Goal: Information Seeking & Learning: Check status

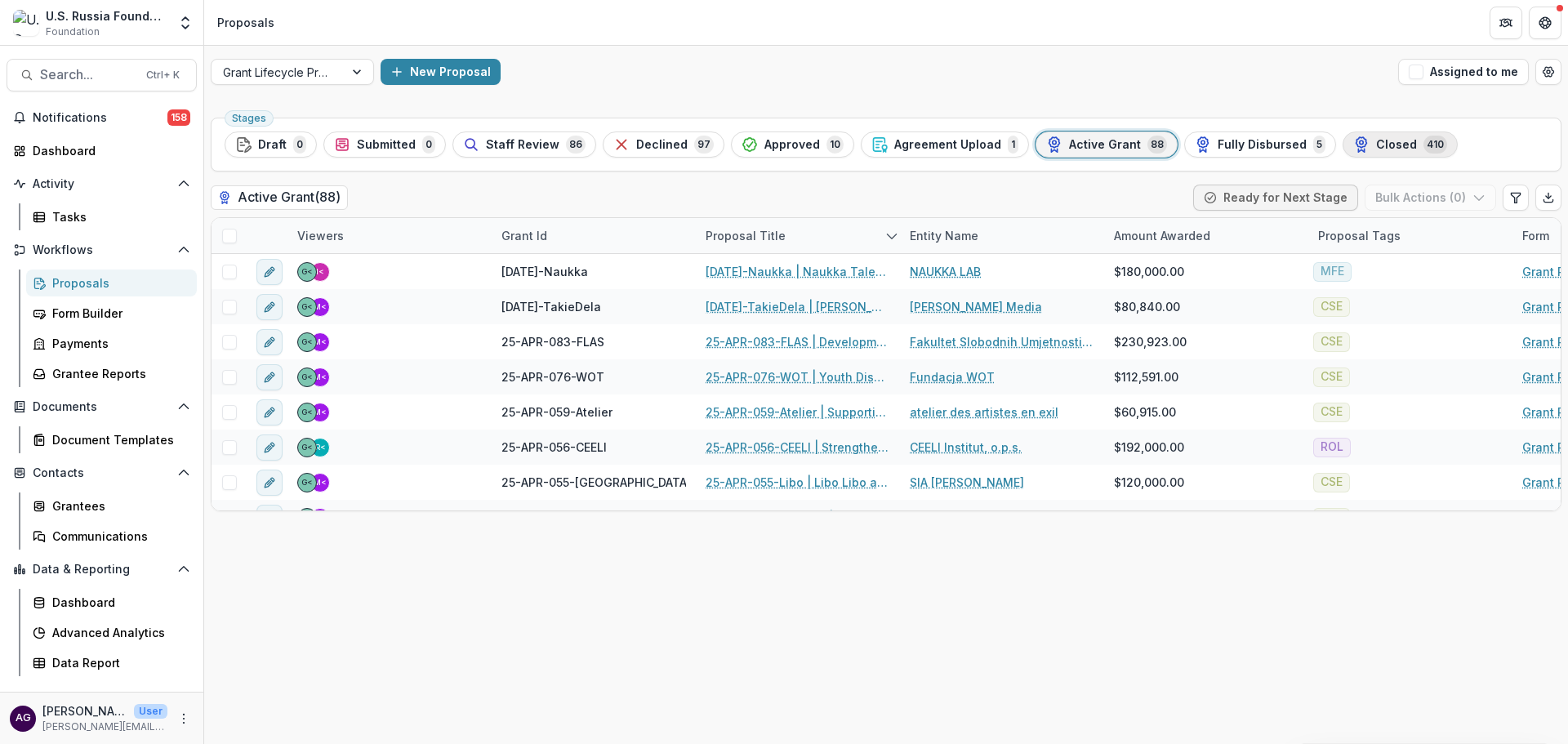
click at [1376, 142] on span "Closed" at bounding box center [1396, 145] width 41 height 14
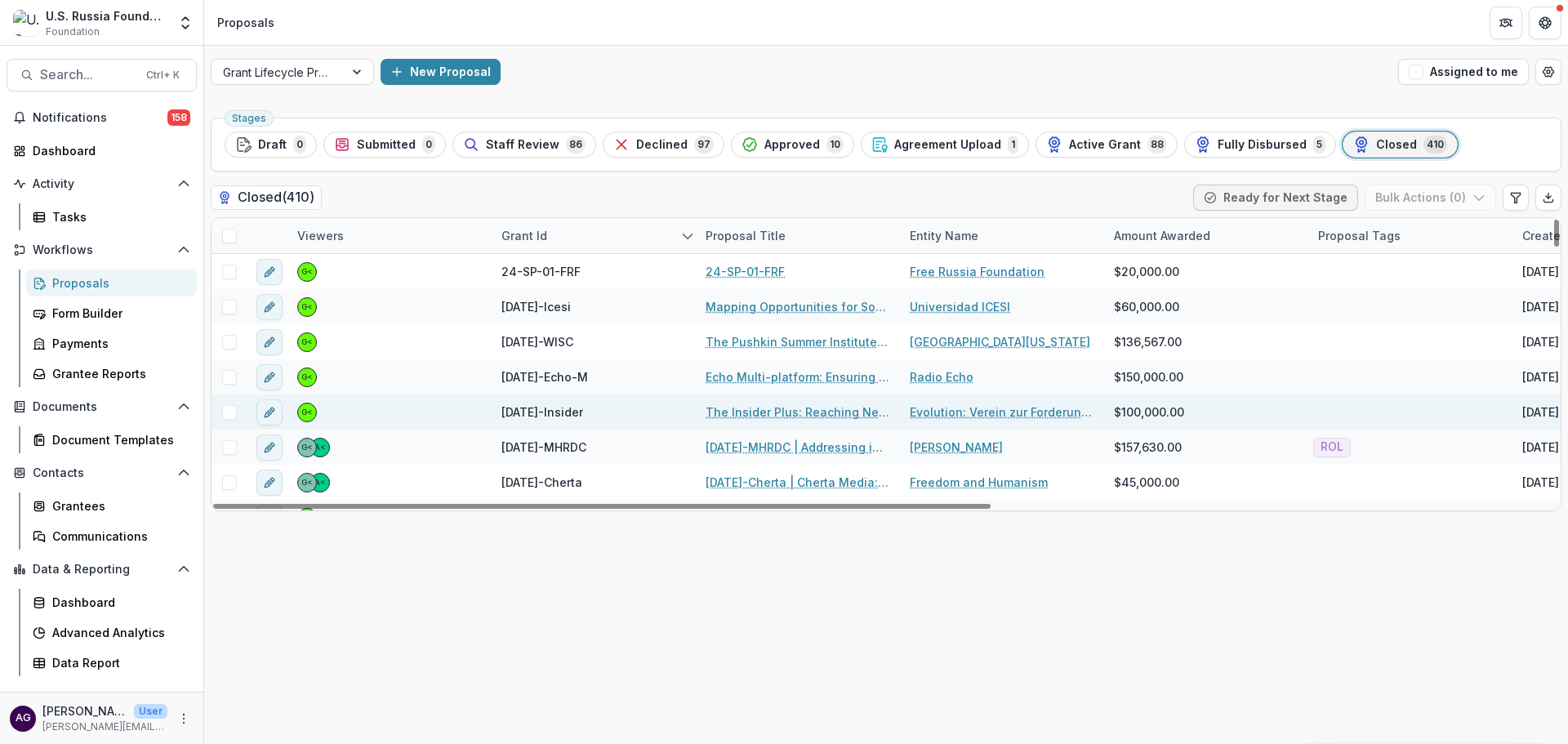
click at [749, 413] on link "The Insider Plus: Reaching New Audiences Inside Russia" at bounding box center [798, 412] width 185 height 17
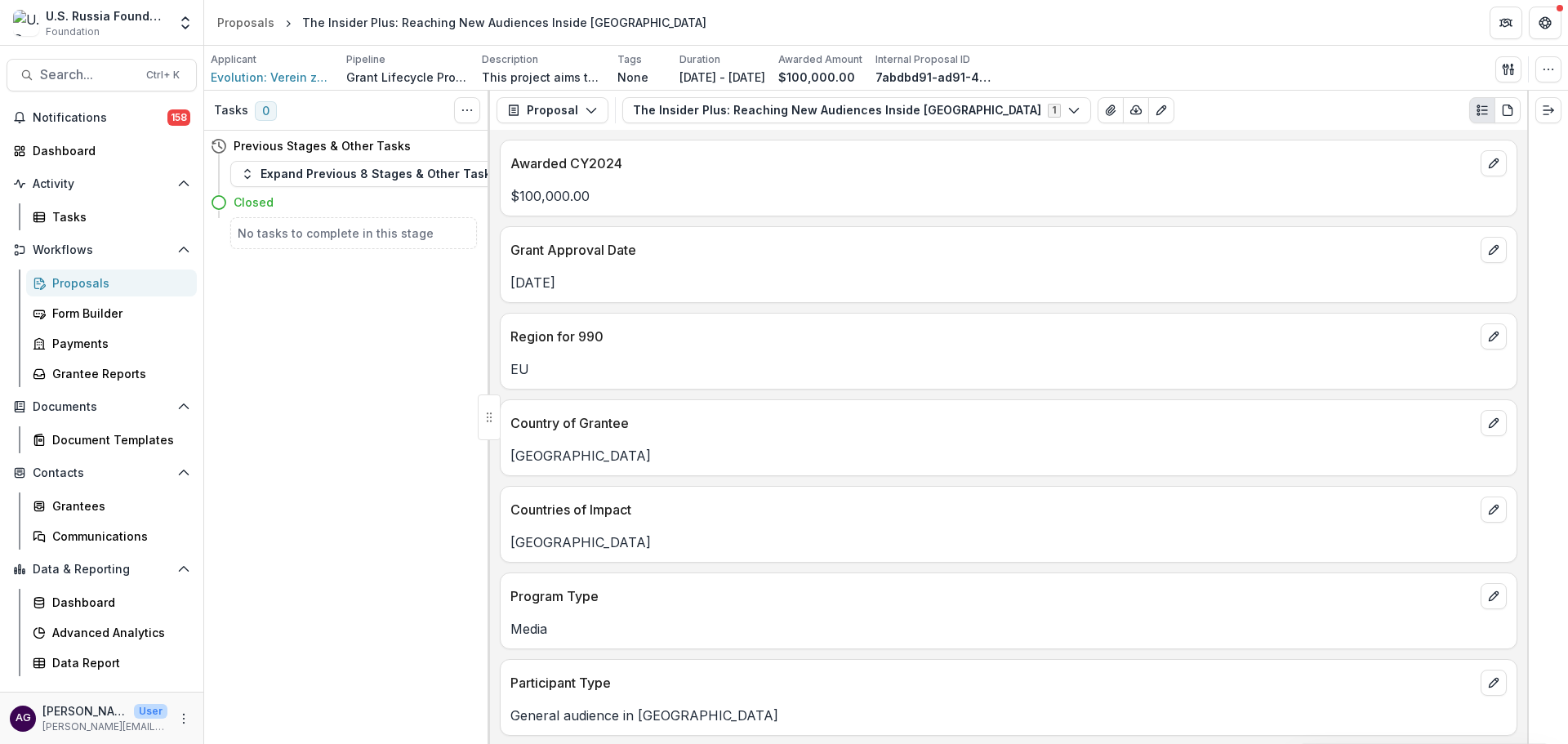
click at [1224, 21] on header "Proposals The Insider Plus: Reaching New Audiences Inside Russia" at bounding box center [886, 22] width 1364 height 45
click at [544, 108] on button "Proposal" at bounding box center [552, 110] width 112 height 26
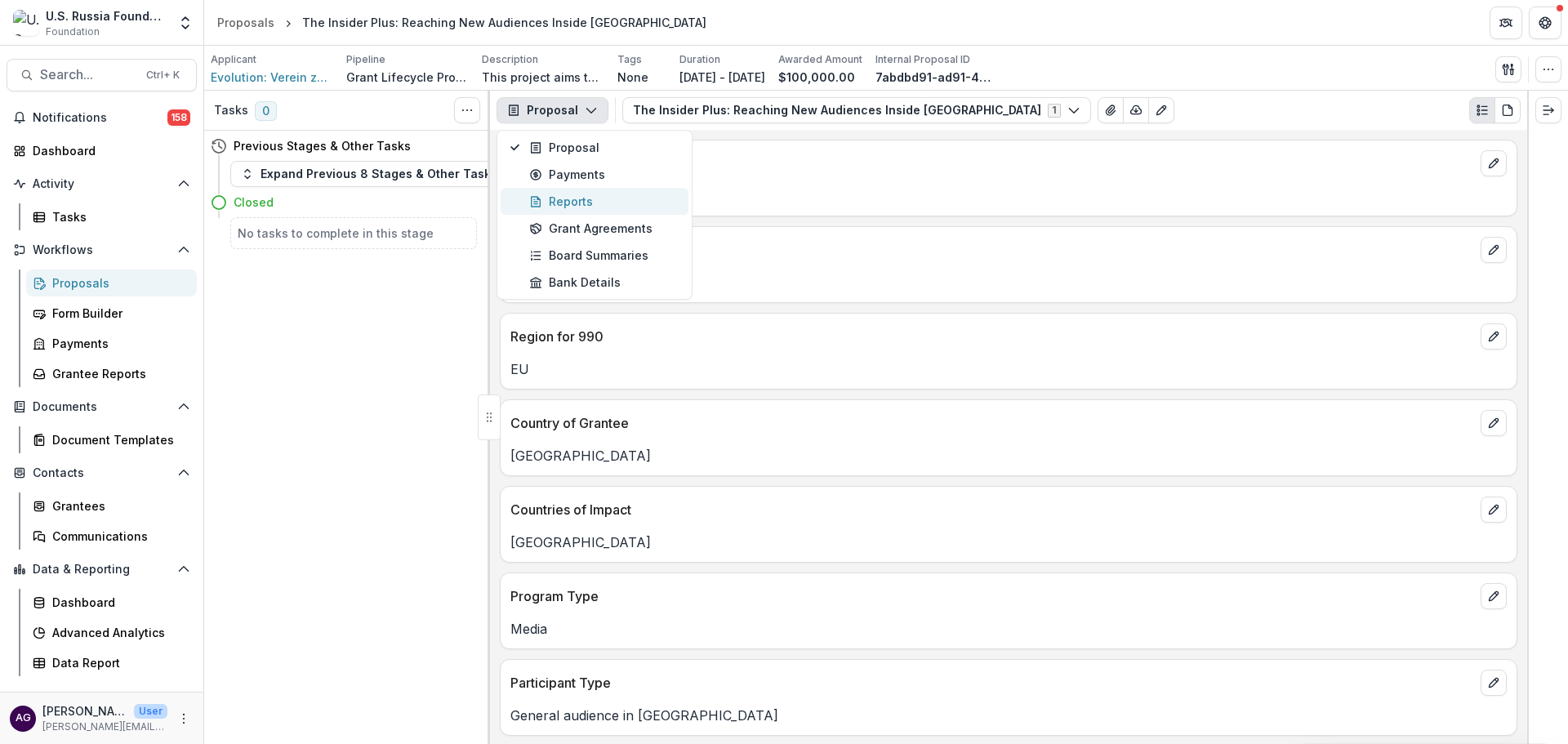
click at [563, 202] on div "Reports" at bounding box center [603, 202] width 150 height 17
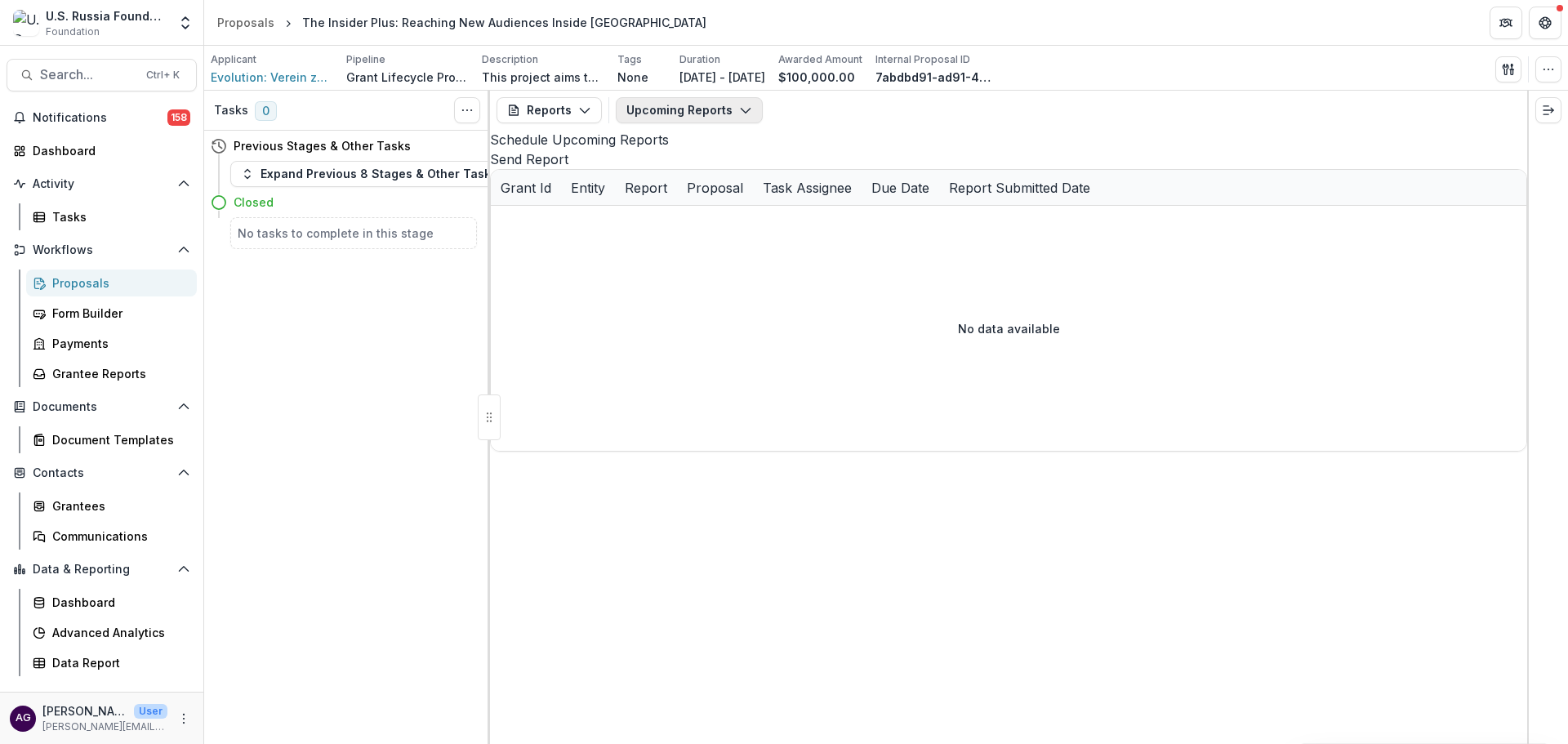
click at [643, 103] on button "Upcoming Reports" at bounding box center [690, 110] width 147 height 26
click at [685, 199] on span "Completed Reports" at bounding box center [722, 199] width 151 height 17
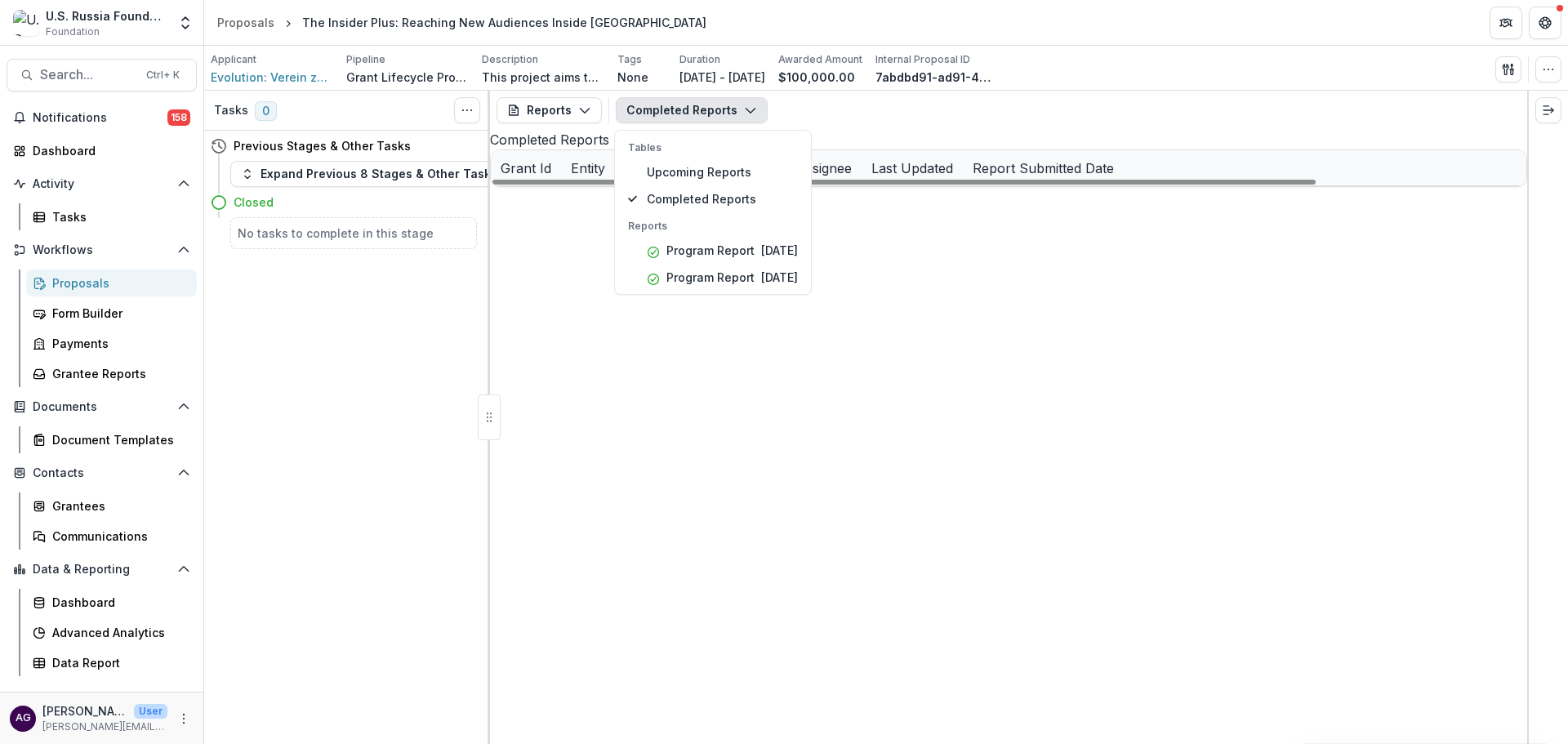
click at [696, 186] on div "23-DEC-28-Insider Evolution: Verein zur Forderung des Investigativen Journalism…" at bounding box center [1008, 186] width 1036 height 0
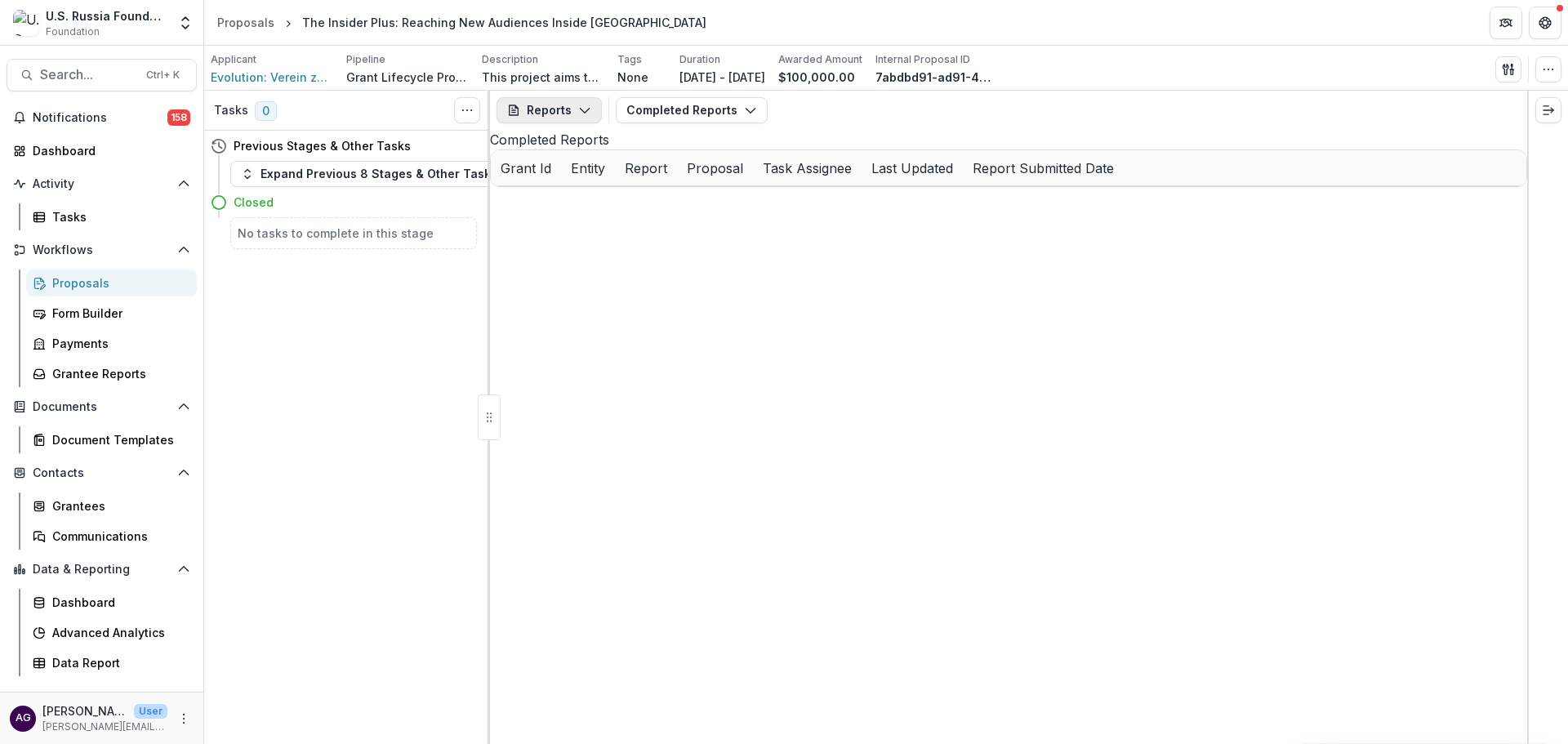
click at [539, 114] on button "Reports" at bounding box center [549, 110] width 105 height 26
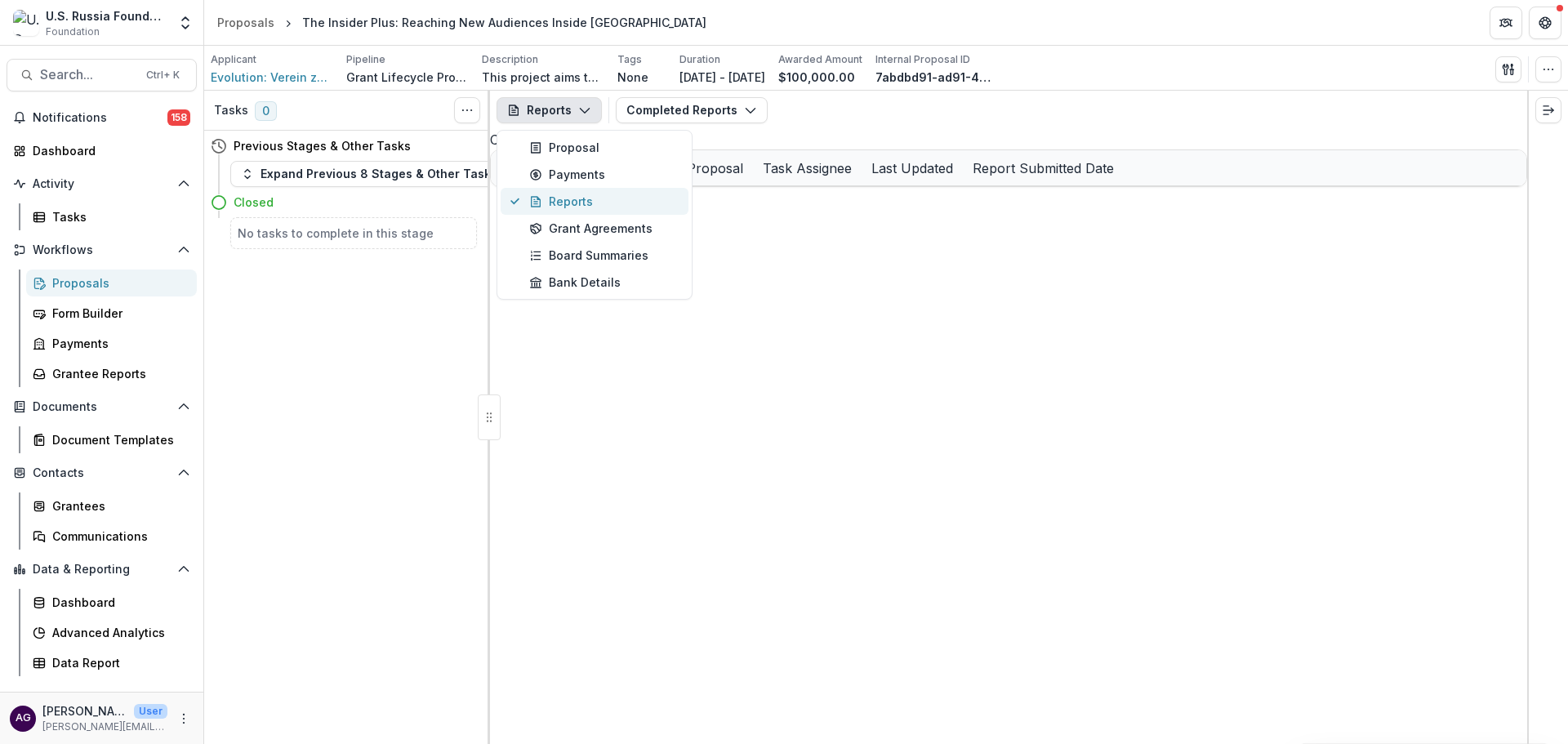
click at [561, 196] on div "Reports" at bounding box center [603, 202] width 150 height 17
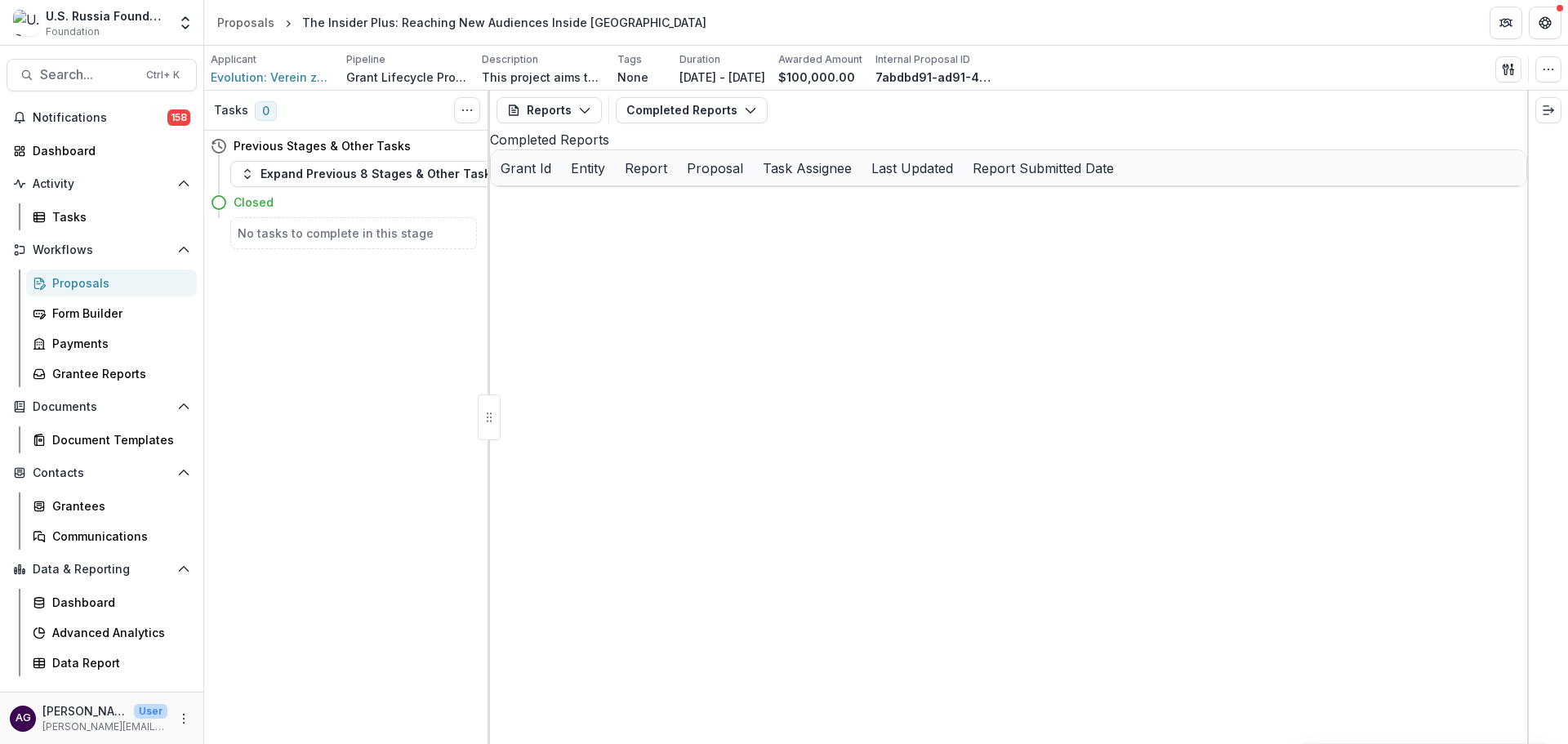
click at [261, 204] on h4 "Closed" at bounding box center [253, 202] width 40 height 17
click at [280, 234] on h5 "No tasks to complete in this stage" at bounding box center [353, 233] width 232 height 17
click at [64, 284] on div "Proposals" at bounding box center [118, 283] width 132 height 17
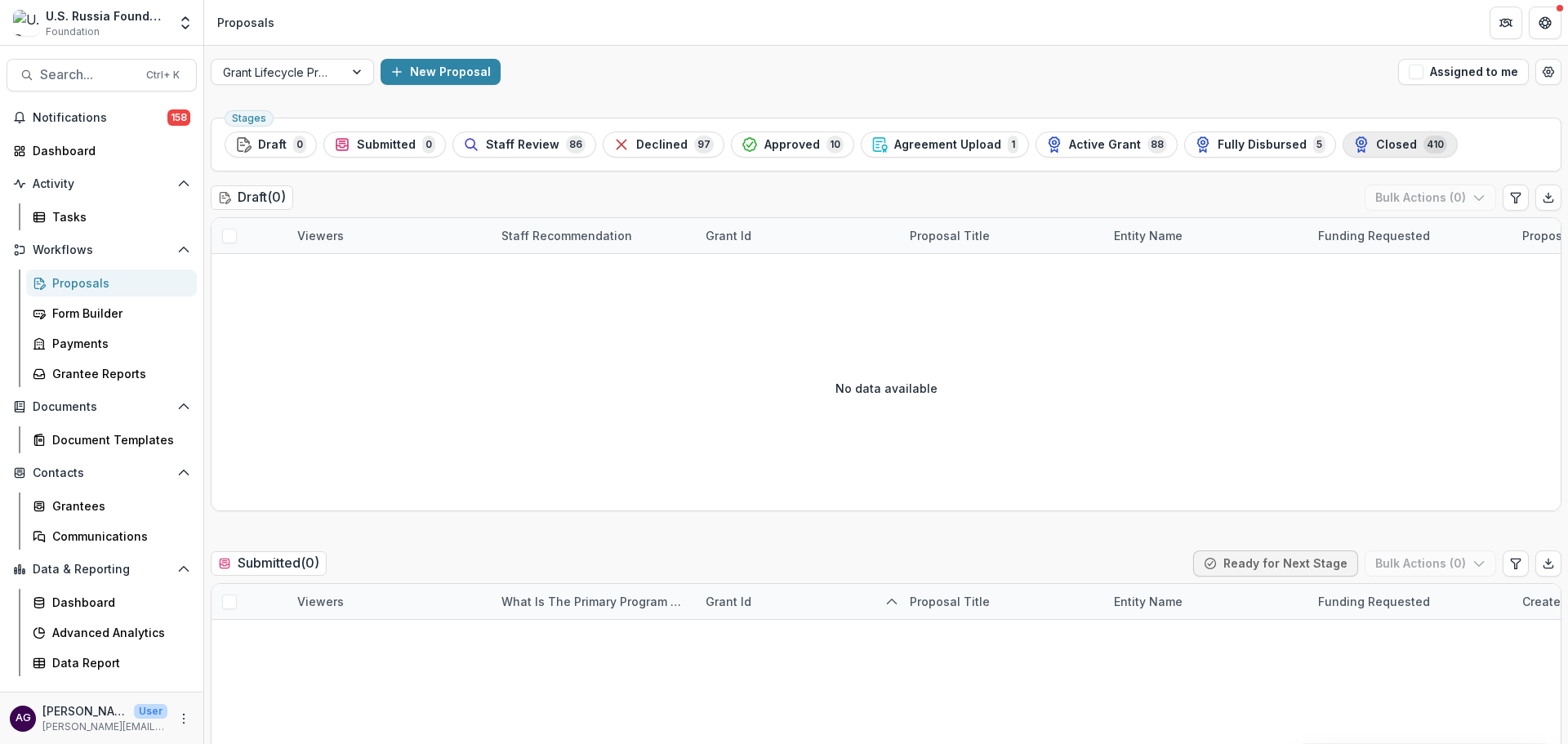
click at [1356, 138] on icon "button" at bounding box center [1361, 143] width 10 height 10
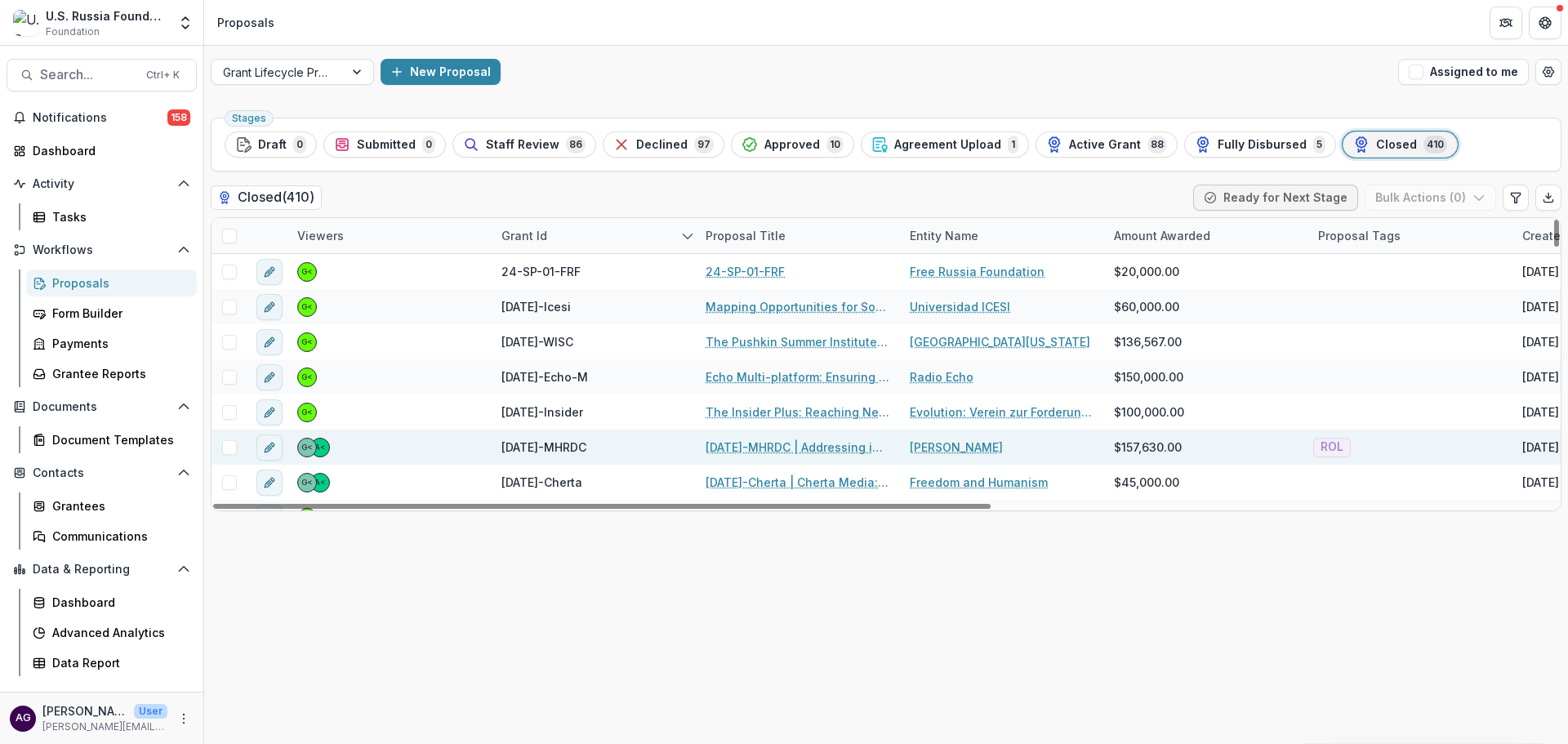
click at [747, 445] on link "23-DEC-18-MHRDC | Addressing impunity for serious and systemic human right viol…" at bounding box center [798, 447] width 185 height 17
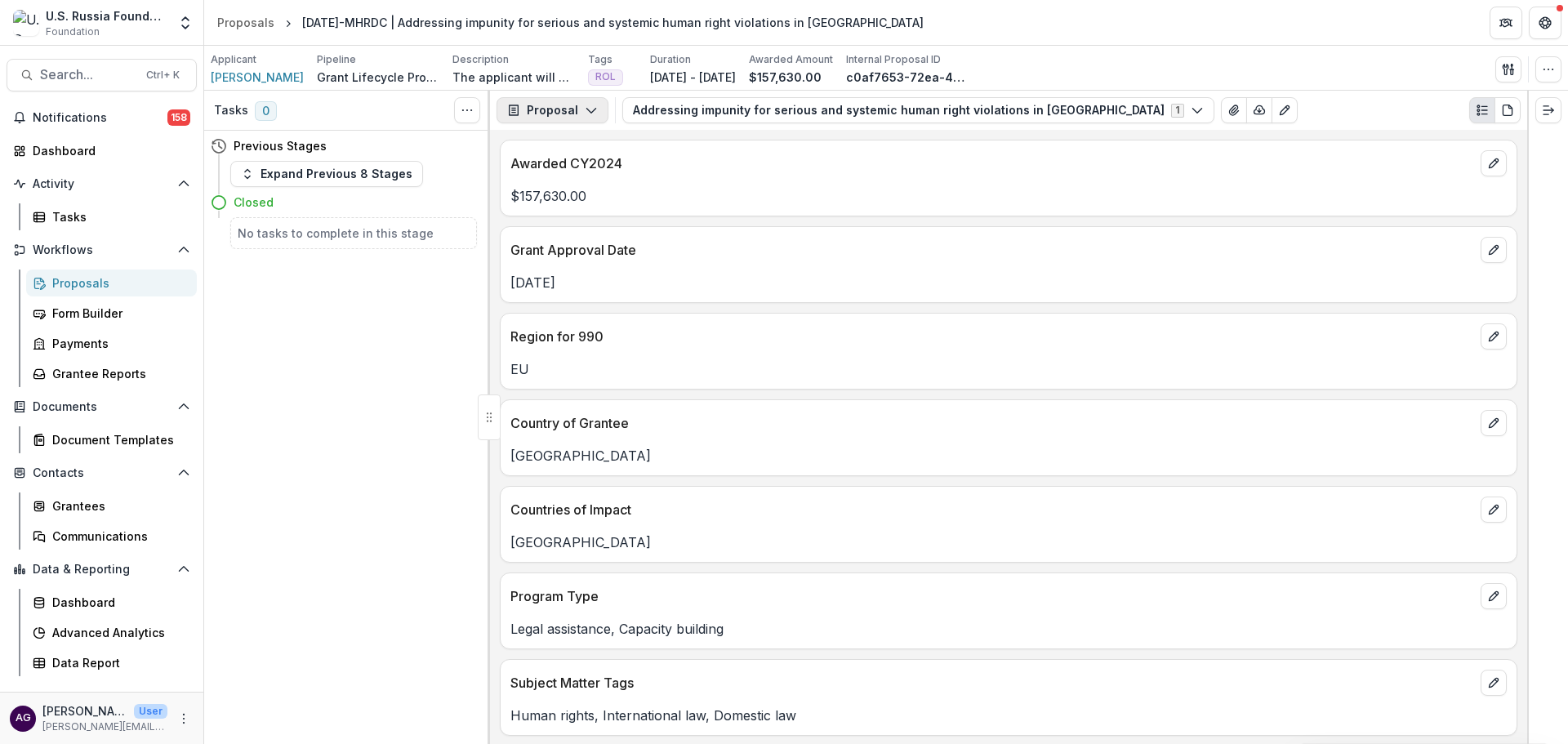
click at [575, 108] on button "Proposal" at bounding box center [552, 110] width 112 height 26
click at [582, 200] on div "Reports" at bounding box center [603, 202] width 150 height 17
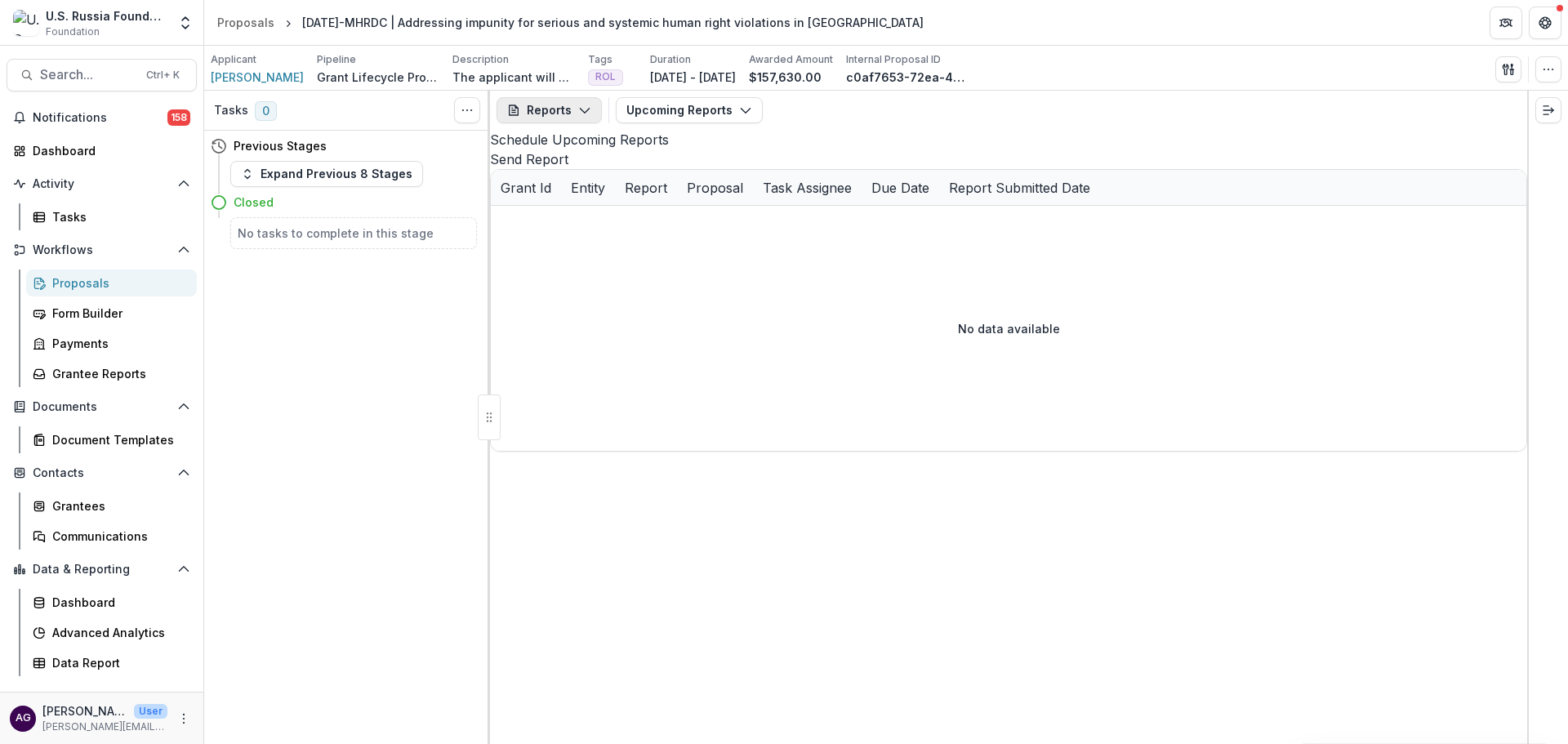
click at [561, 109] on button "Reports" at bounding box center [549, 110] width 105 height 26
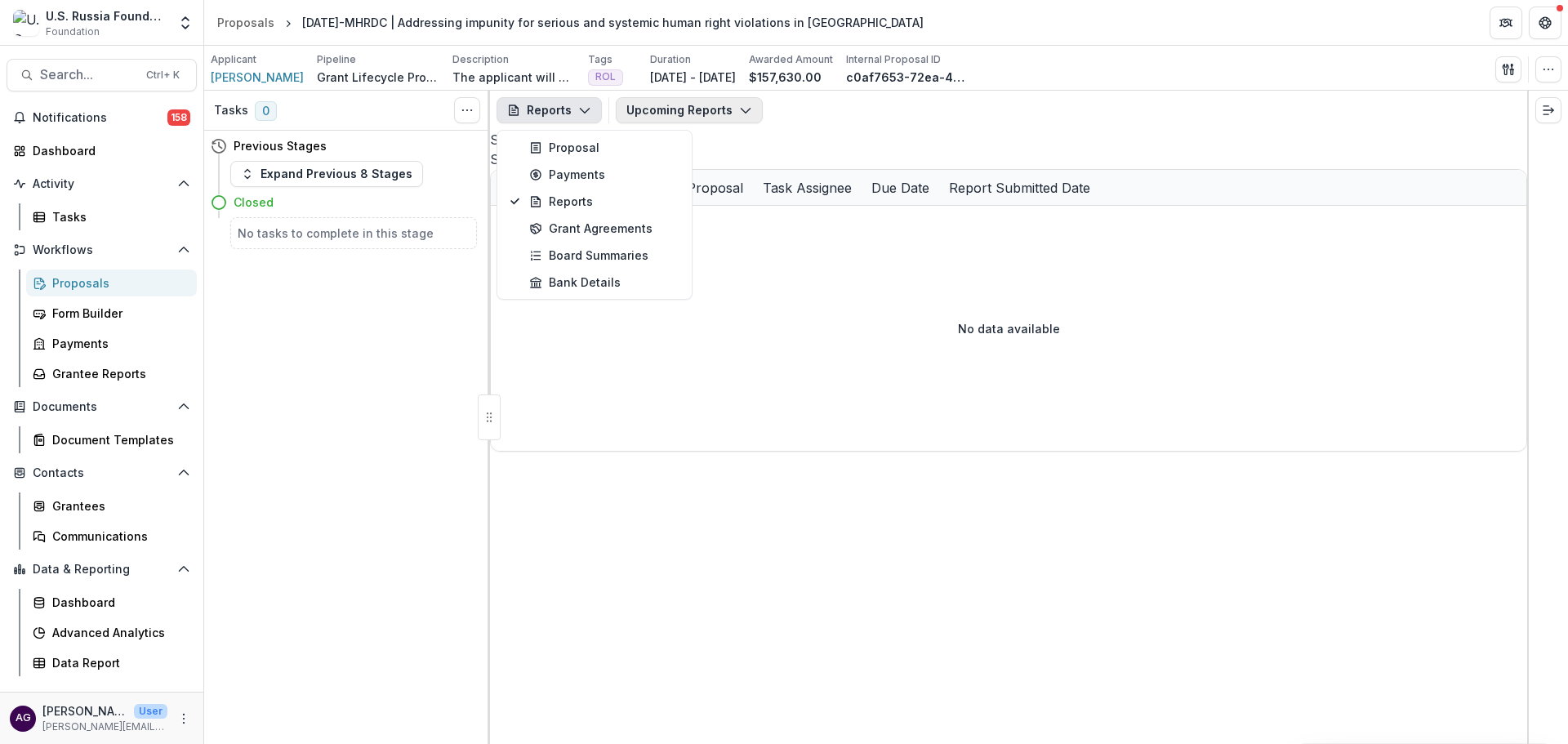
click at [645, 107] on button "Upcoming Reports" at bounding box center [690, 110] width 147 height 26
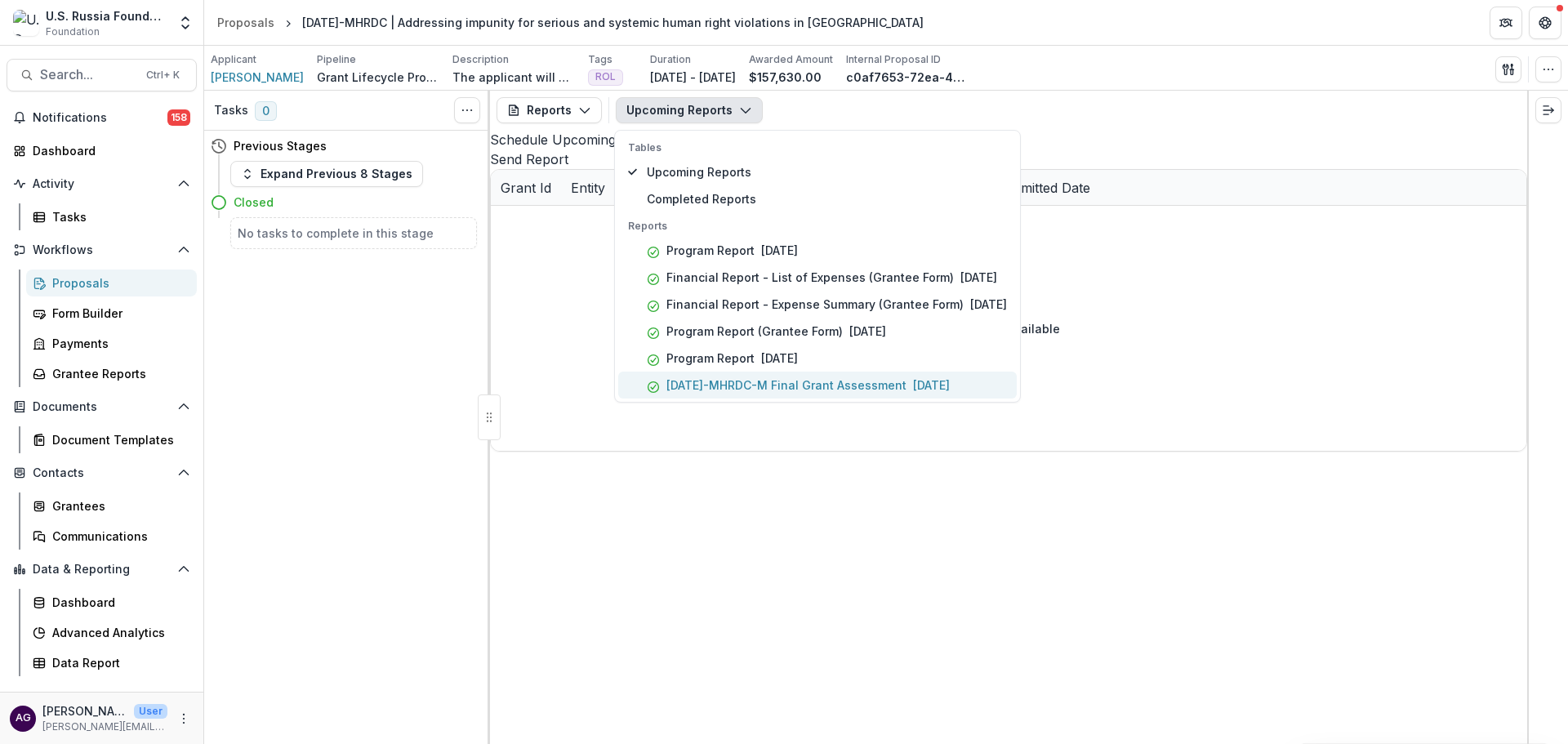
click at [740, 381] on p "23-DEC-18-MHRDC-M Final Grant Assessment" at bounding box center [786, 385] width 240 height 17
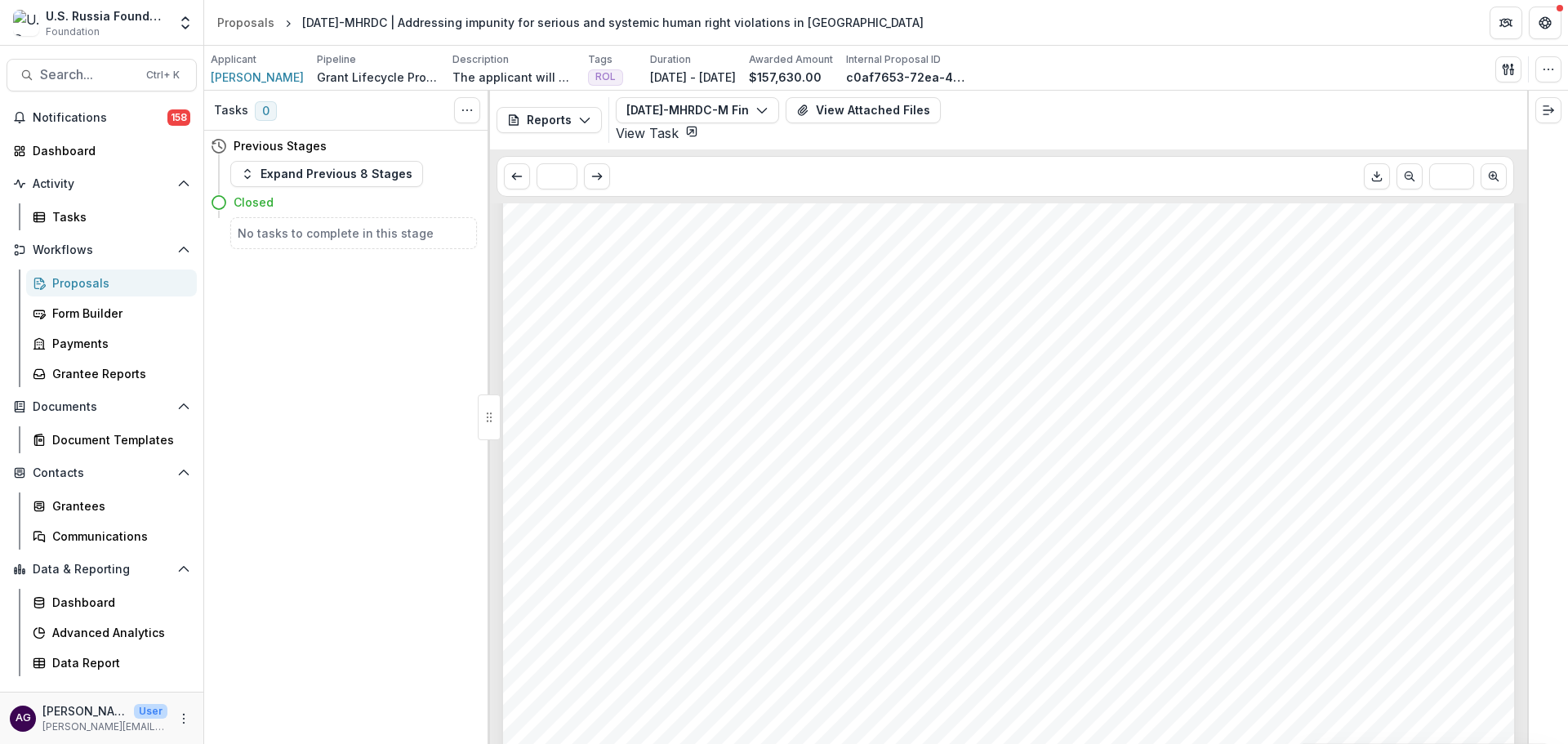
scroll to position [2721, 0]
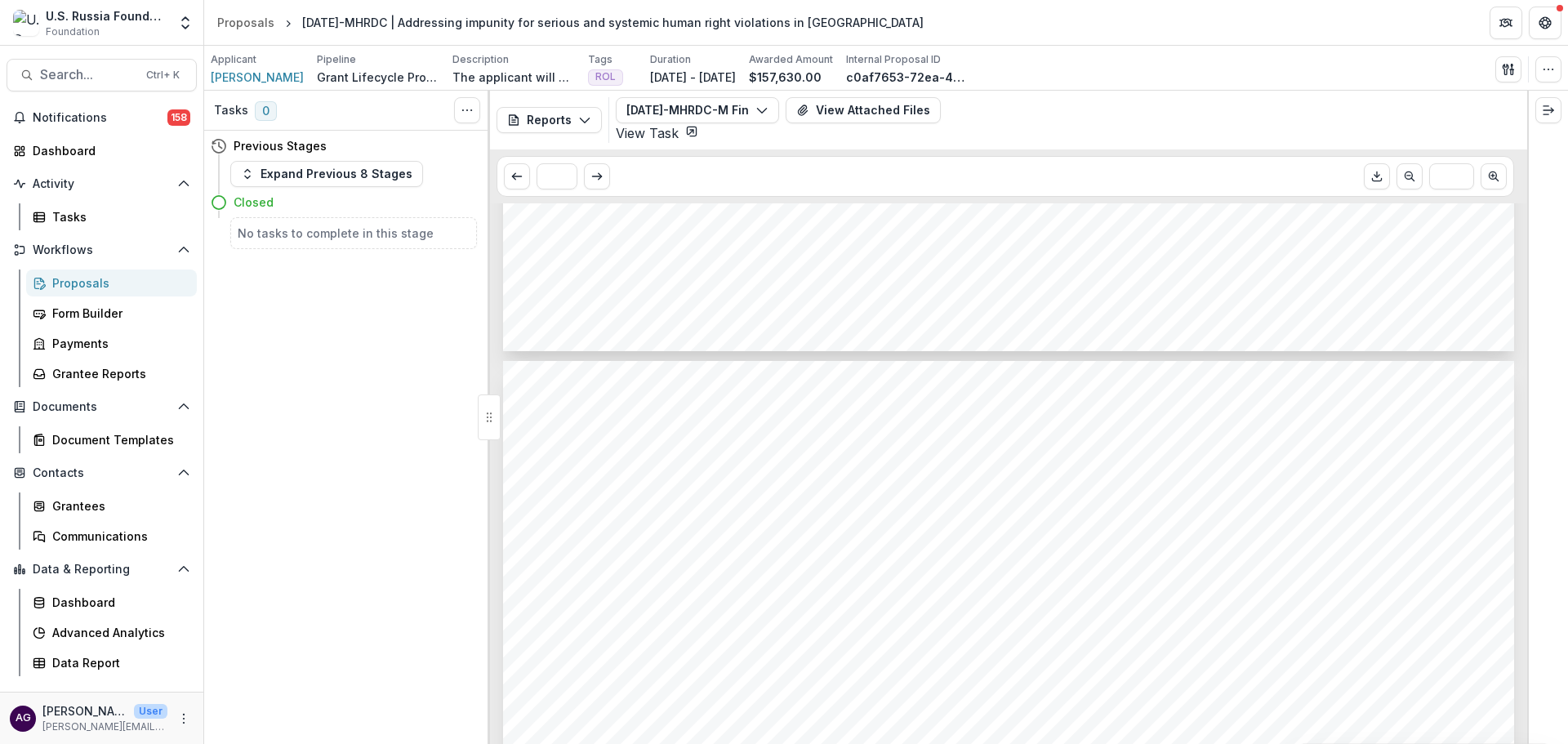
click at [91, 279] on div "Proposals" at bounding box center [118, 283] width 132 height 17
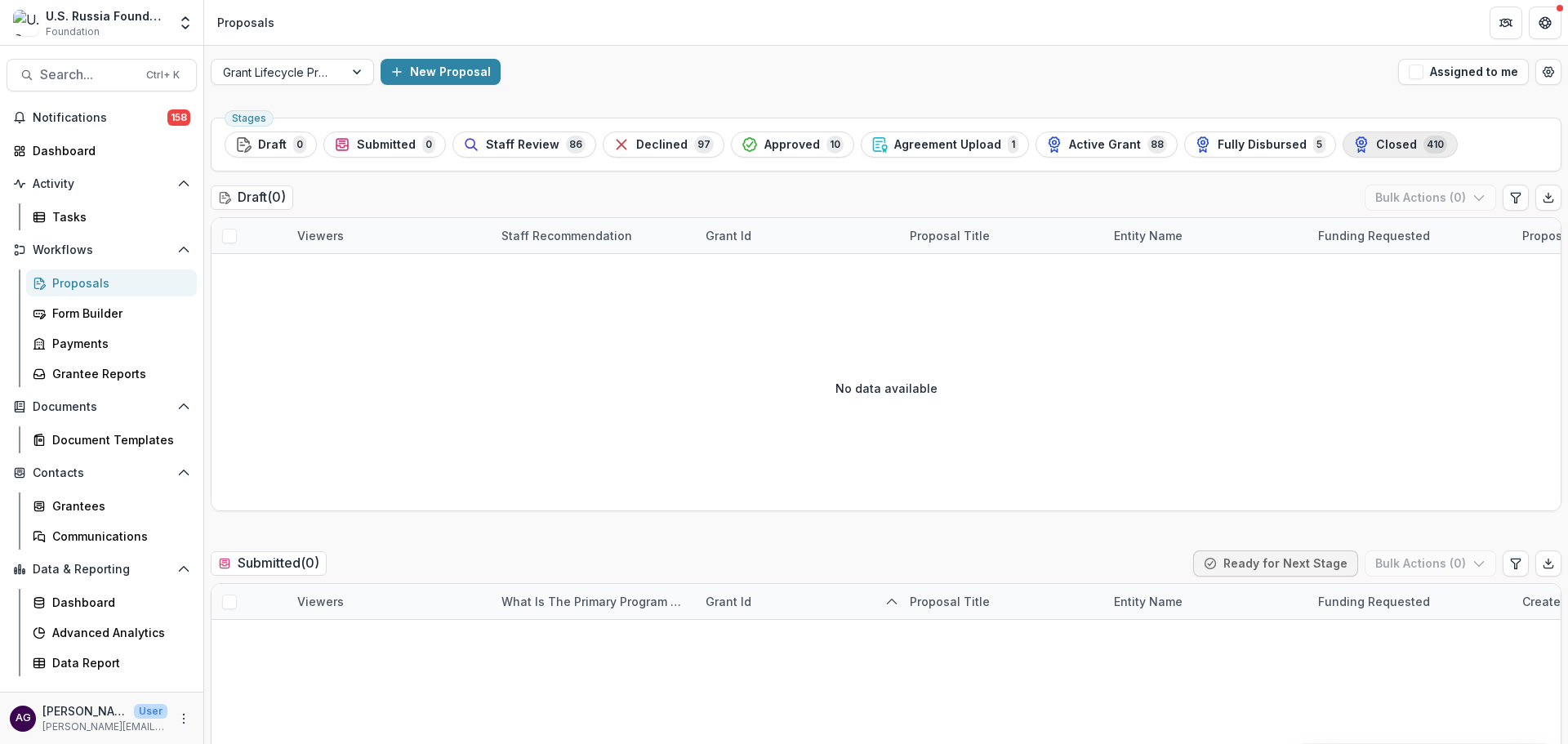
click at [1376, 139] on span "Closed" at bounding box center [1396, 145] width 41 height 14
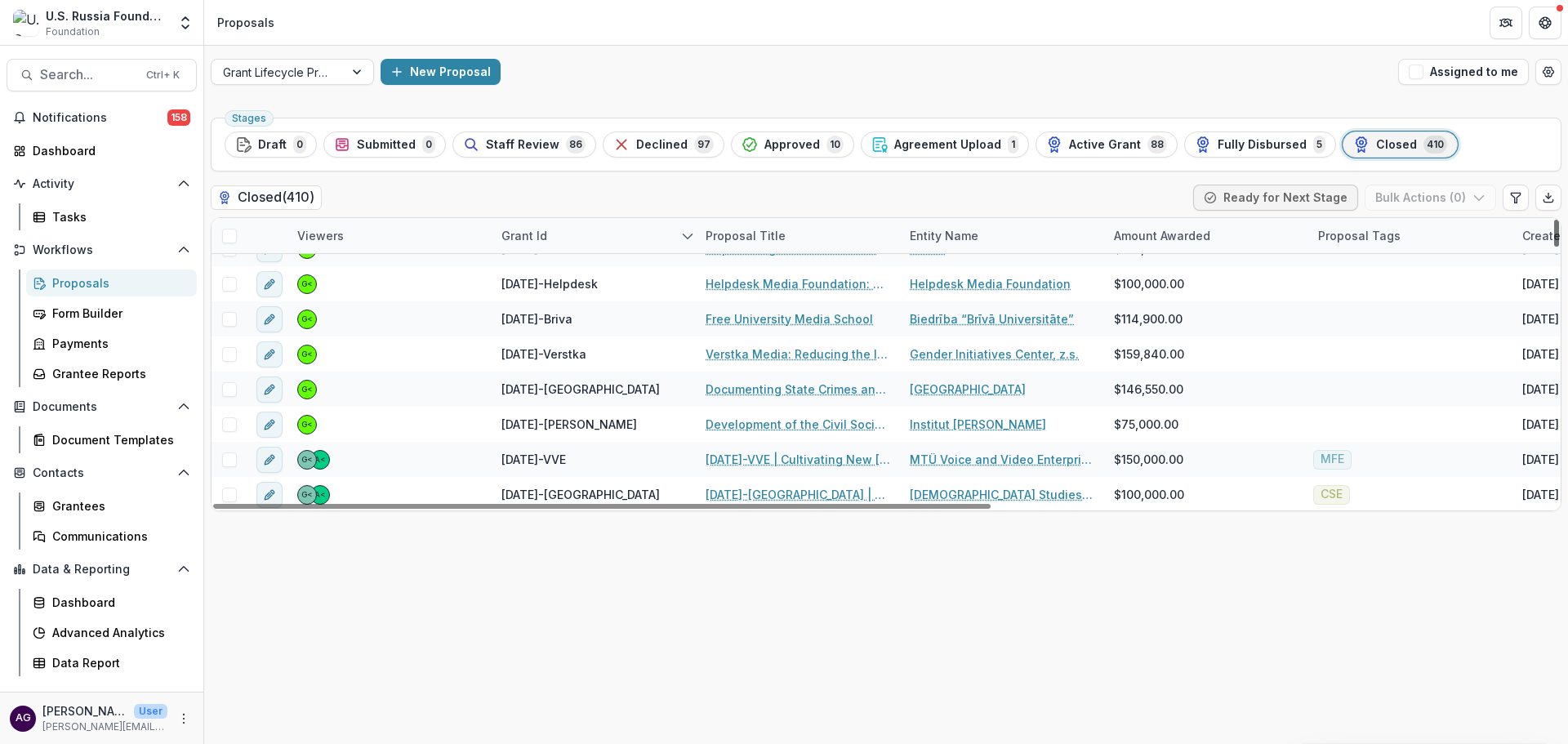
scroll to position [545, 0]
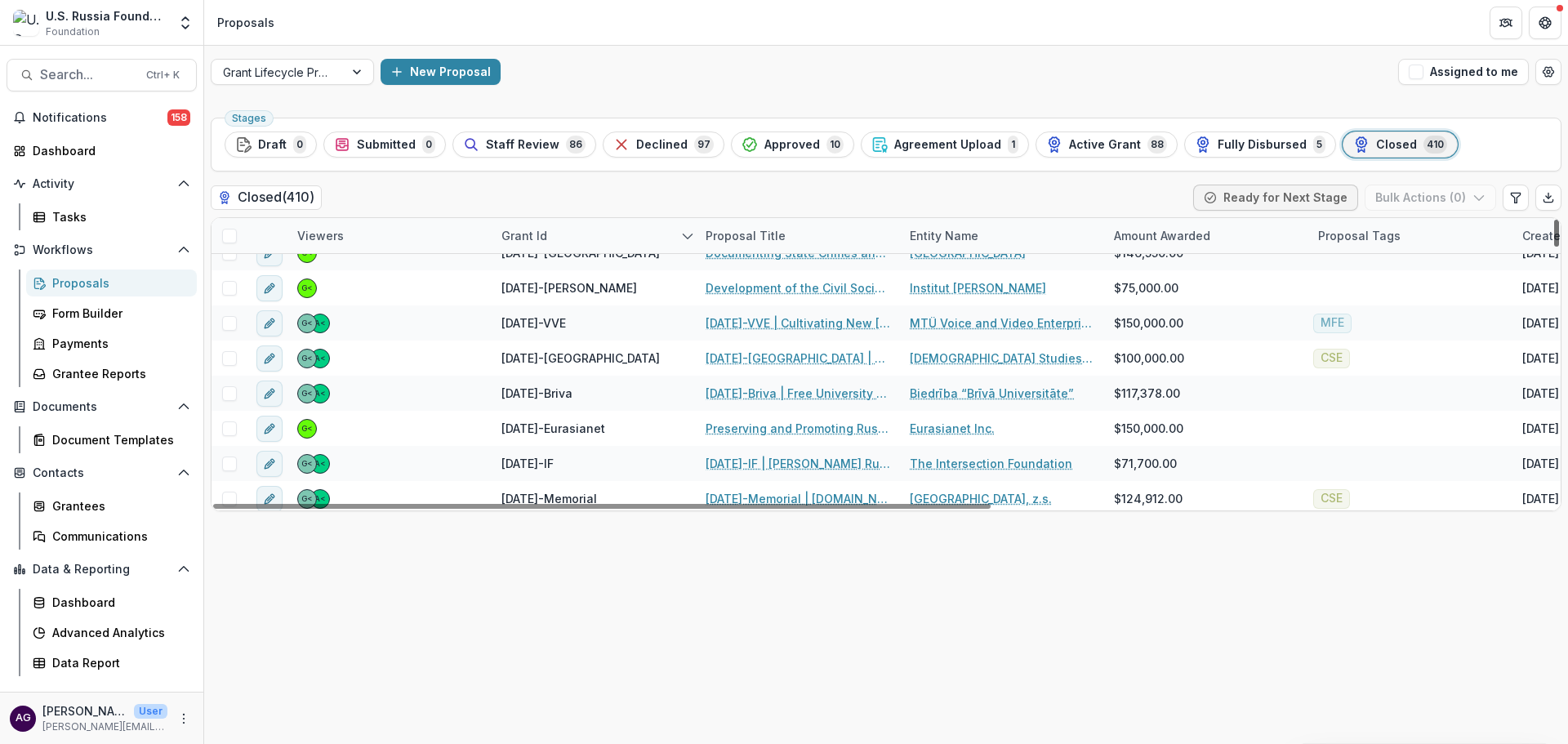
drag, startPoint x: 1557, startPoint y: 237, endPoint x: 1555, endPoint y: 248, distance: 11.2
click at [1555, 247] on div at bounding box center [1557, 233] width 5 height 27
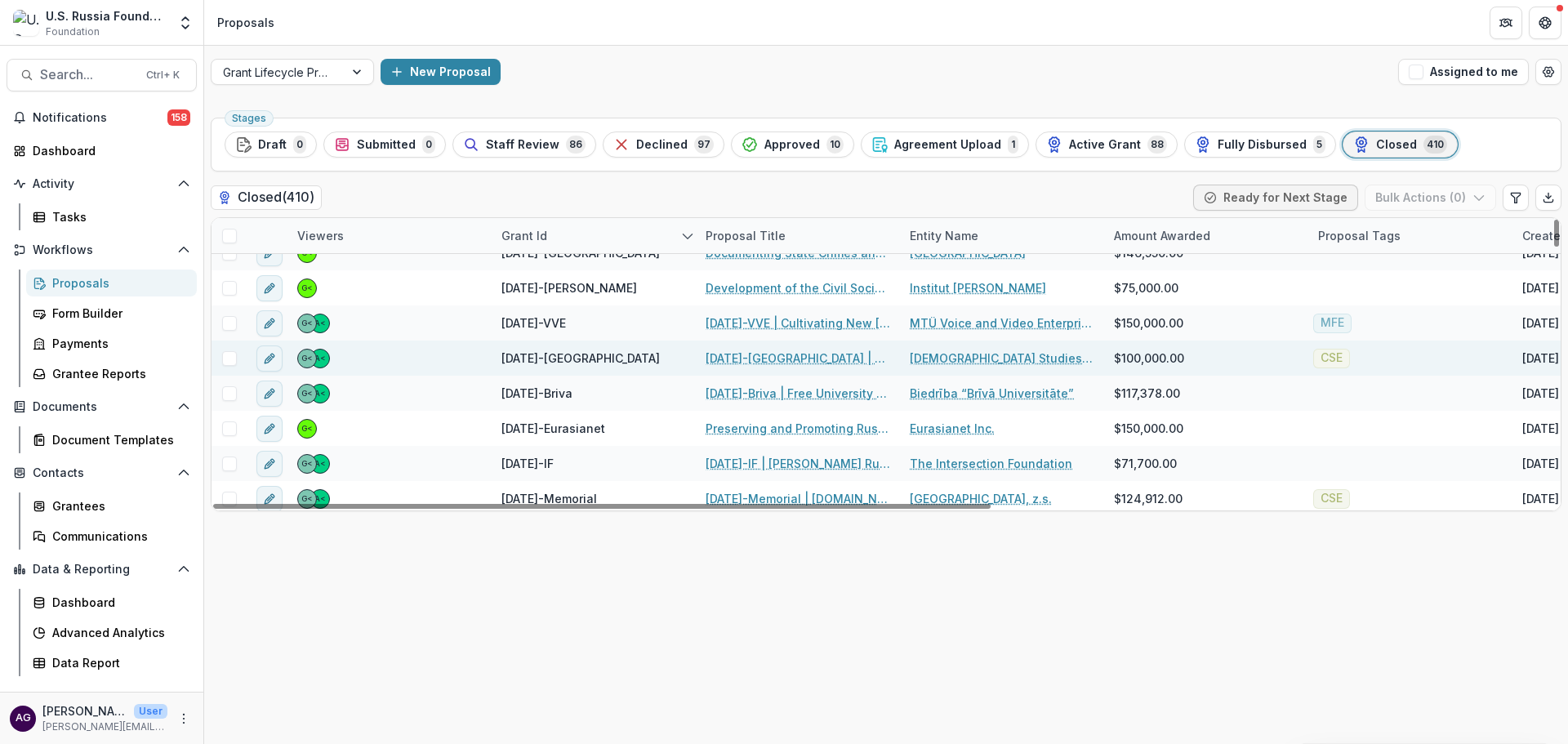
click at [784, 358] on link "23-AUG-16-Fordham | The Russian Orthodox Church in Dialogue with Civil Society" at bounding box center [798, 358] width 185 height 17
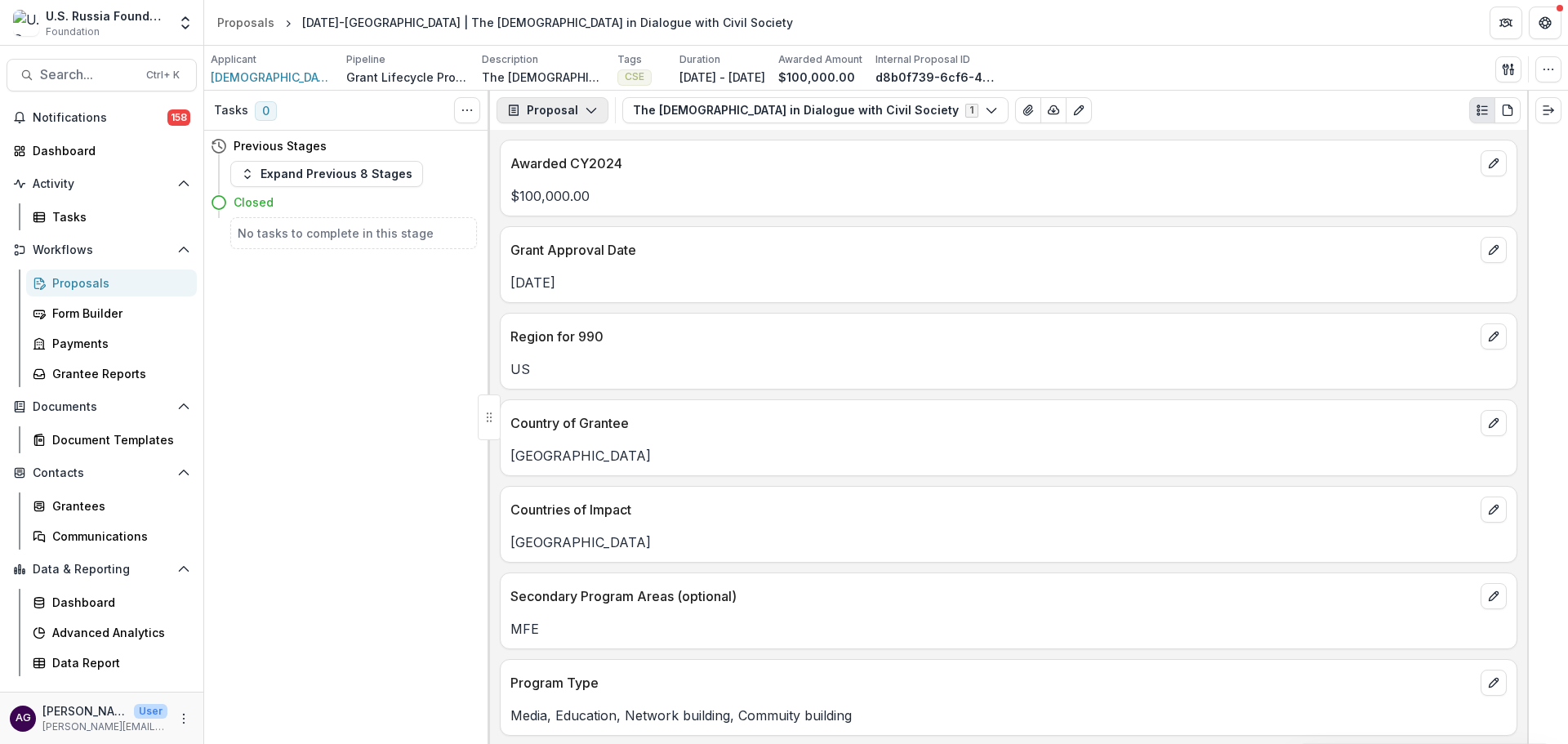
click at [555, 108] on button "Proposal" at bounding box center [552, 110] width 112 height 26
click at [578, 201] on div "Reports" at bounding box center [603, 202] width 150 height 17
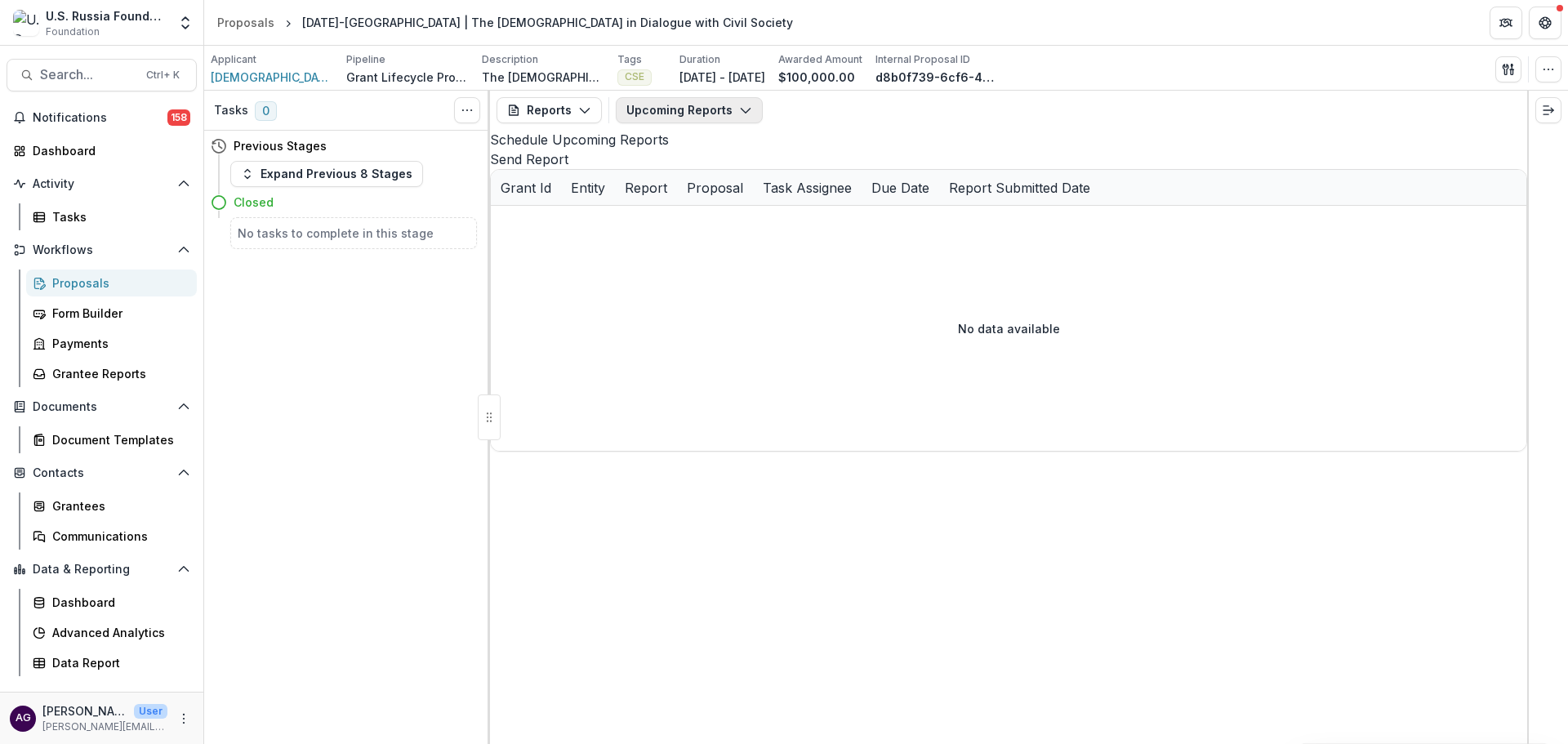
click at [673, 105] on button "Upcoming Reports" at bounding box center [690, 110] width 147 height 26
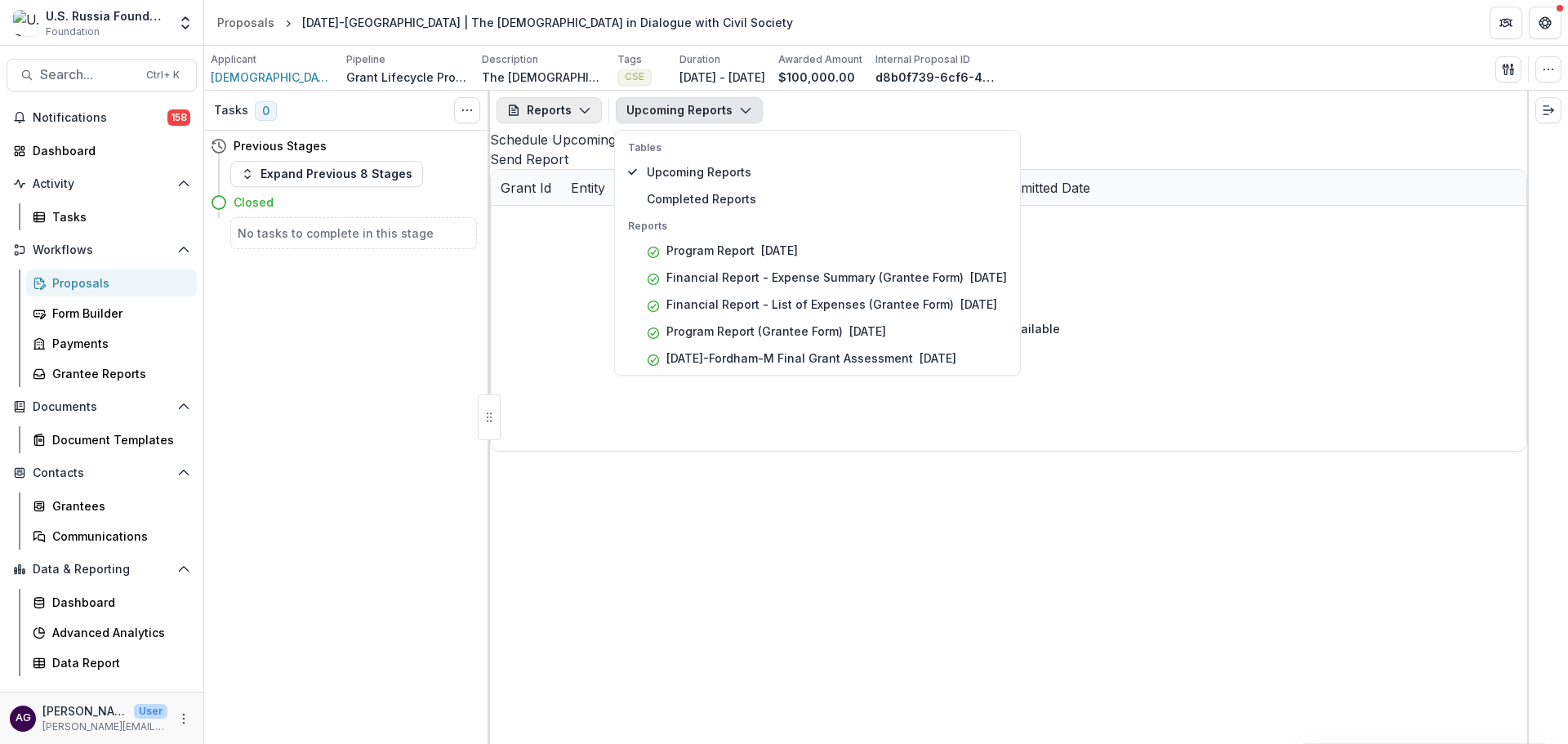
click at [561, 108] on button "Reports" at bounding box center [549, 110] width 105 height 26
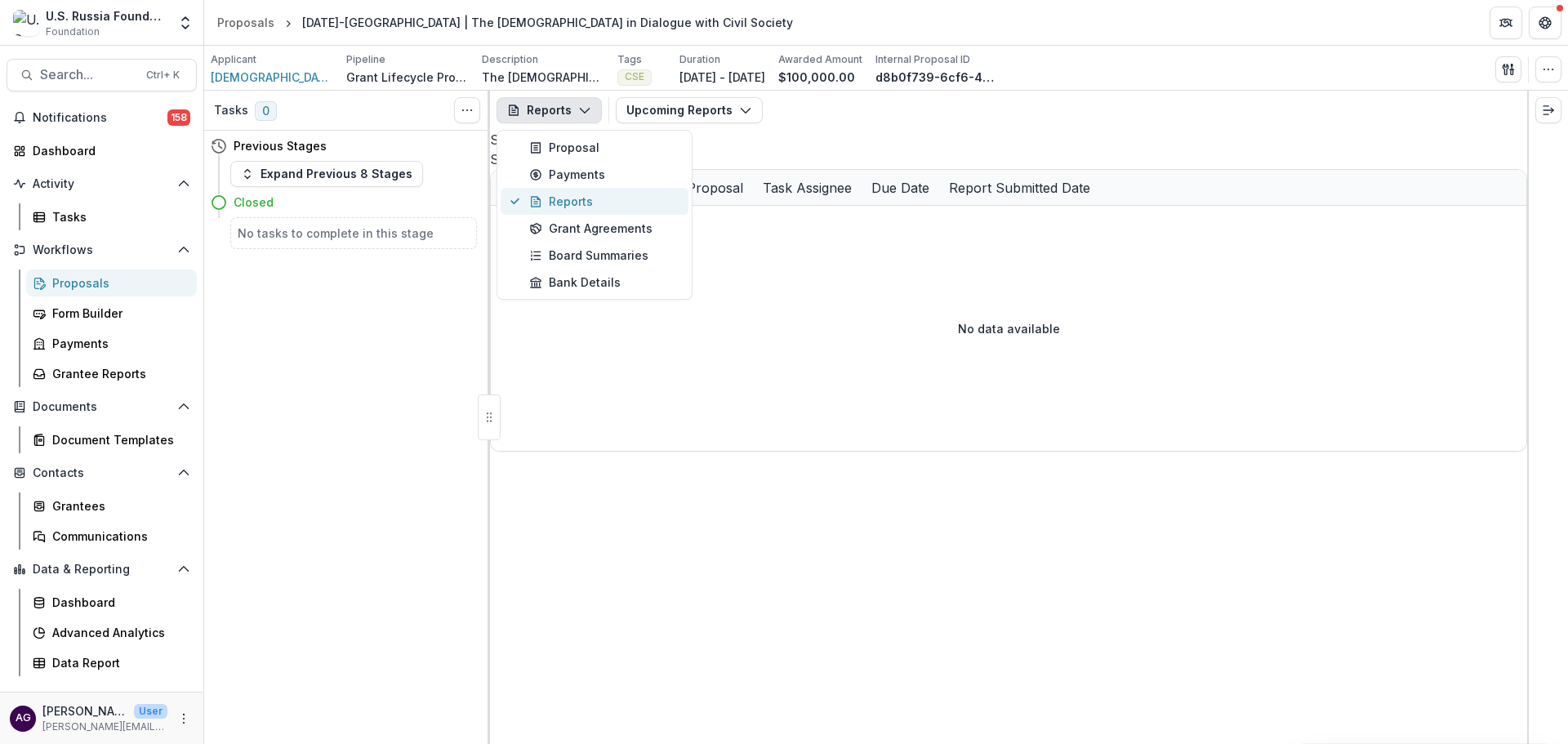
click at [573, 203] on div "Reports" at bounding box center [603, 202] width 150 height 17
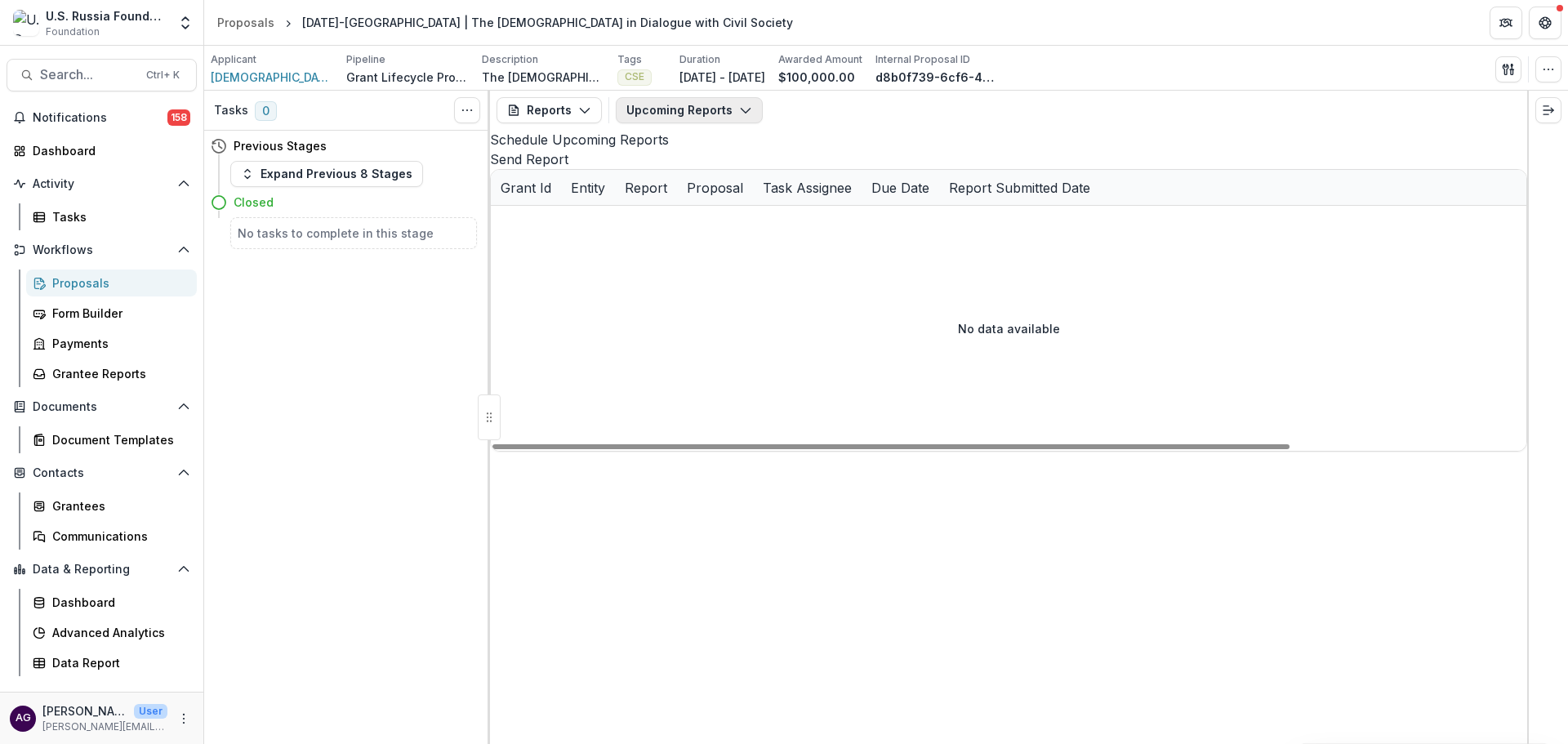
click at [667, 106] on button "Upcoming Reports" at bounding box center [690, 110] width 147 height 26
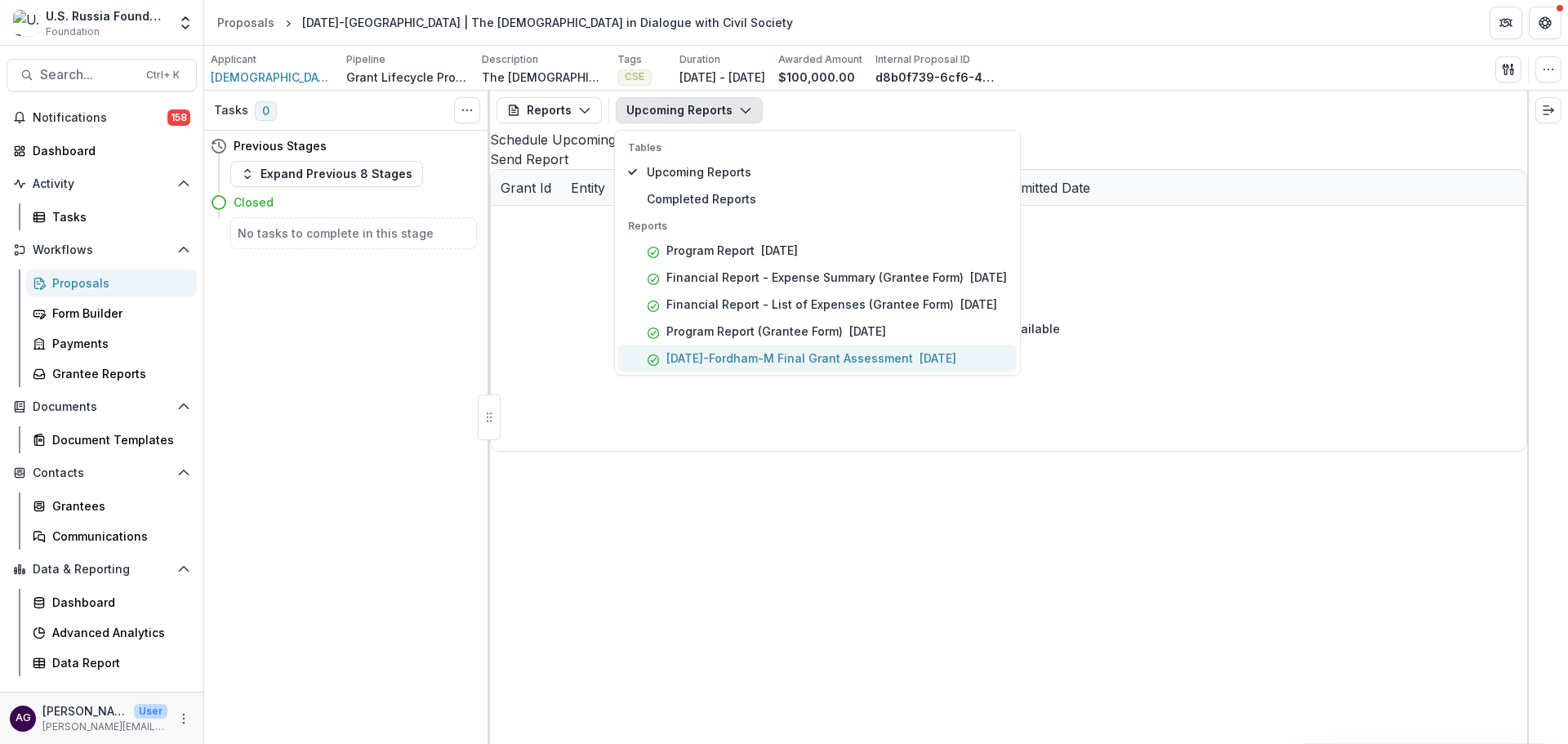
click at [746, 357] on p "23-AUG-16-Fordham-M Final Grant Assessment" at bounding box center [790, 358] width 247 height 17
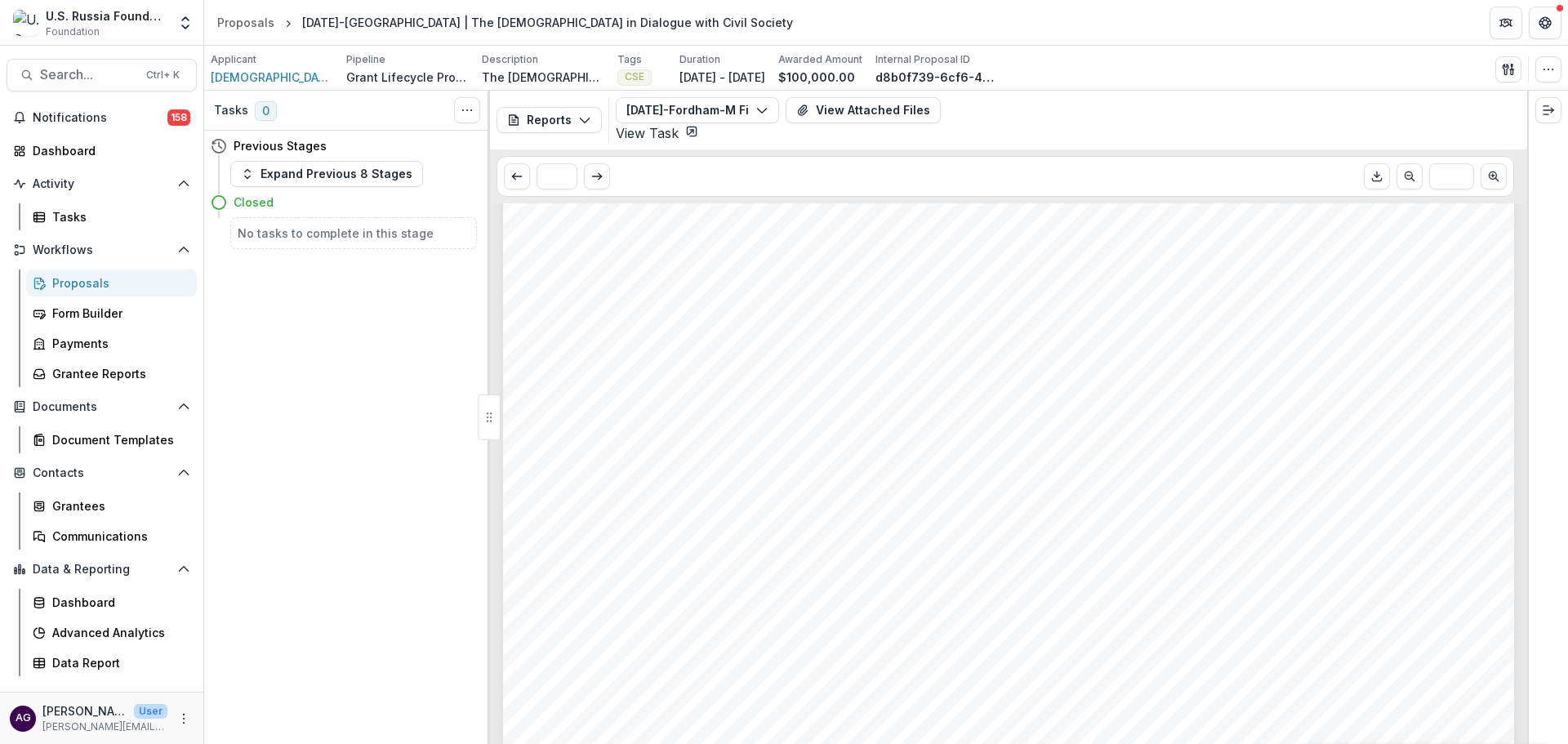
scroll to position [2177, 0]
click at [710, 105] on button "23-AUG-16-Fordham-M Final Grant Assessment" at bounding box center [697, 110] width 163 height 26
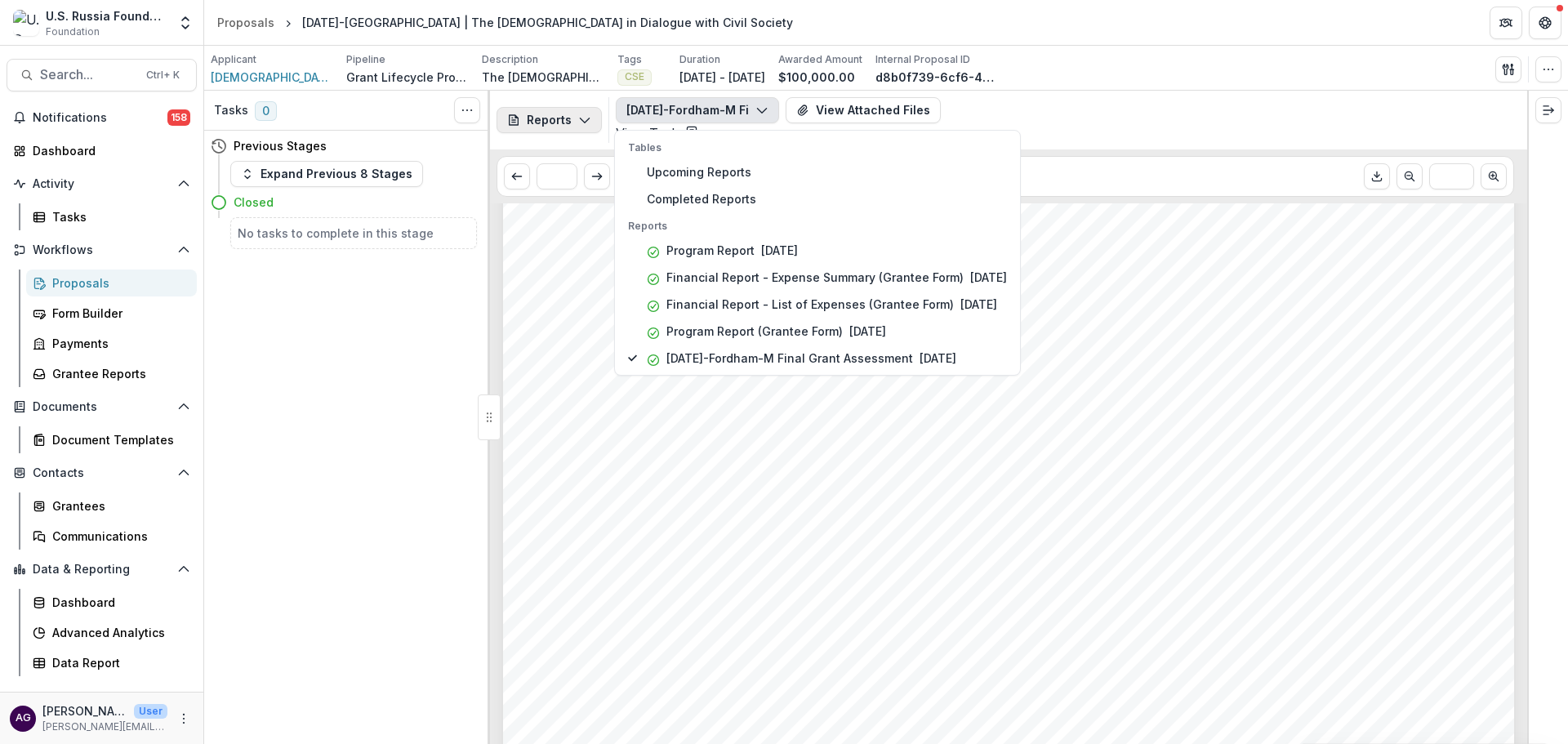
click at [578, 114] on icon "button" at bounding box center [584, 120] width 13 height 13
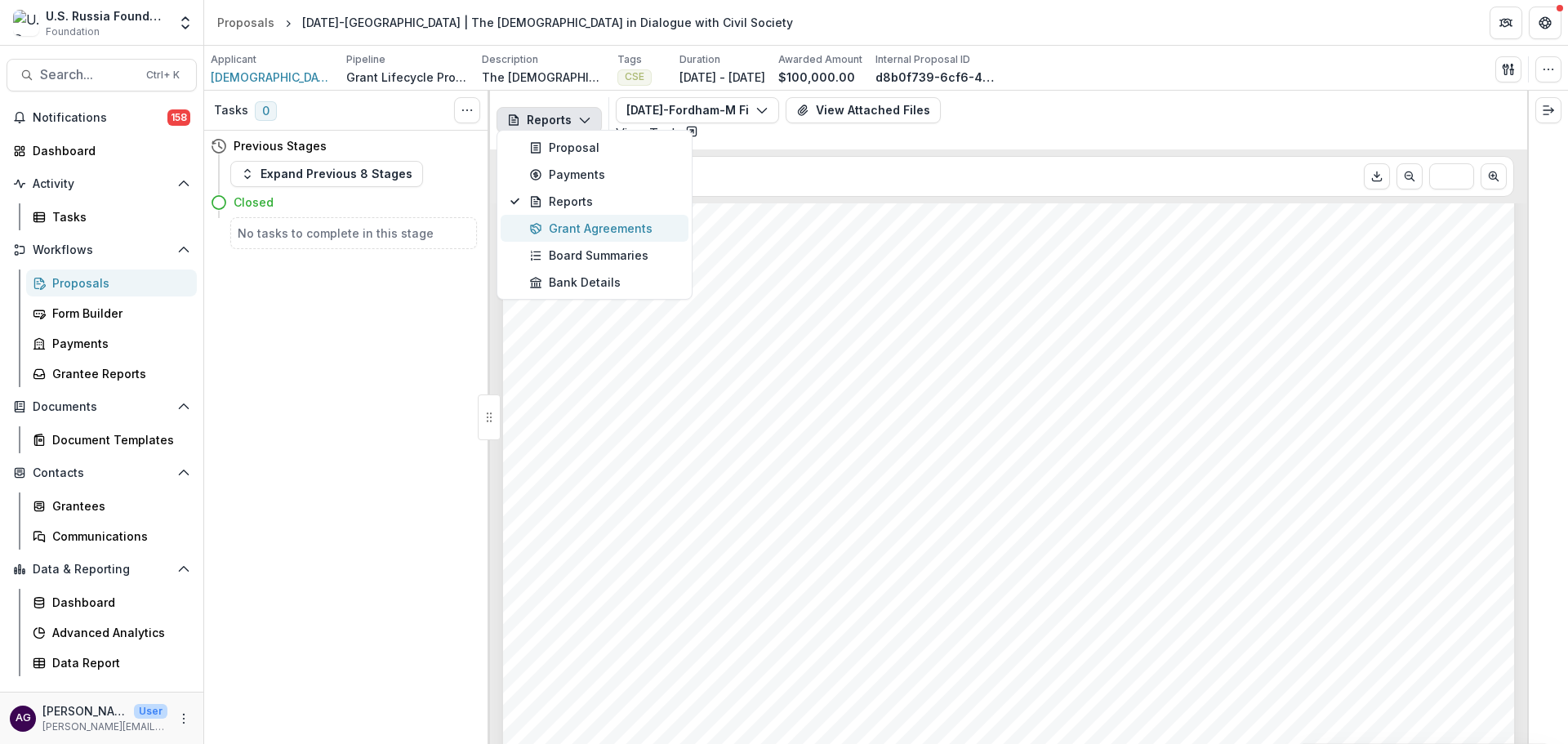
click at [577, 227] on div "Grant Agreements" at bounding box center [603, 228] width 150 height 17
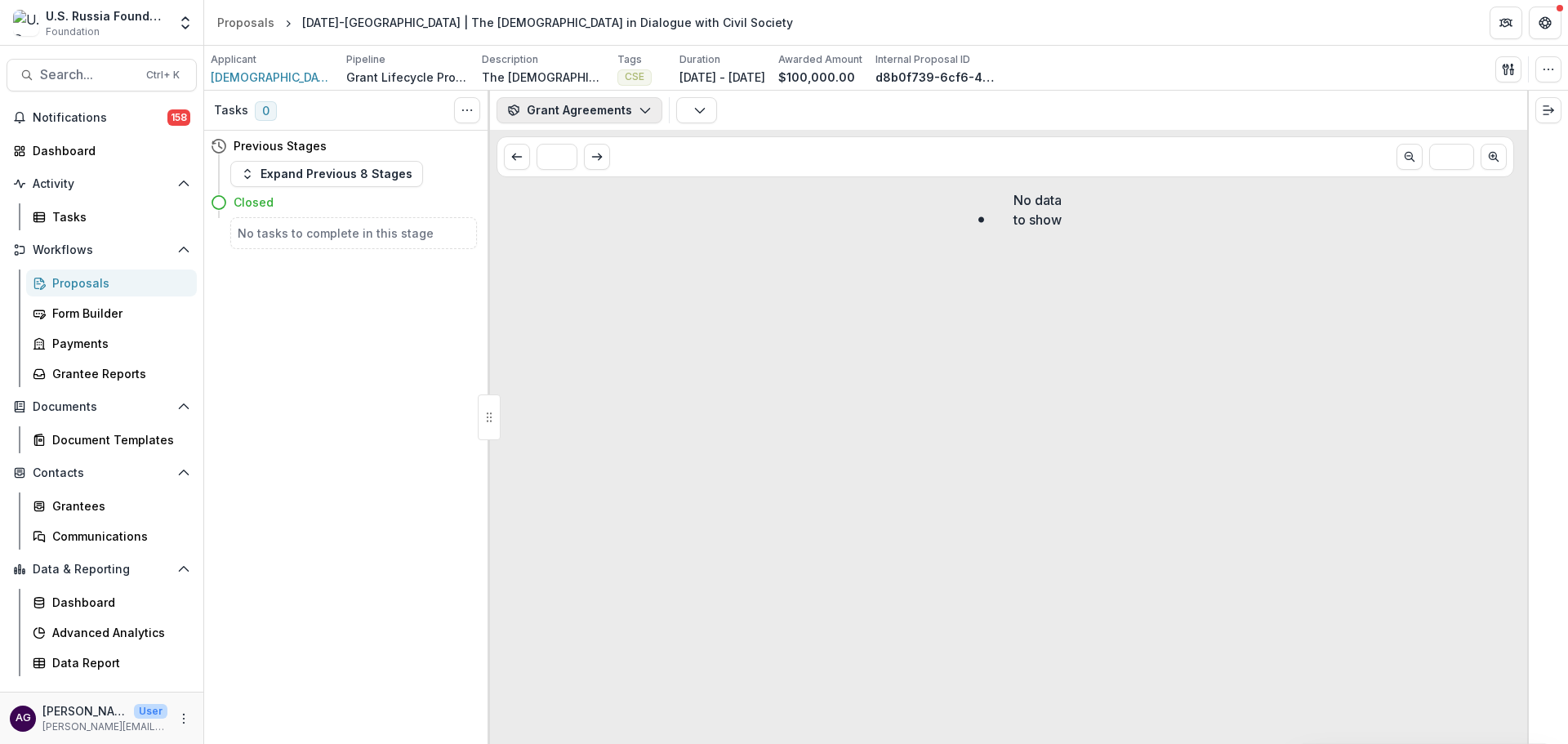
click at [617, 107] on button "Grant Agreements" at bounding box center [579, 110] width 166 height 26
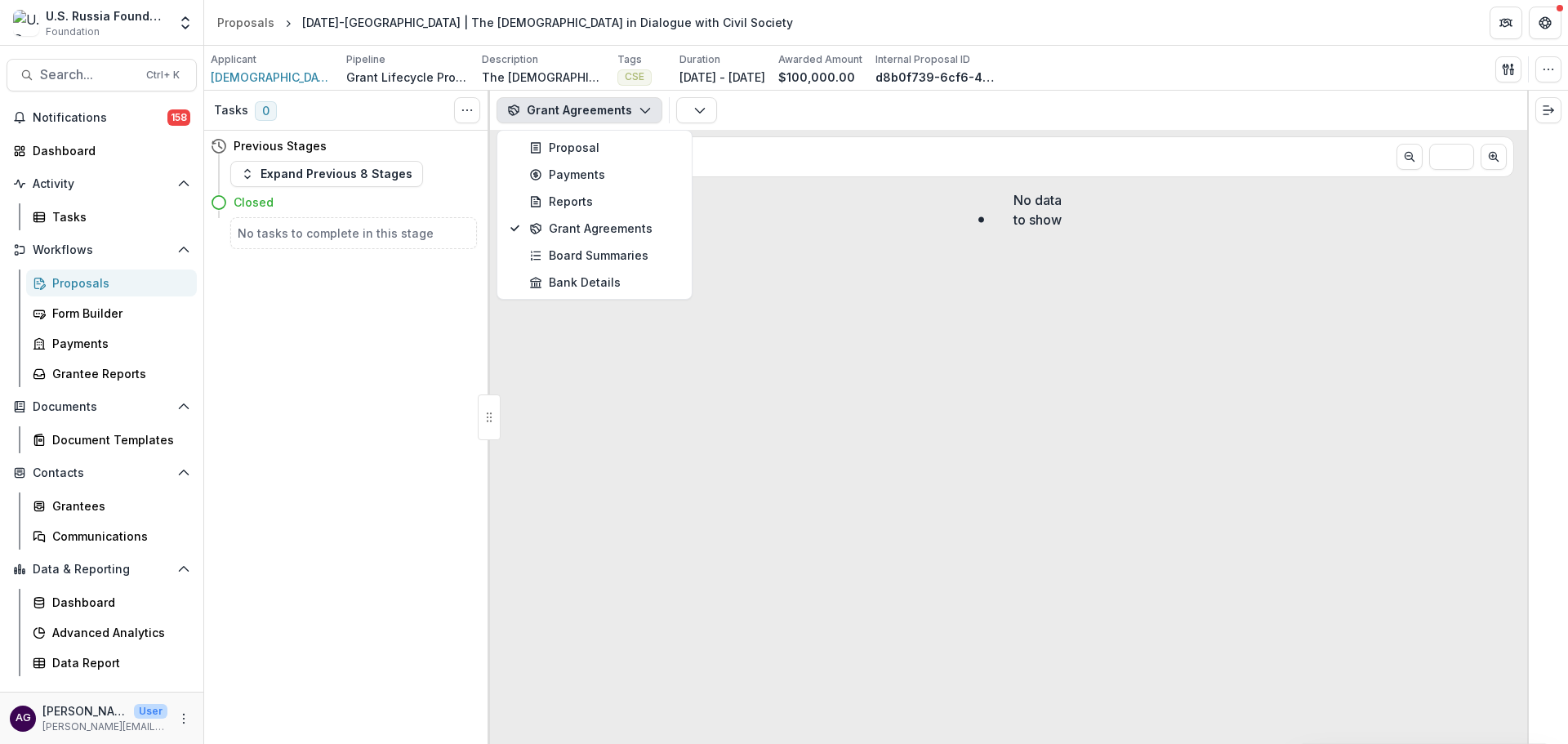
click at [591, 105] on button "Grant Agreements" at bounding box center [579, 110] width 166 height 26
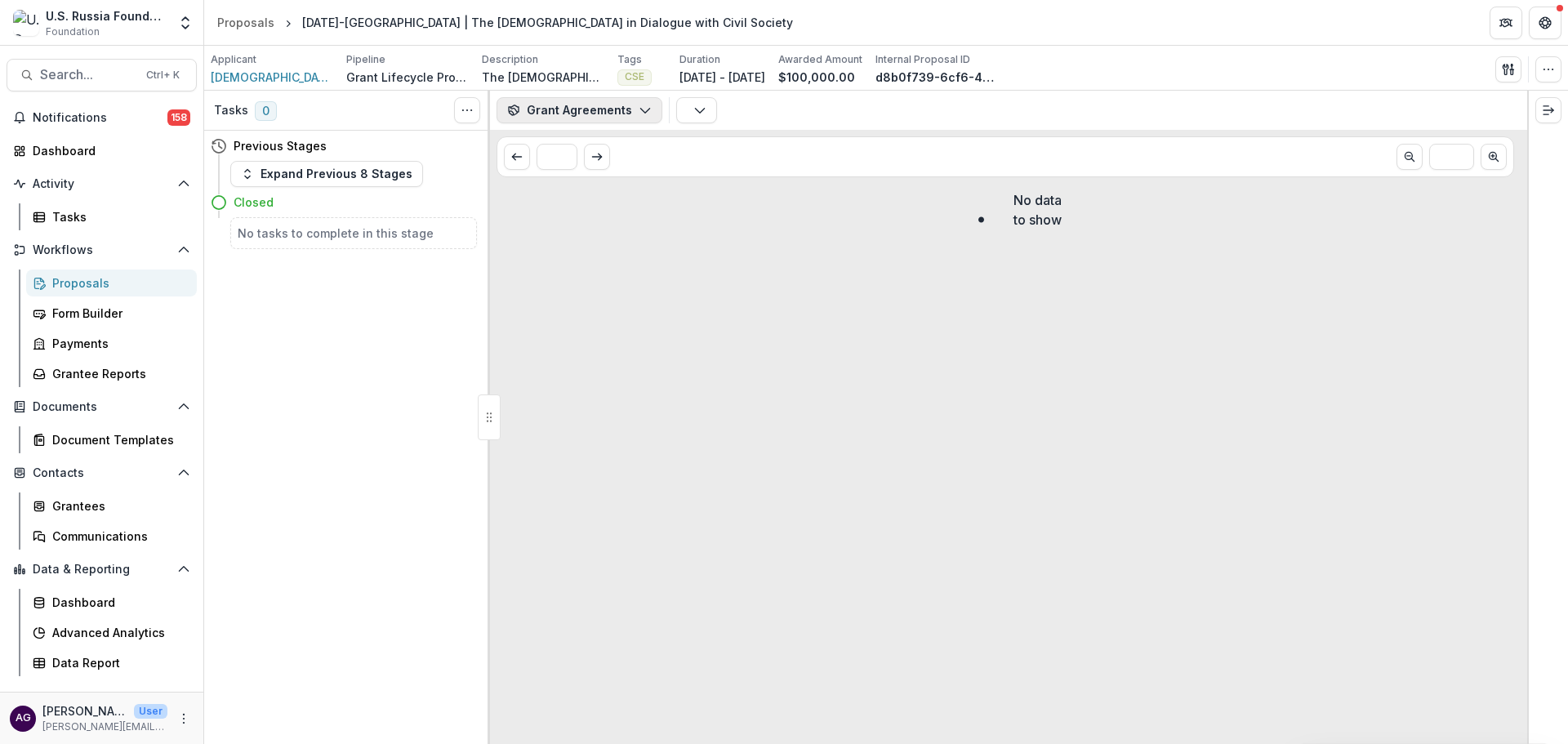
click at [591, 104] on button "Grant Agreements" at bounding box center [579, 110] width 166 height 26
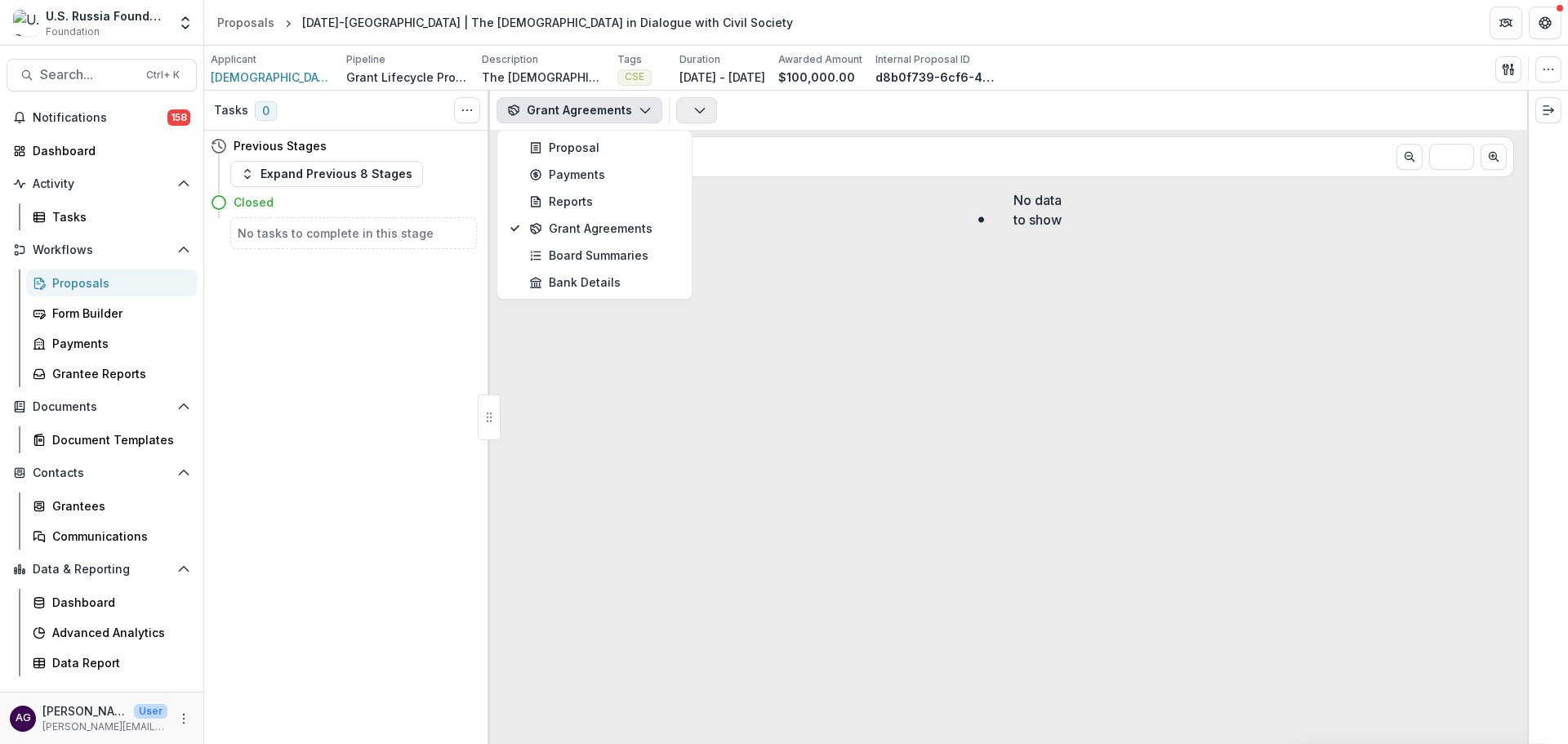
click at [694, 108] on icon "button" at bounding box center [699, 109] width 13 height 13
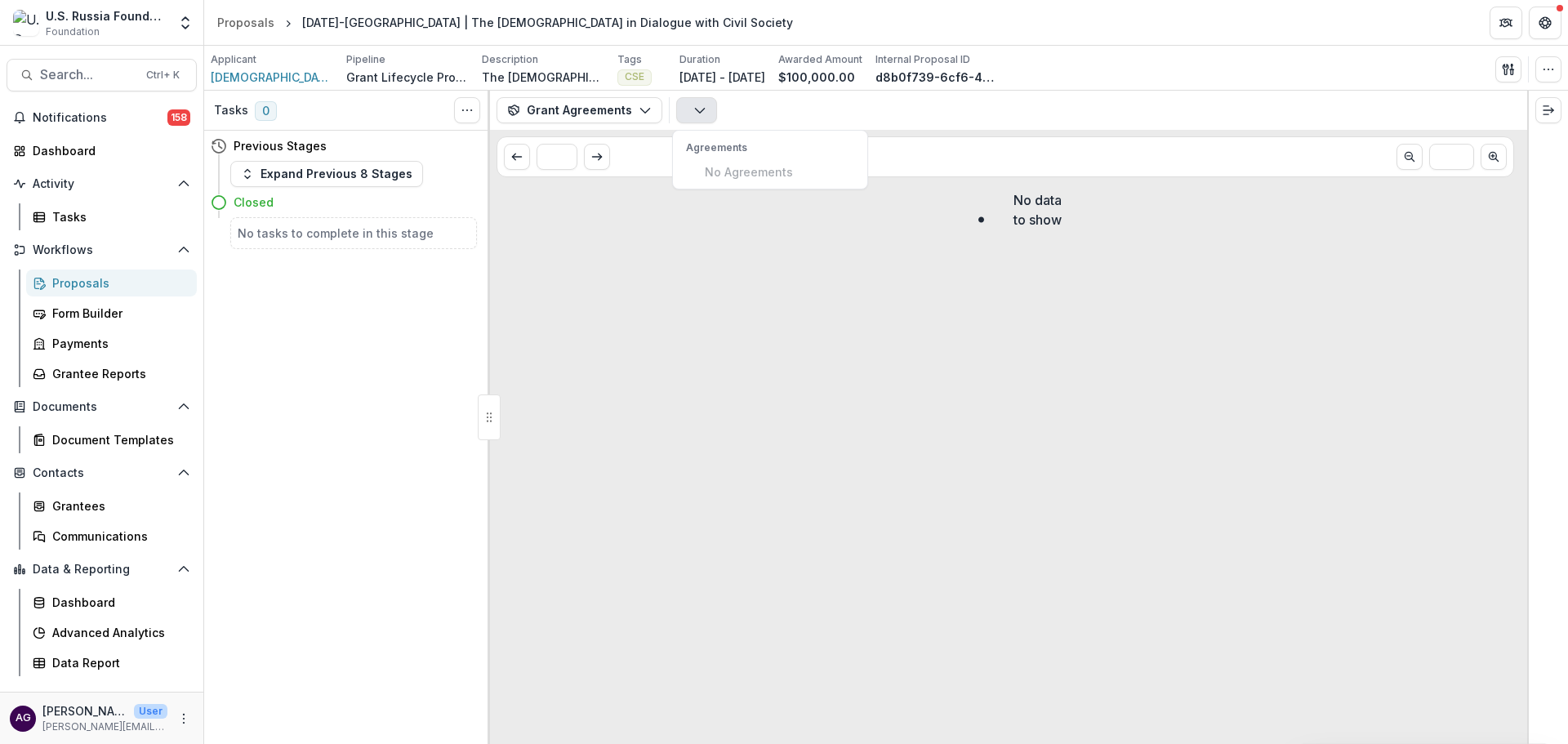
click at [709, 144] on p "Agreements" at bounding box center [770, 147] width 168 height 15
click at [604, 108] on button "Grant Agreements" at bounding box center [579, 110] width 166 height 26
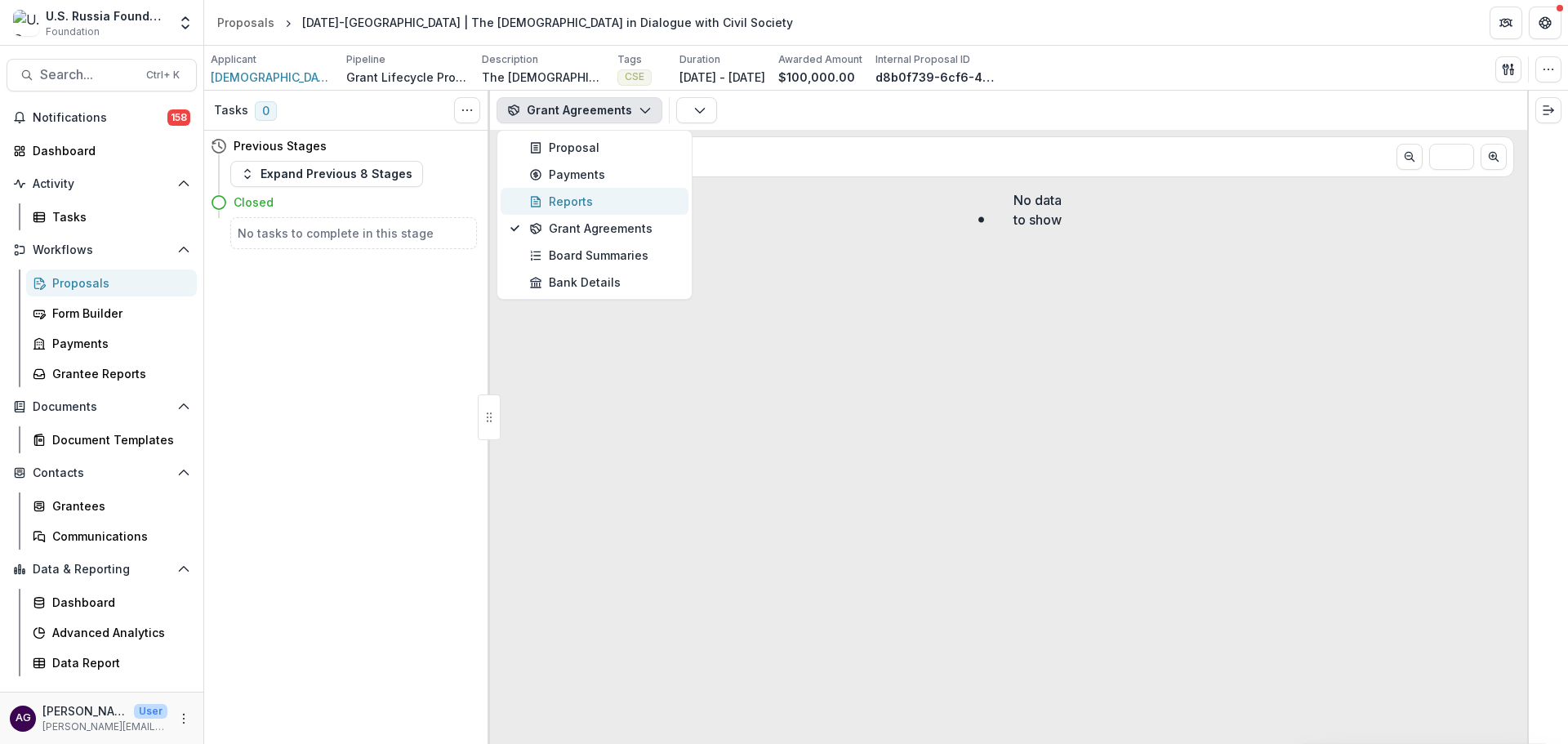
click at [567, 197] on div "Reports" at bounding box center [603, 202] width 150 height 17
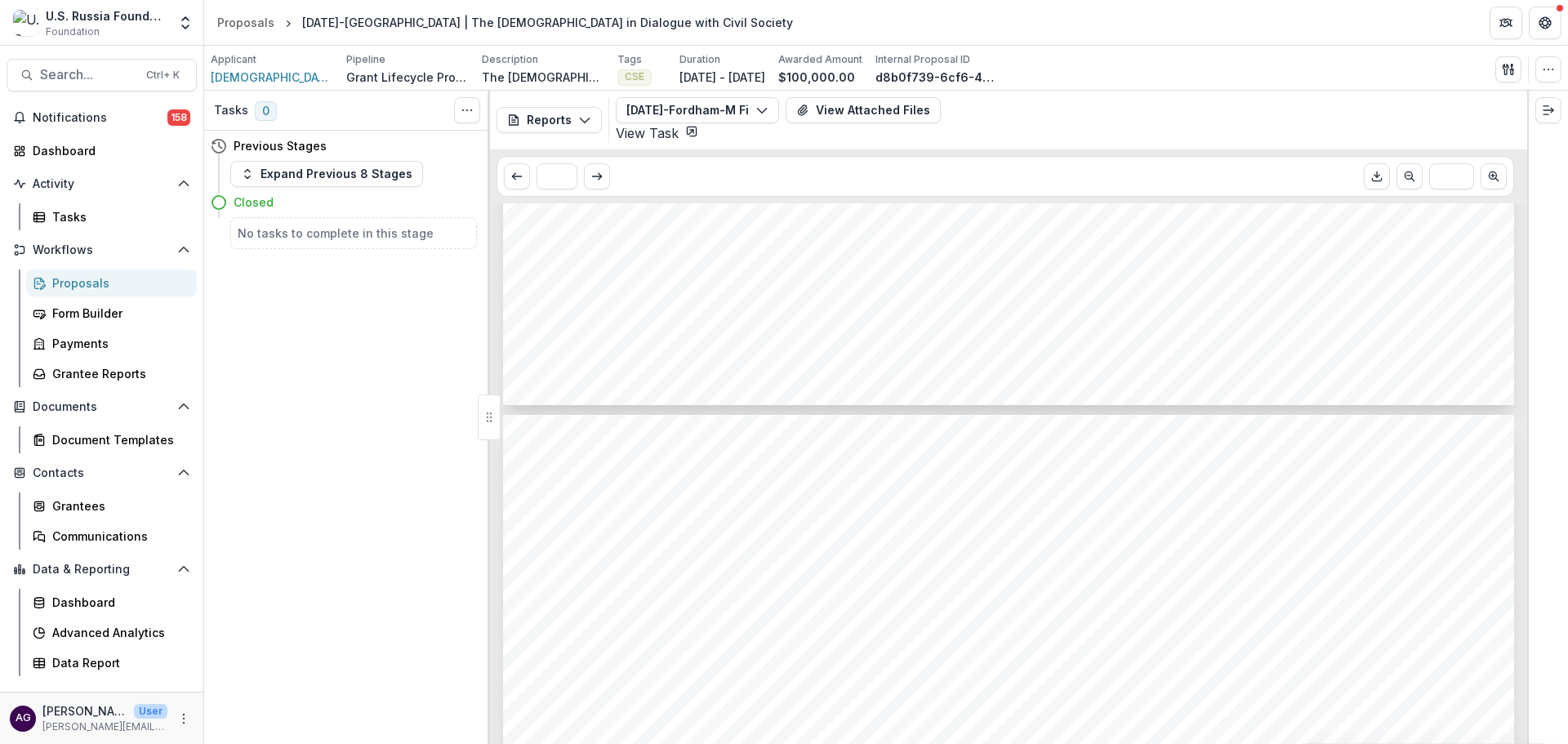
scroll to position [2123, 0]
click at [97, 284] on div "Proposals" at bounding box center [118, 283] width 132 height 17
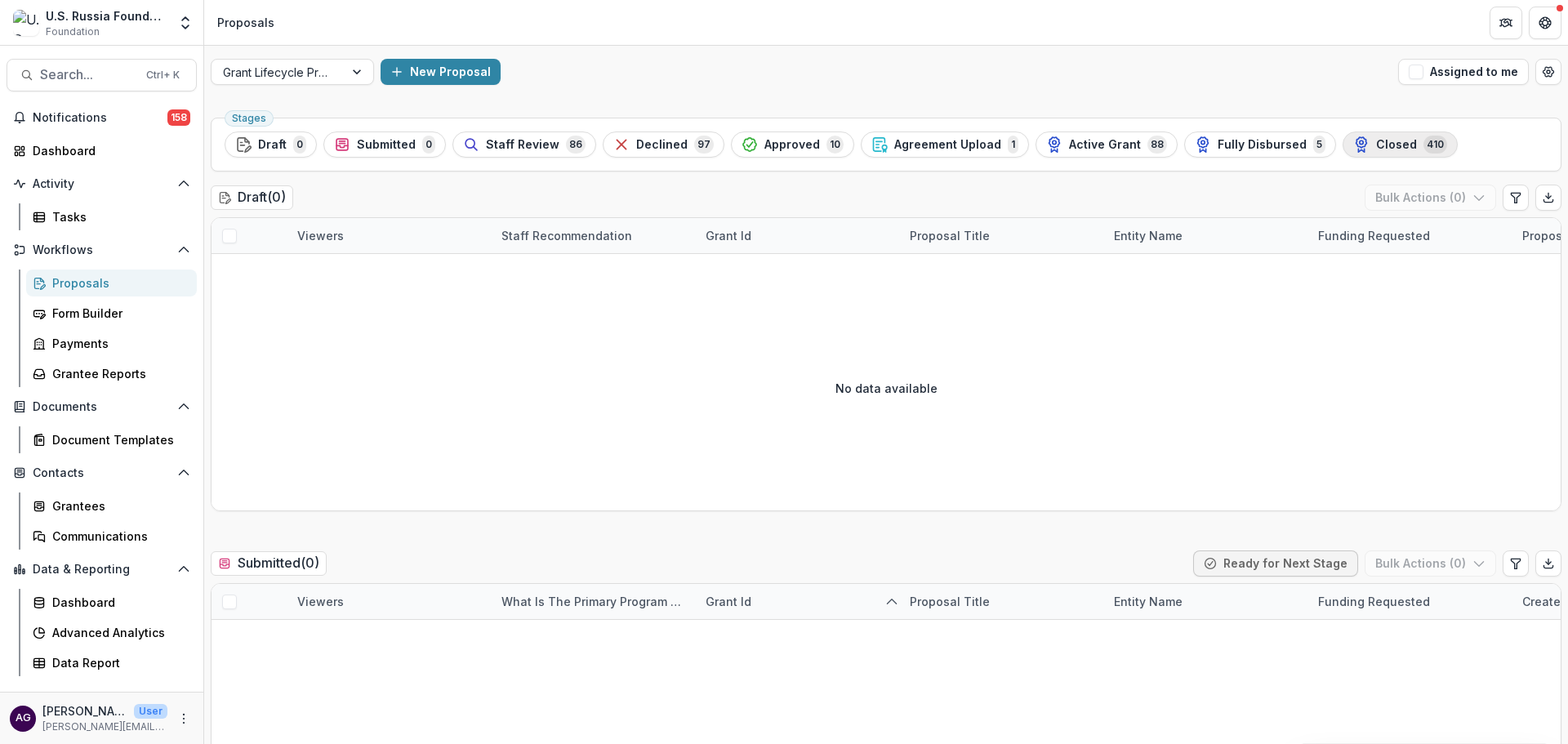
click at [1376, 142] on span "Closed" at bounding box center [1396, 145] width 41 height 14
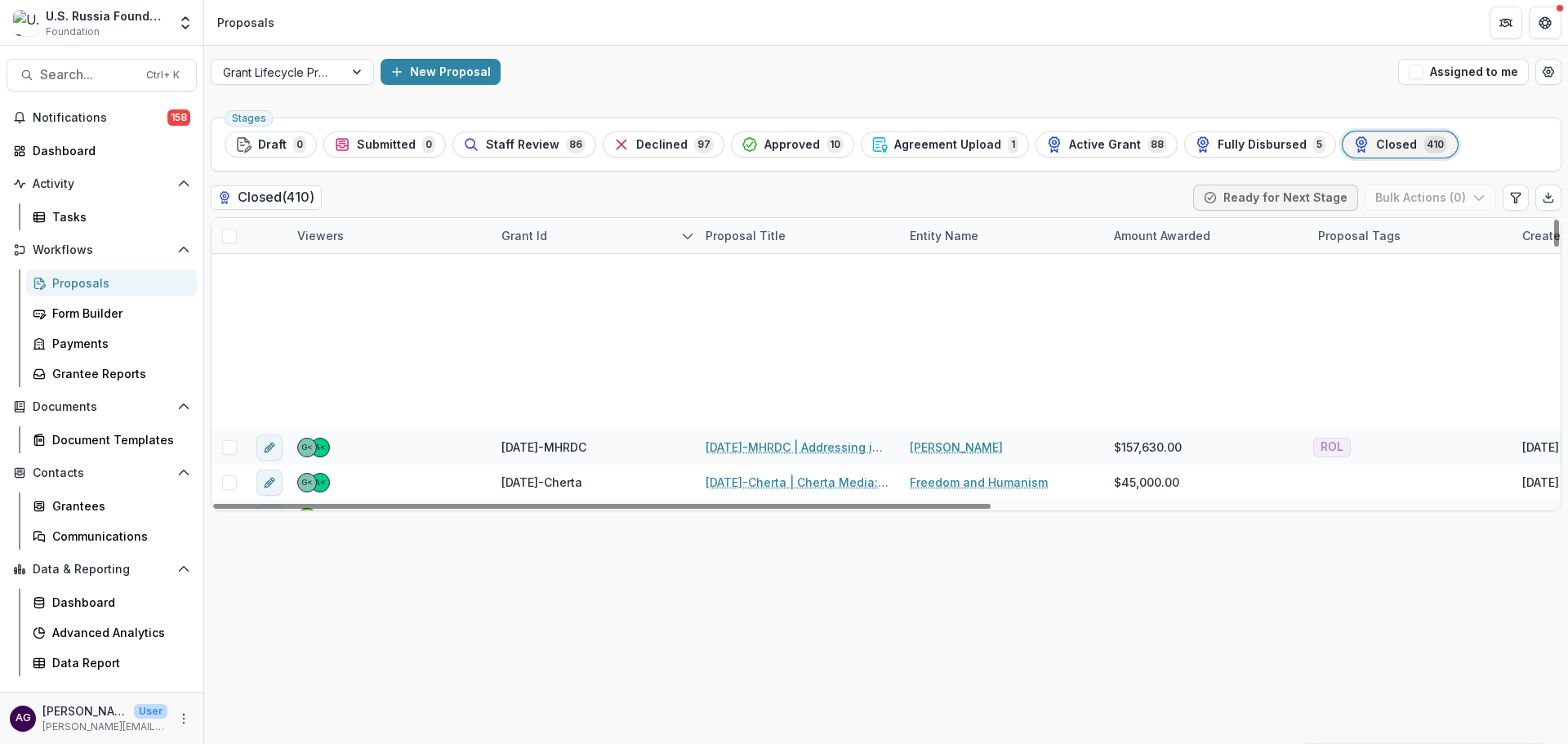
scroll to position [544, 0]
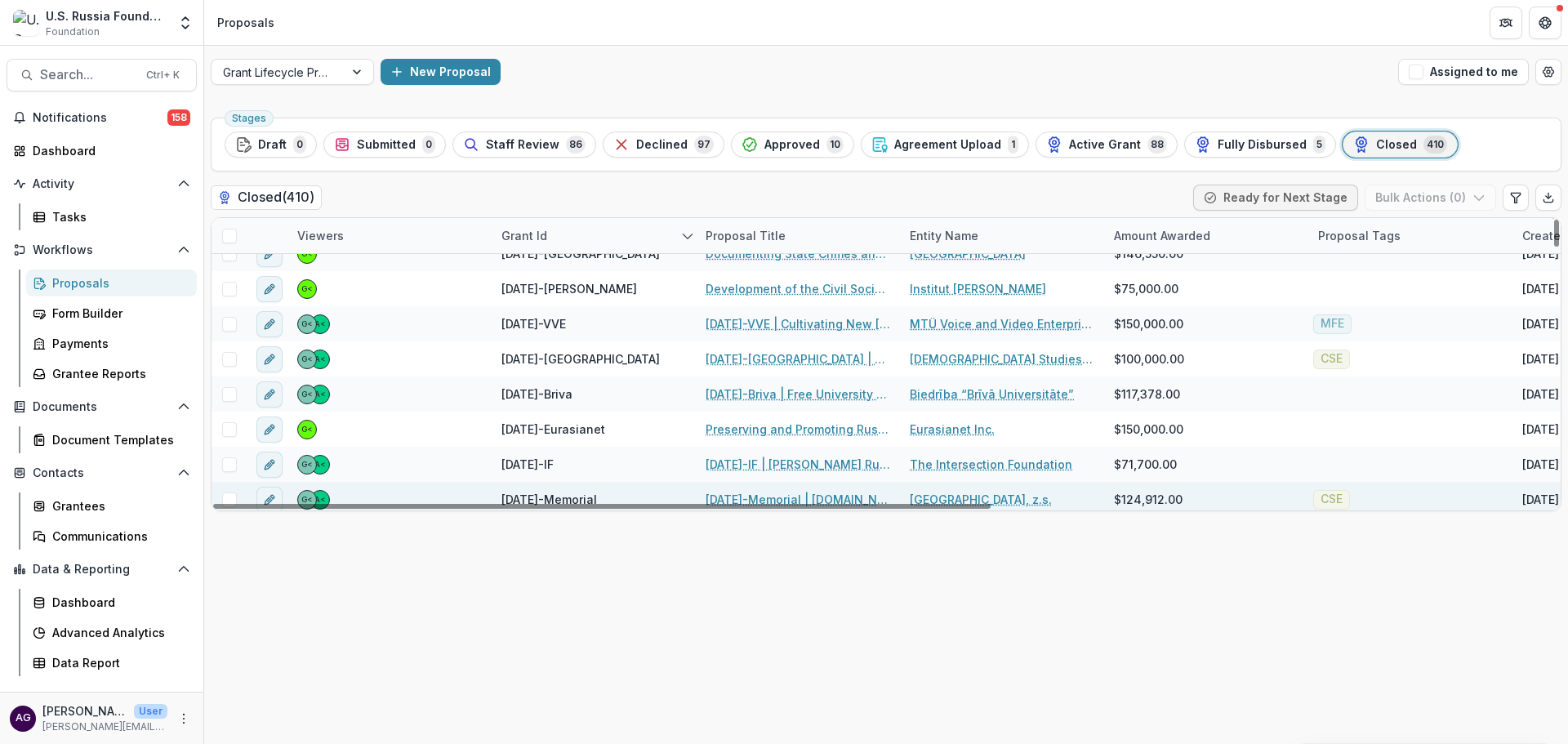
click at [737, 495] on link "23-AUG-07-Memorial | Memorial.media: Development of a New Memorial Website" at bounding box center [798, 499] width 185 height 17
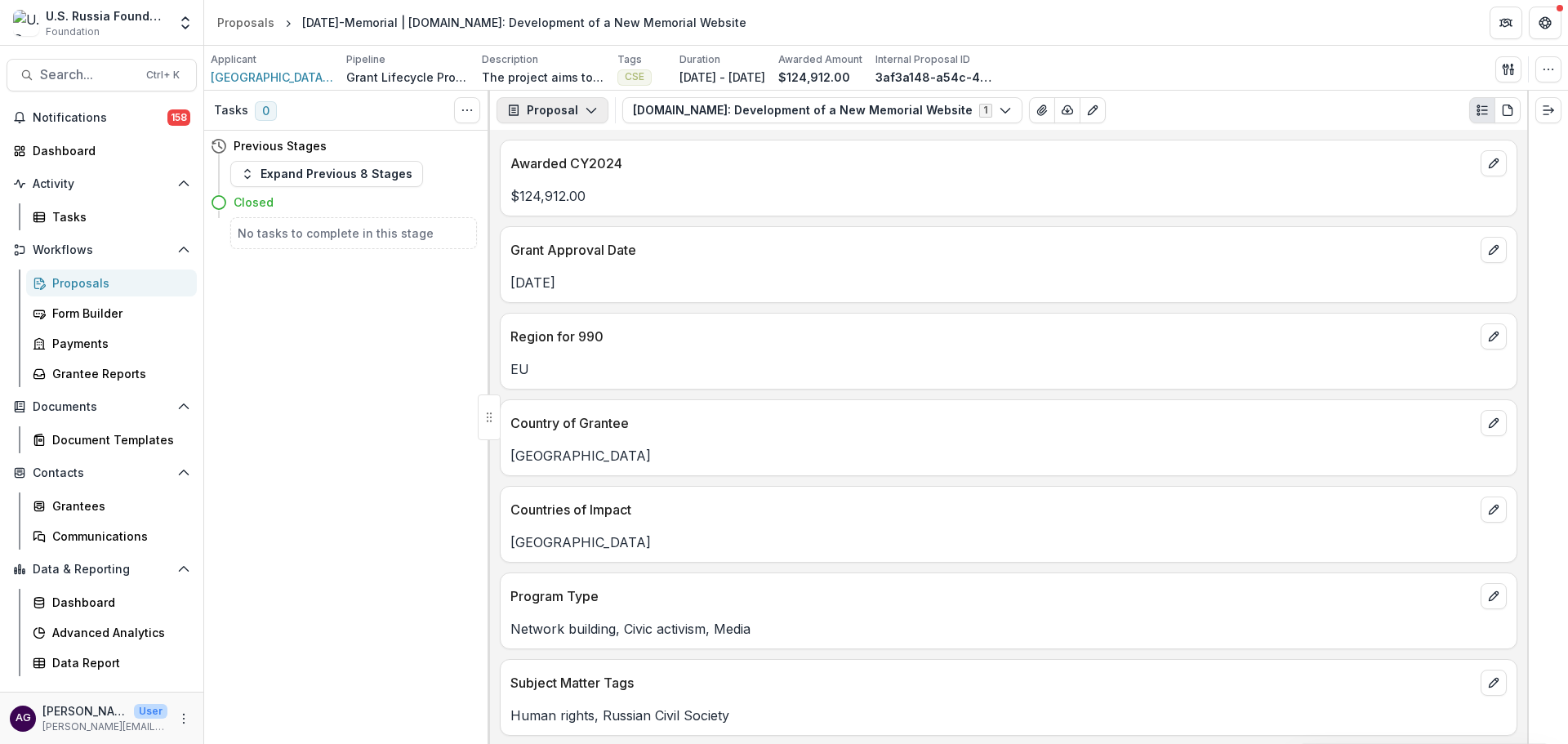
click at [574, 109] on button "Proposal" at bounding box center [552, 110] width 112 height 26
click at [580, 201] on div "Reports" at bounding box center [603, 202] width 150 height 17
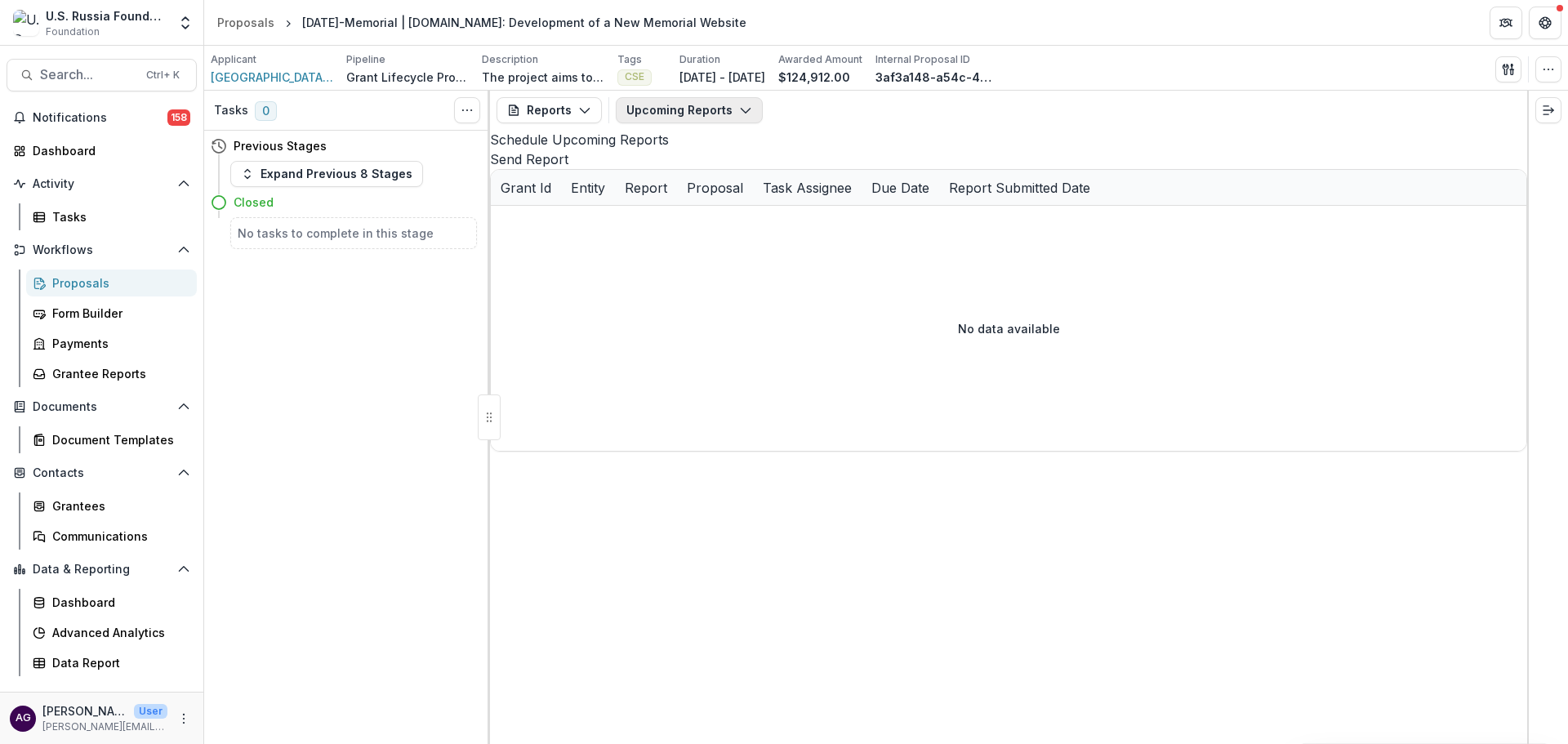
click at [680, 104] on button "Upcoming Reports" at bounding box center [690, 110] width 147 height 26
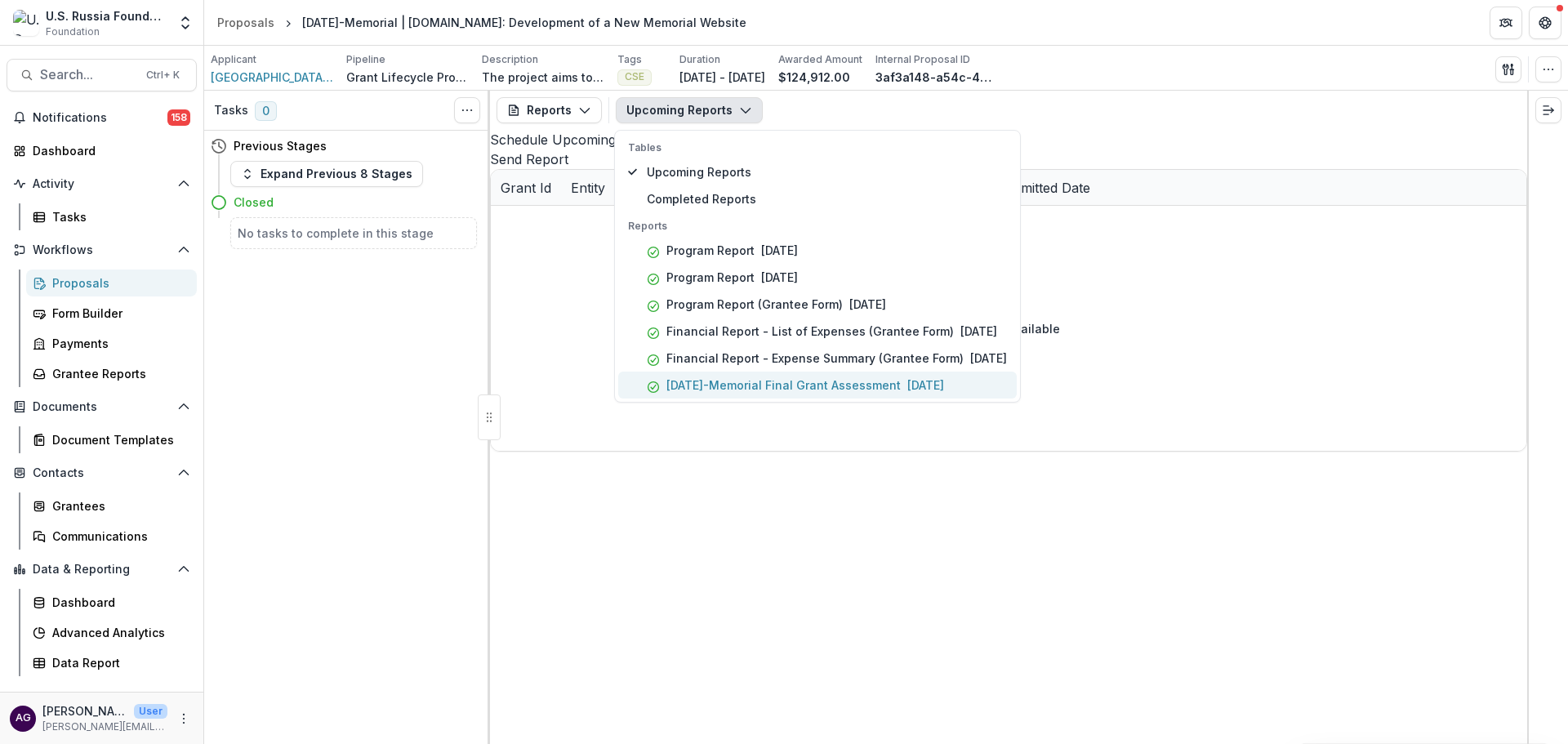
click at [772, 385] on p "23-AUG-07-Memorial Final Grant Assessment" at bounding box center [784, 385] width 234 height 17
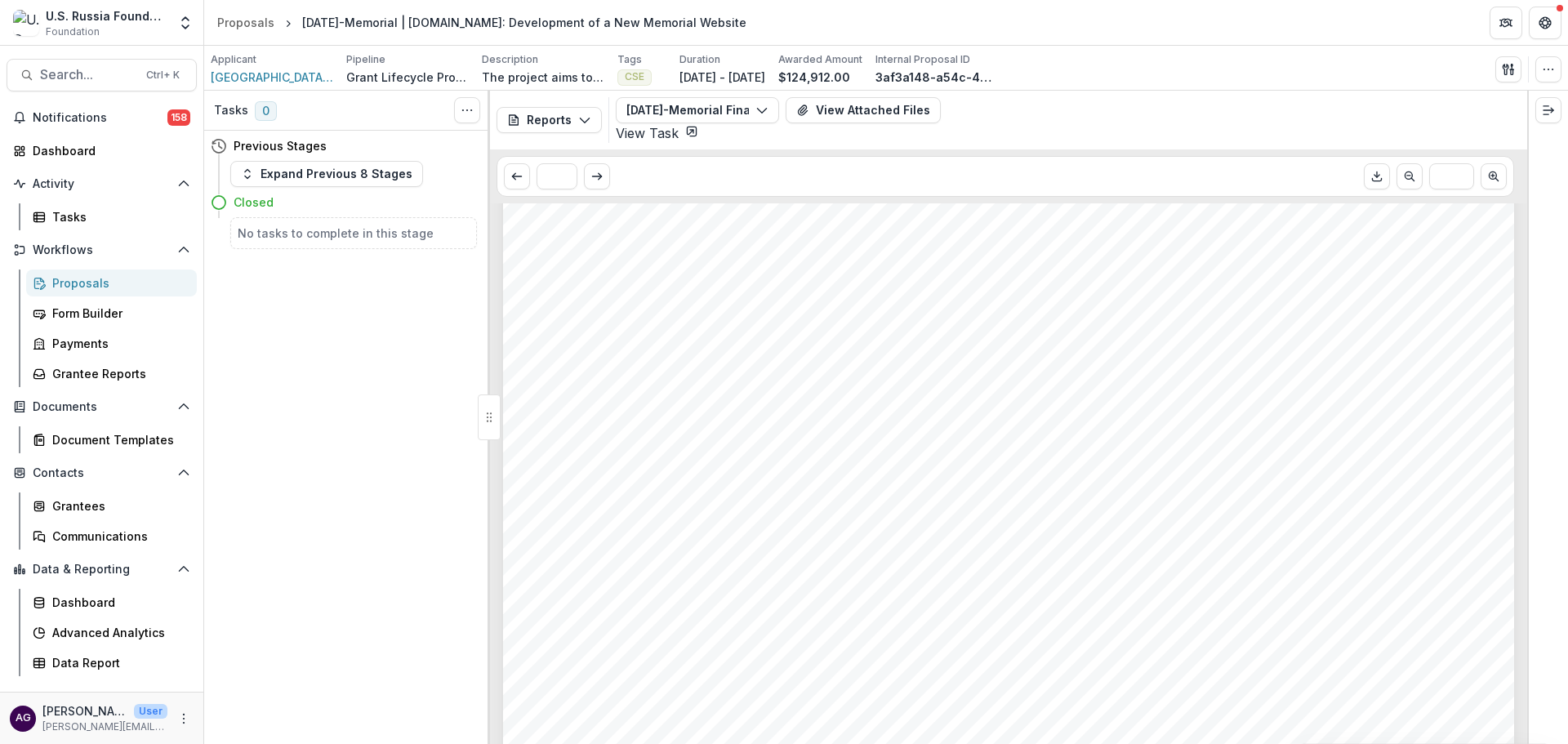
scroll to position [2085, 0]
click at [73, 278] on div "Proposals" at bounding box center [118, 283] width 132 height 17
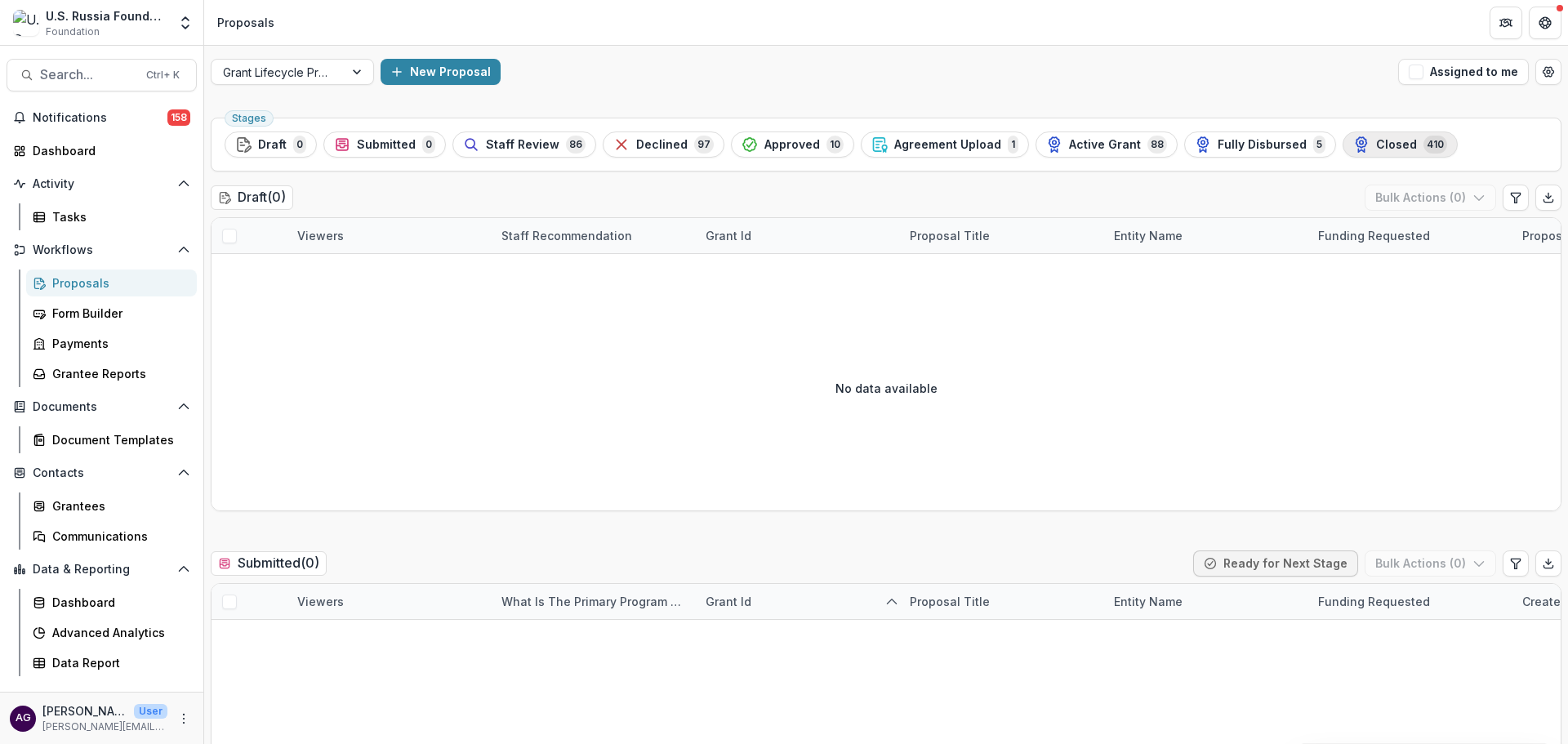
click at [1376, 144] on span "Closed" at bounding box center [1396, 145] width 41 height 14
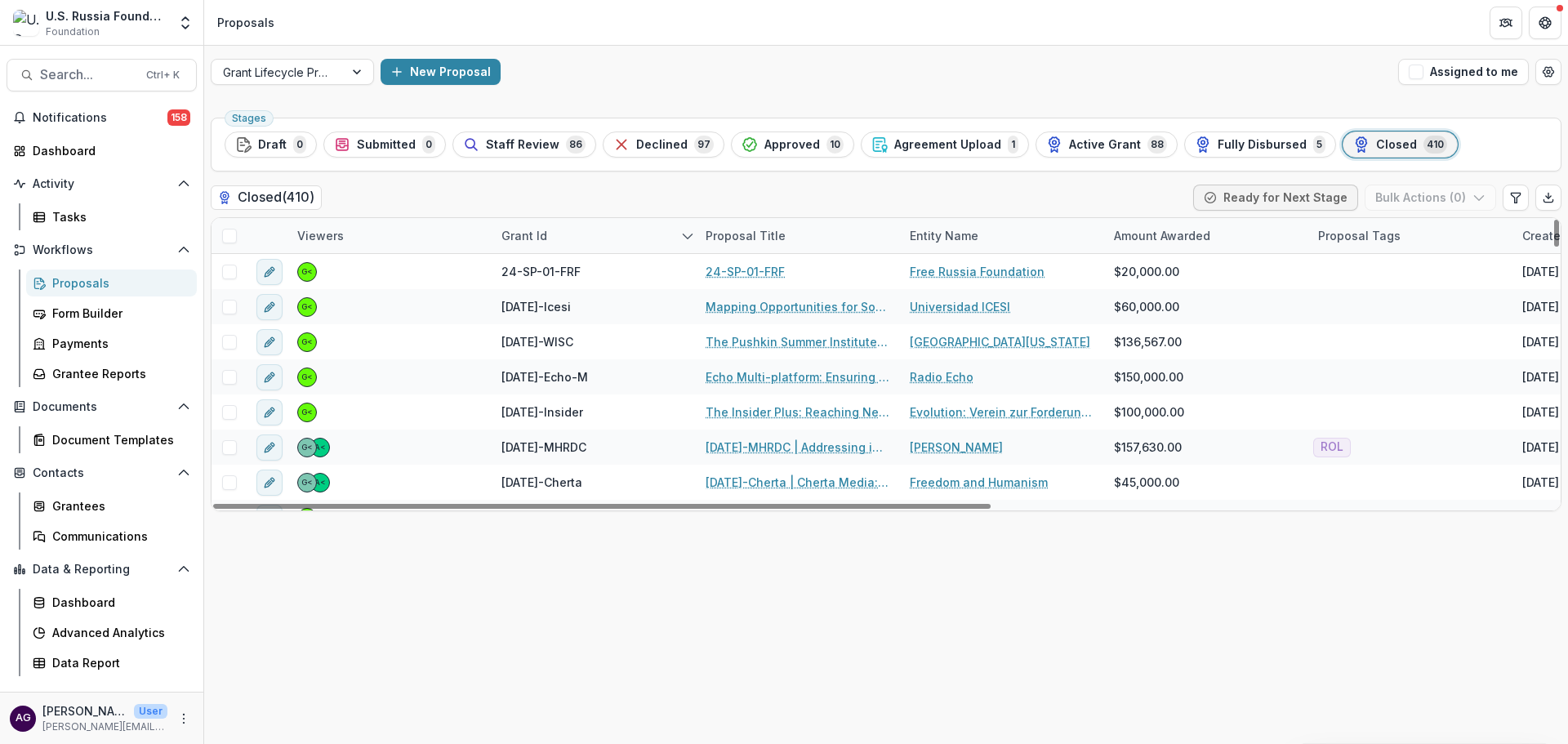
drag, startPoint x: 1558, startPoint y: 231, endPoint x: 1552, endPoint y: 213, distance: 19.0
click at [1554, 220] on div at bounding box center [1557, 233] width 5 height 27
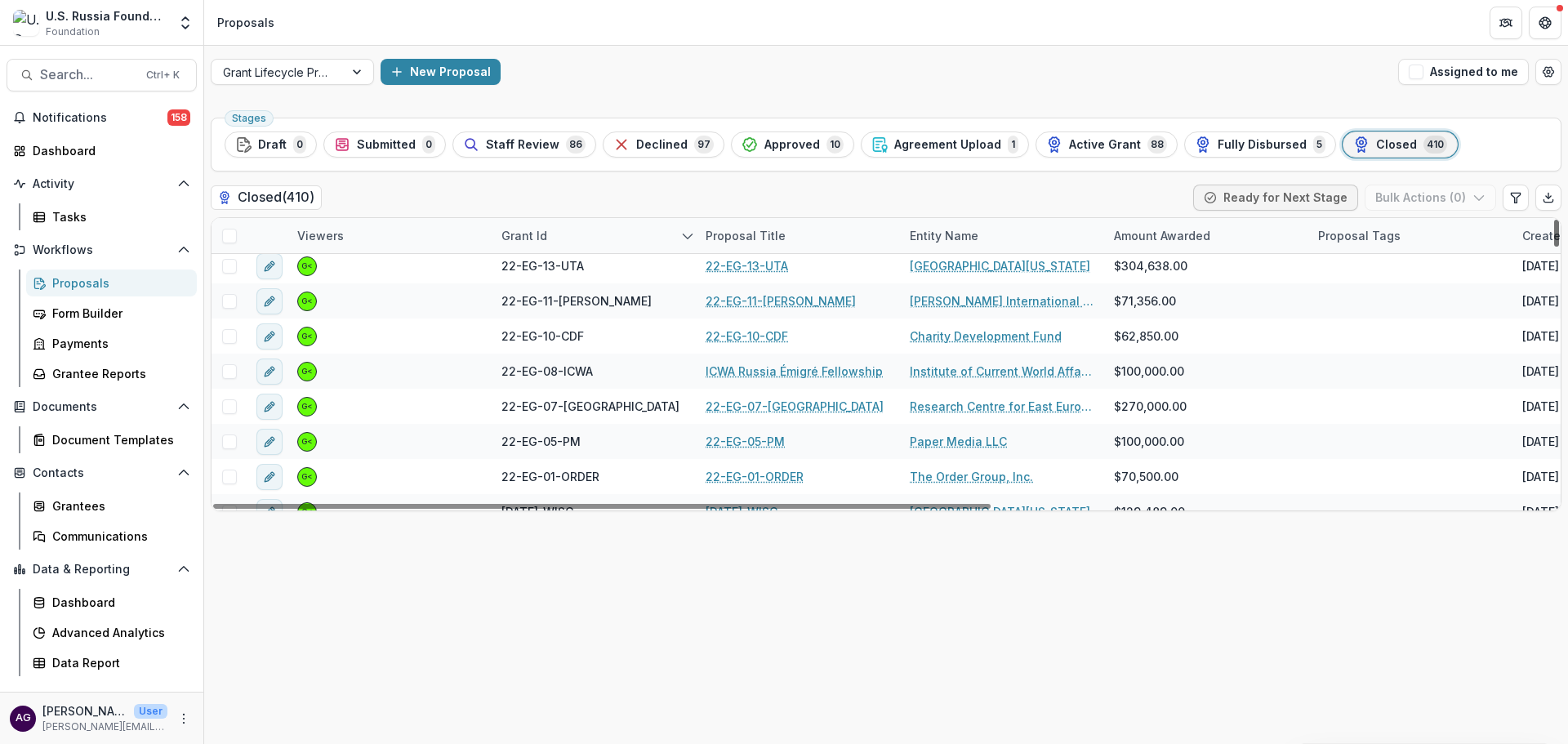
scroll to position [2227, 0]
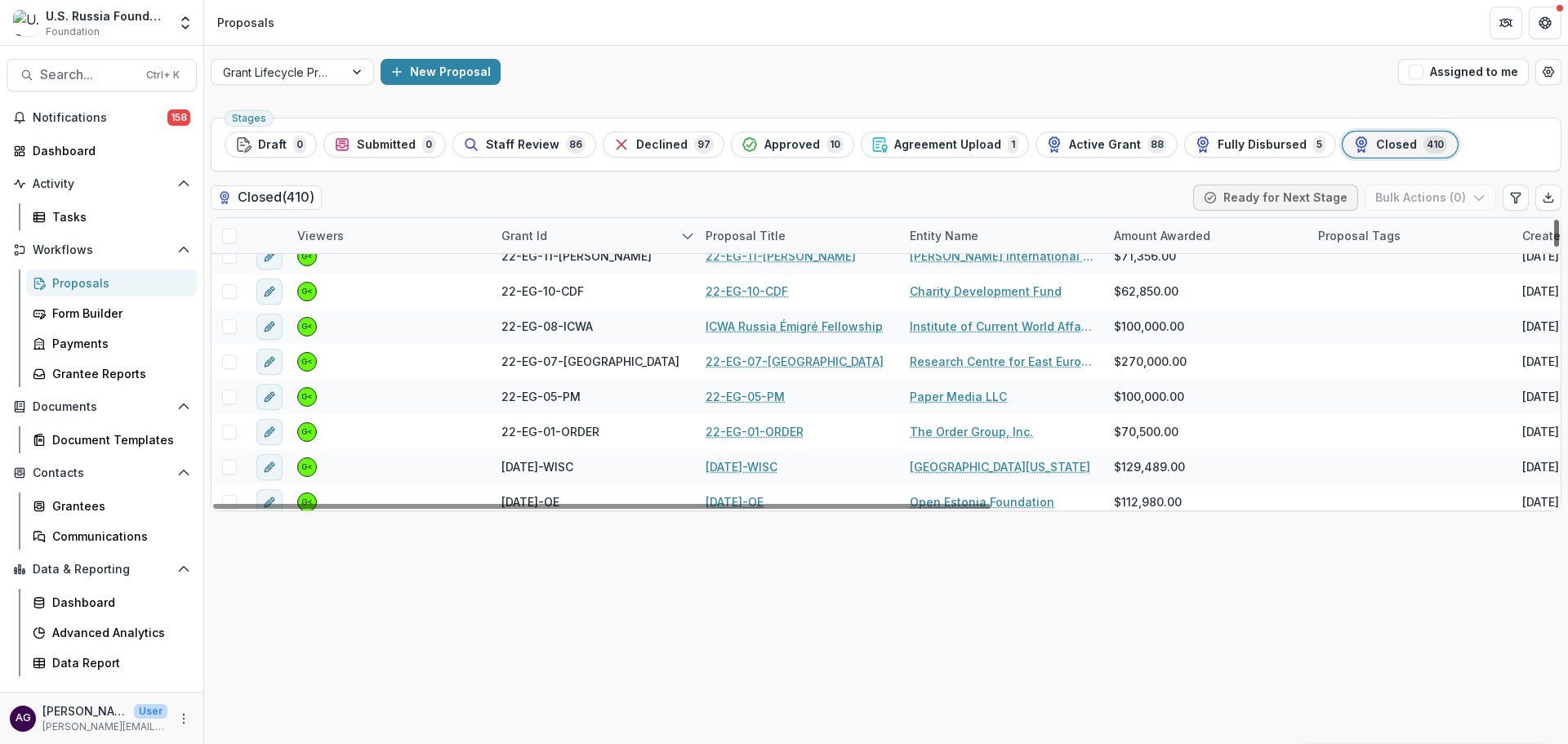
drag, startPoint x: 1558, startPoint y: 231, endPoint x: 1545, endPoint y: 272, distance: 43.0
click at [1554, 247] on div at bounding box center [1557, 233] width 5 height 27
click at [1218, 147] on span "Fully Disbursed" at bounding box center [1262, 145] width 89 height 14
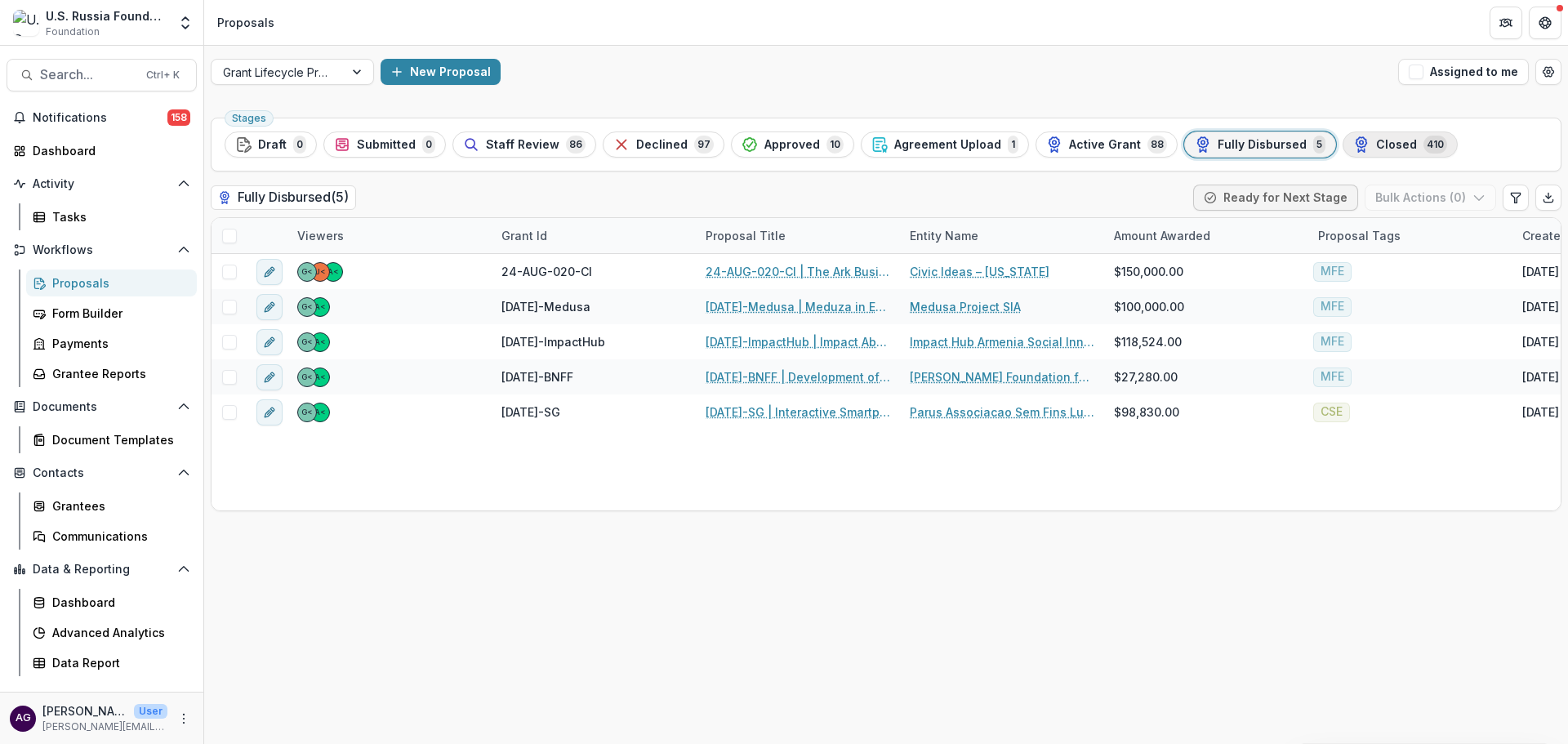
click at [1376, 146] on span "Closed" at bounding box center [1396, 145] width 41 height 14
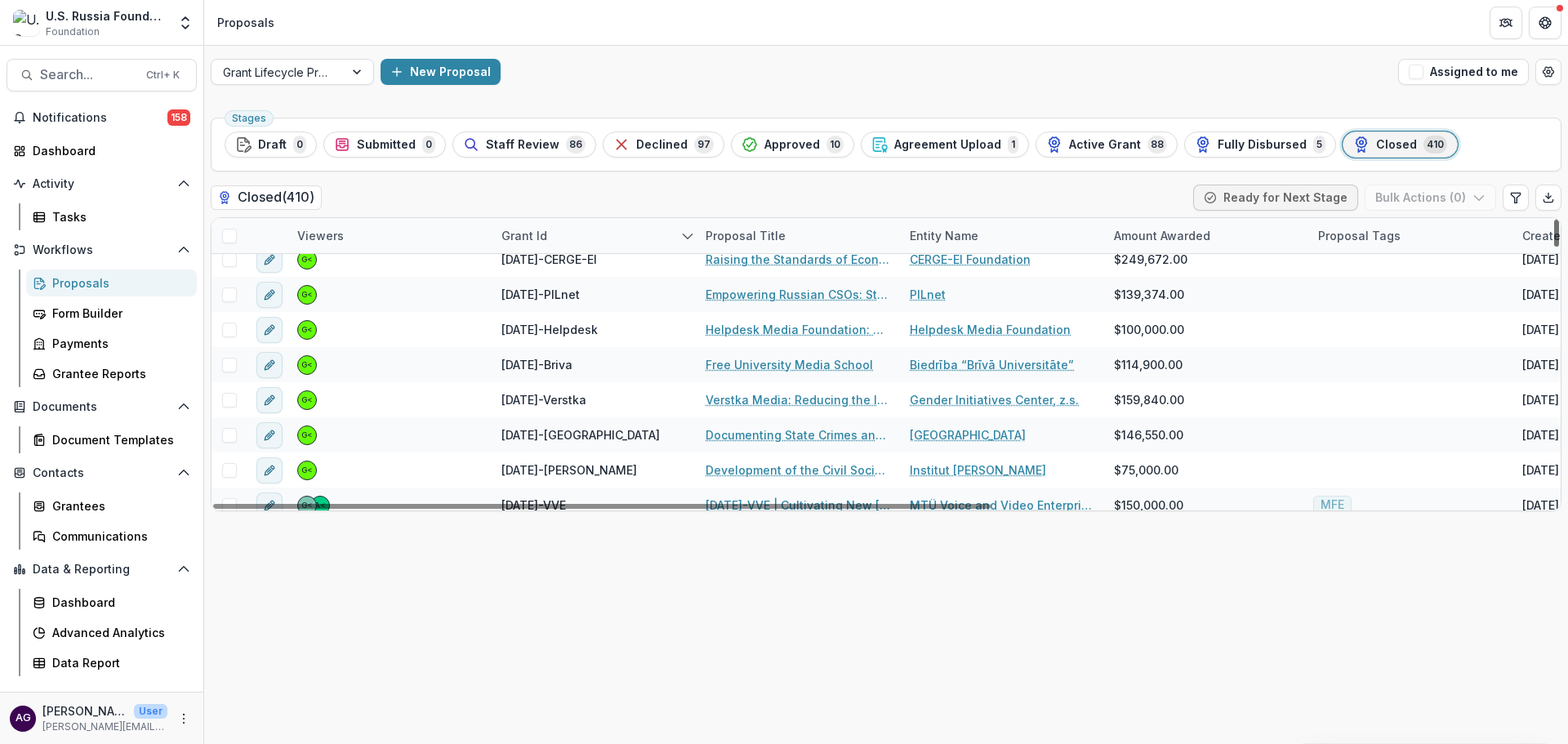
scroll to position [500, 0]
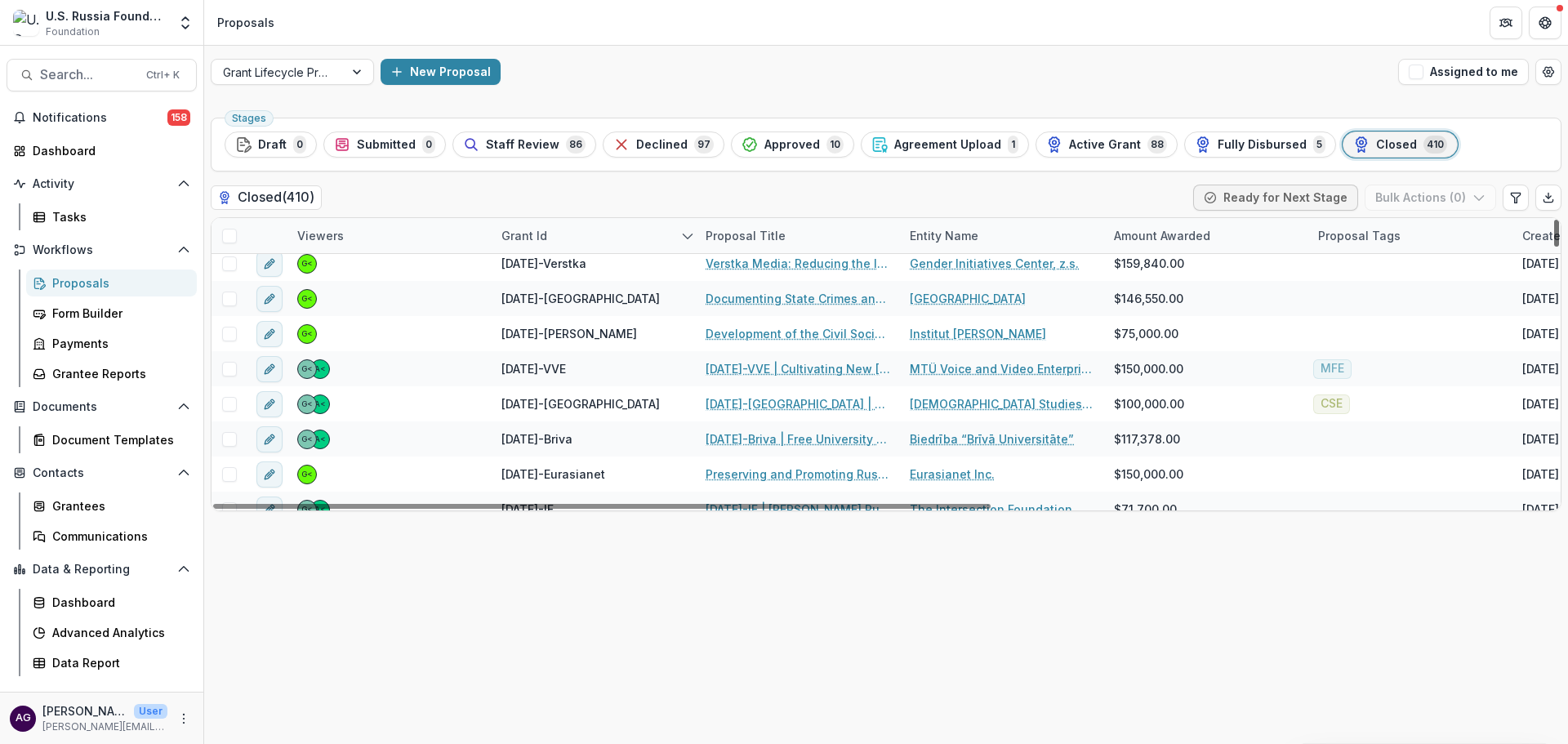
drag, startPoint x: 1558, startPoint y: 239, endPoint x: 1559, endPoint y: 249, distance: 10.0
click at [1559, 247] on div at bounding box center [1557, 233] width 5 height 27
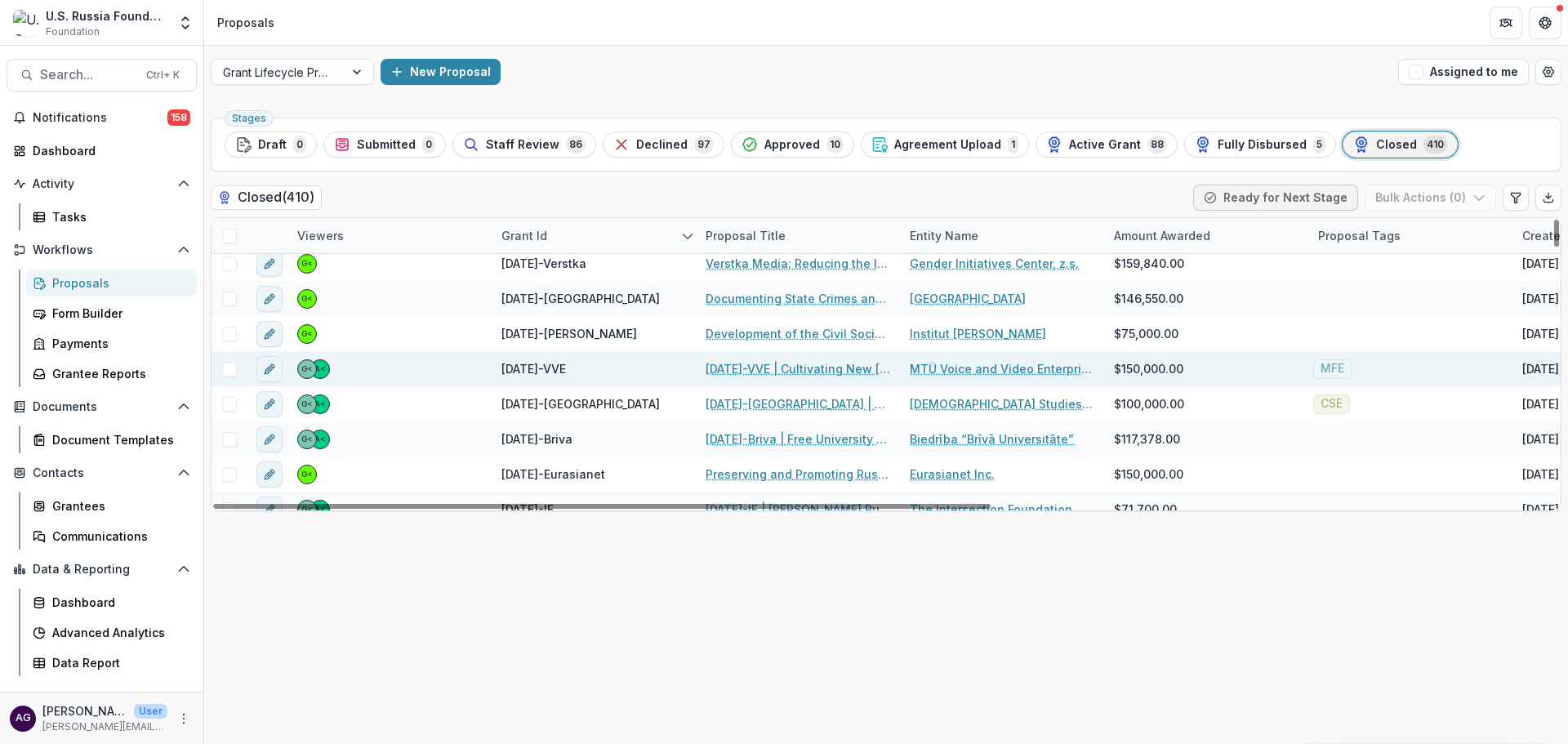
click at [728, 368] on link "23-AUG-17-VVE | Cultivating New Russia Audience through Targeted Media Content" at bounding box center [798, 368] width 185 height 17
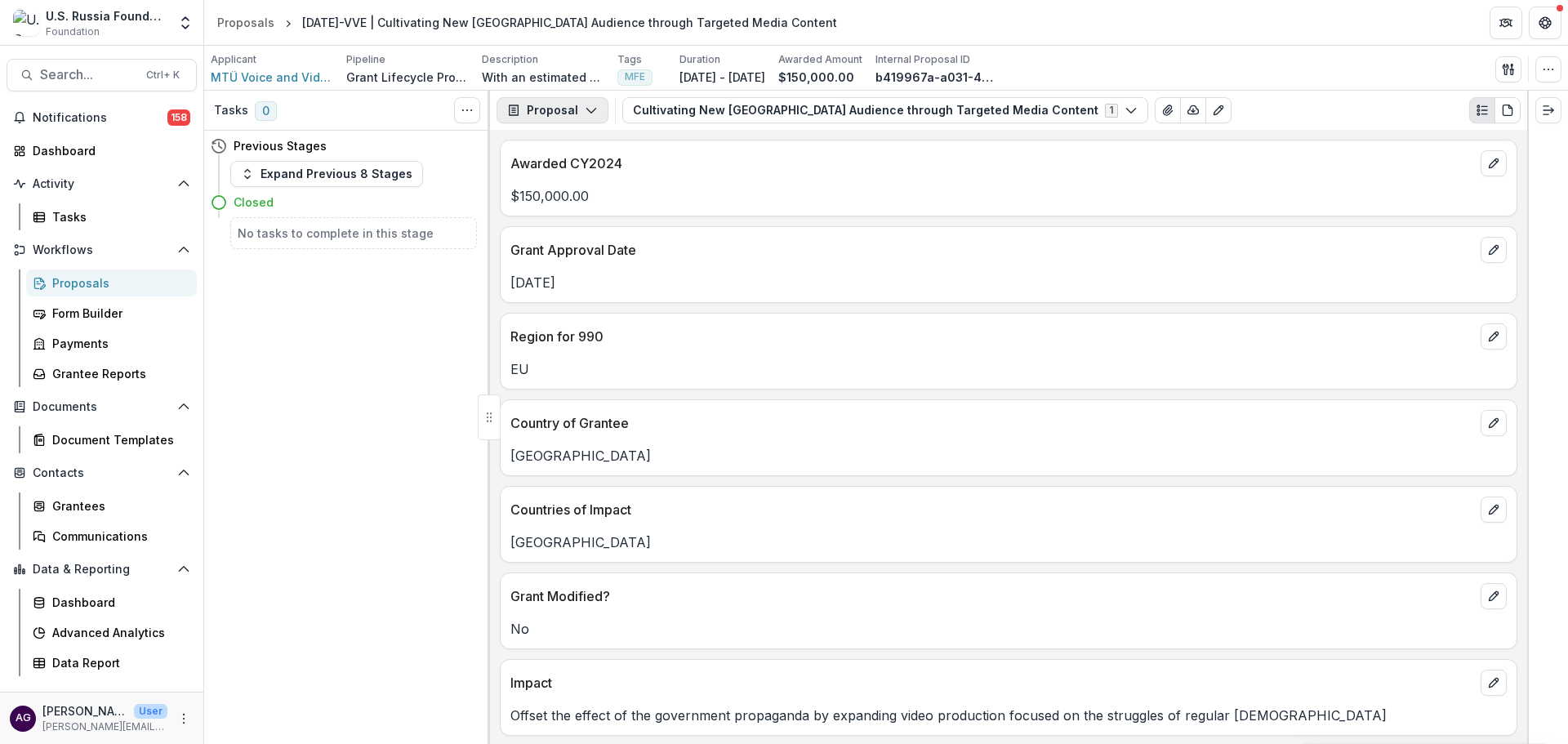
click at [567, 109] on button "Proposal" at bounding box center [552, 110] width 112 height 26
click at [573, 199] on div "Reports" at bounding box center [603, 202] width 150 height 17
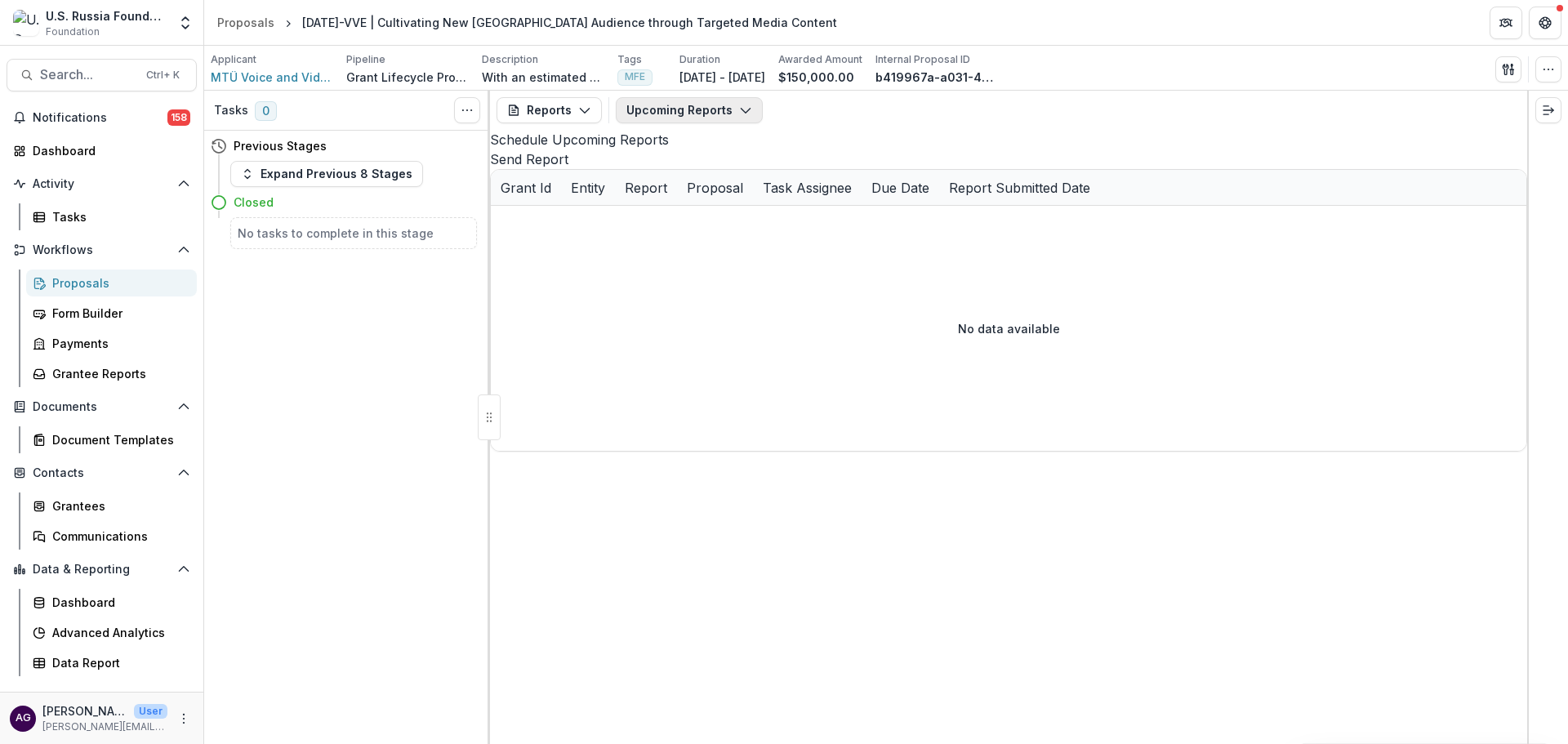
click at [656, 110] on button "Upcoming Reports" at bounding box center [690, 110] width 147 height 26
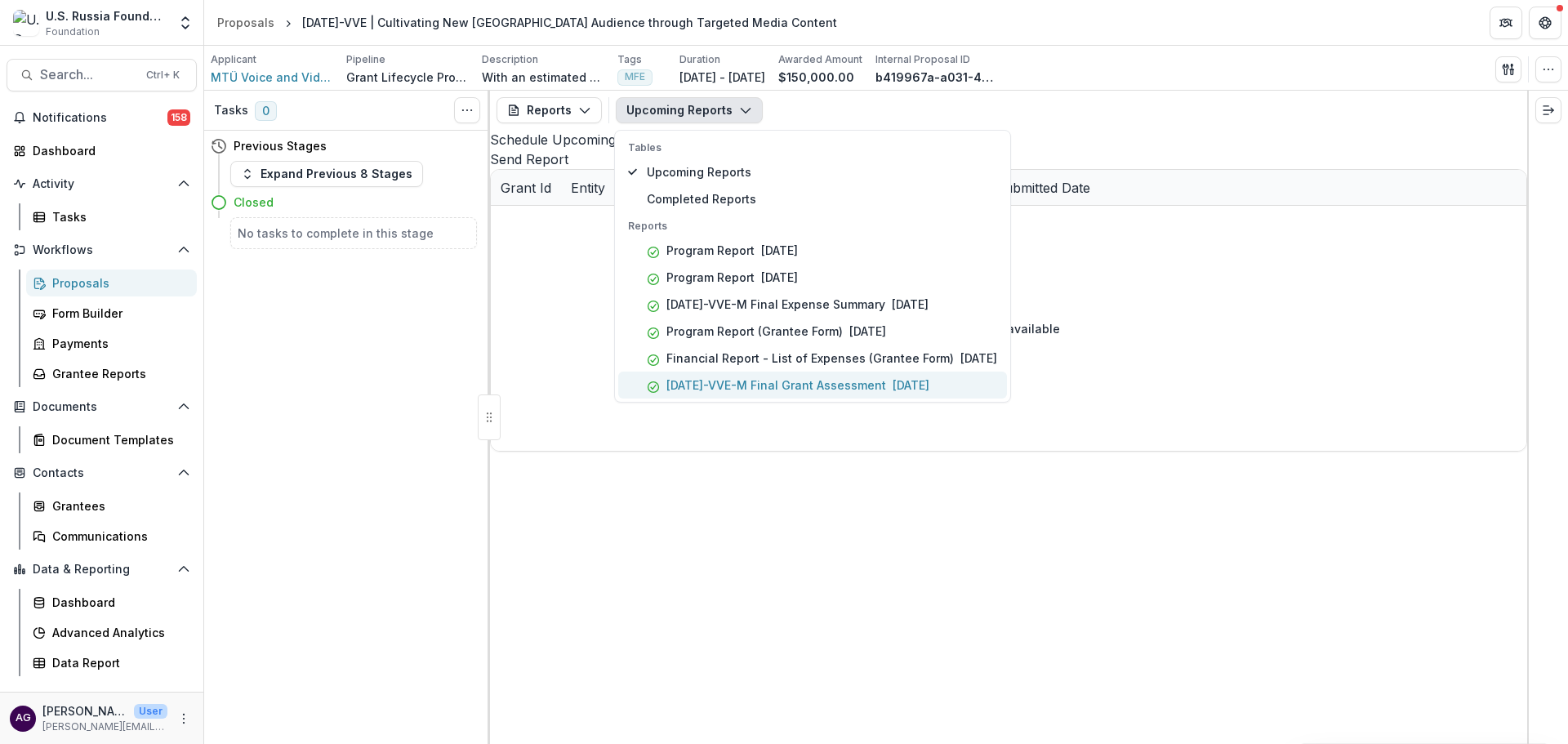
click at [776, 384] on p "23-AUG-17-VVE-M Final Grant Assessment" at bounding box center [776, 385] width 220 height 17
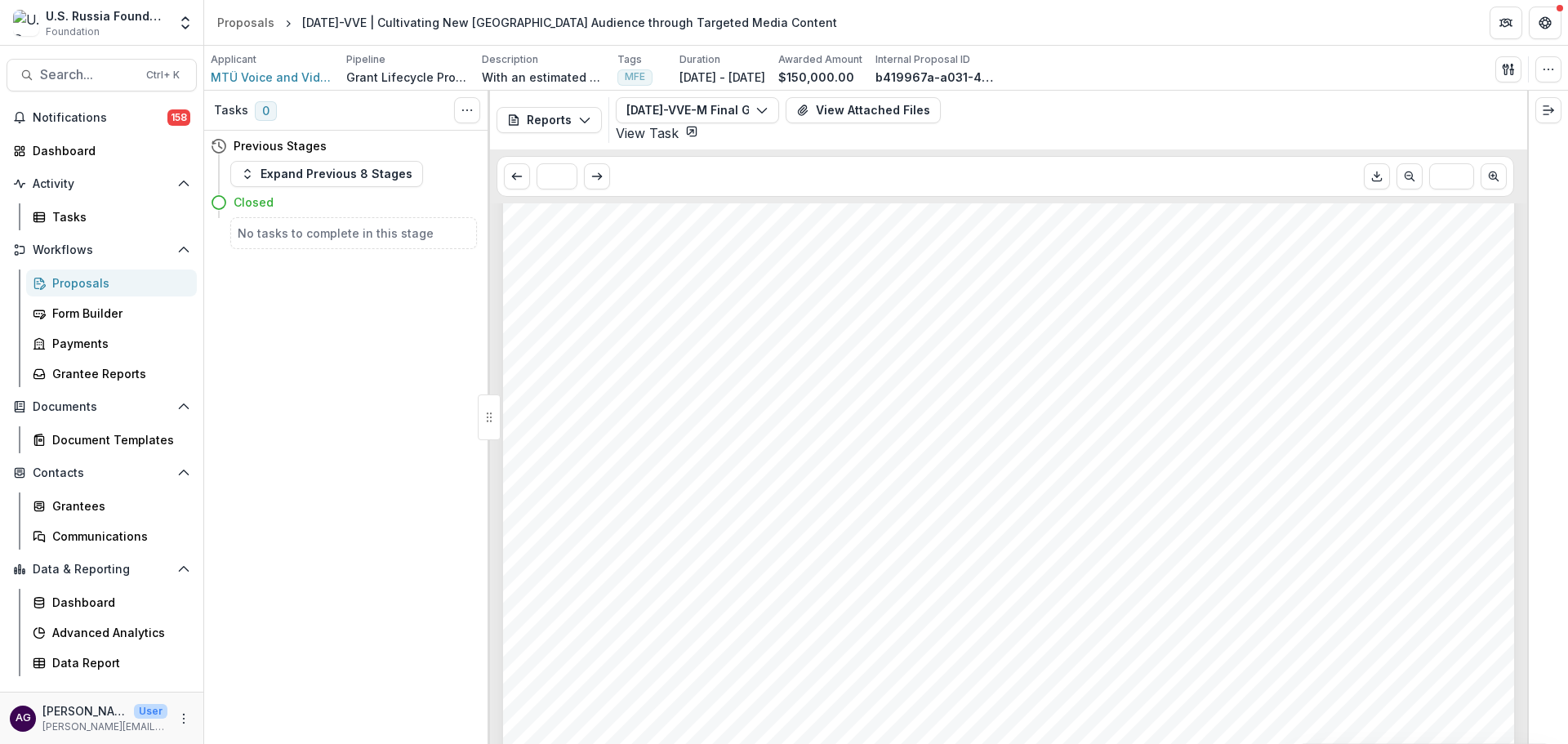
scroll to position [2177, 0]
click at [546, 113] on button "Reports" at bounding box center [549, 120] width 105 height 26
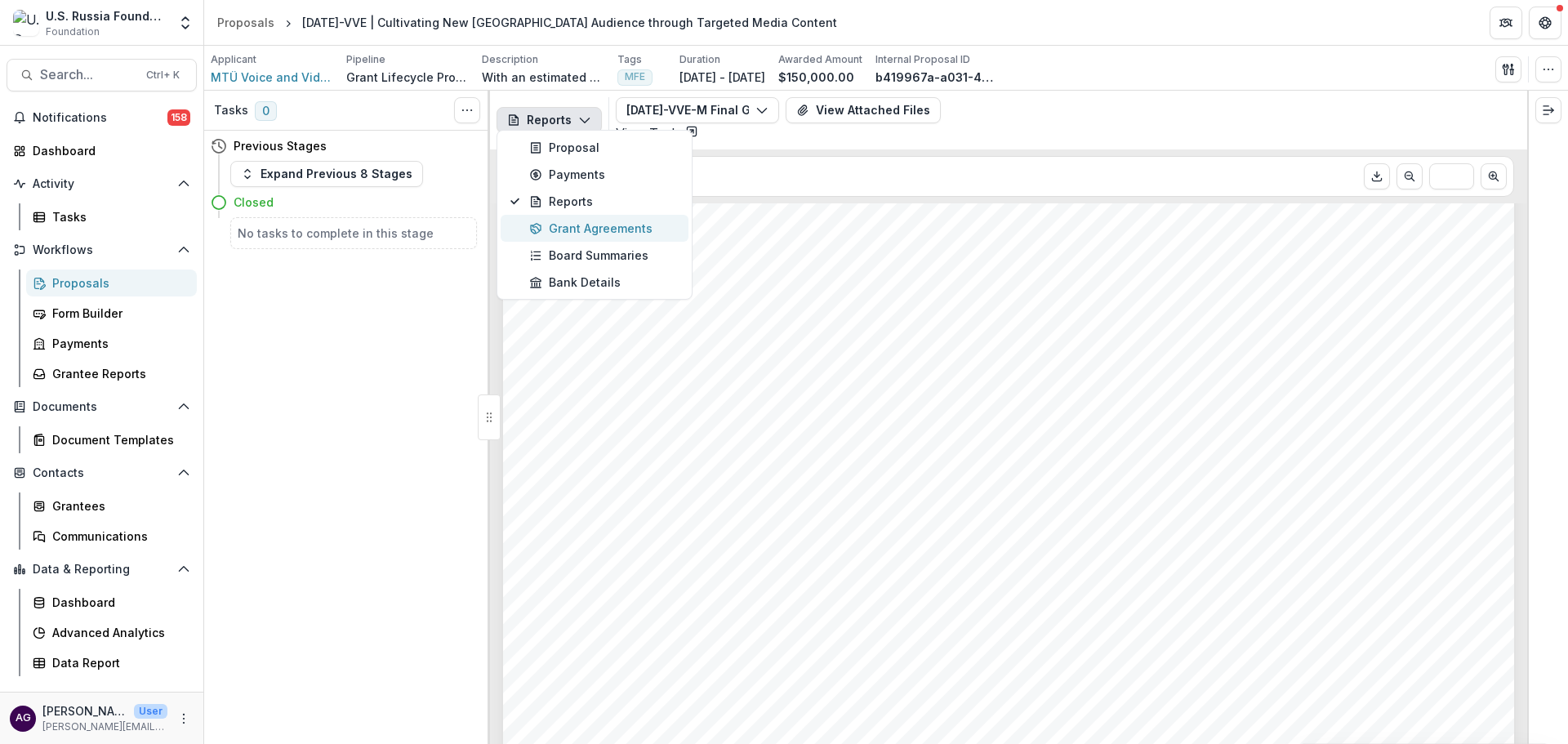
click at [588, 231] on div "Grant Agreements" at bounding box center [603, 228] width 150 height 17
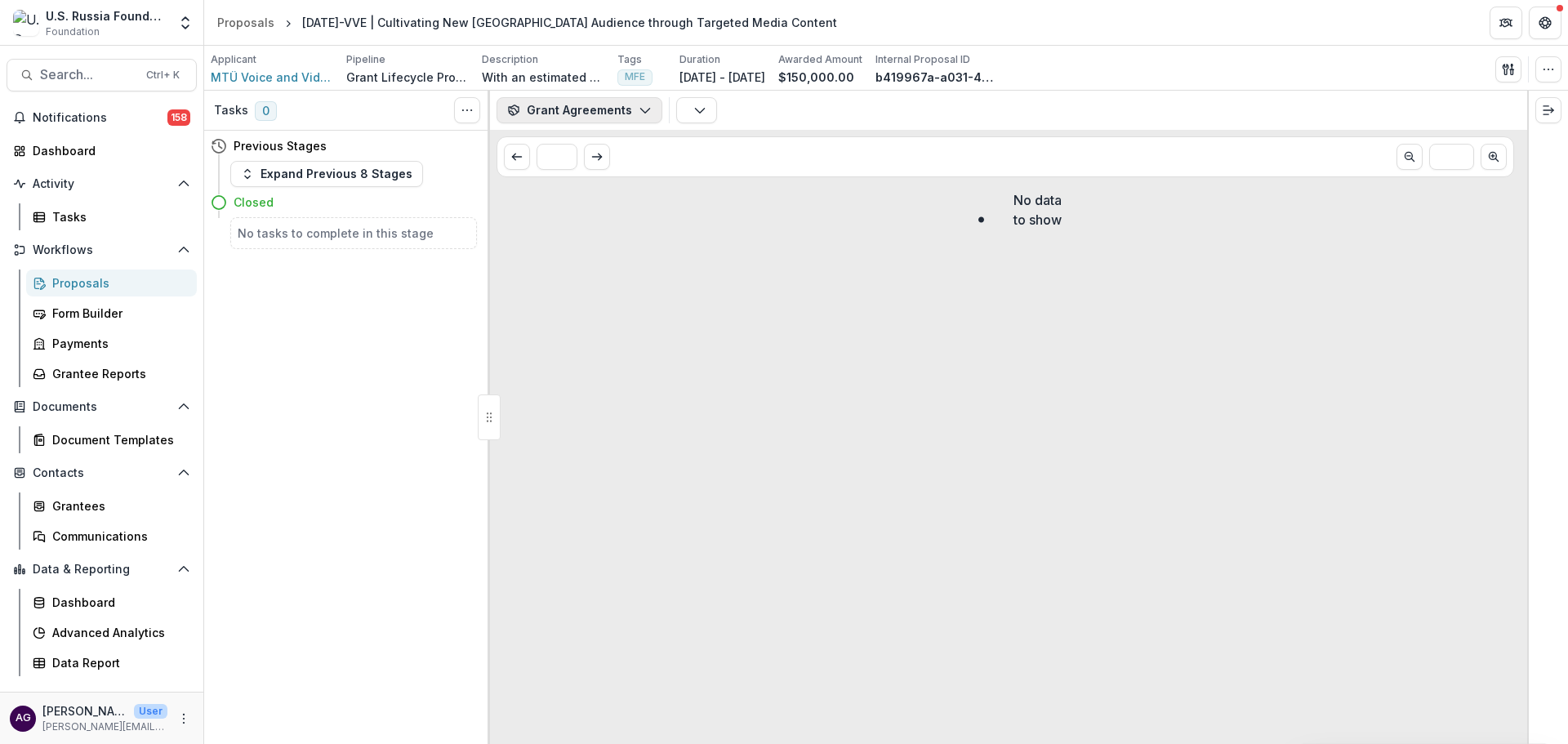
click at [609, 113] on button "Grant Agreements" at bounding box center [579, 110] width 166 height 26
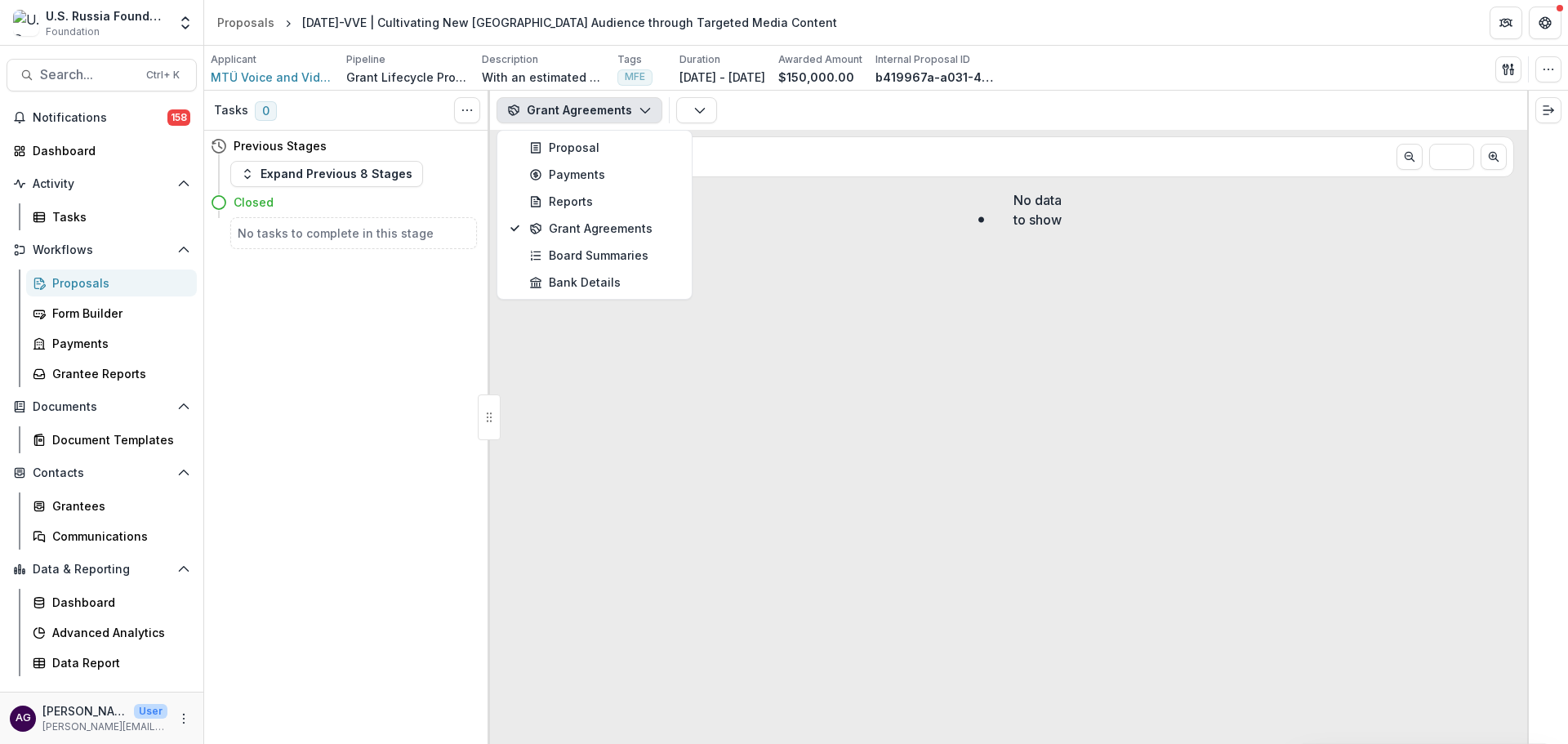
click at [577, 110] on button "Grant Agreements" at bounding box center [579, 110] width 166 height 26
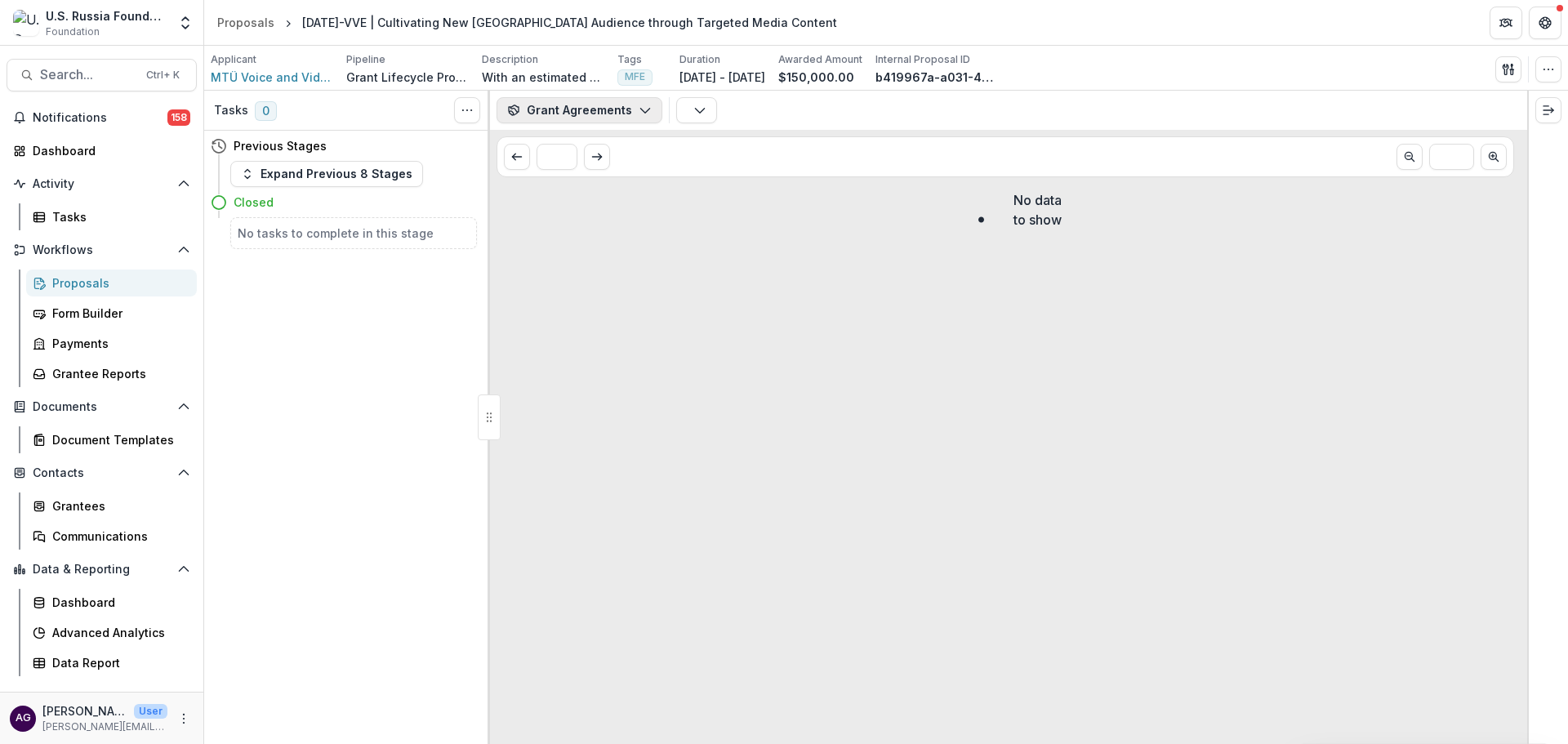
click at [610, 108] on button "Grant Agreements" at bounding box center [579, 110] width 166 height 26
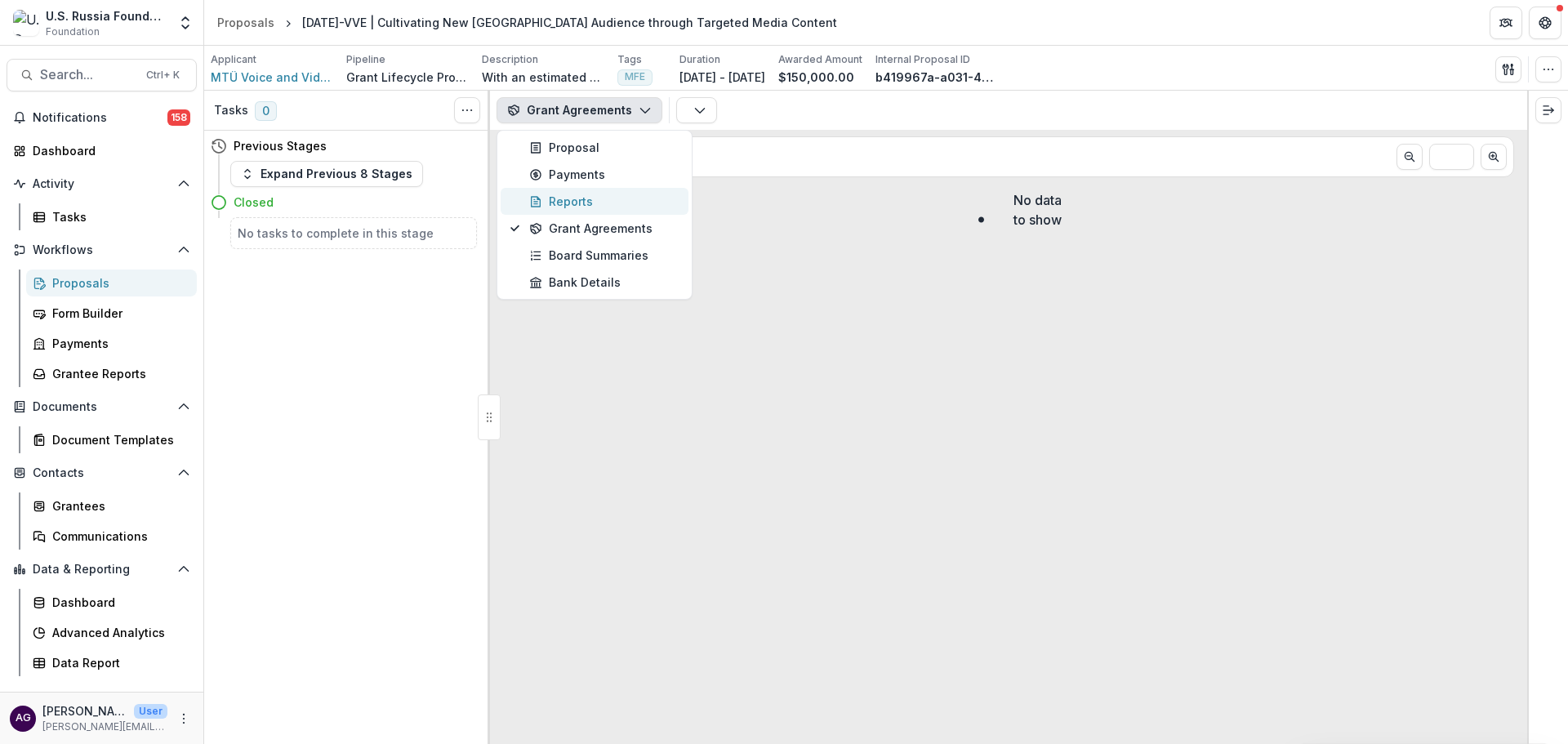
click at [580, 198] on div "Reports" at bounding box center [603, 202] width 150 height 17
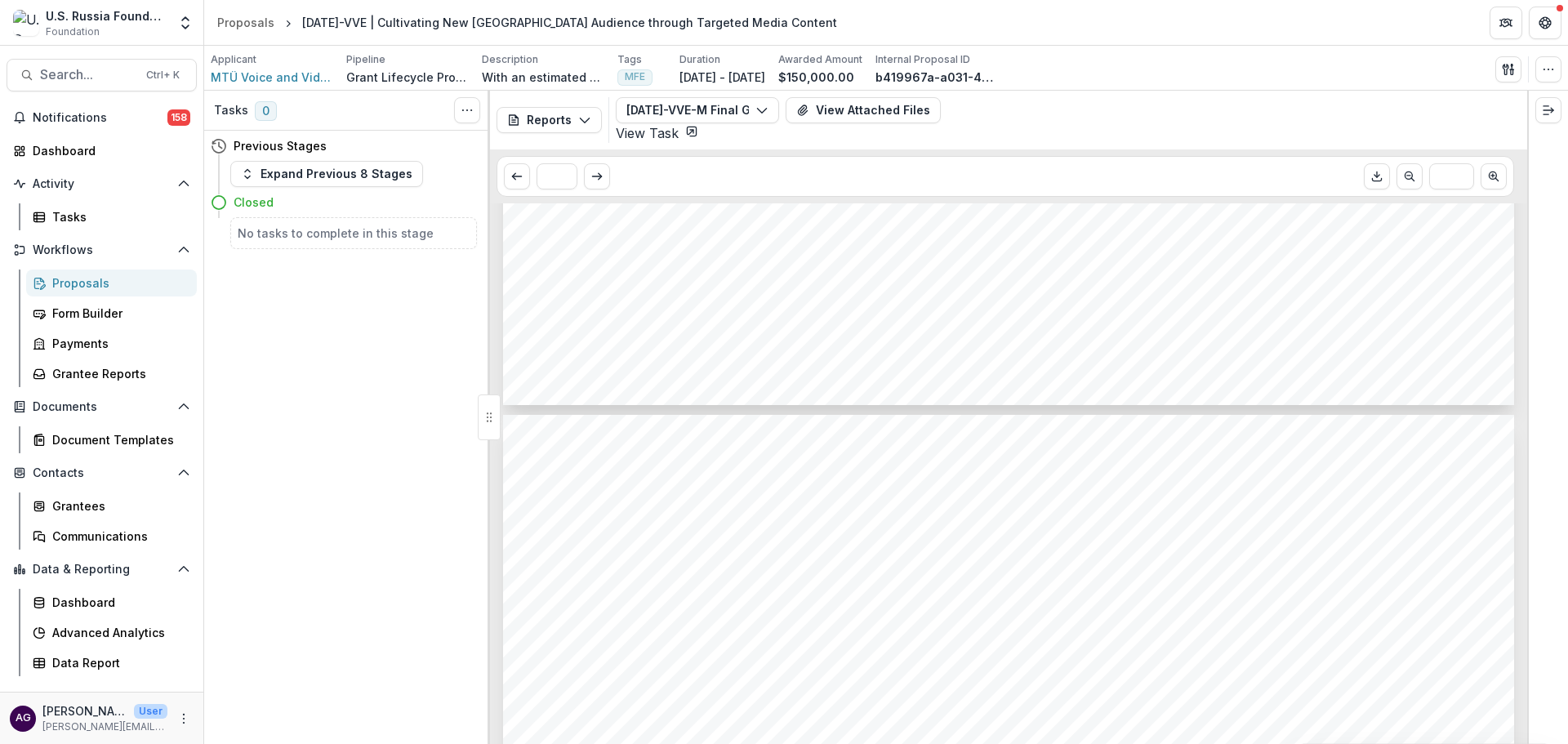
scroll to position [2123, 0]
click at [102, 288] on div "Proposals" at bounding box center [118, 283] width 132 height 17
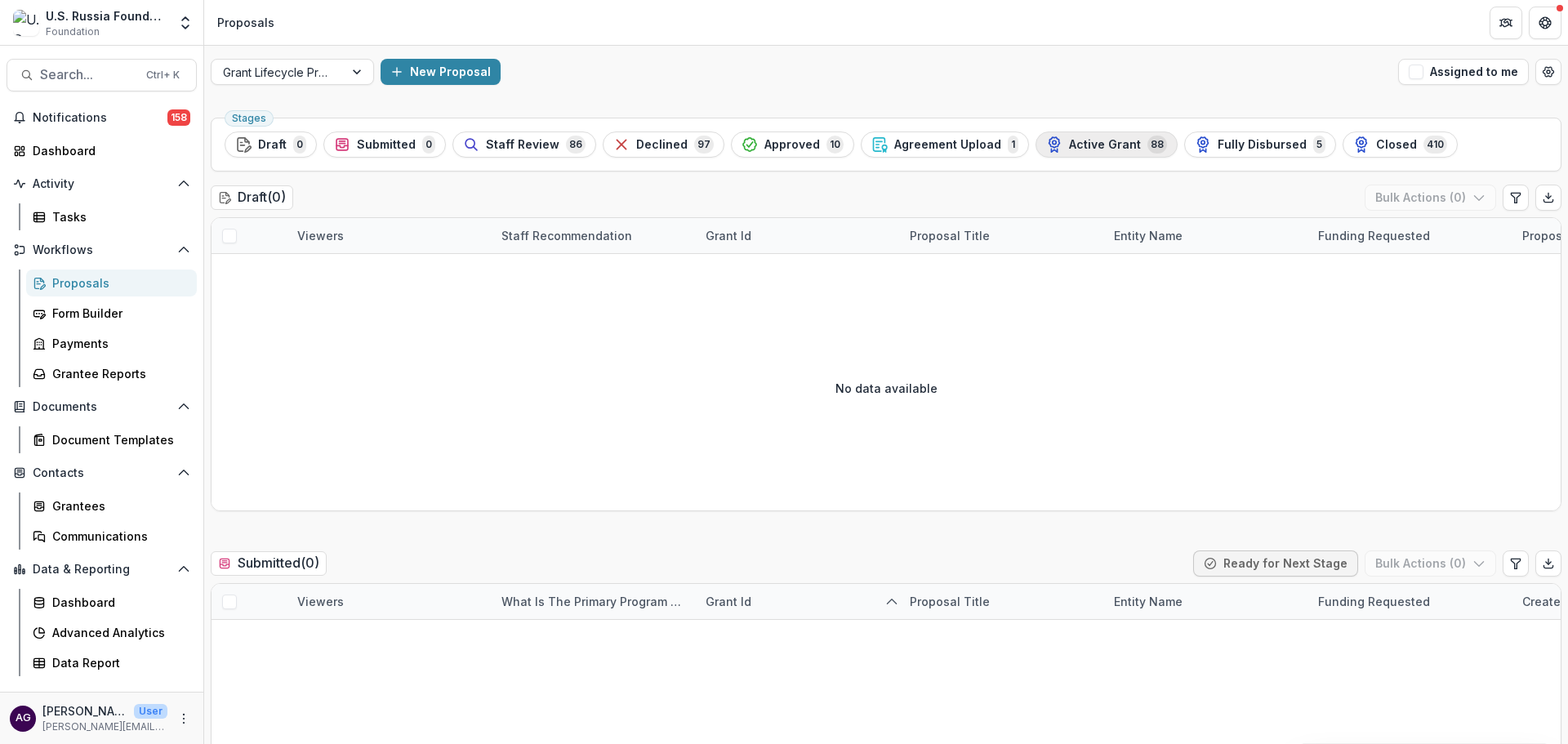
click at [1098, 143] on span "Active Grant" at bounding box center [1105, 145] width 72 height 14
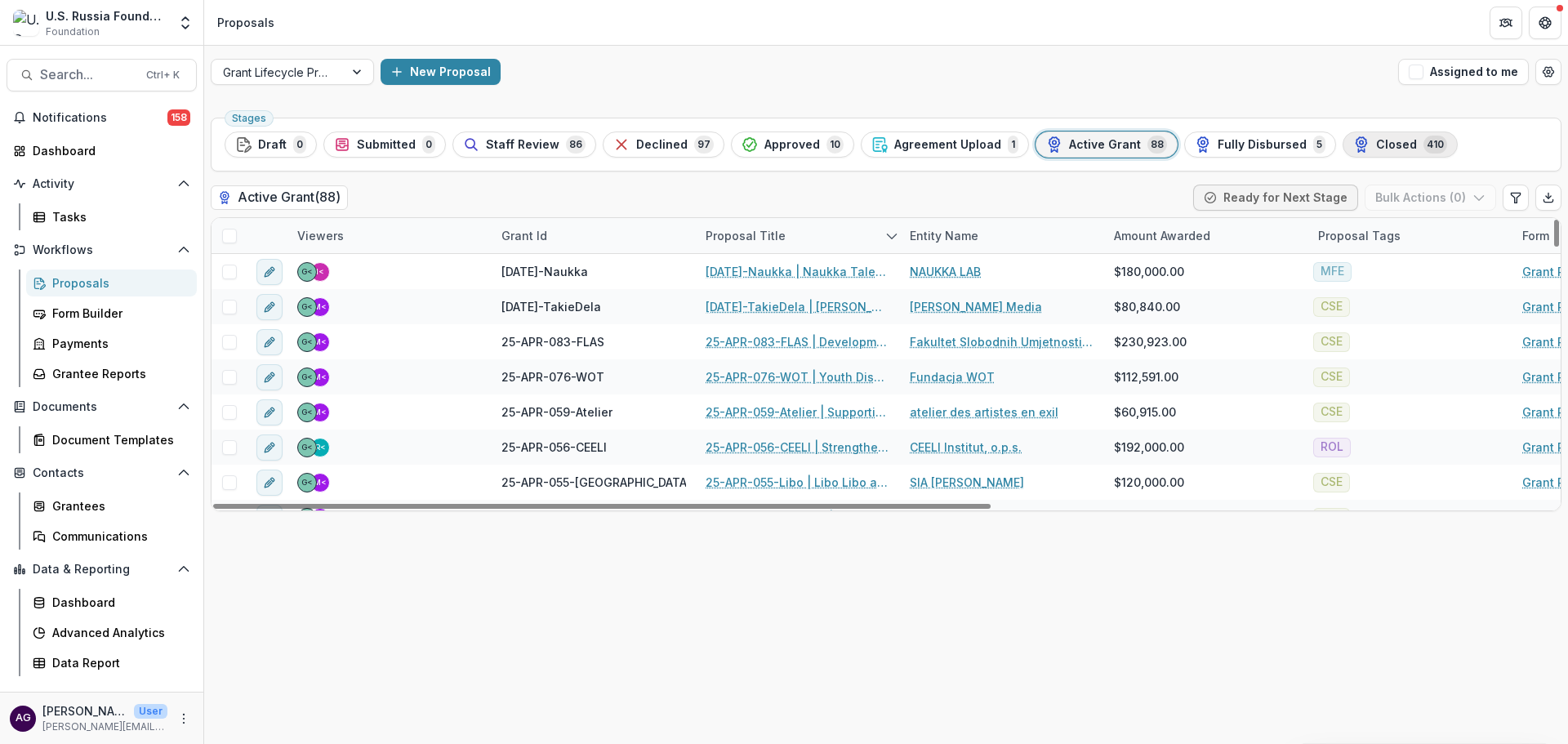
click at [1376, 147] on span "Closed" at bounding box center [1396, 145] width 41 height 14
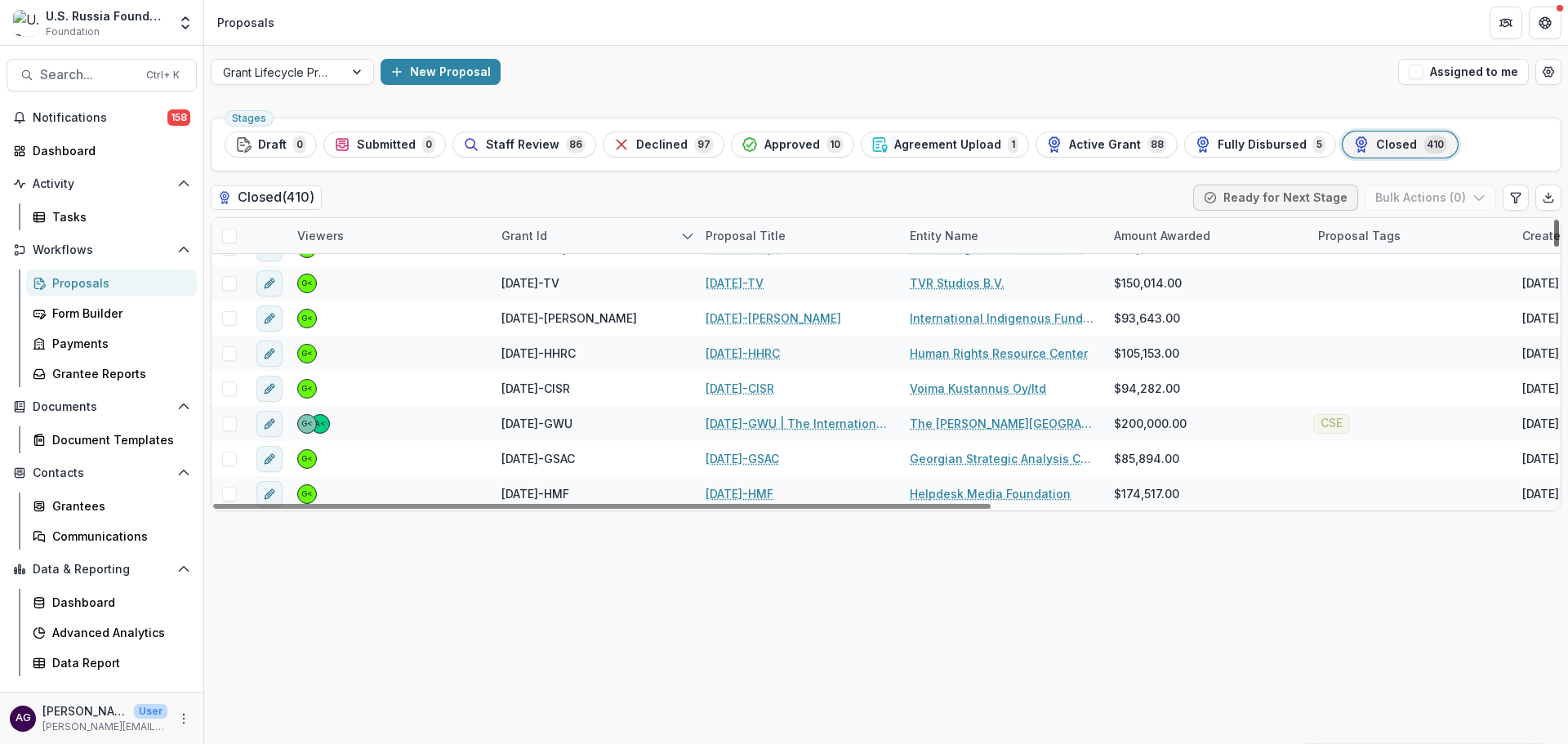
scroll to position [2856, 0]
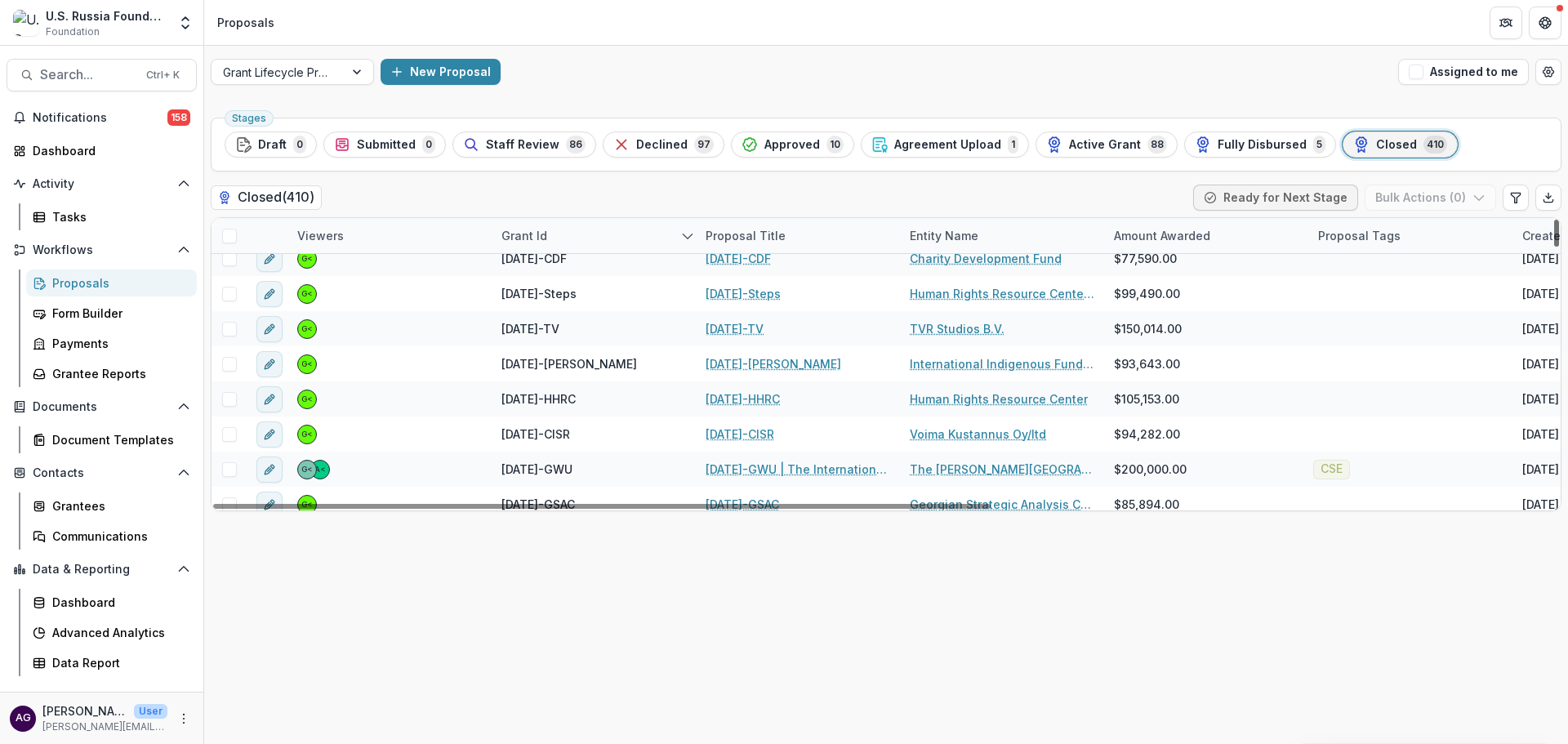
click at [1558, 247] on div at bounding box center [1557, 233] width 5 height 27
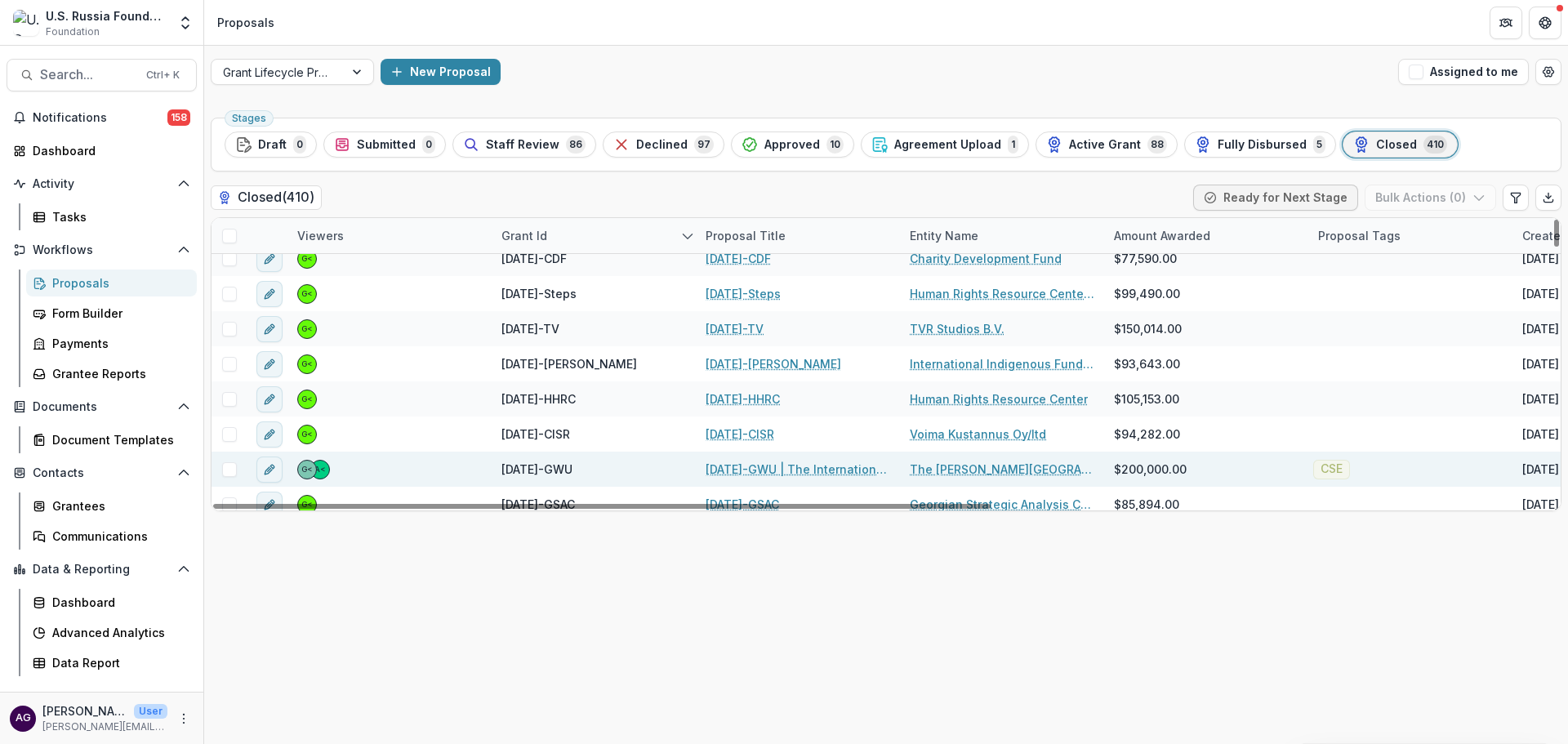
click at [757, 468] on link "22-AUG-29-GWU | The International Russian Scholar Network (RusNetwork)" at bounding box center [798, 469] width 185 height 17
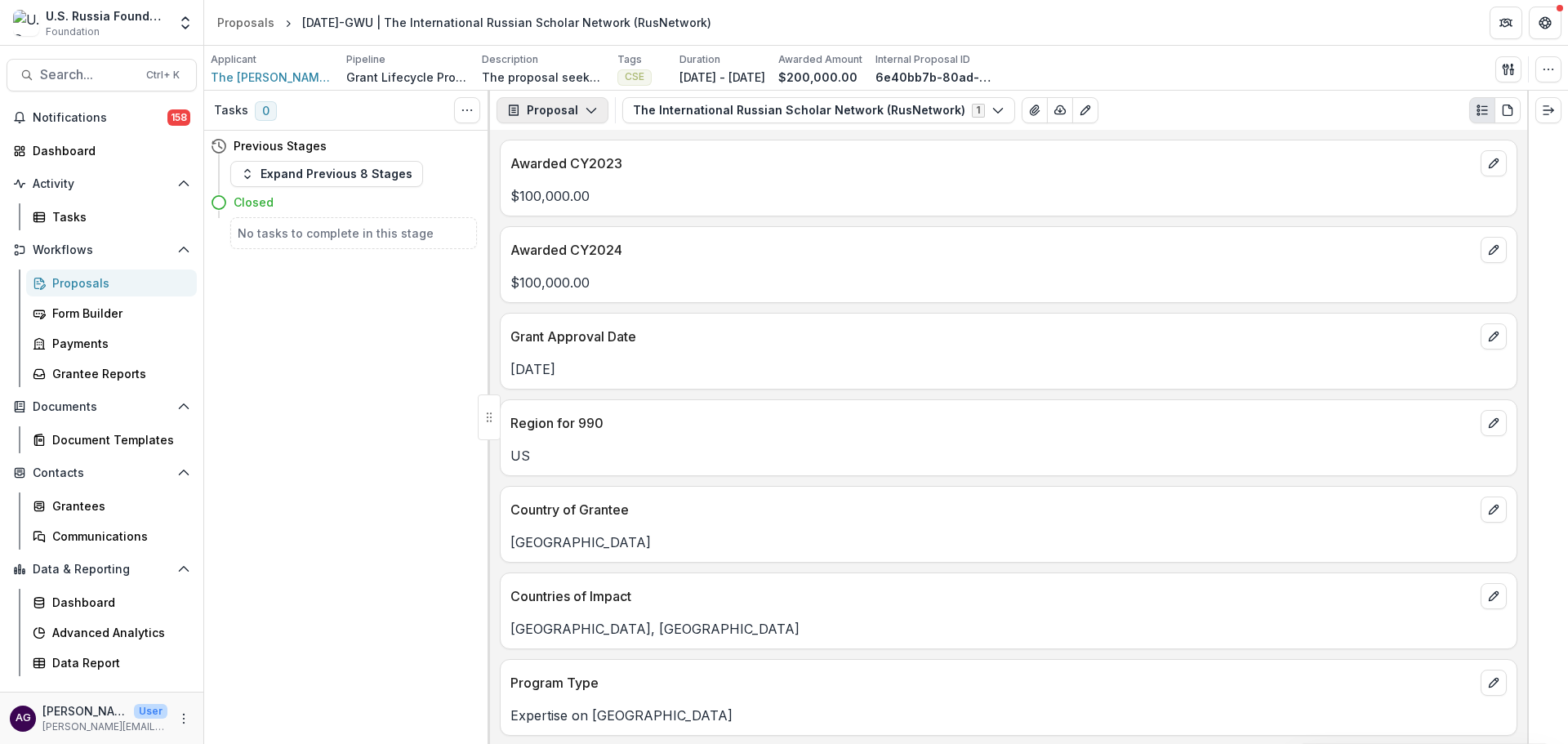
click at [550, 112] on button "Proposal" at bounding box center [552, 110] width 112 height 26
click at [564, 202] on div "Reports" at bounding box center [603, 202] width 150 height 17
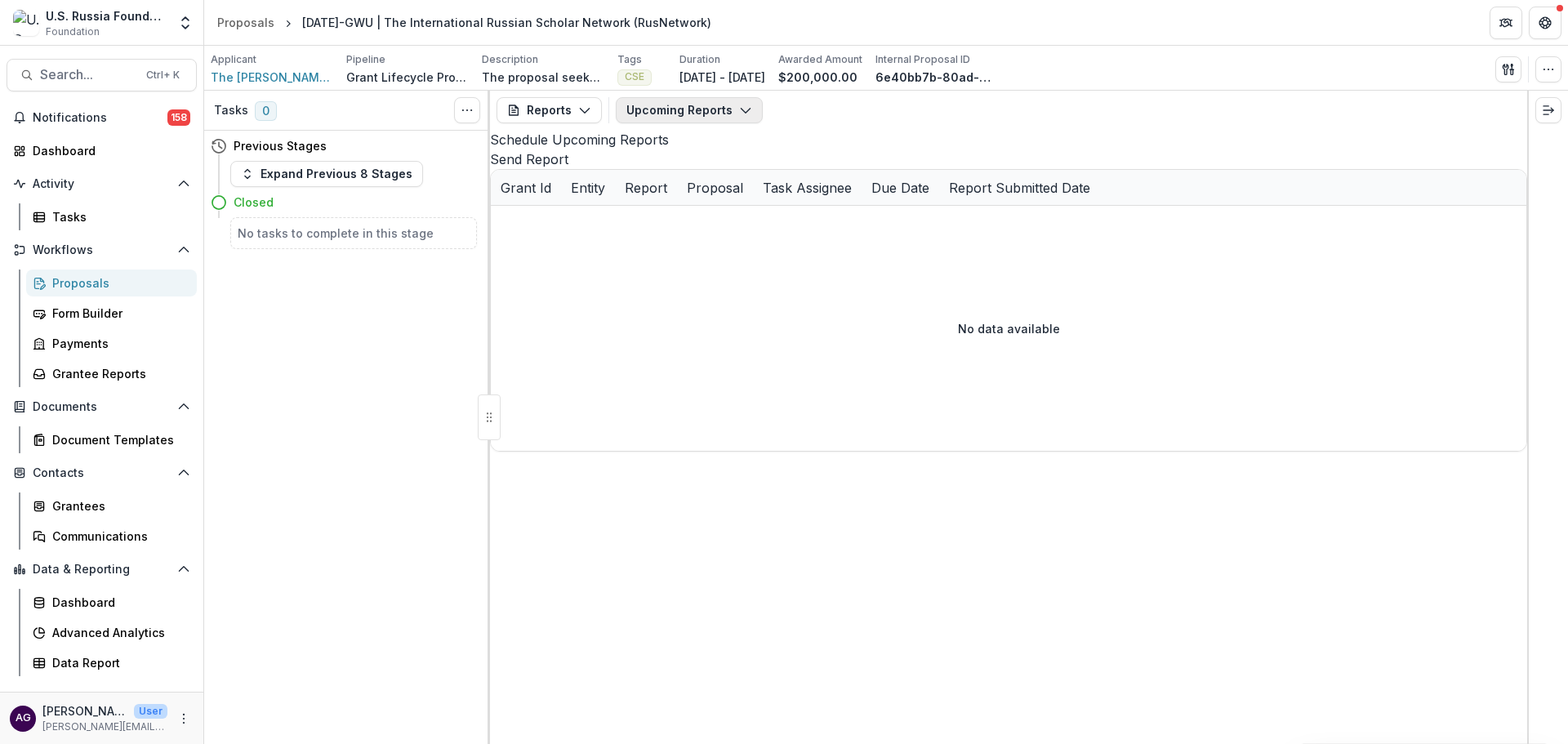
click at [648, 108] on button "Upcoming Reports" at bounding box center [690, 110] width 147 height 26
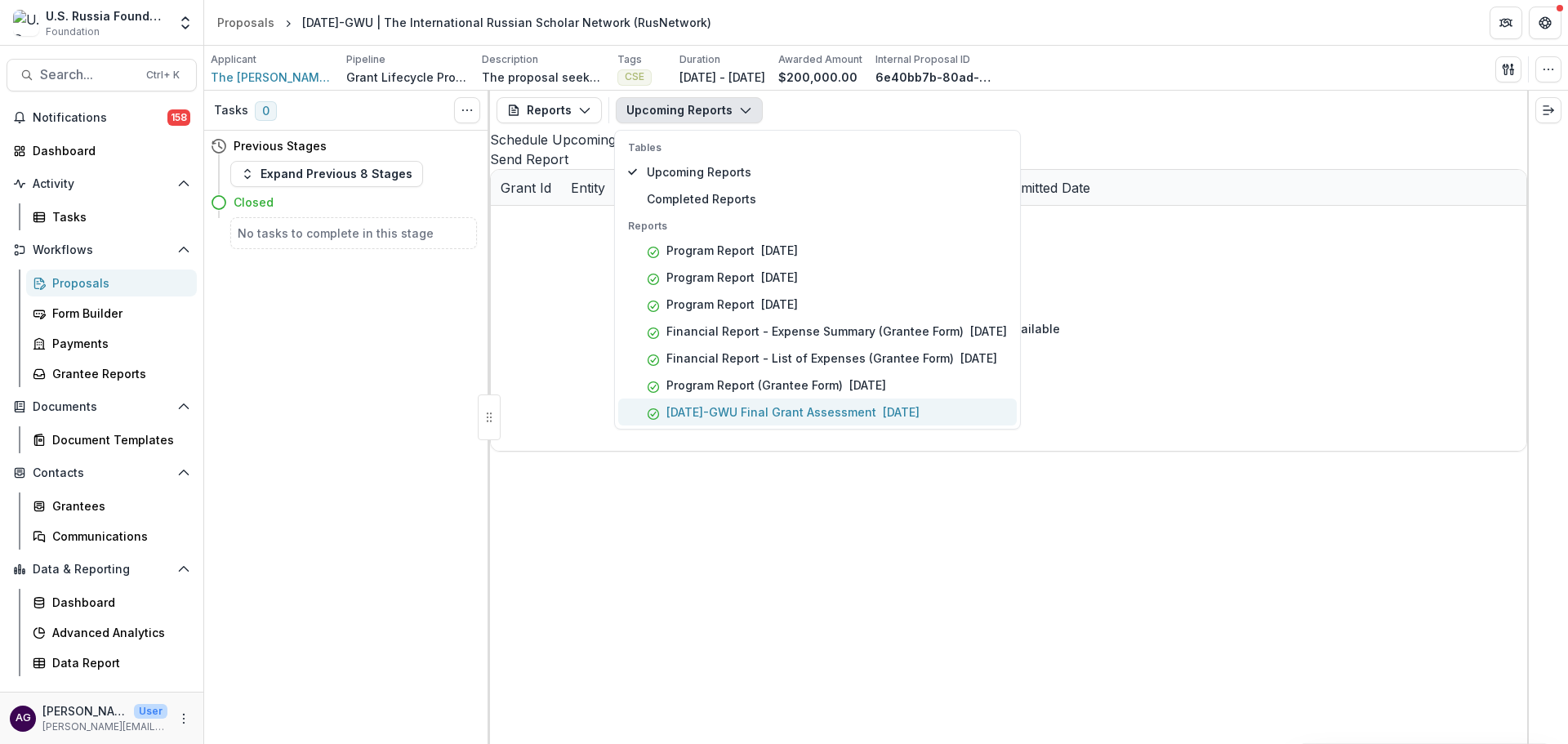
click at [721, 411] on p "22-AUG-29-GWU Final Grant Assessment" at bounding box center [772, 412] width 210 height 17
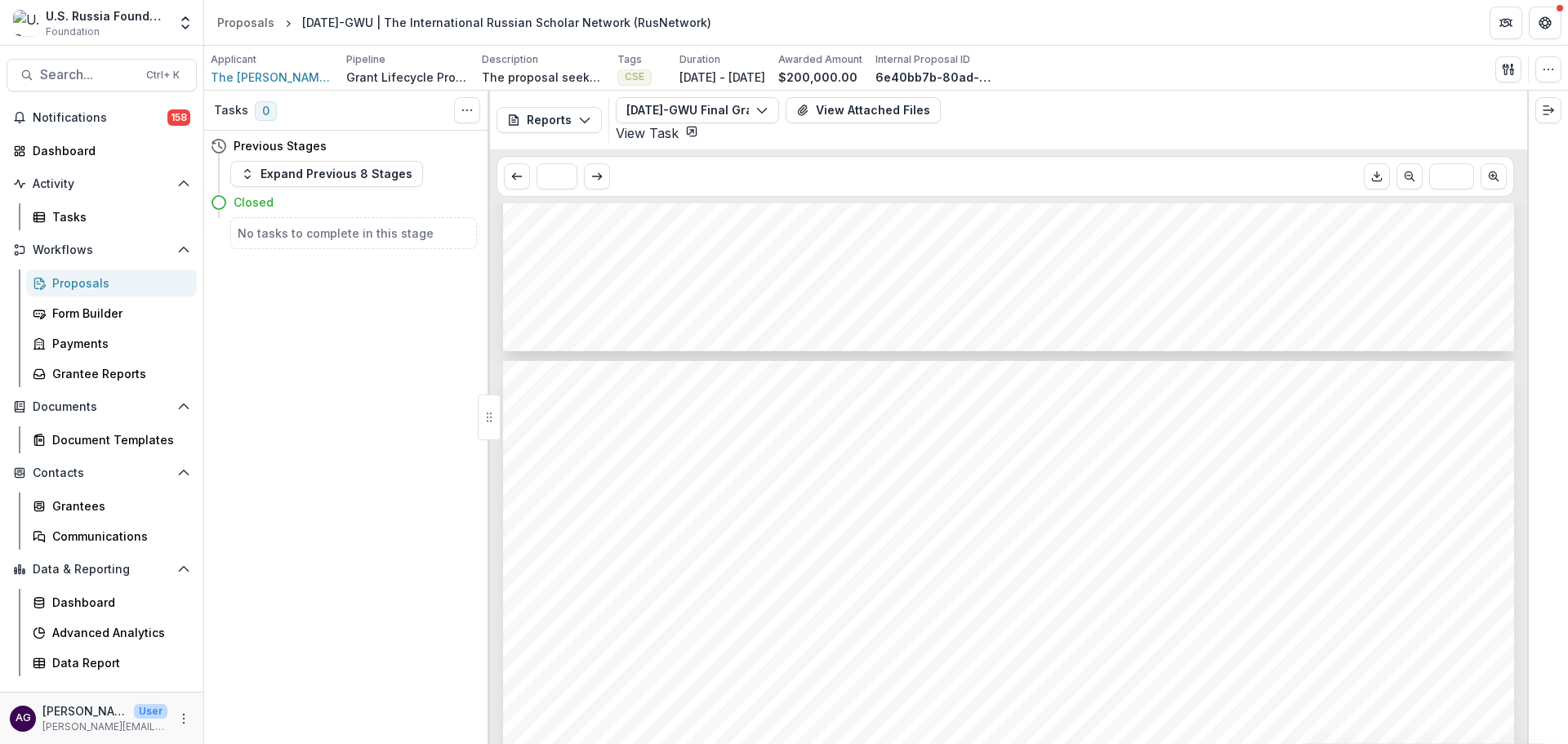
scroll to position [3266, 0]
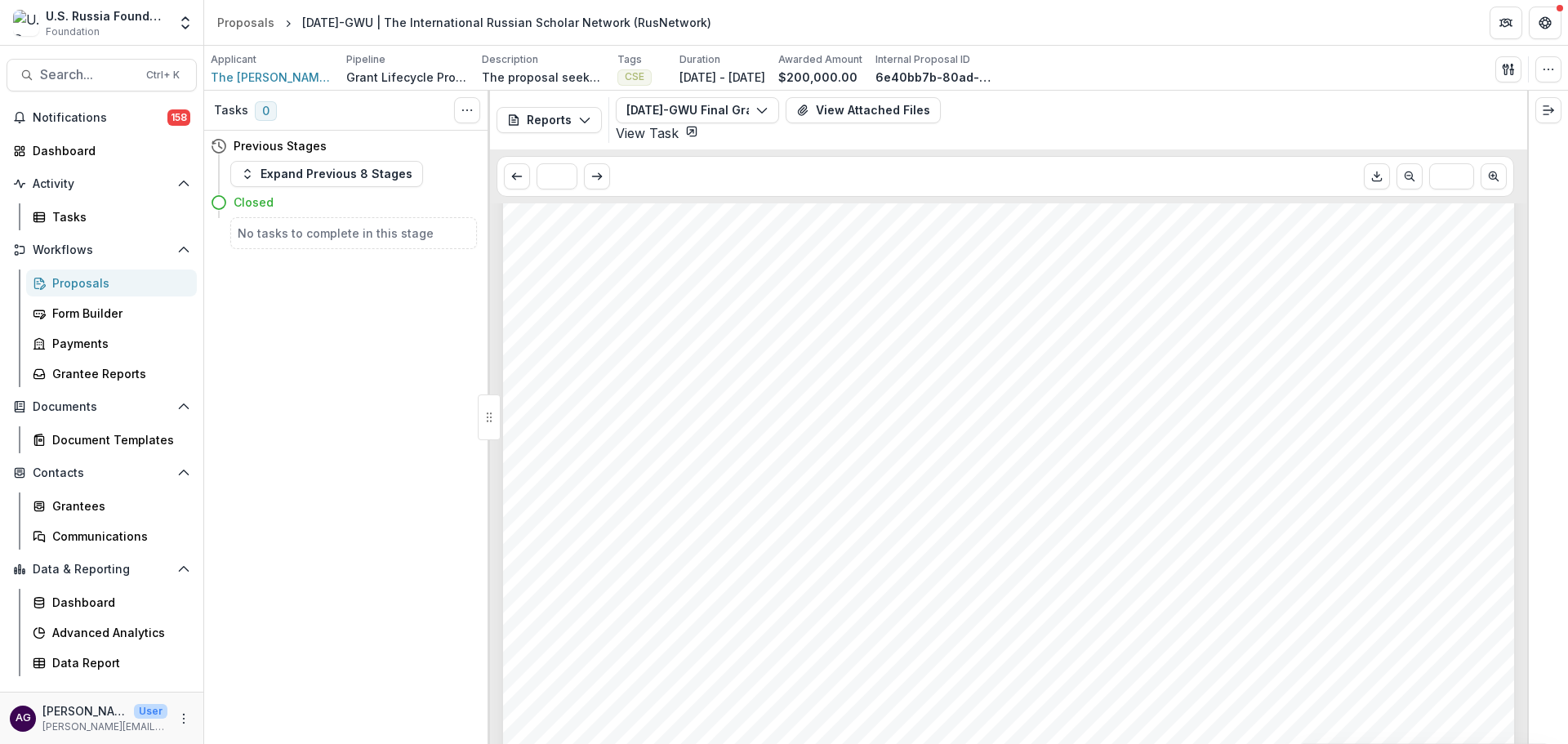
click at [84, 282] on div "Proposals" at bounding box center [118, 283] width 132 height 17
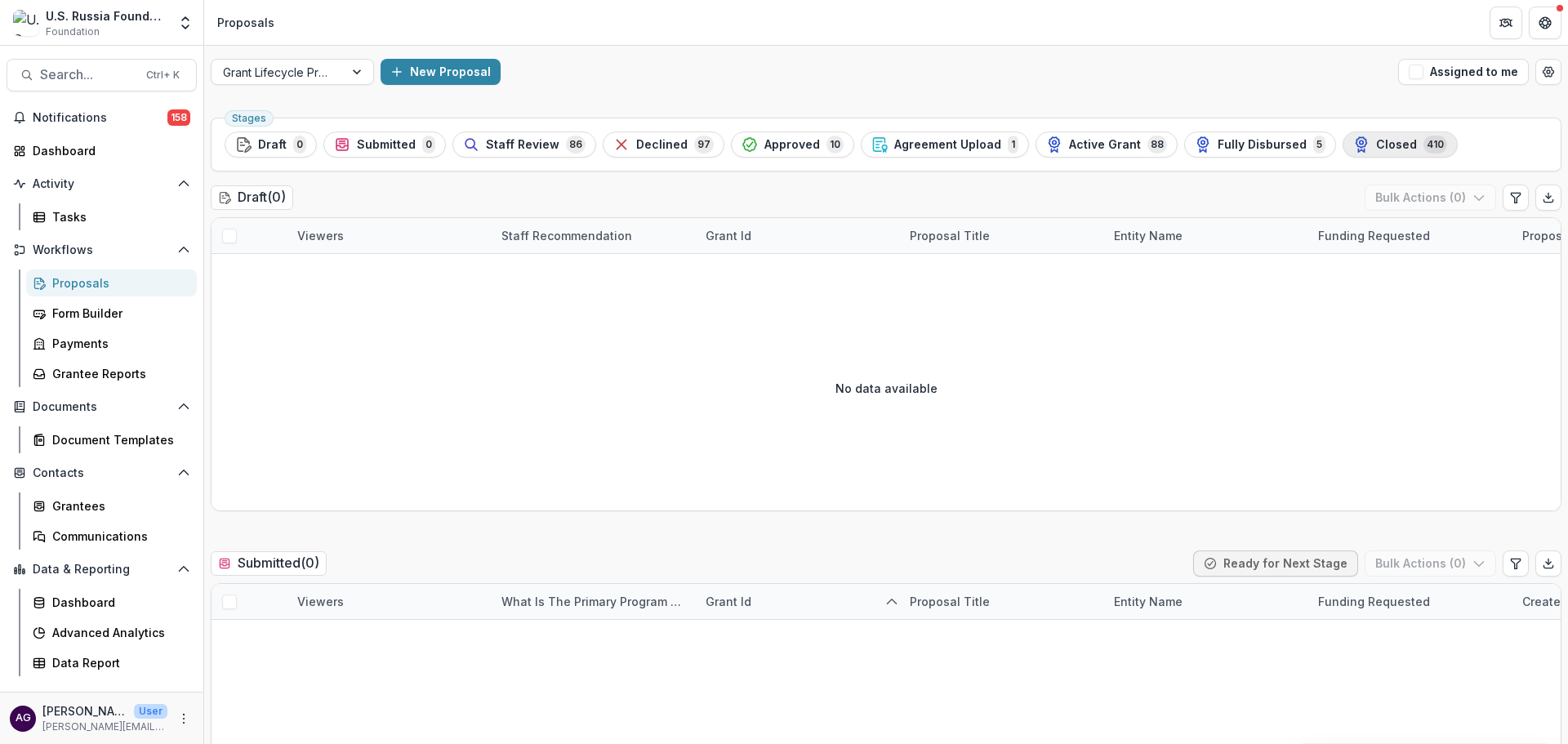
click at [1376, 142] on span "Closed" at bounding box center [1396, 145] width 41 height 14
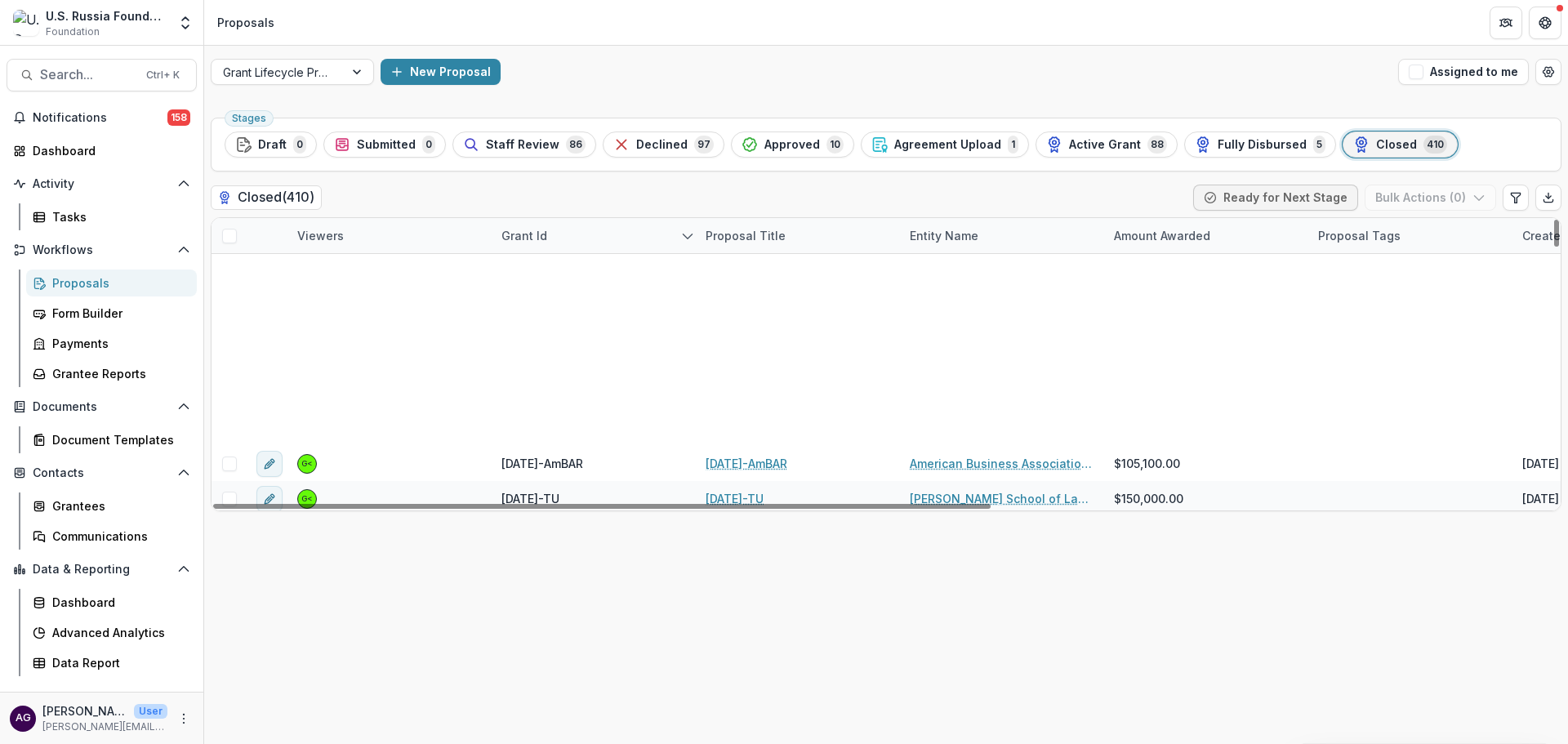
scroll to position [4354, 0]
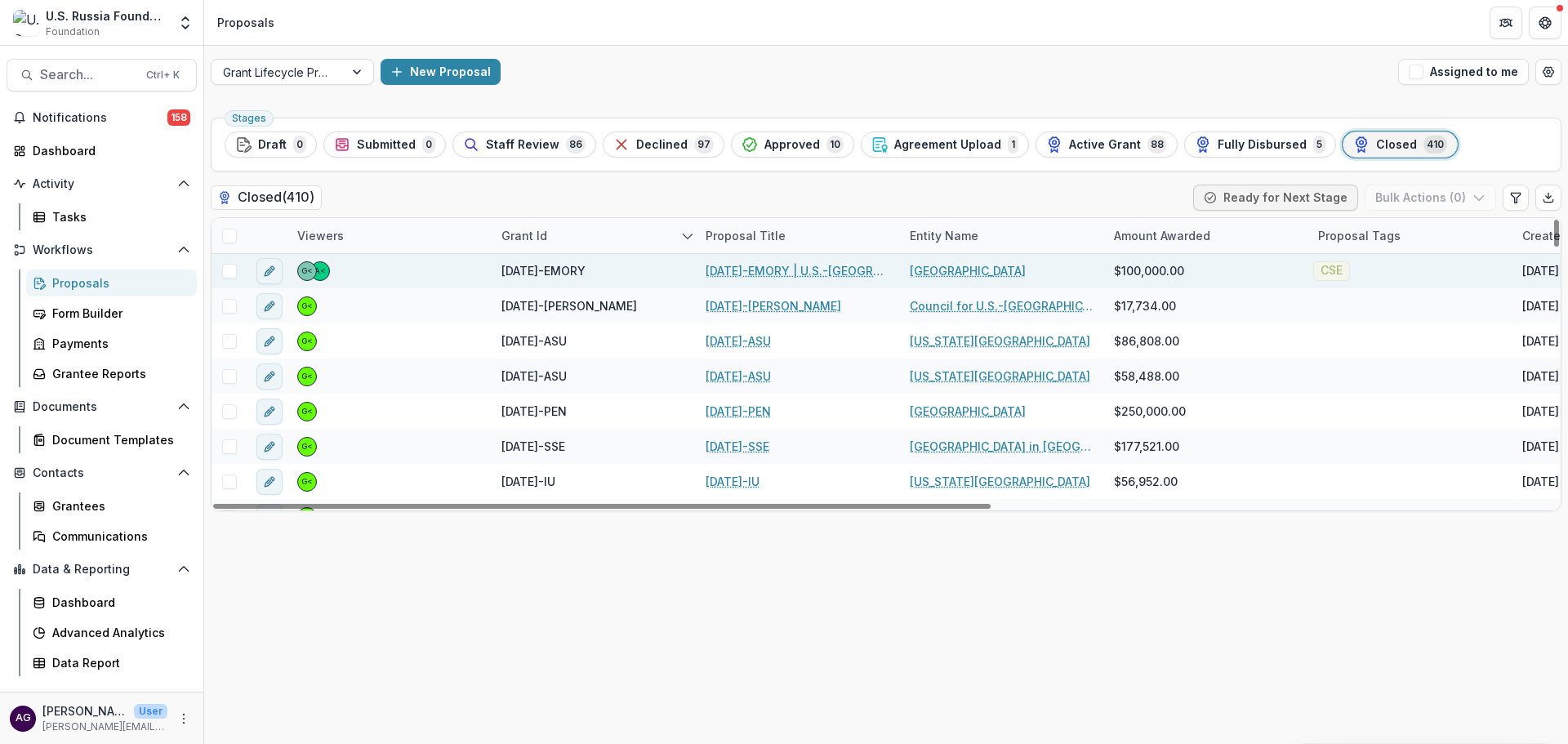
click at [747, 267] on link "21-APR-23-EMORY | U.S.-Russia Implementation Science Collaborative in Reproduct…" at bounding box center [798, 271] width 185 height 17
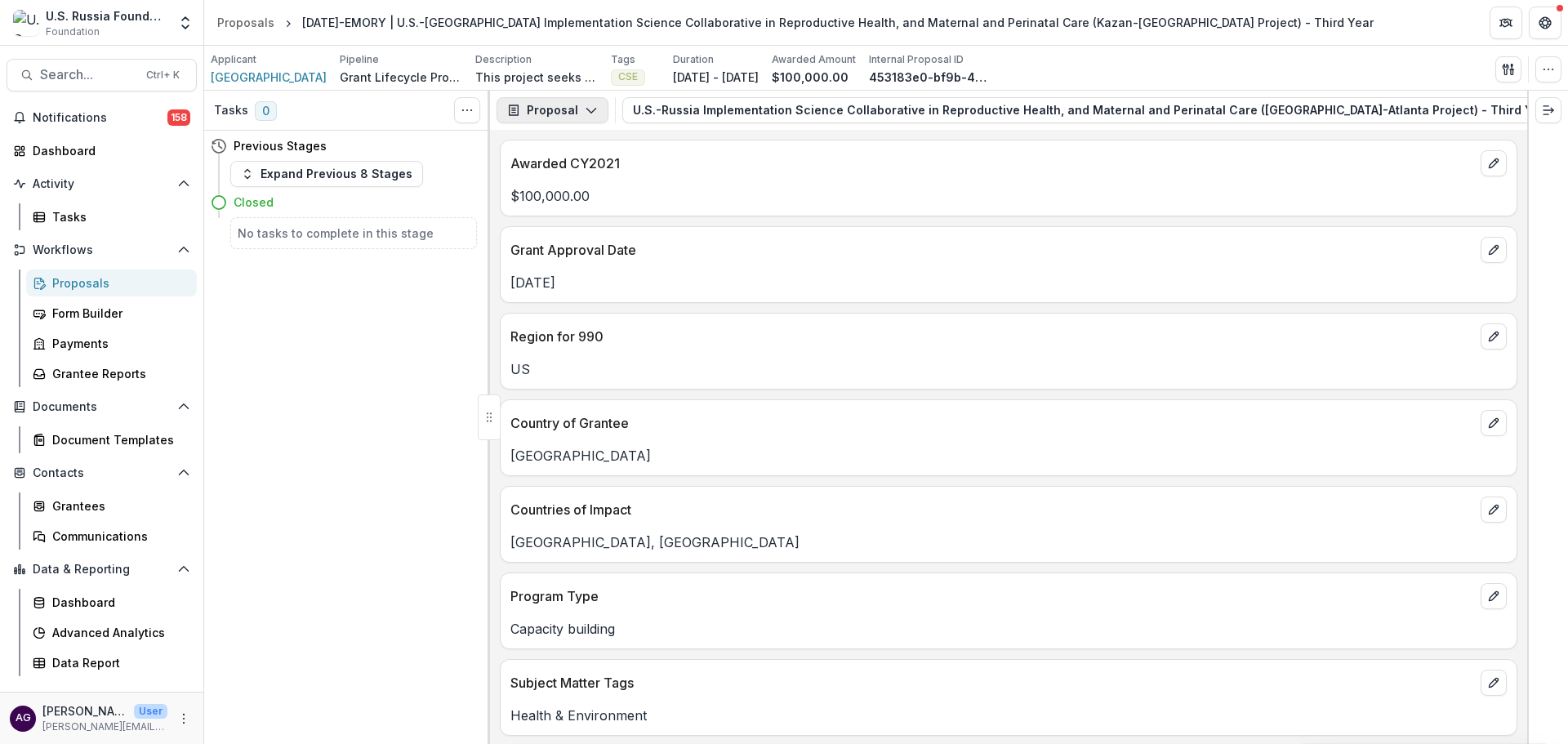
click at [569, 111] on button "Proposal" at bounding box center [552, 110] width 112 height 26
click at [581, 199] on div "Reports" at bounding box center [603, 202] width 150 height 17
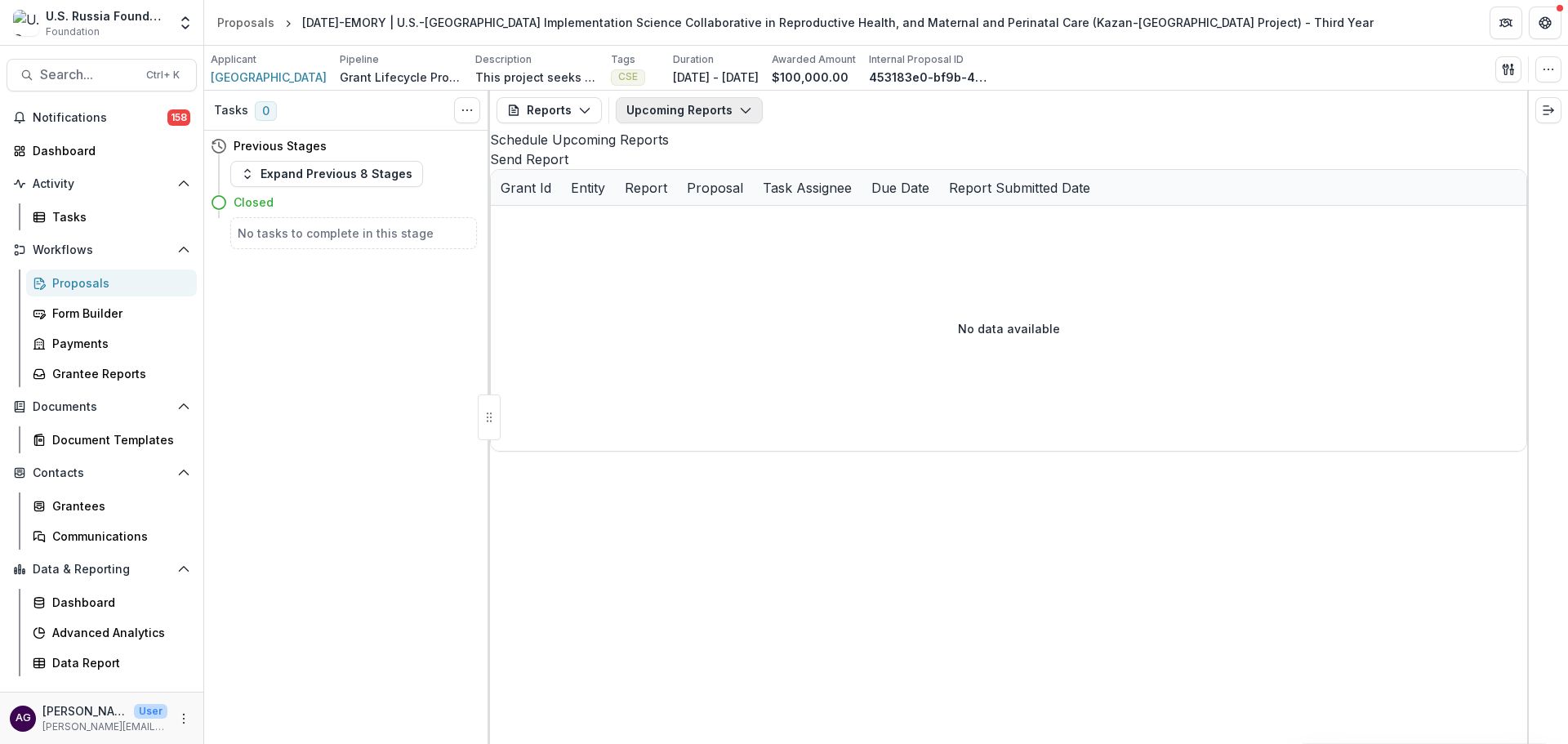
click at [682, 114] on button "Upcoming Reports" at bounding box center [690, 110] width 147 height 26
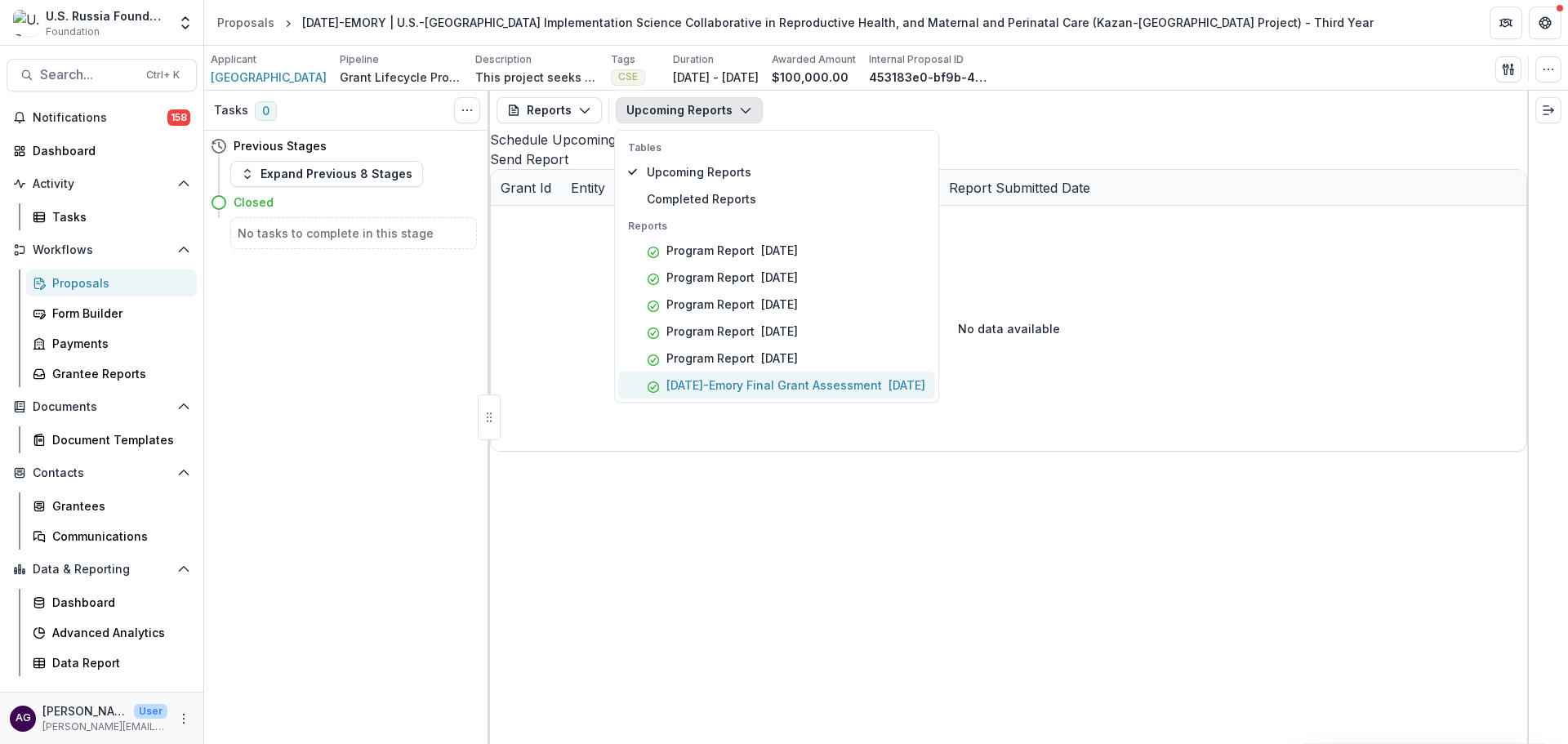
click at [766, 384] on p "21-APR-23-Emory Final Grant Assessment" at bounding box center [774, 385] width 215 height 17
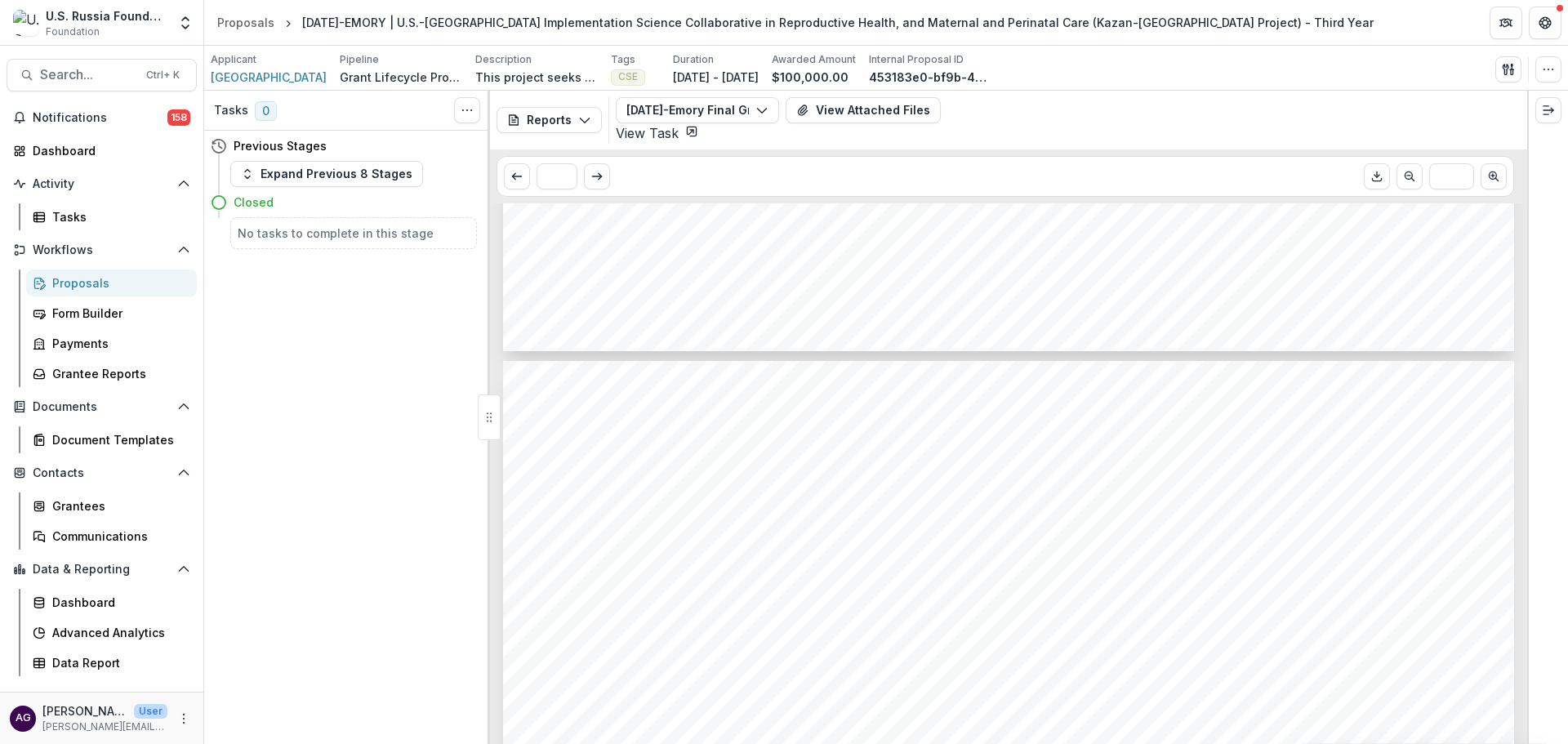
scroll to position [2177, 0]
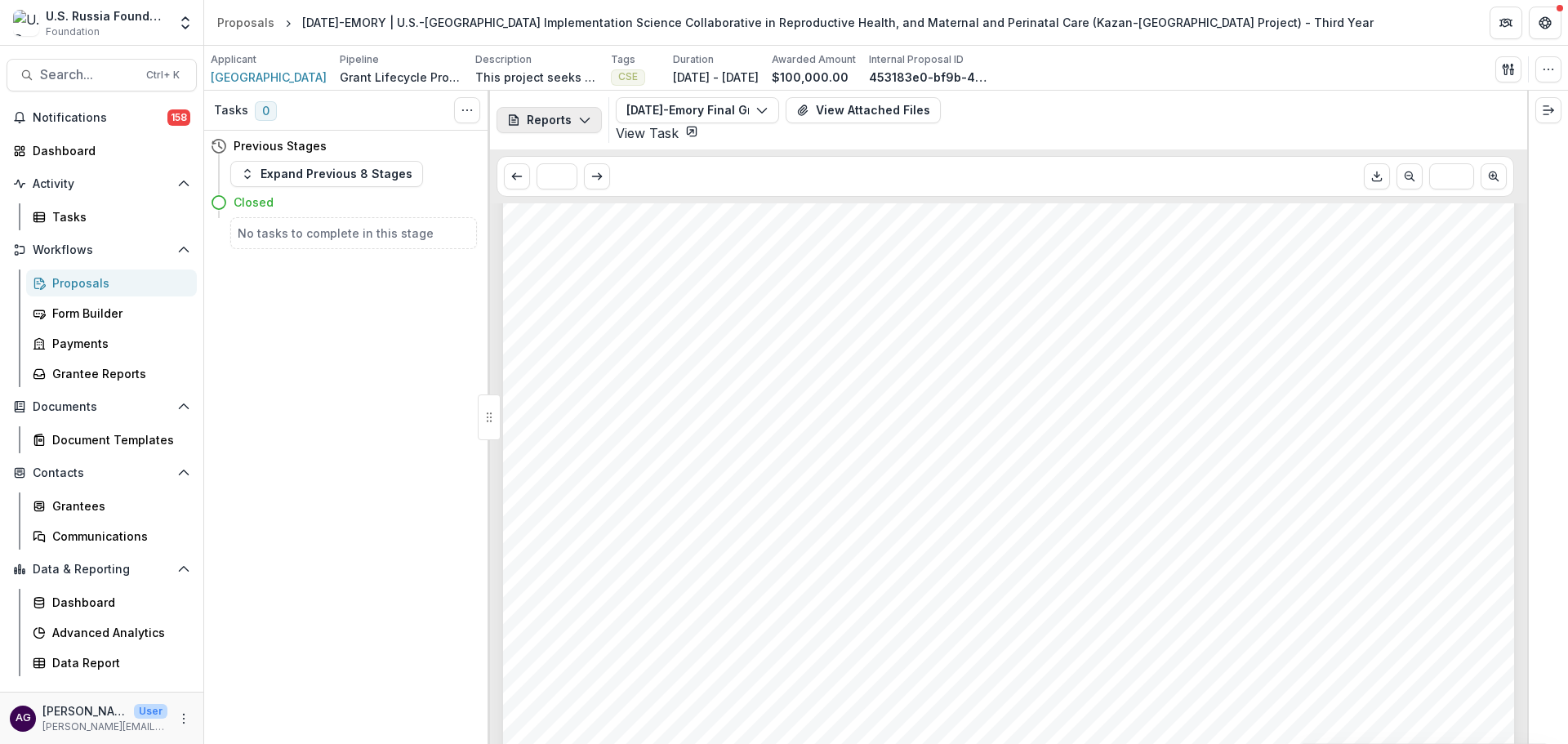
click at [558, 107] on button "Reports" at bounding box center [549, 120] width 105 height 26
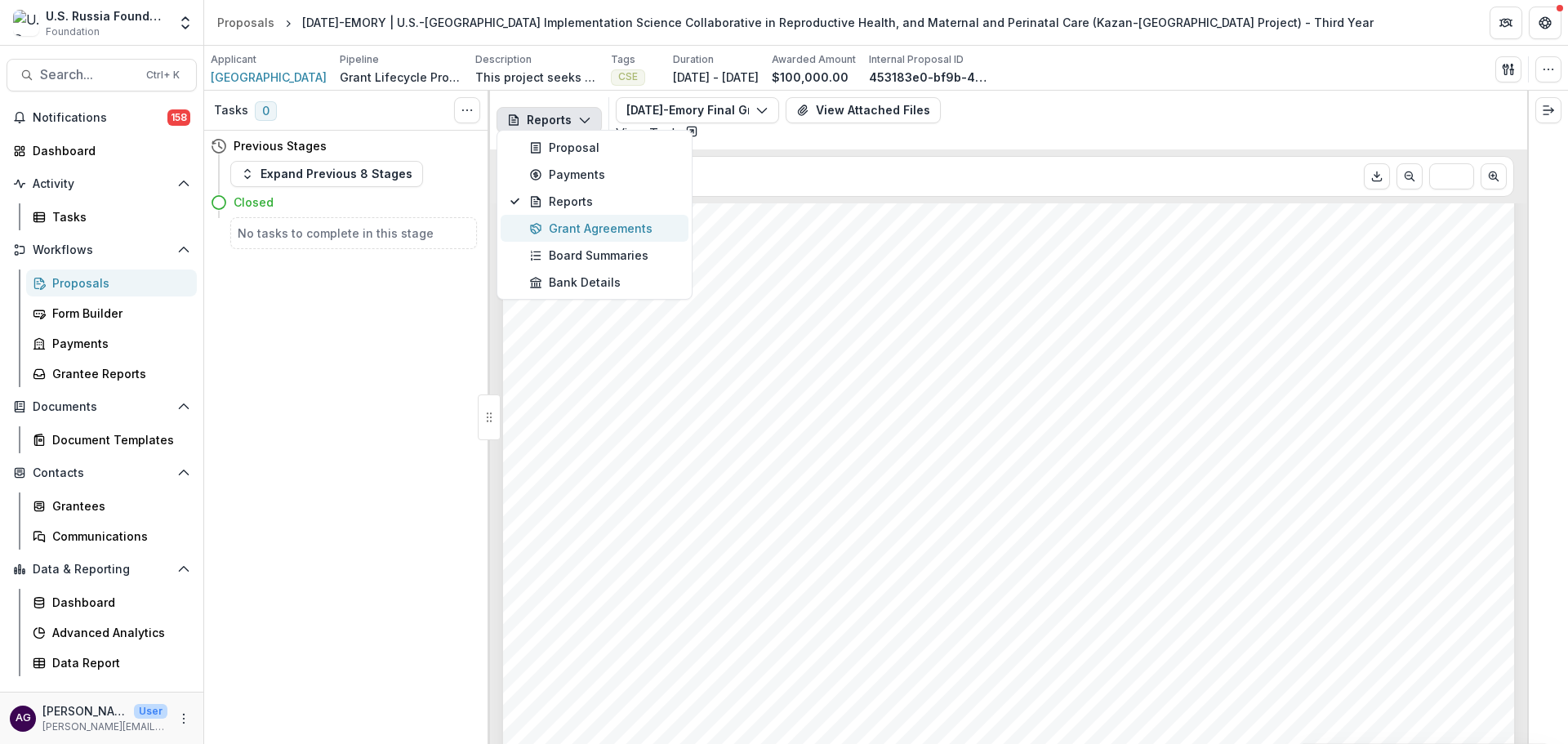
click at [567, 228] on div "Grant Agreements" at bounding box center [603, 228] width 150 height 17
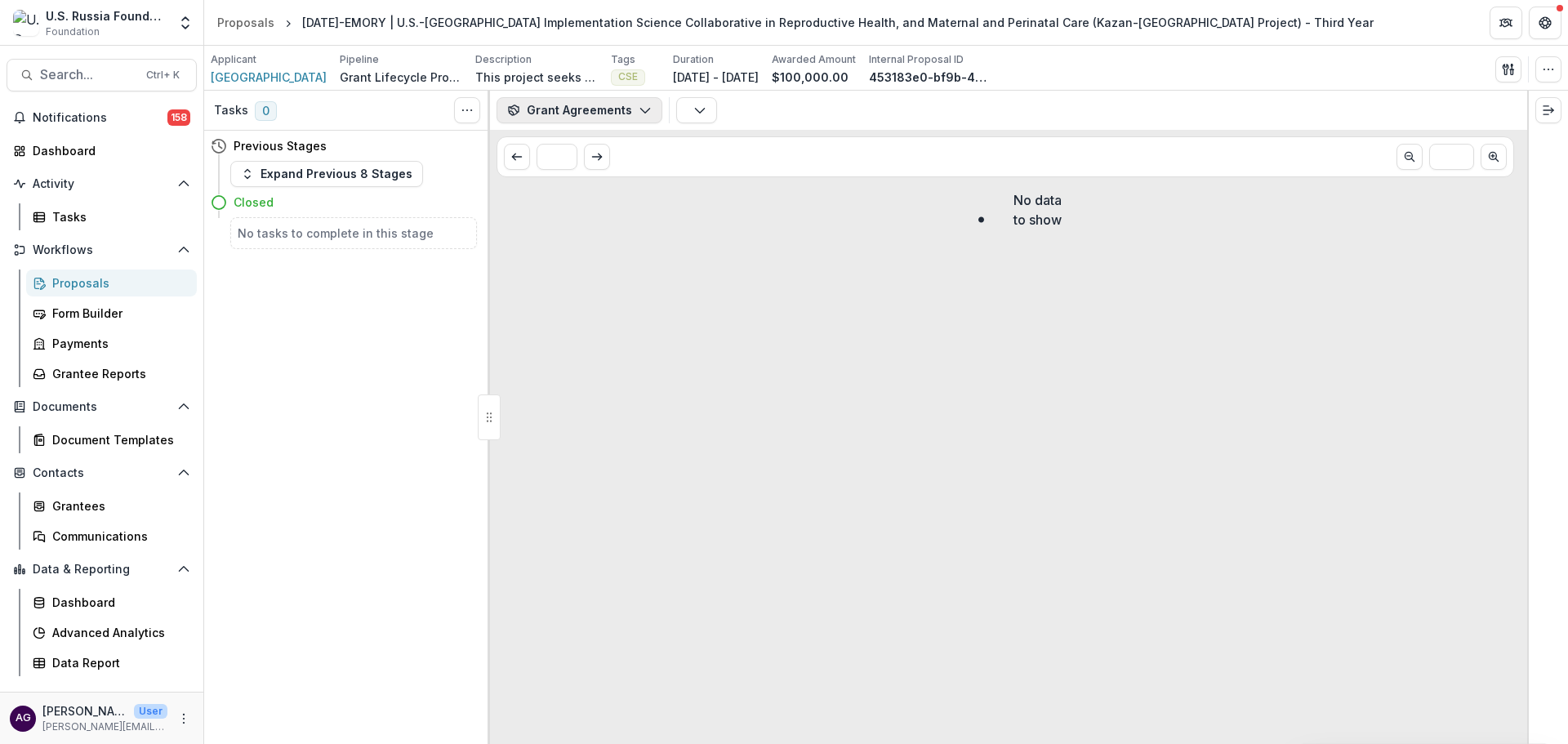
click at [609, 110] on button "Grant Agreements" at bounding box center [579, 110] width 166 height 26
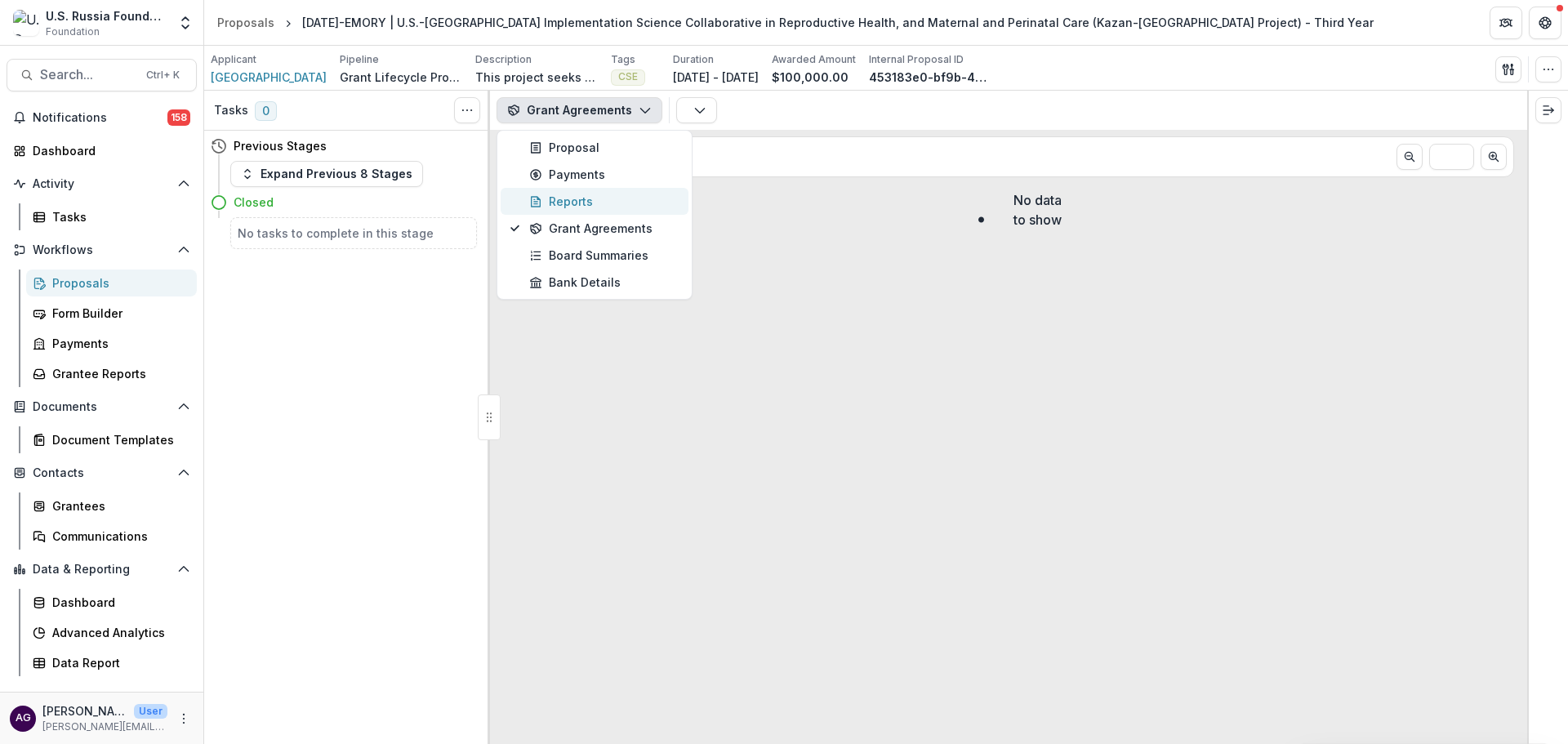
click at [574, 196] on div "Reports" at bounding box center [603, 202] width 150 height 17
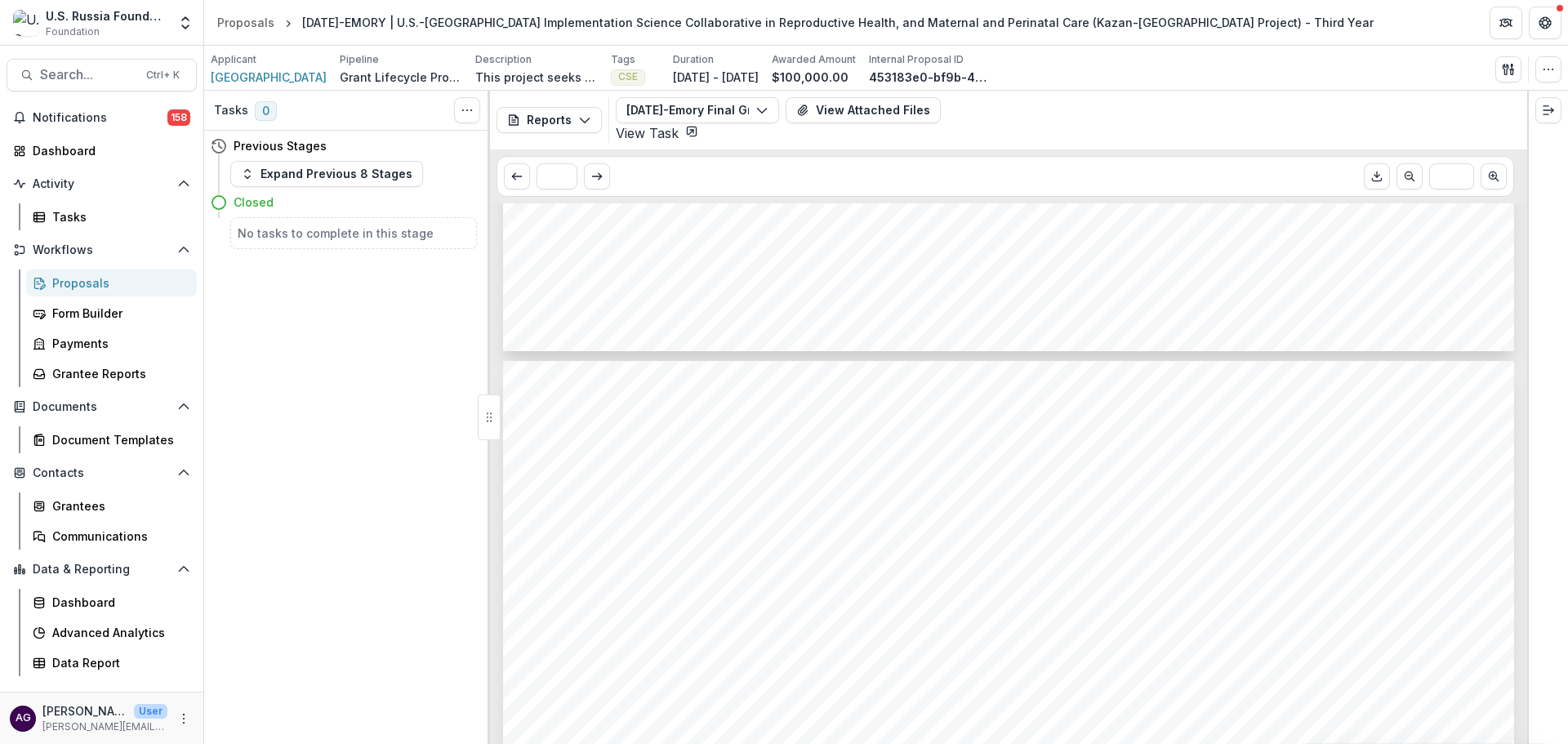
scroll to position [2177, 0]
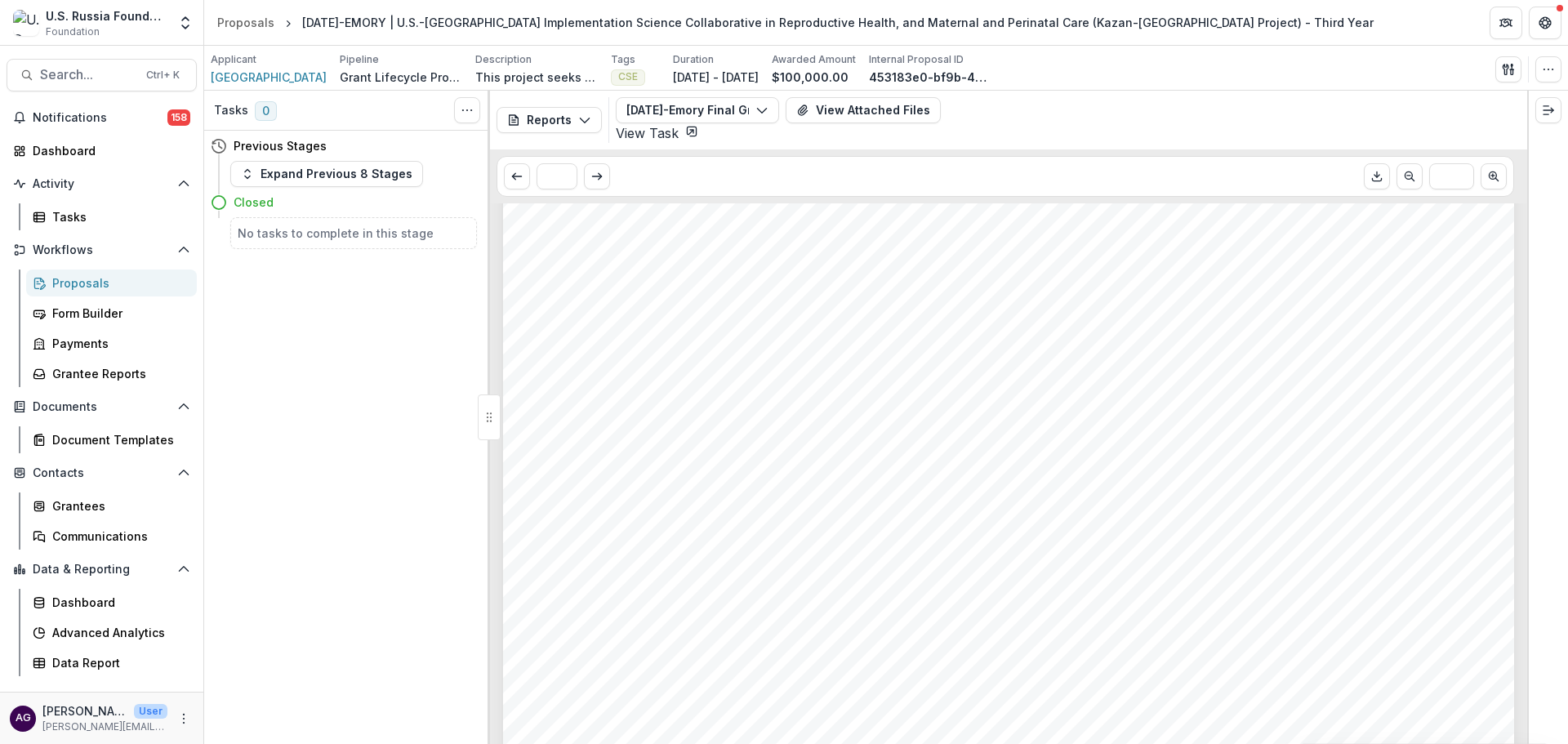
click at [82, 280] on div "Proposals" at bounding box center [118, 283] width 132 height 17
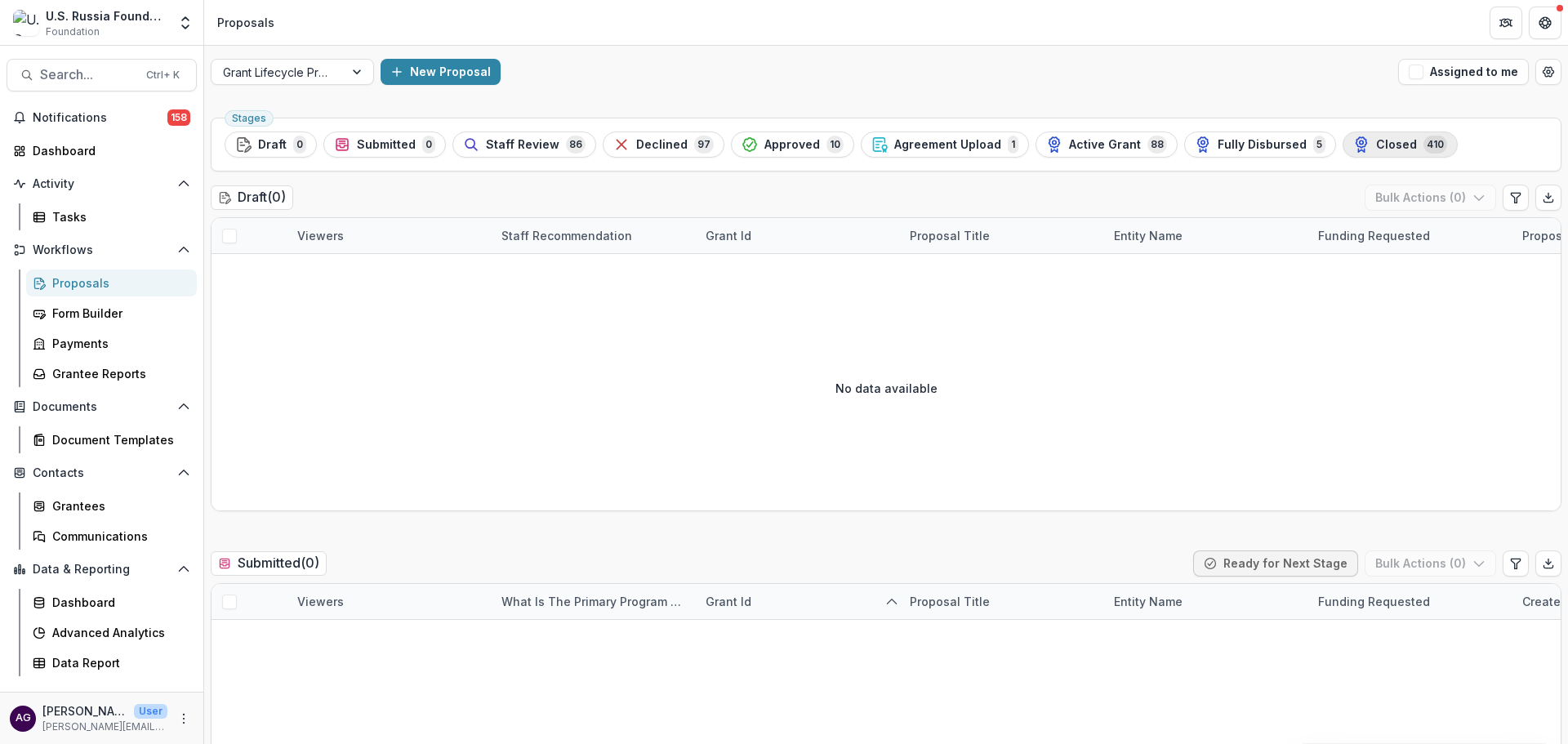
click at [1356, 145] on icon "button" at bounding box center [1361, 143] width 10 height 10
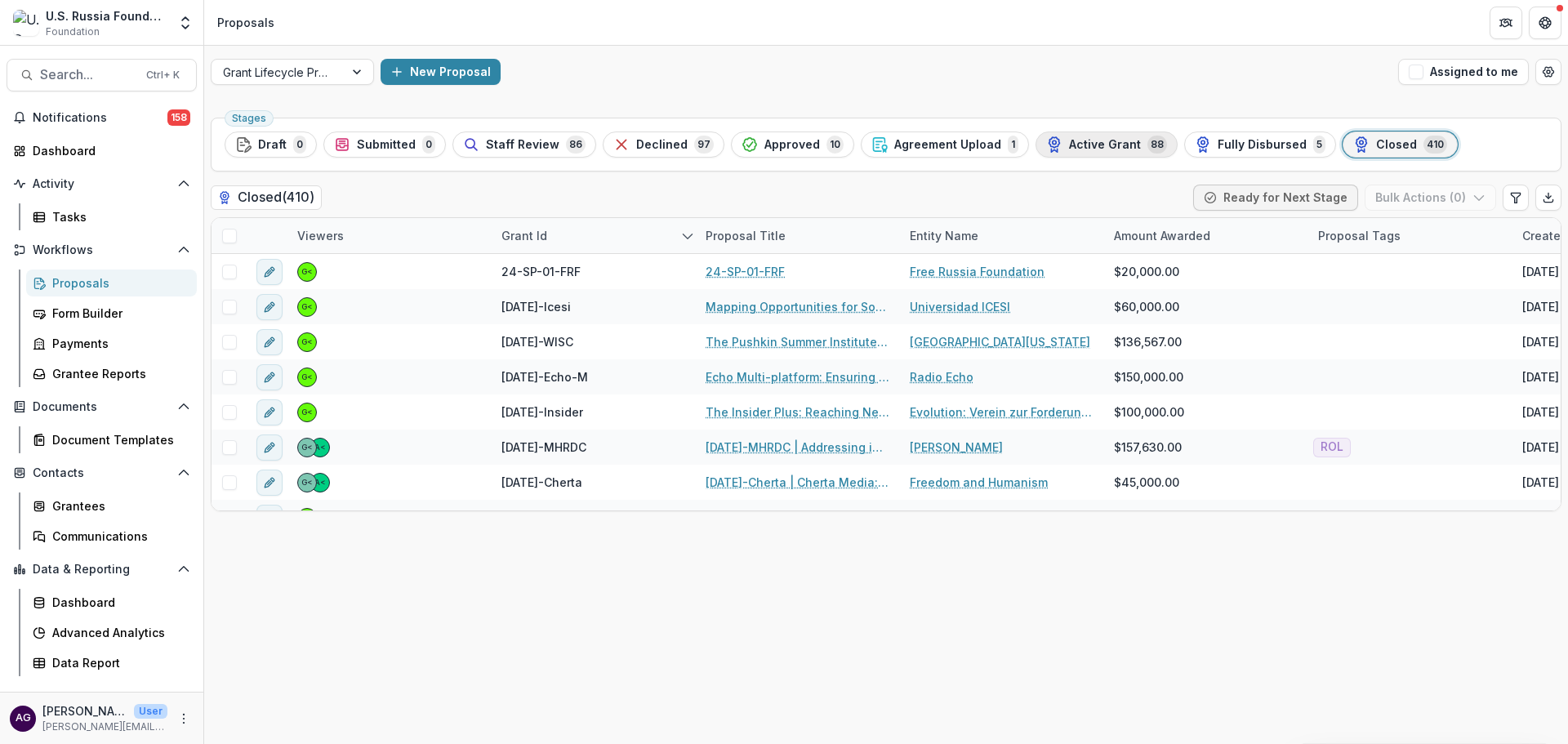
click at [1083, 139] on span "Active Grant" at bounding box center [1105, 145] width 72 height 14
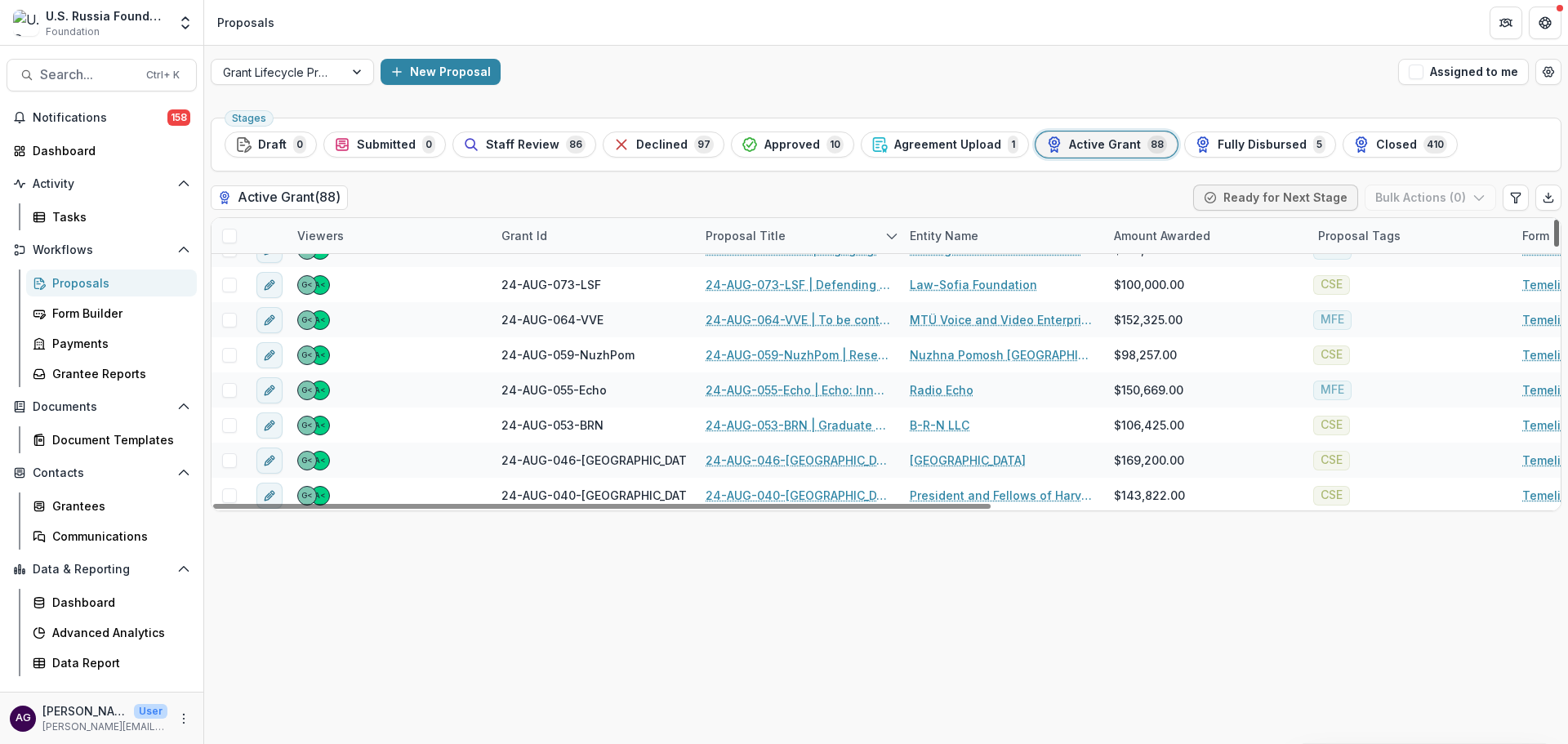
scroll to position [928, 0]
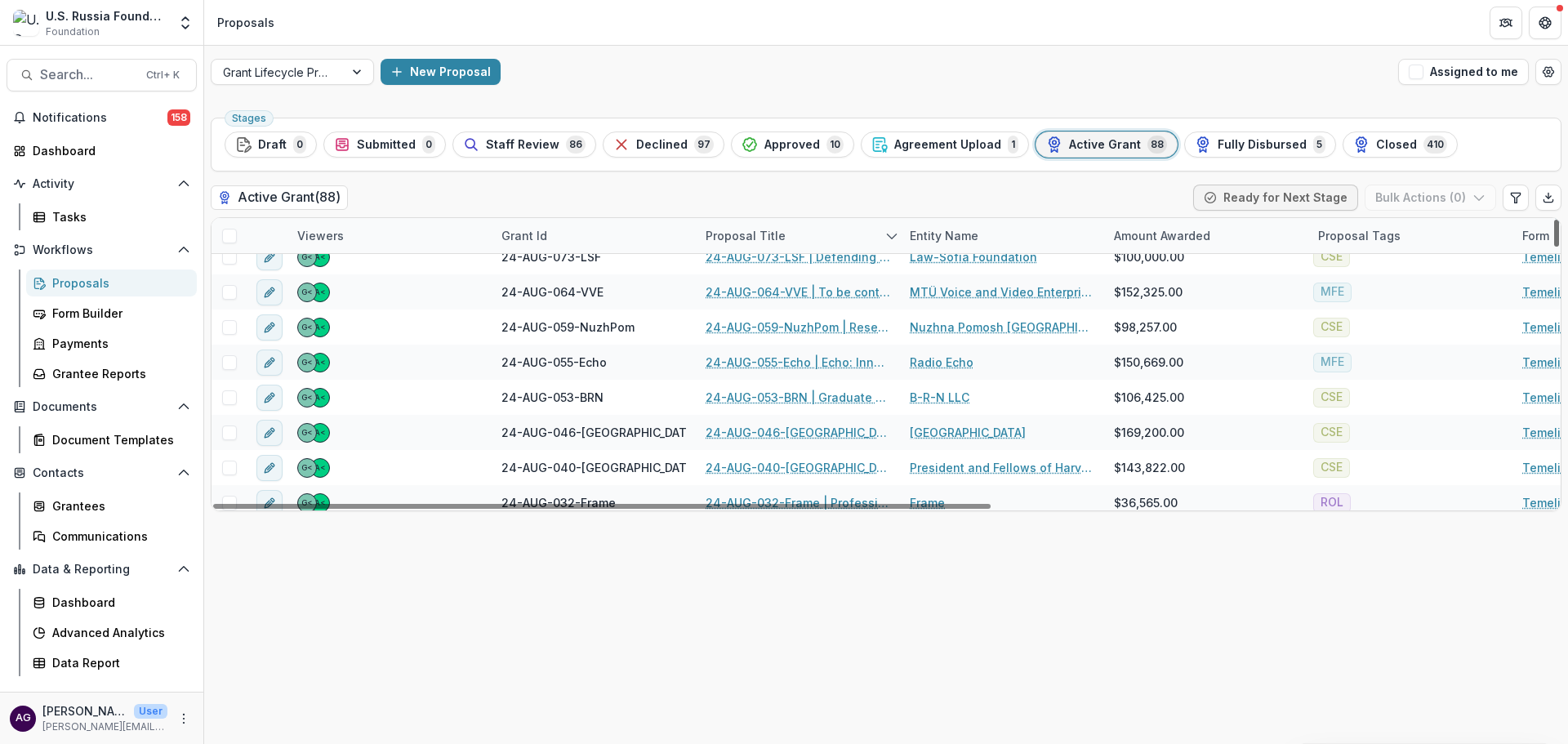
drag, startPoint x: 1559, startPoint y: 272, endPoint x: 1552, endPoint y: 307, distance: 35.7
click at [1554, 247] on div at bounding box center [1557, 233] width 5 height 27
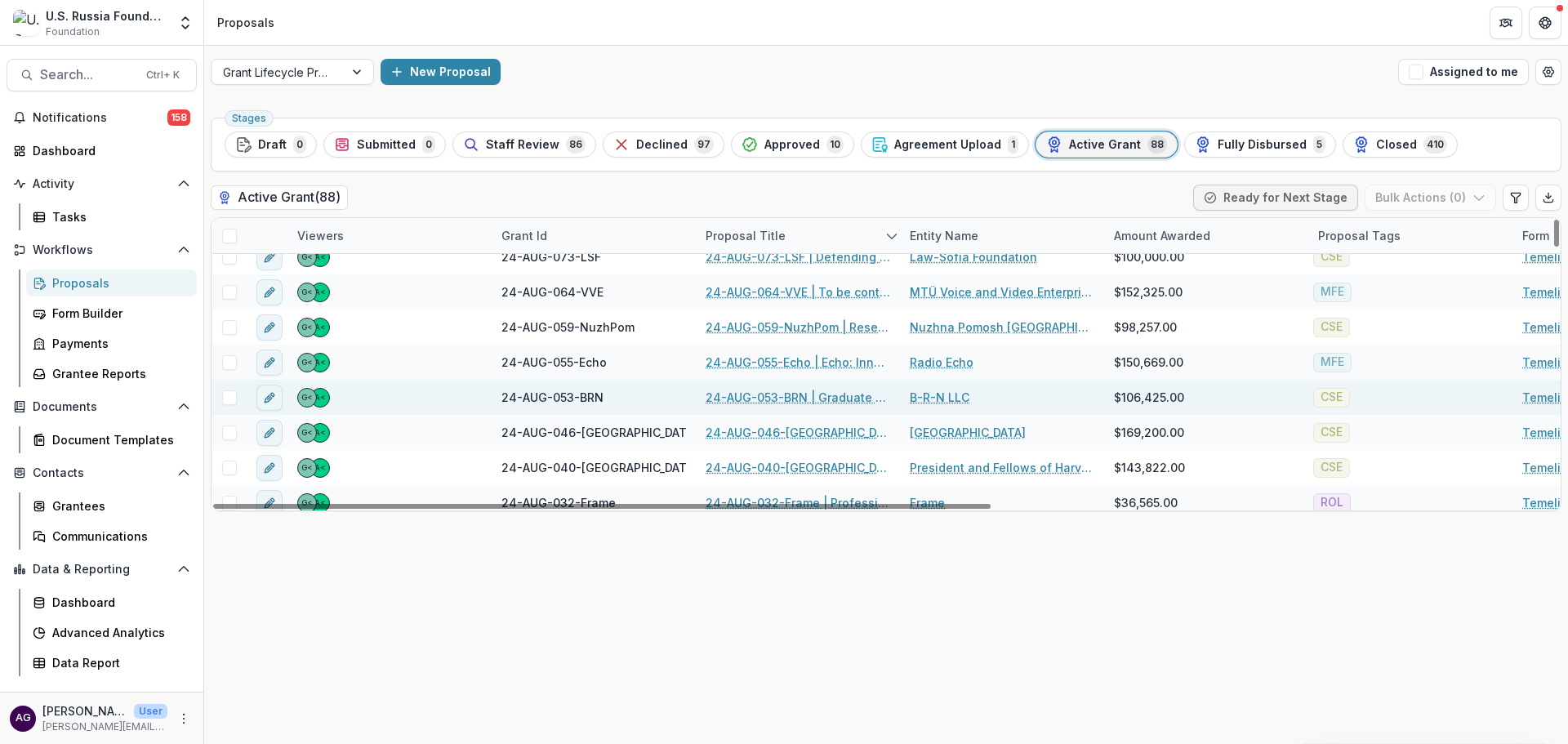
click at [754, 399] on link "24-AUG-053-BRN | Graduate Research Cooperation Project 2.0" at bounding box center [798, 397] width 185 height 17
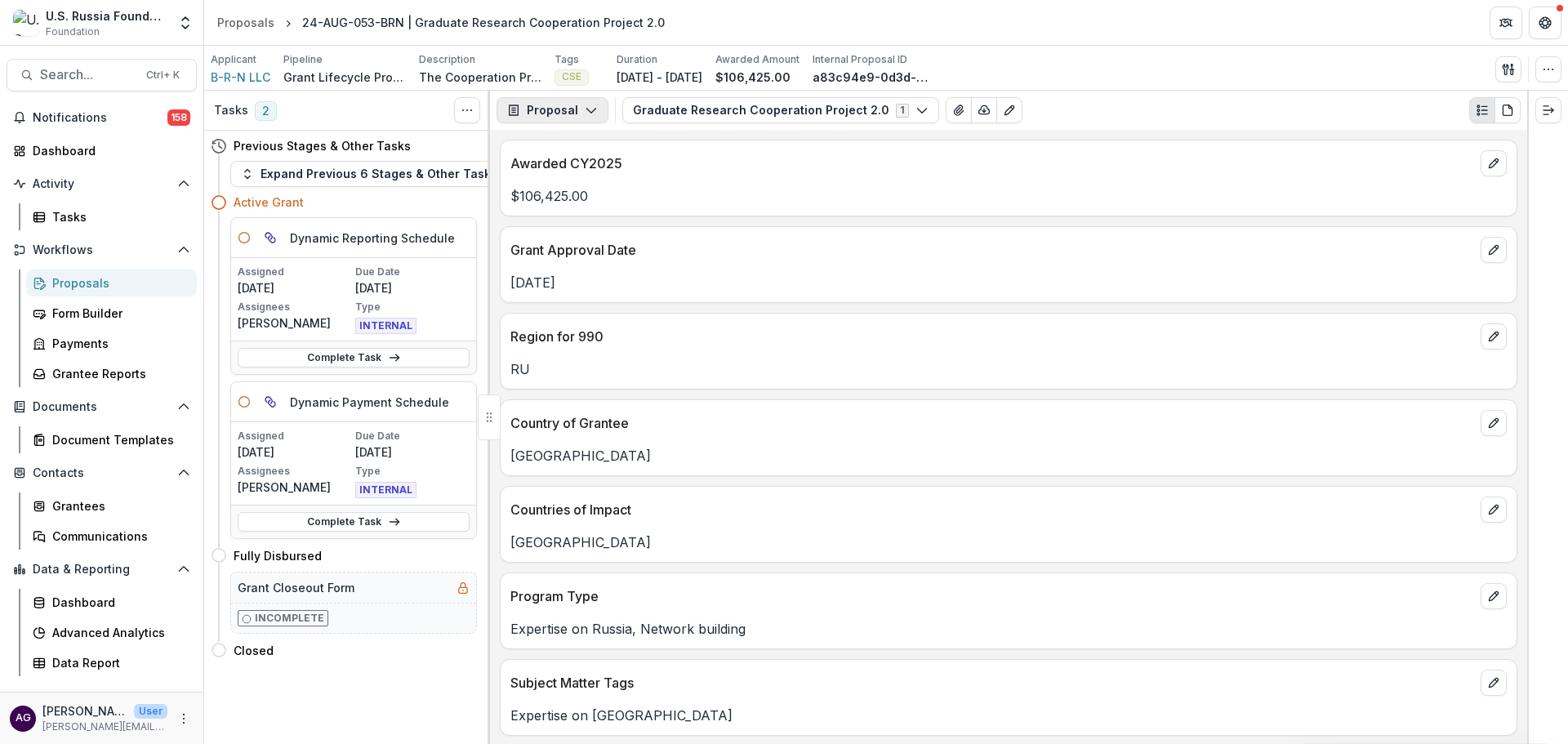
click at [550, 112] on button "Proposal" at bounding box center [552, 110] width 112 height 26
click at [575, 202] on div "Reports" at bounding box center [603, 202] width 150 height 17
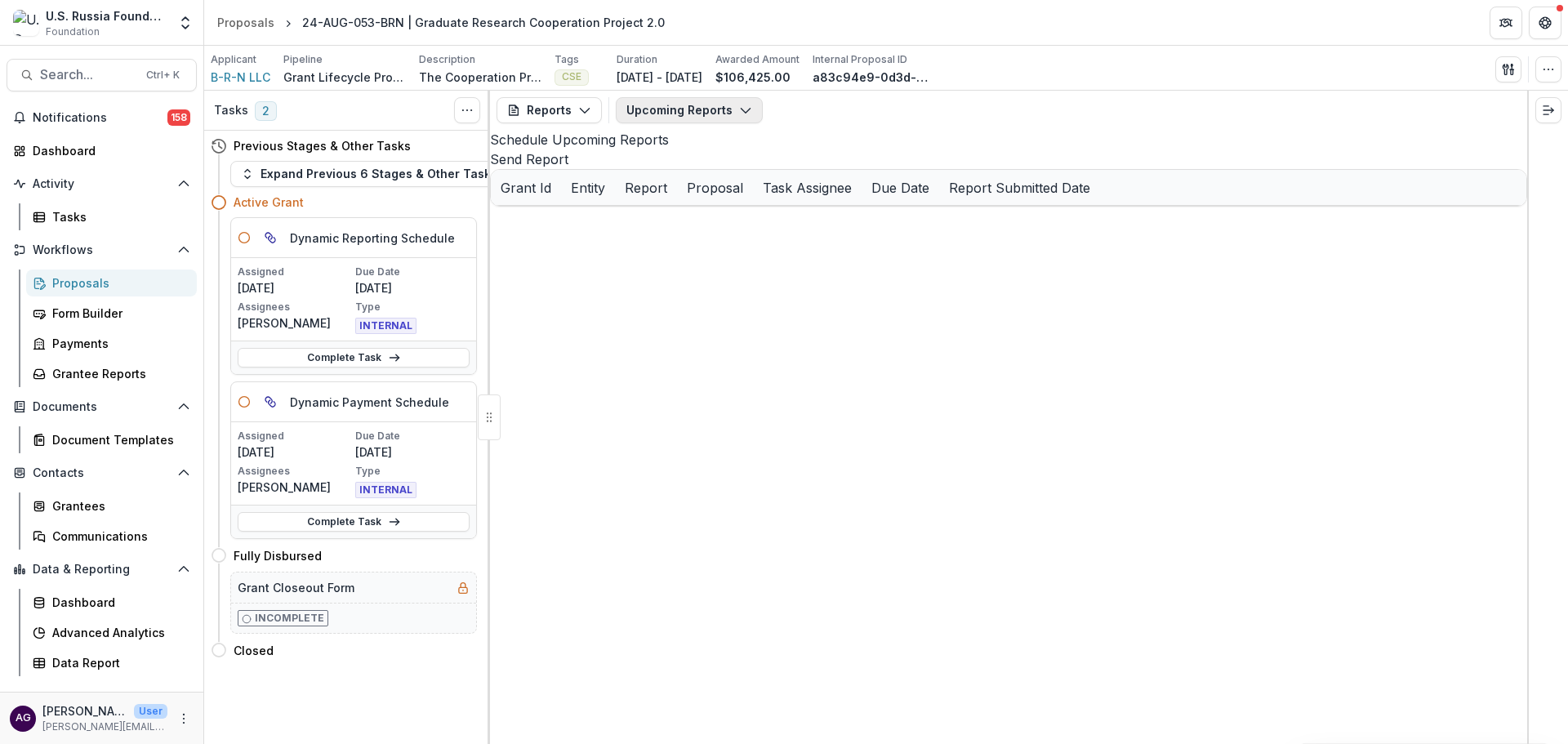
click at [673, 105] on button "Upcoming Reports" at bounding box center [690, 110] width 147 height 26
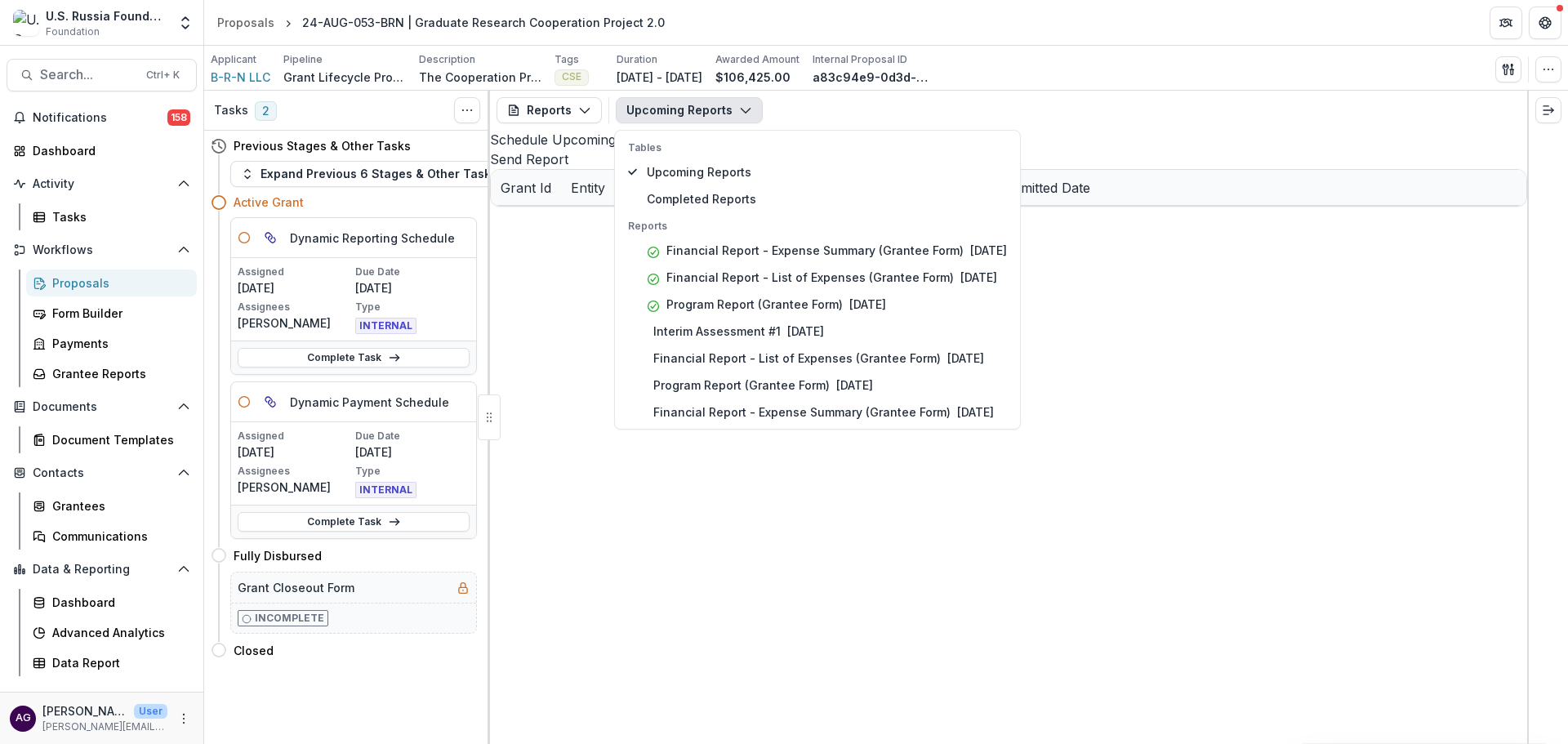
click at [763, 117] on div "Upcoming Reports Tables Upcoming Reports Completed Reports Reports Financial Re…" at bounding box center [690, 110] width 147 height 26
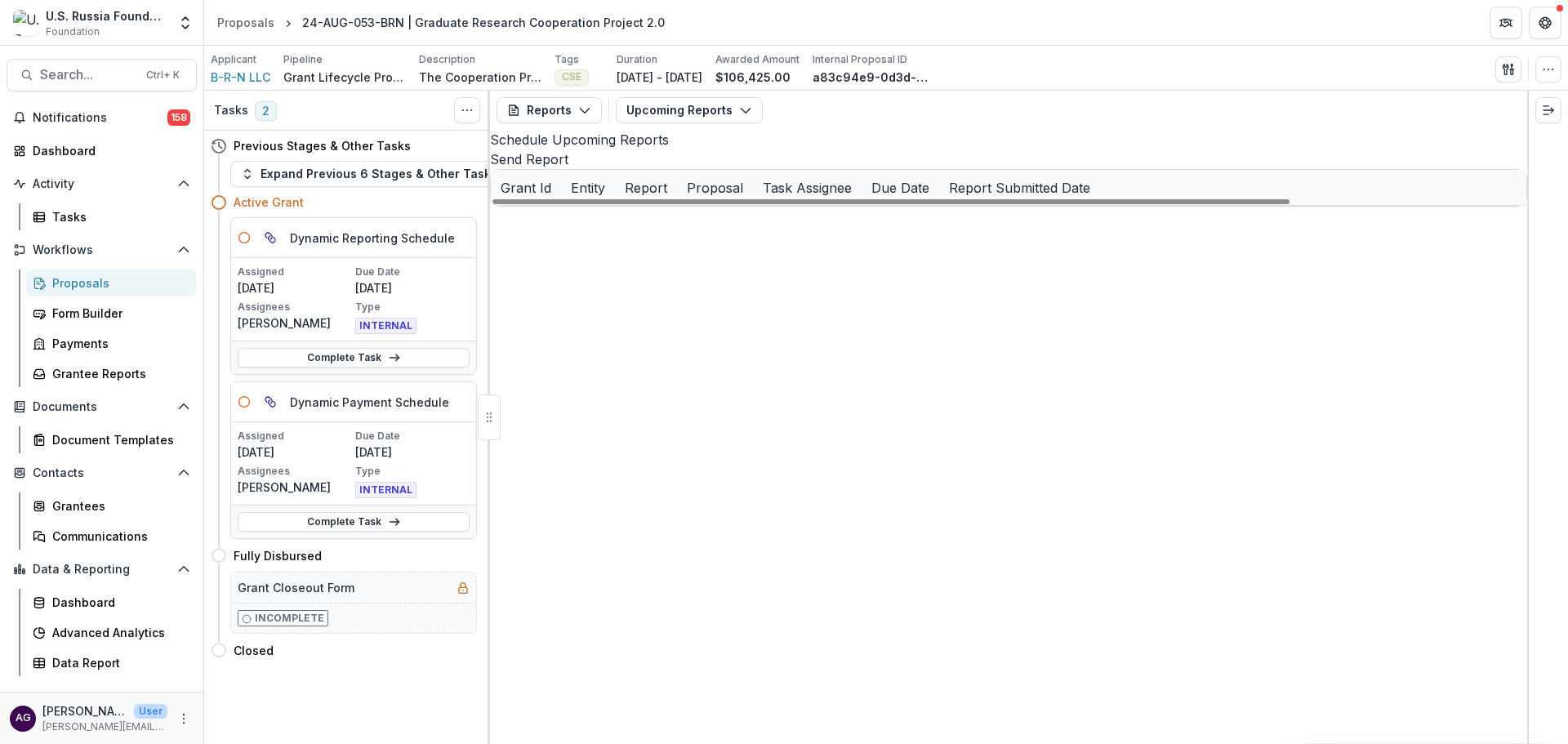
click at [81, 285] on div "Proposals" at bounding box center [118, 283] width 132 height 17
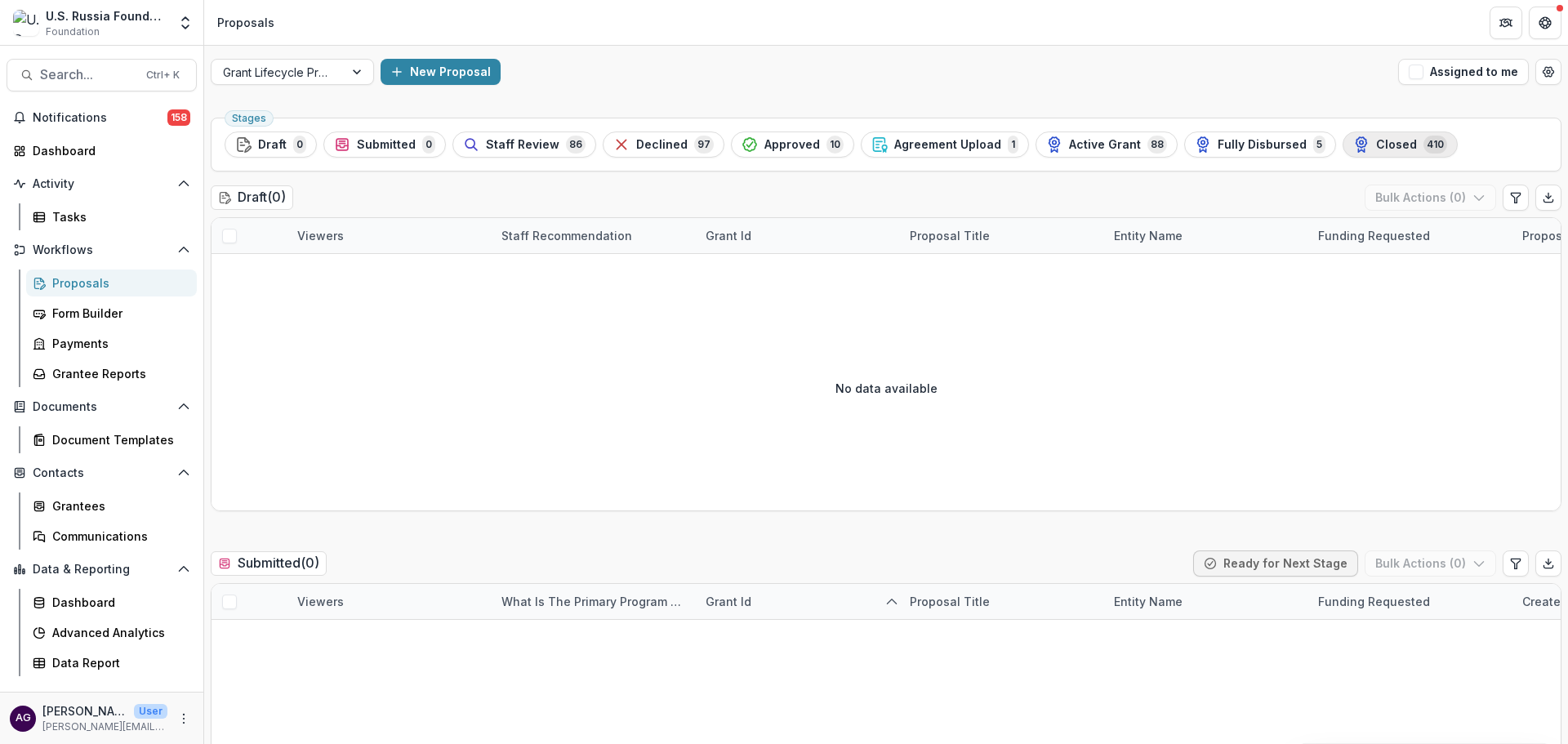
click at [1354, 147] on icon "button" at bounding box center [1361, 144] width 16 height 16
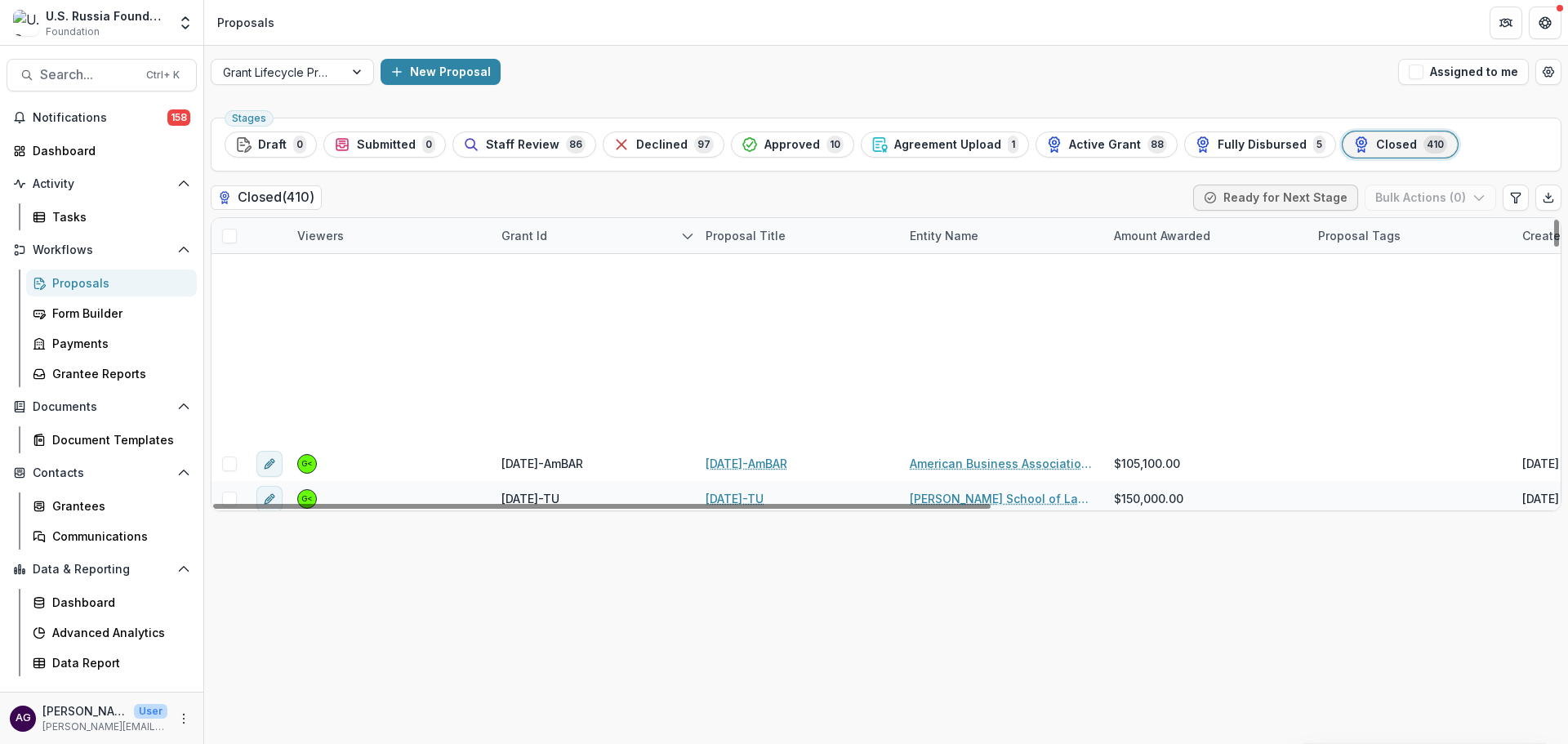
scroll to position [4354, 0]
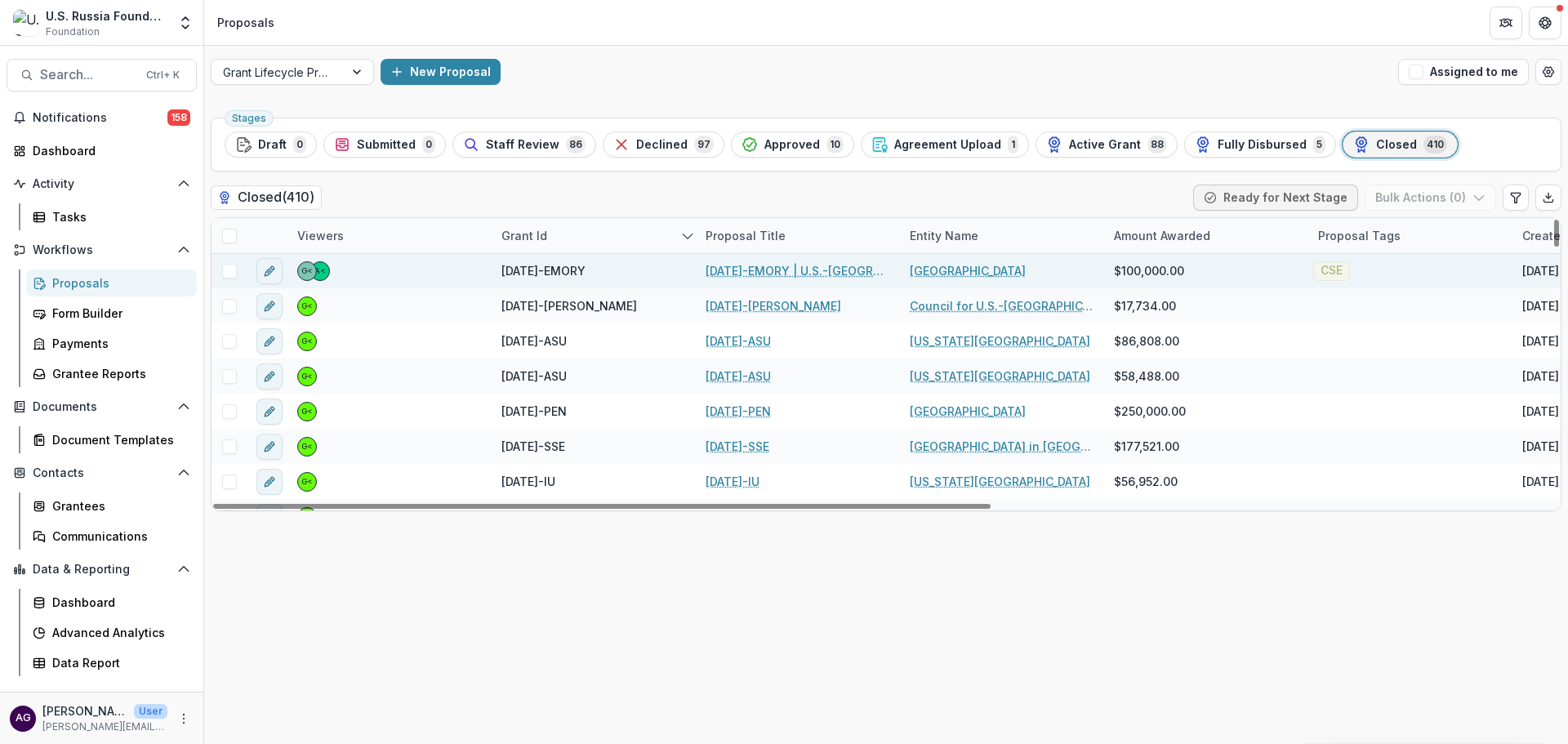
click at [725, 267] on link "21-APR-23-EMORY | U.S.-Russia Implementation Science Collaborative in Reproduct…" at bounding box center [798, 271] width 185 height 17
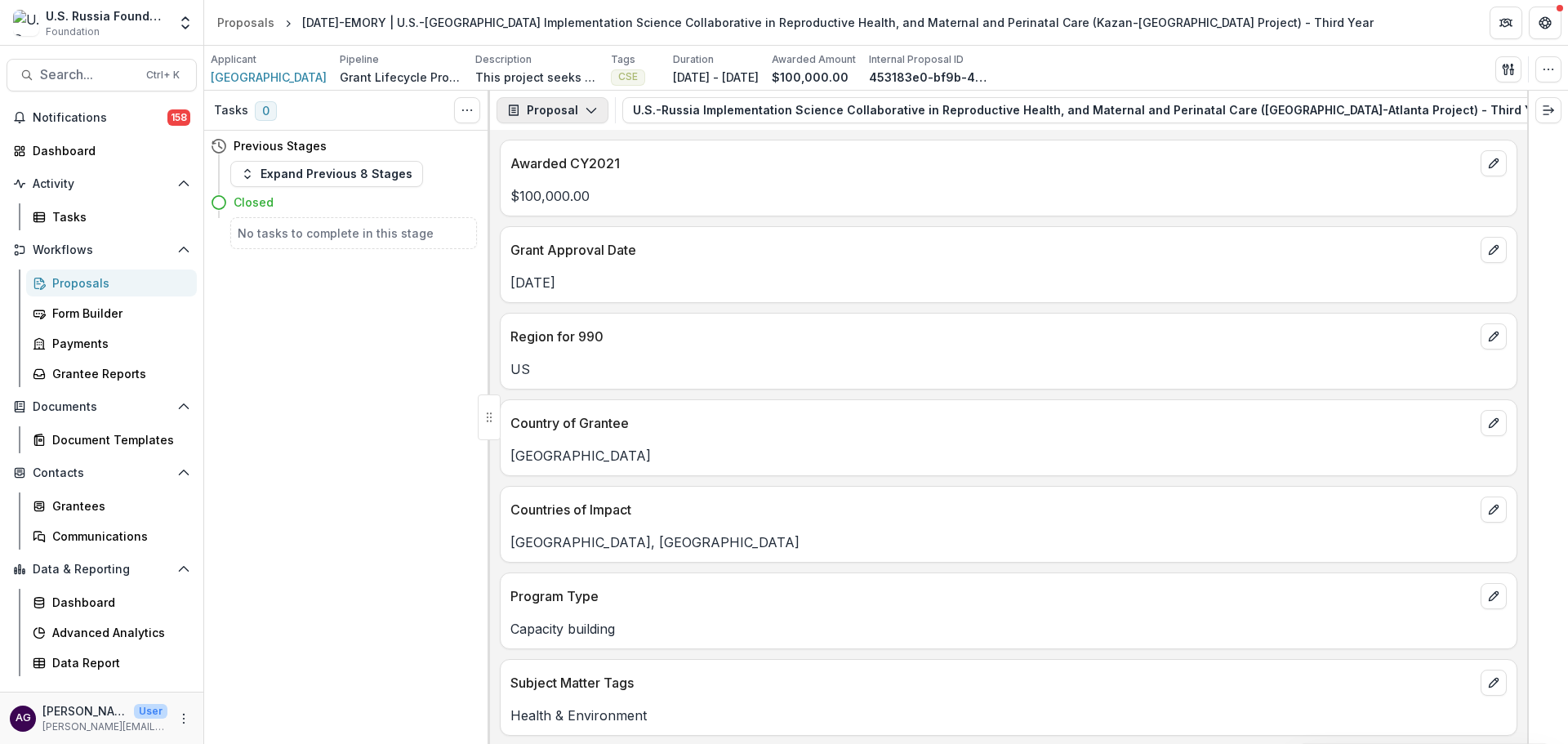
click at [575, 102] on button "Proposal" at bounding box center [552, 110] width 112 height 26
click at [552, 197] on div "Reports" at bounding box center [603, 202] width 150 height 17
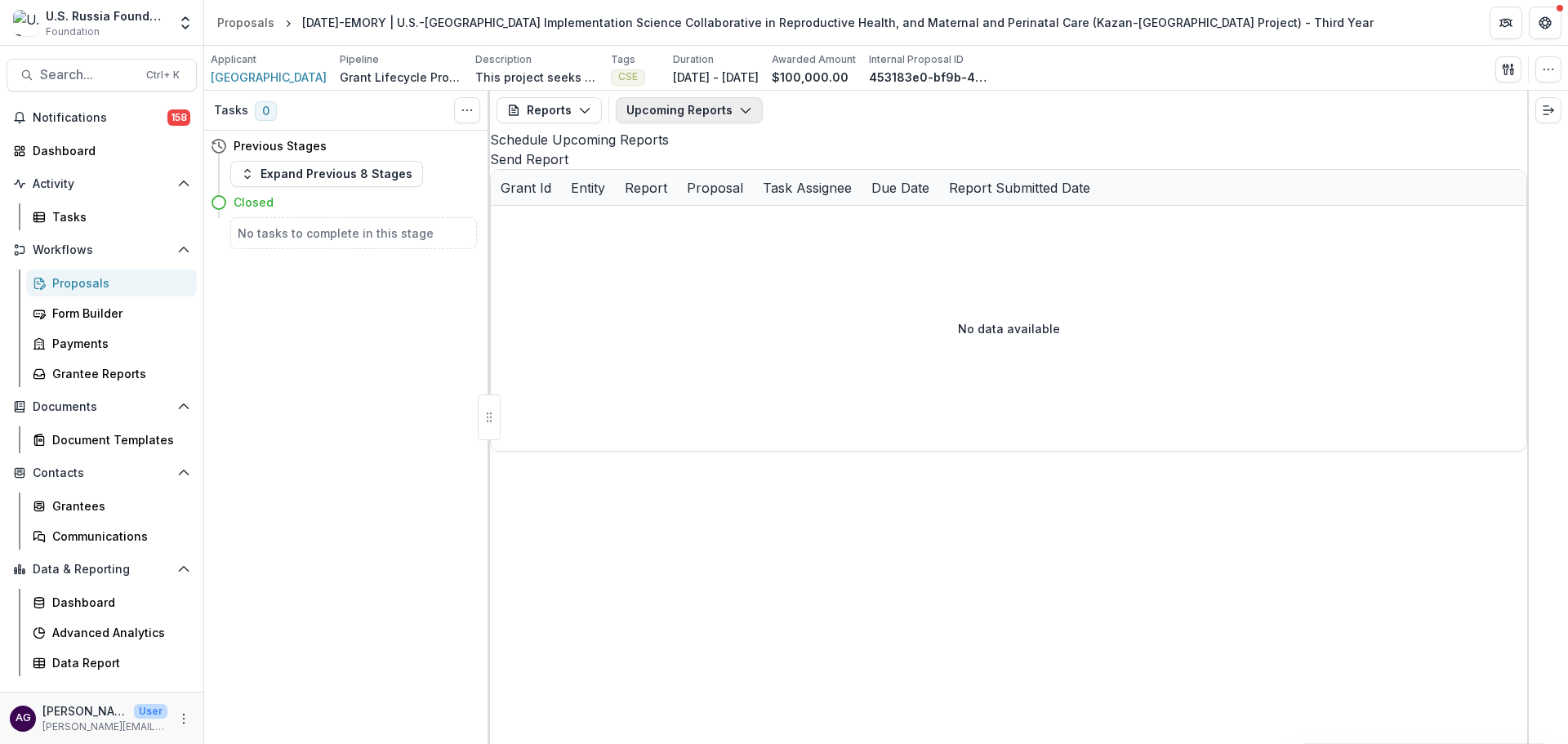
click at [709, 119] on button "Upcoming Reports" at bounding box center [690, 110] width 147 height 26
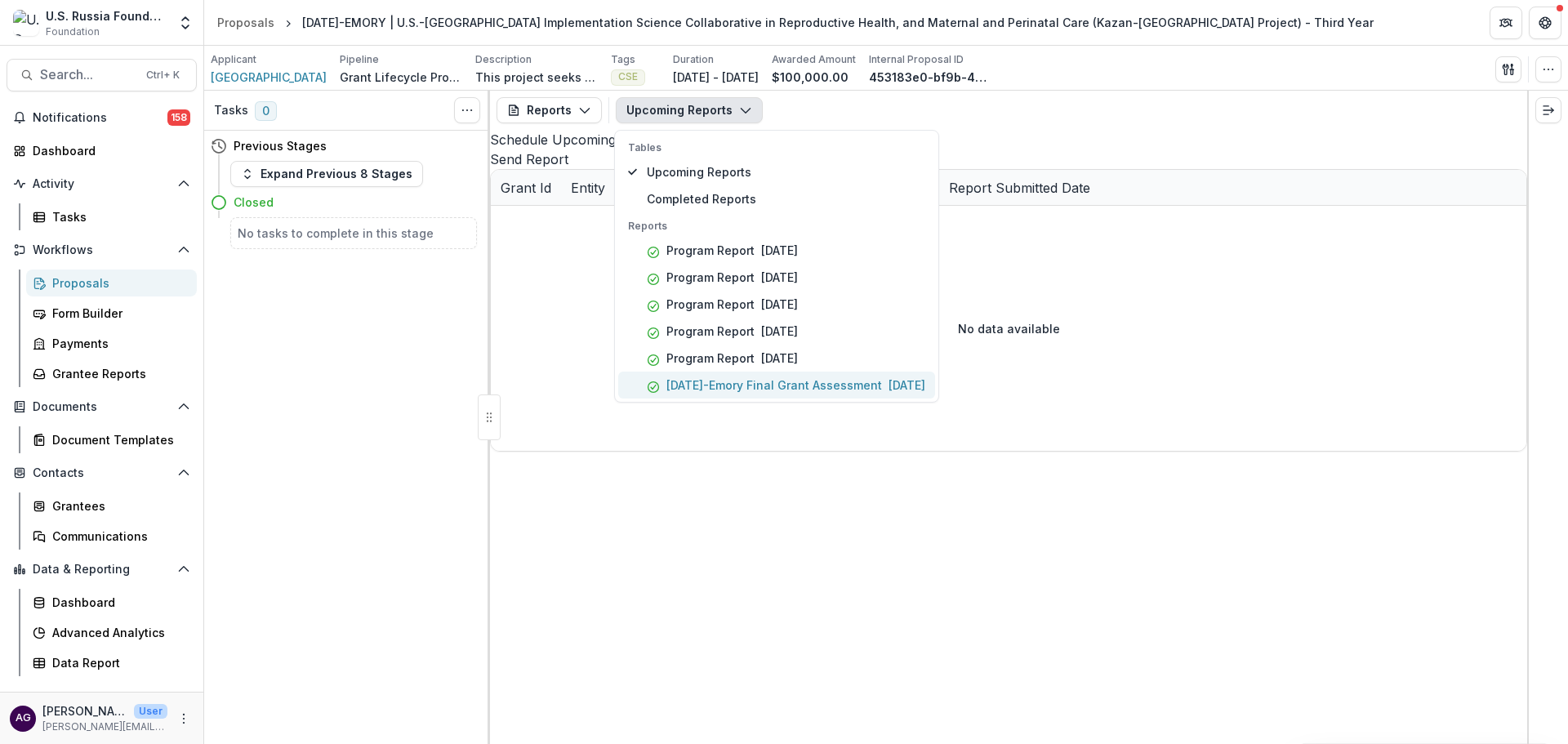
click at [739, 383] on p "21-APR-23-Emory Final Grant Assessment" at bounding box center [774, 385] width 215 height 17
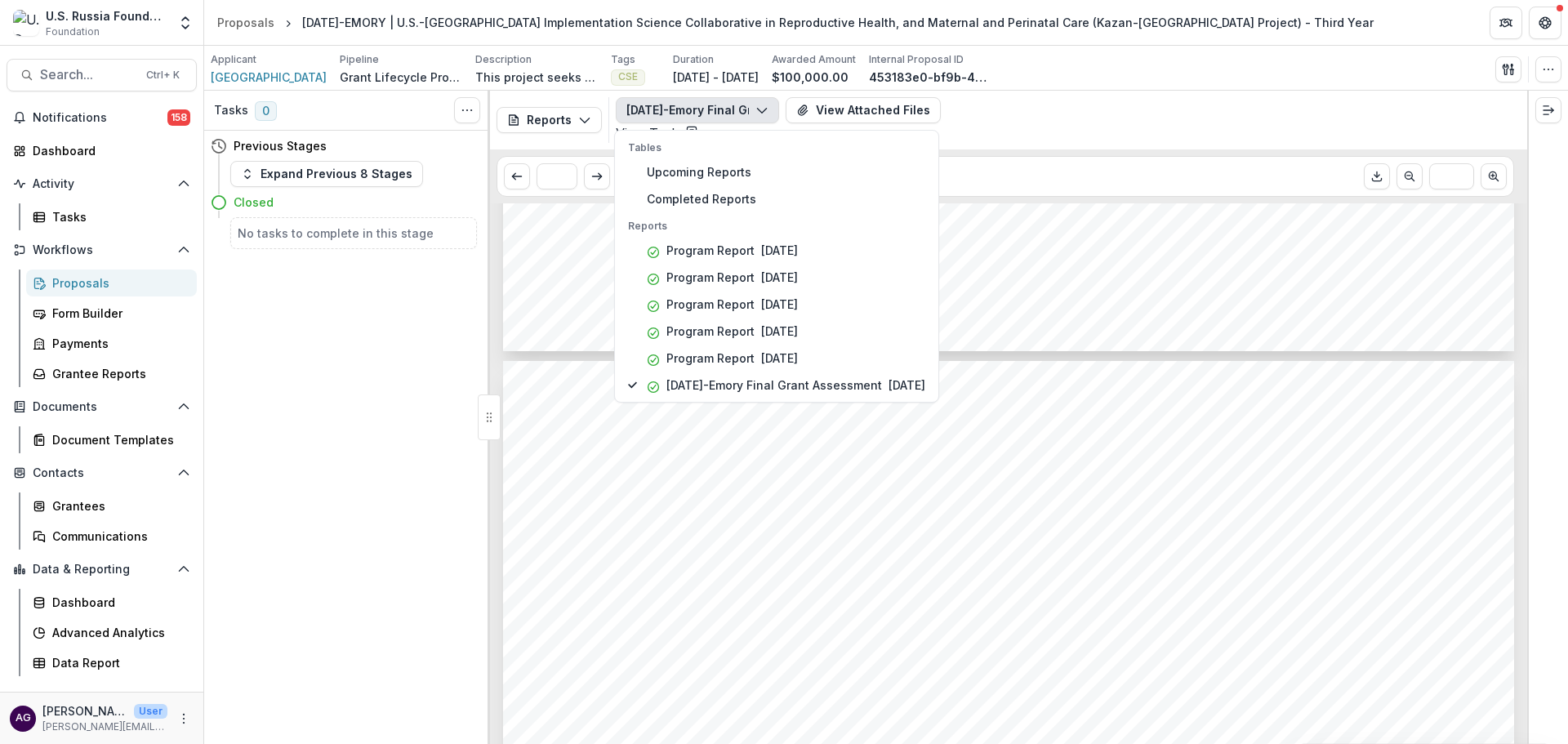
scroll to position [2177, 0]
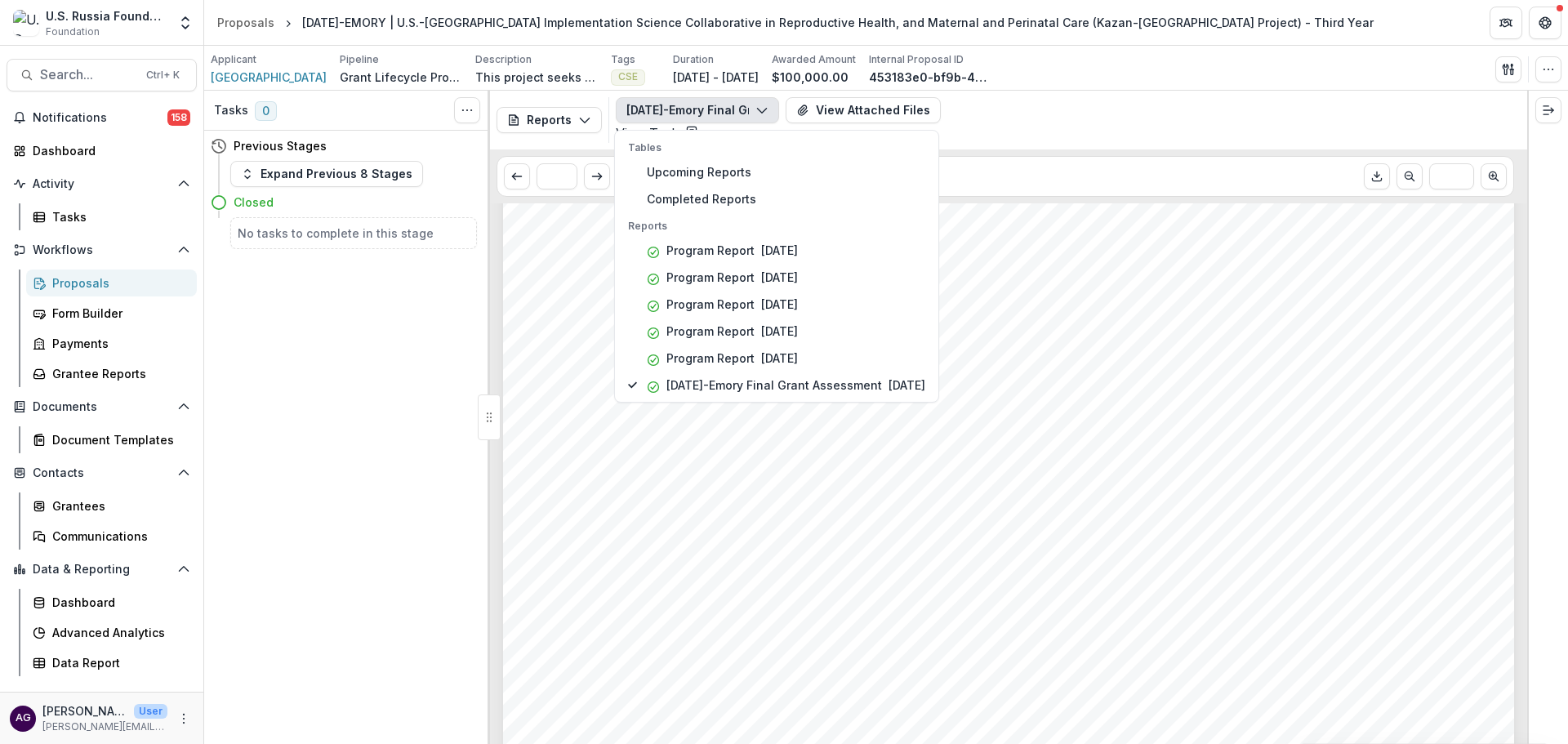
click at [89, 289] on div "Proposals" at bounding box center [118, 283] width 132 height 17
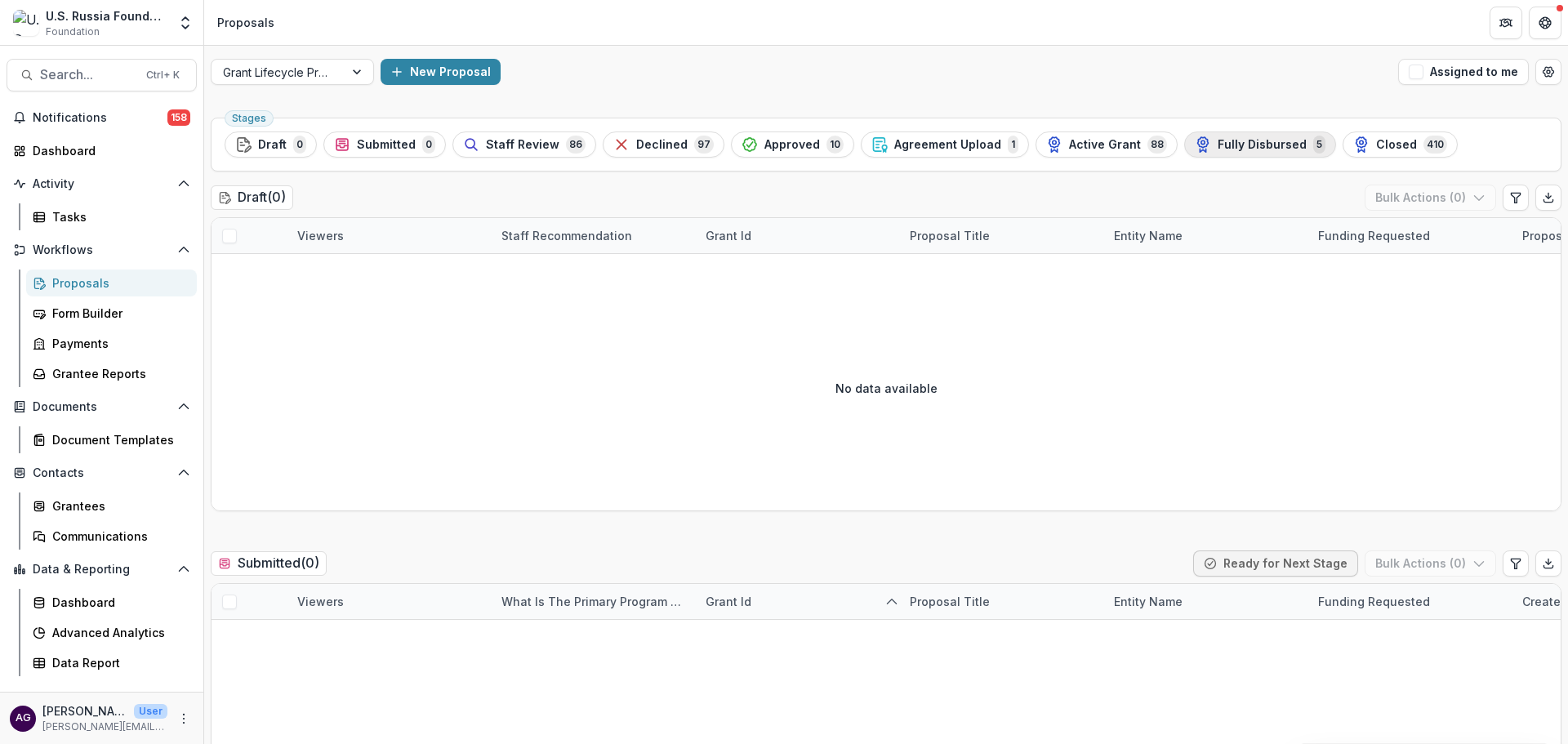
click at [1218, 146] on span "Fully Disbursed" at bounding box center [1262, 145] width 89 height 14
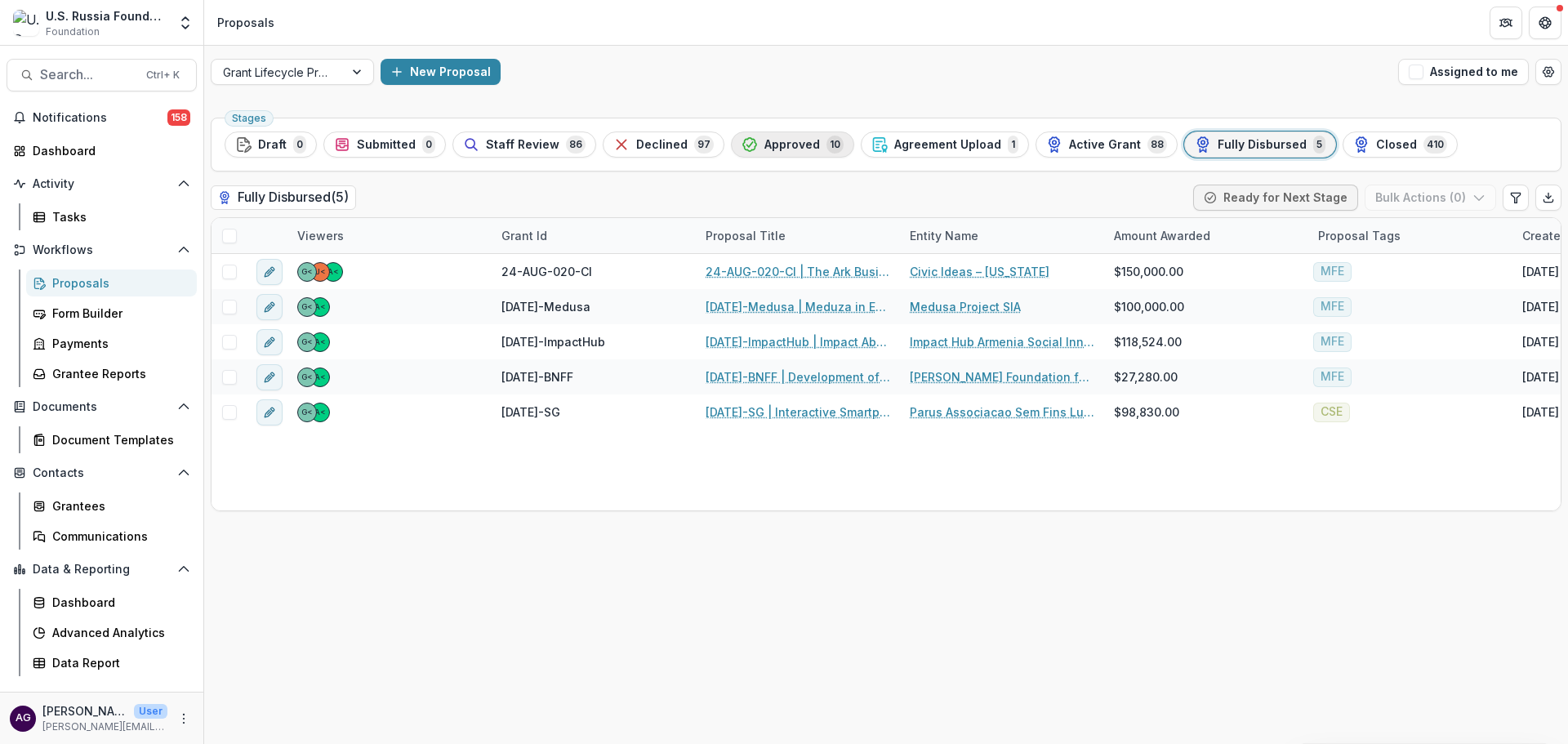
click at [781, 144] on span "Approved" at bounding box center [792, 145] width 56 height 14
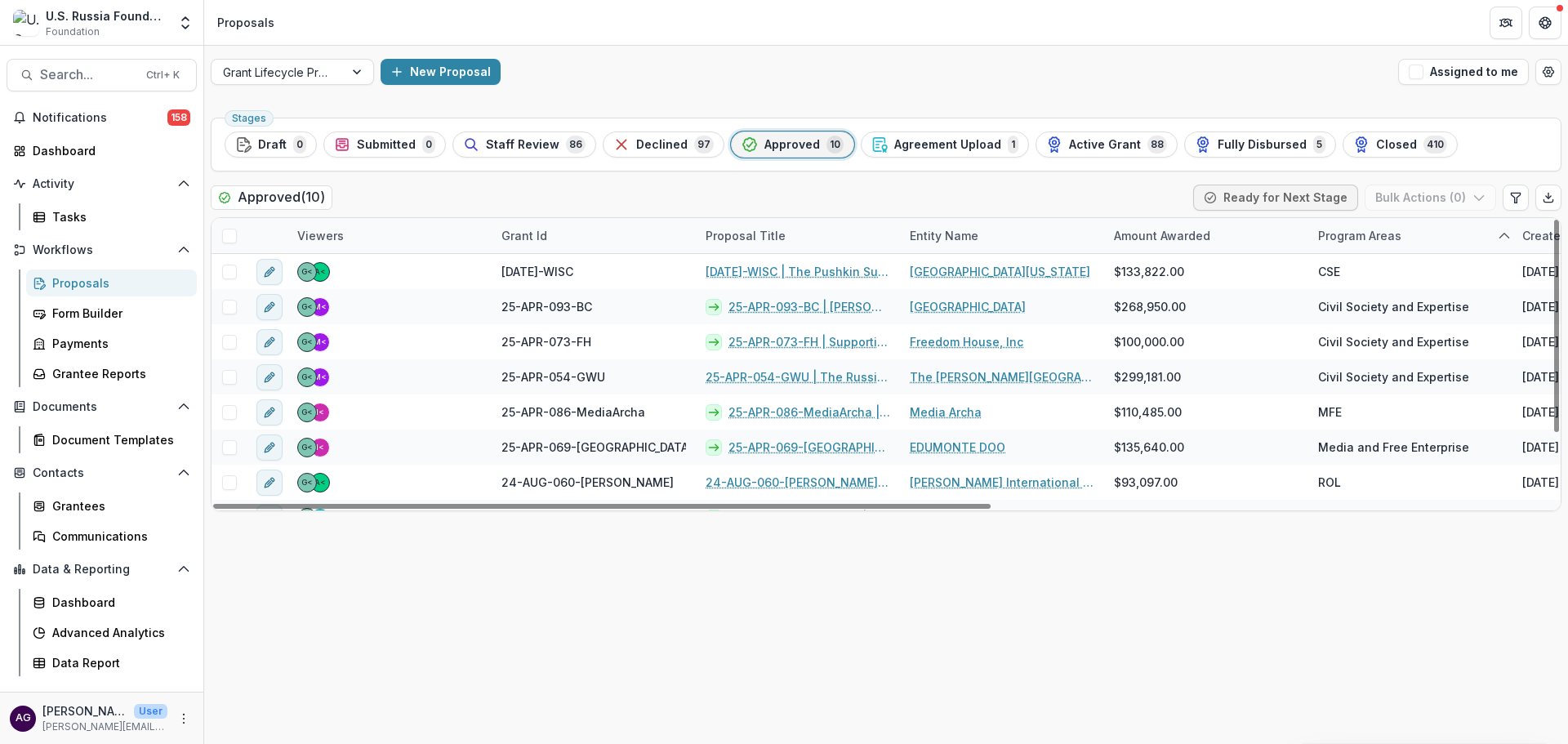
click at [946, 82] on div "New Proposal" at bounding box center [885, 72] width 1011 height 26
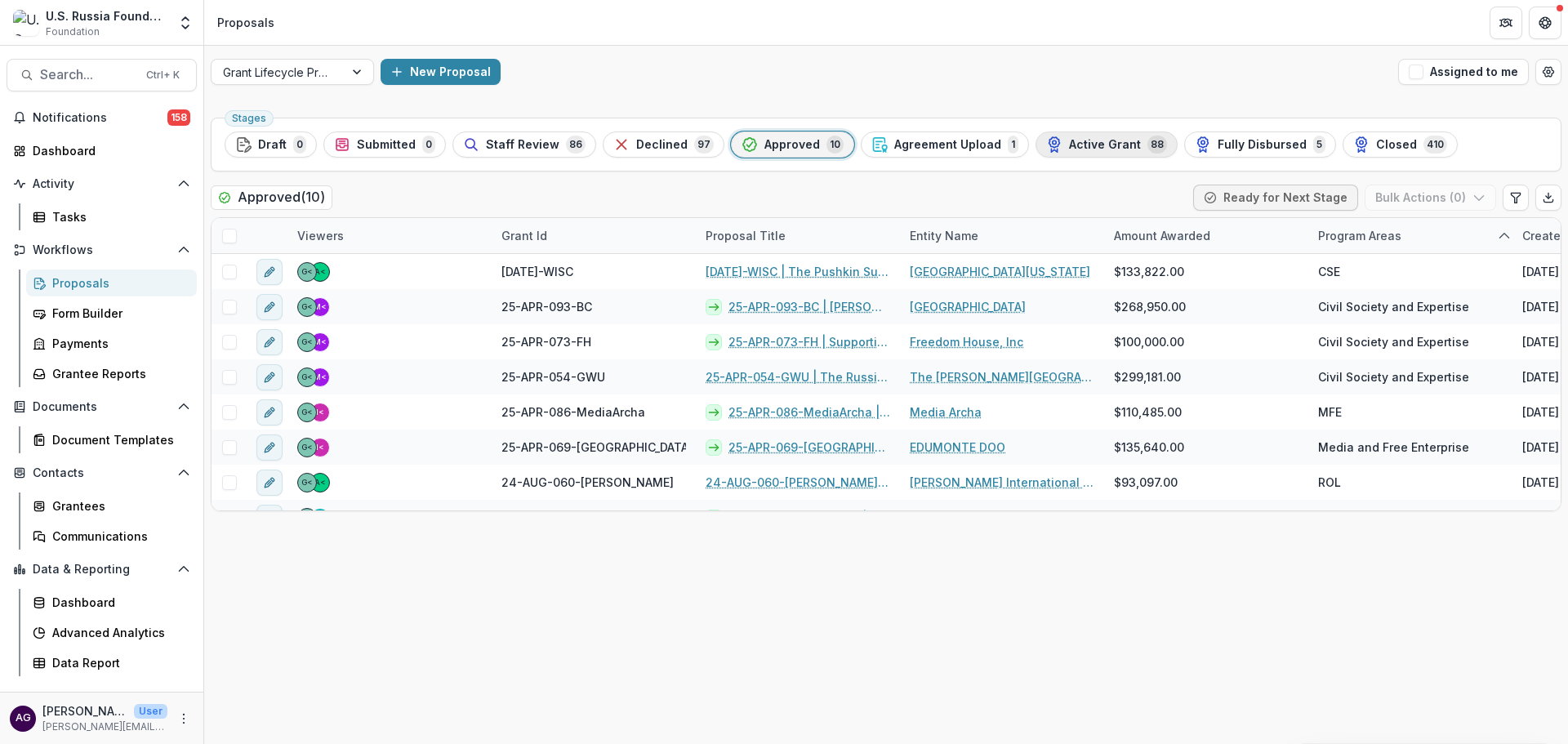
click at [1069, 144] on span "Active Grant" at bounding box center [1105, 145] width 72 height 14
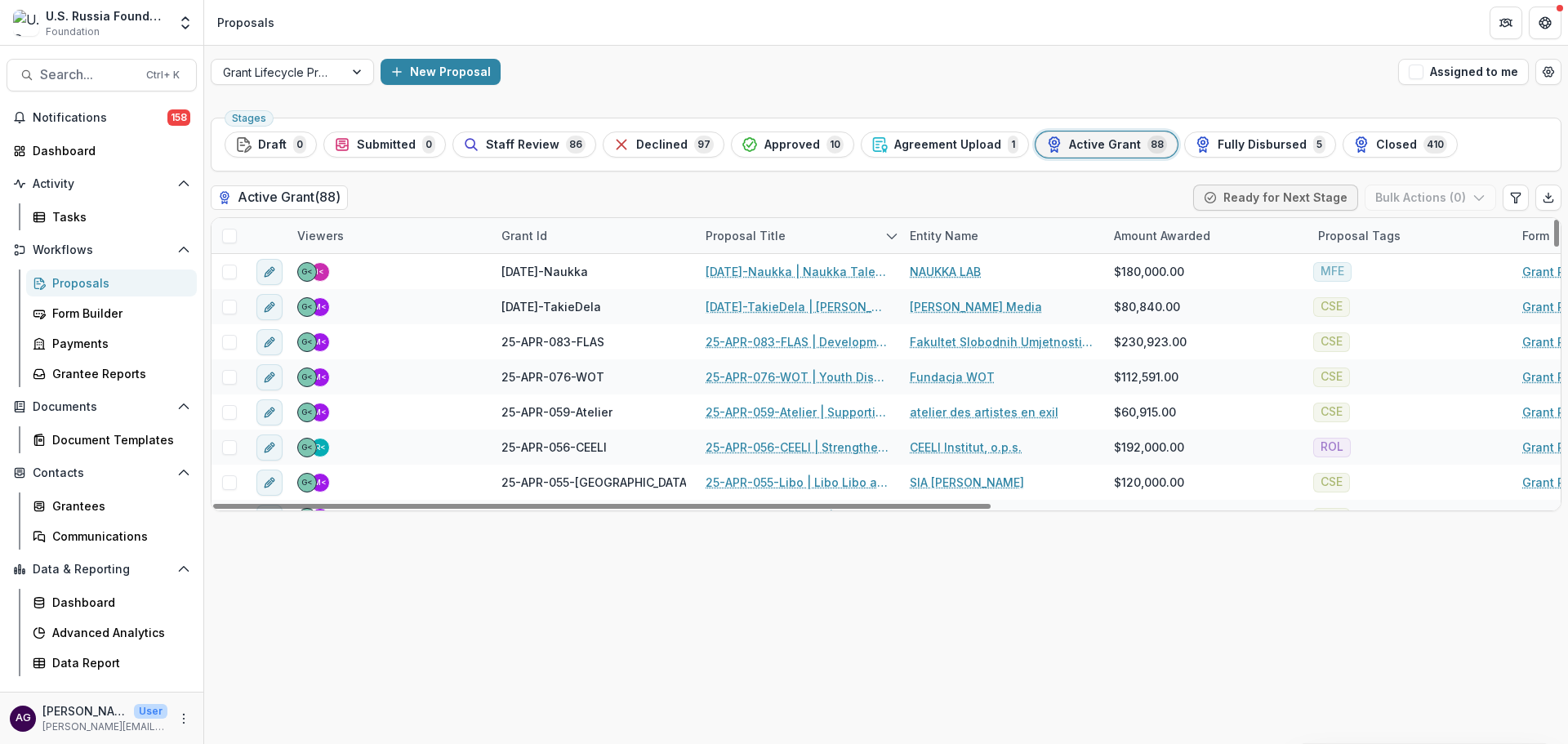
click at [543, 239] on div "Grant Id" at bounding box center [524, 236] width 65 height 17
click at [549, 318] on span "Sort Ascending" at bounding box center [539, 327] width 96 height 20
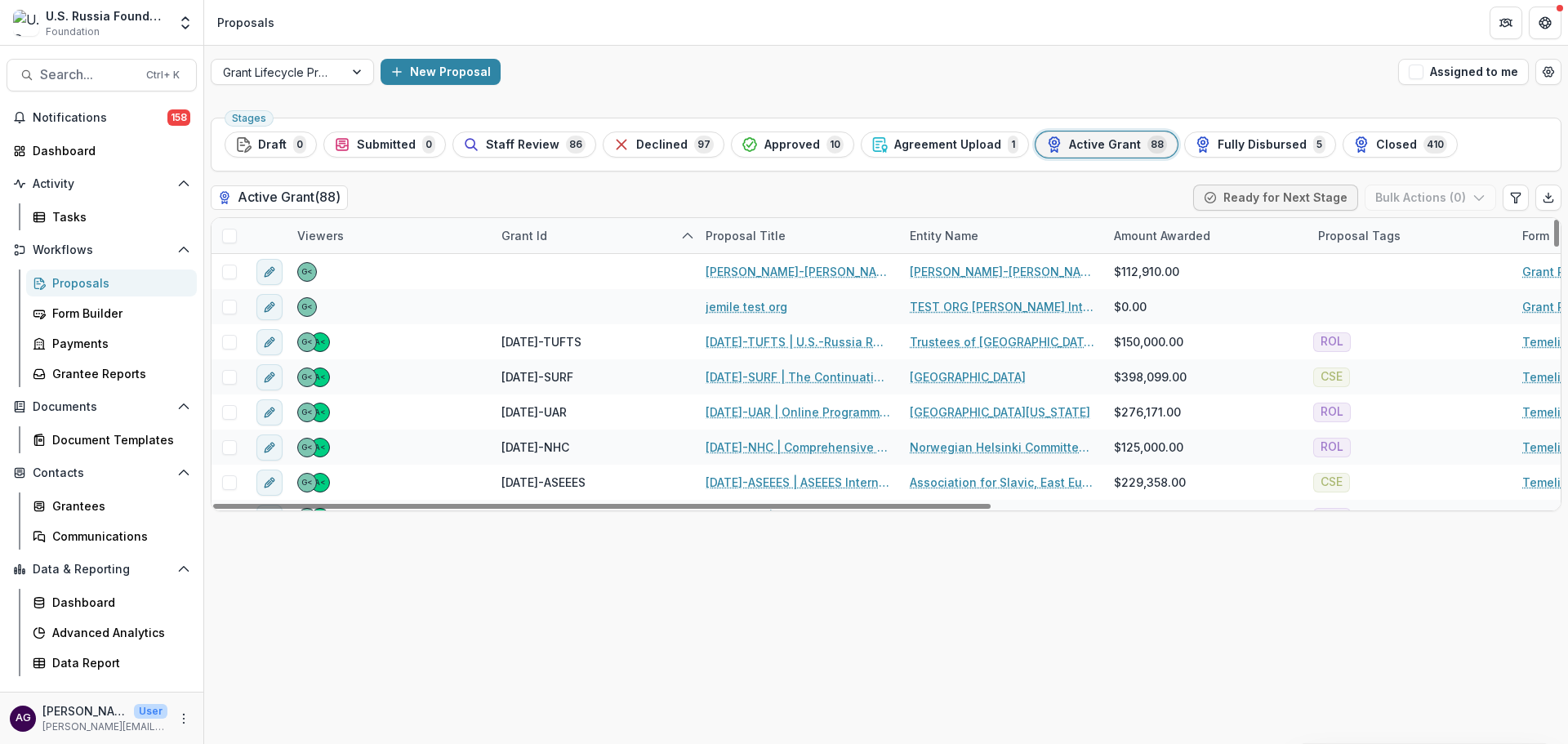
click at [790, 678] on div "Stages Draft 0 Submitted 0 Staff Review 86 Declined 97 Approved 10 Agreement Up…" at bounding box center [886, 427] width 1364 height 633
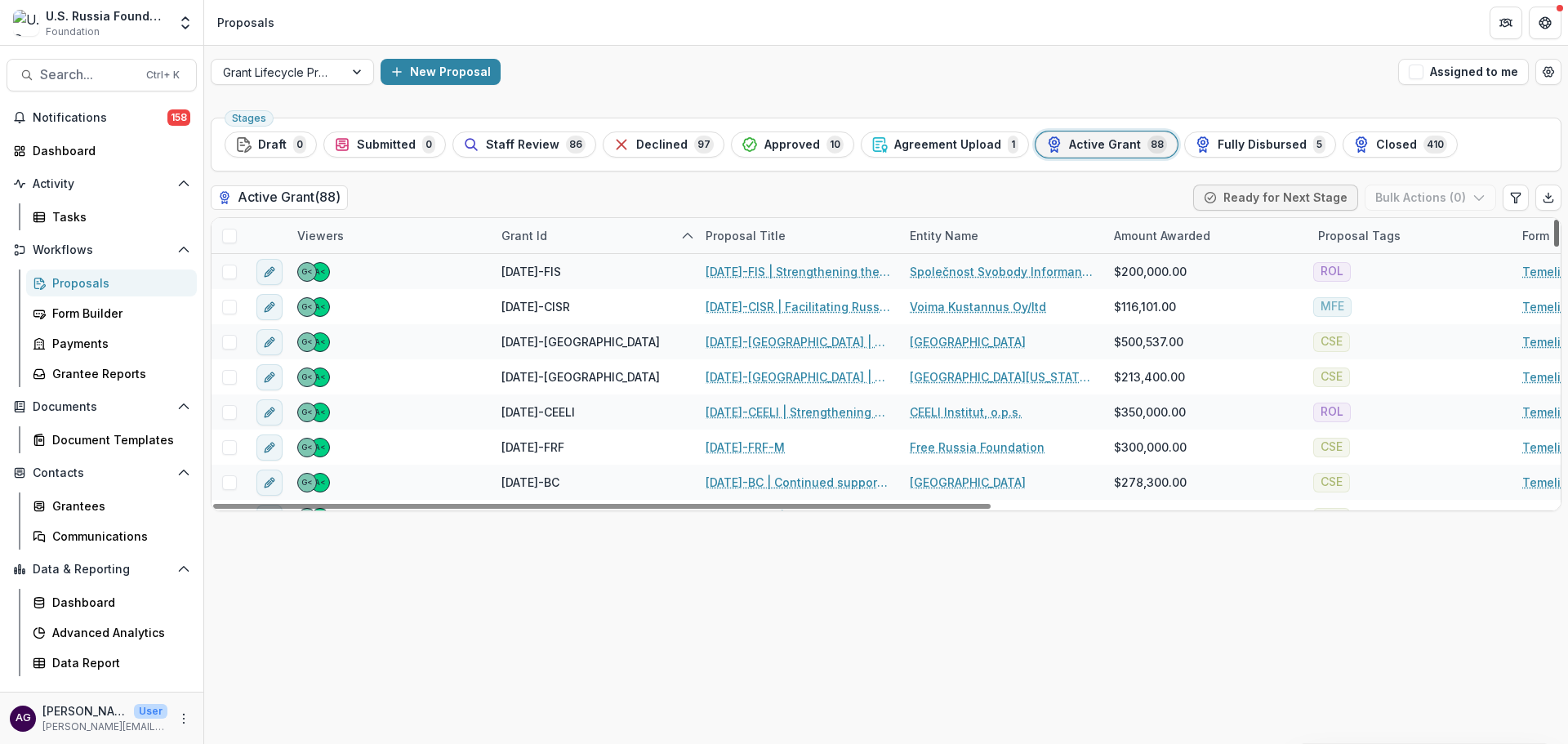
scroll to position [265, 0]
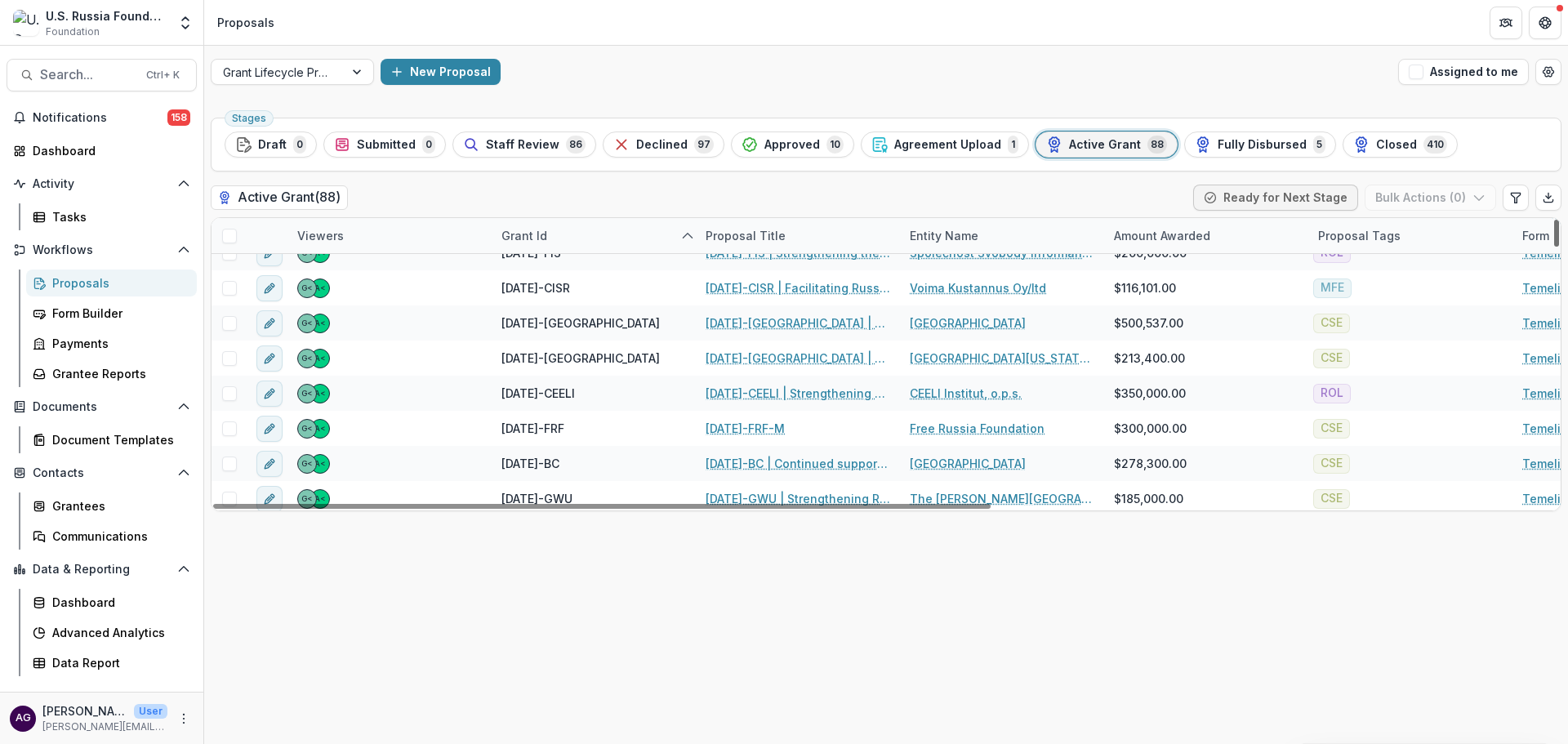
drag, startPoint x: 1558, startPoint y: 234, endPoint x: 1555, endPoint y: 258, distance: 24.2
click at [1555, 247] on div at bounding box center [1557, 233] width 5 height 27
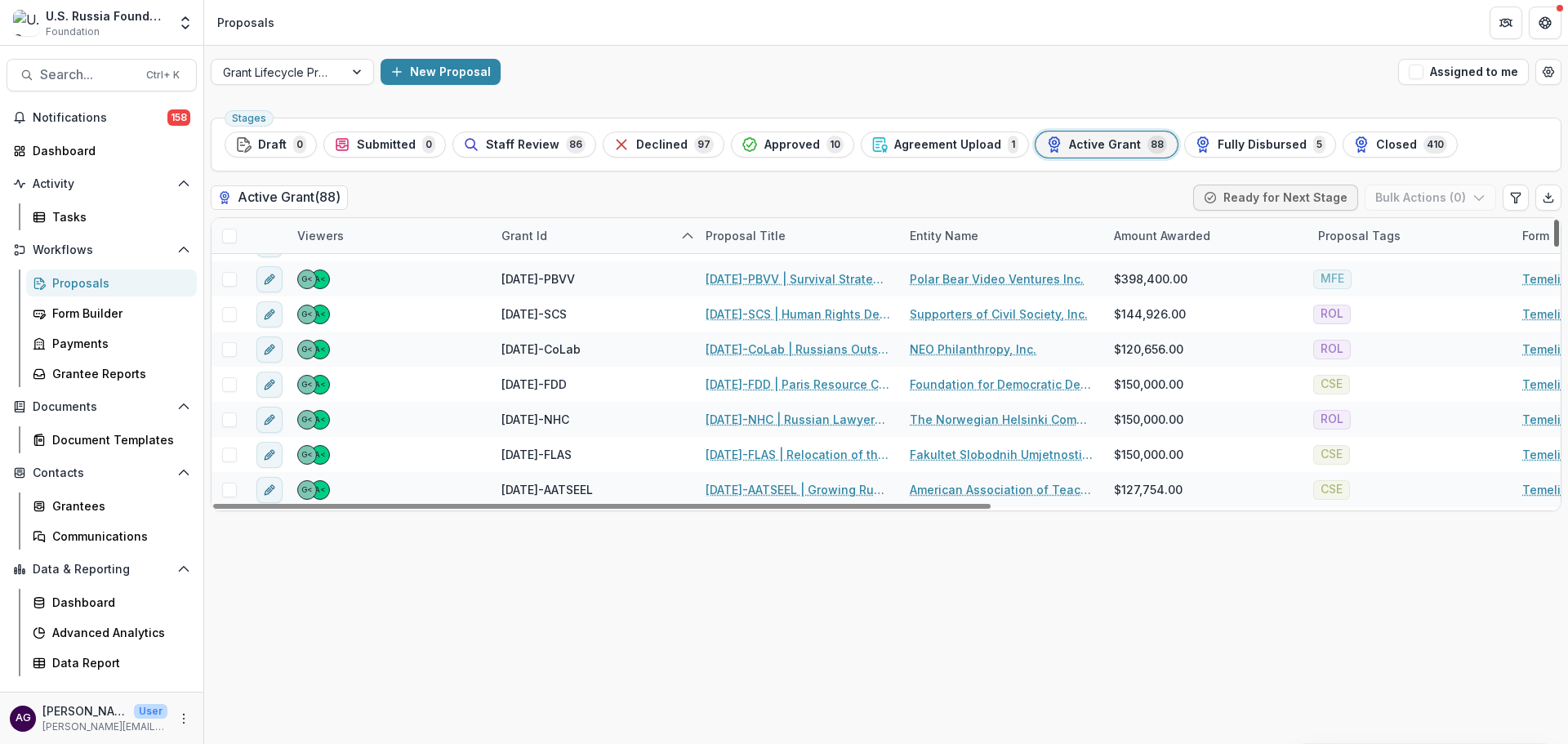
scroll to position [529, 0]
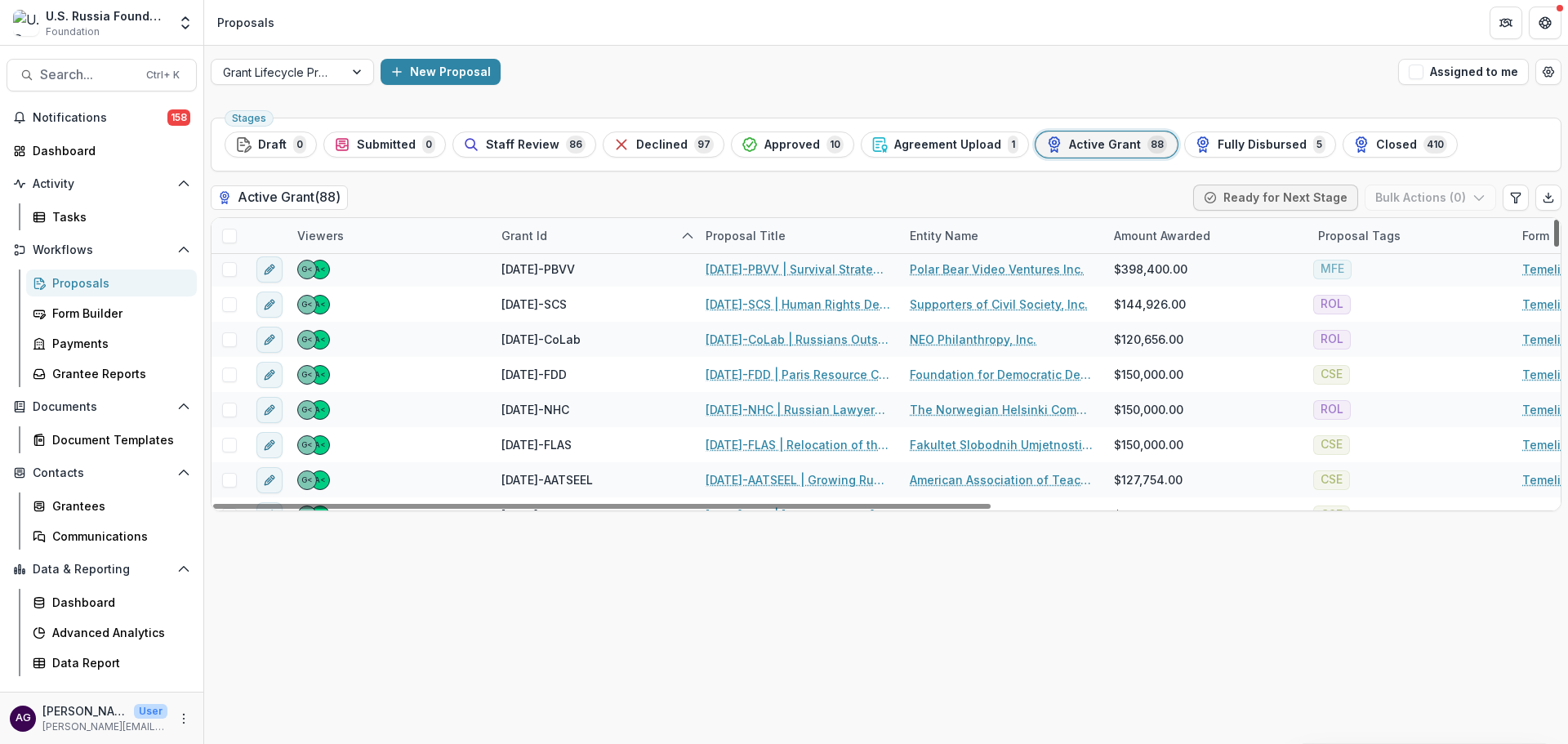
drag, startPoint x: 1555, startPoint y: 256, endPoint x: 1550, endPoint y: 280, distance: 24.5
click at [1554, 247] on div at bounding box center [1557, 233] width 5 height 27
click at [1252, 146] on span "Fully Disbursed" at bounding box center [1262, 145] width 89 height 14
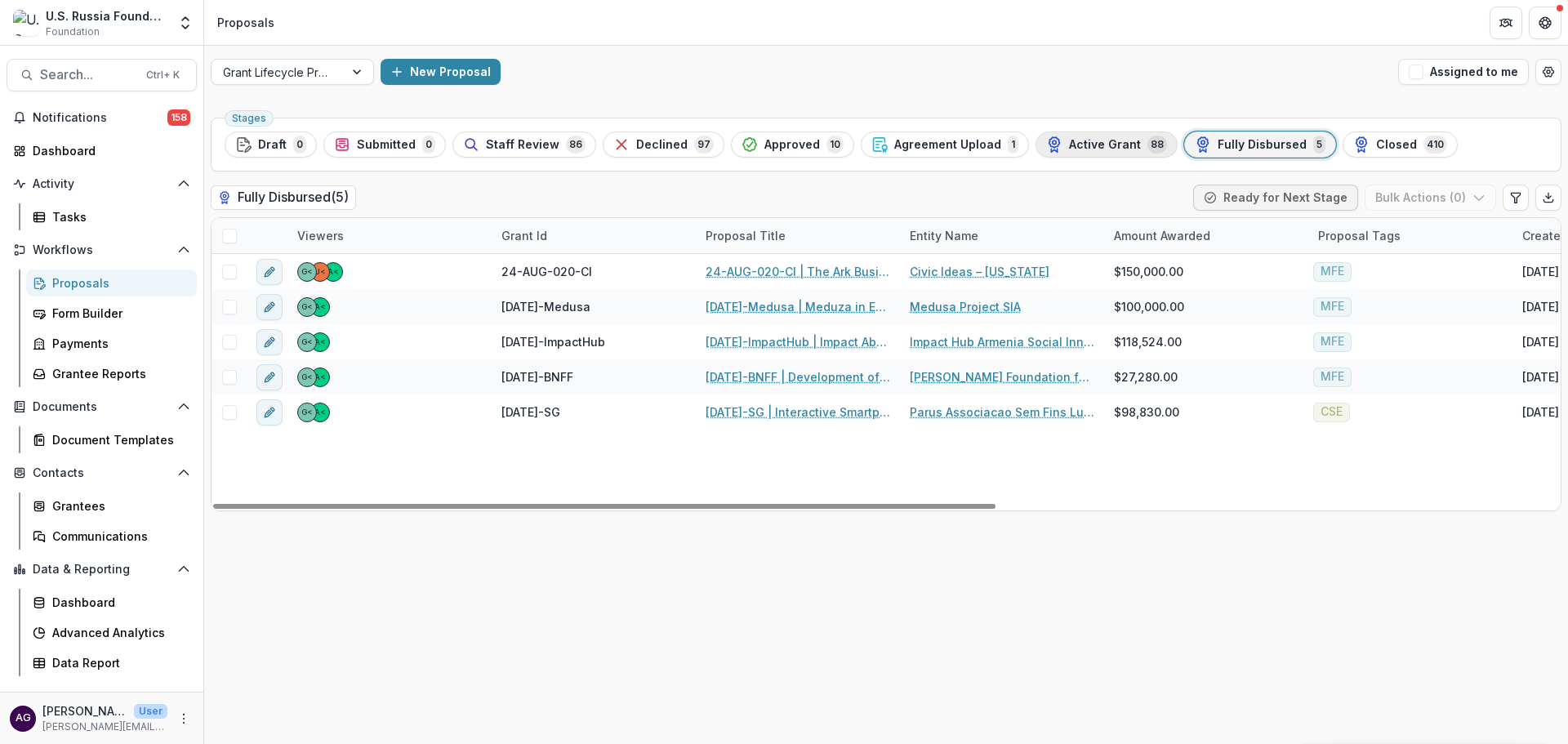
click at [1069, 146] on span "Active Grant" at bounding box center [1105, 145] width 72 height 14
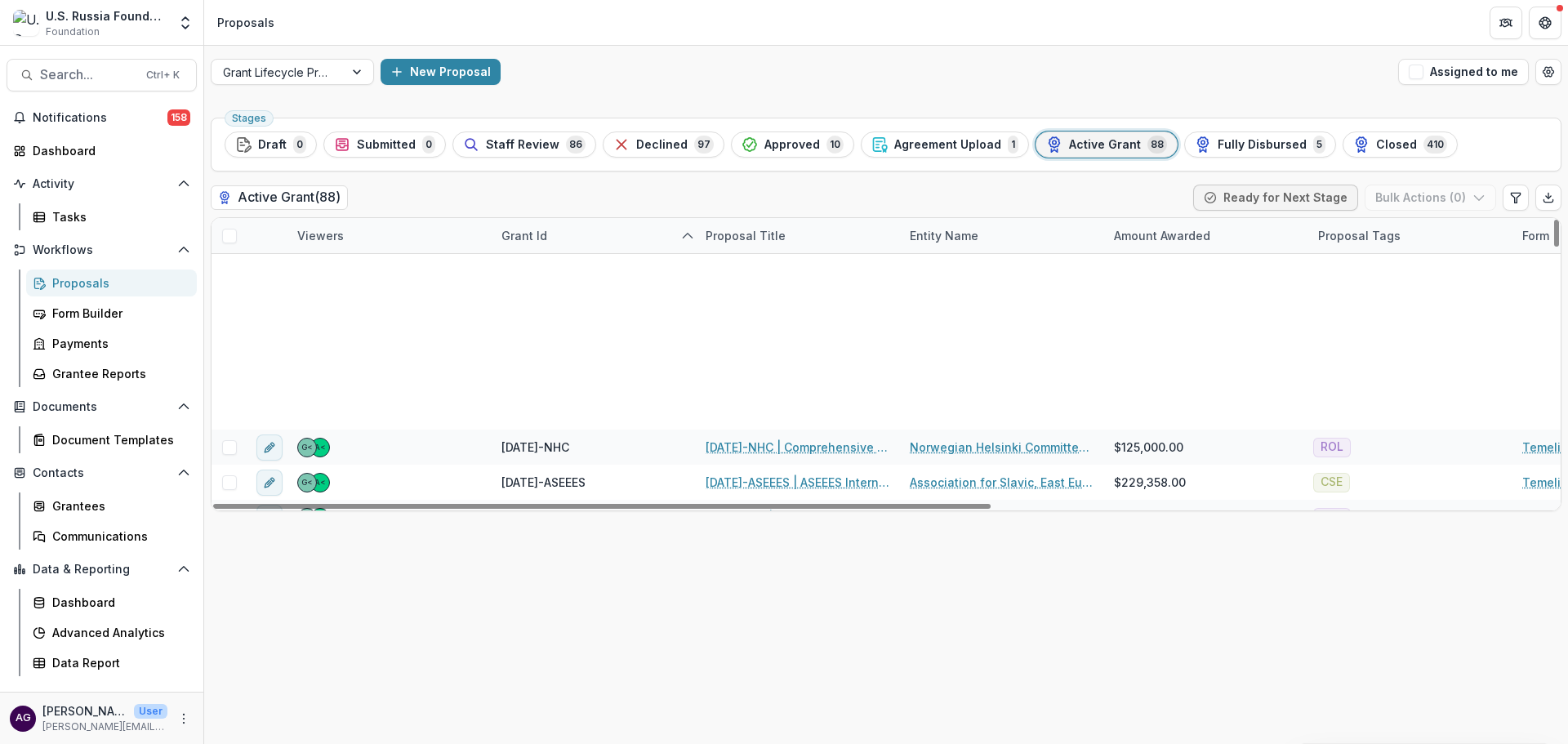
scroll to position [544, 0]
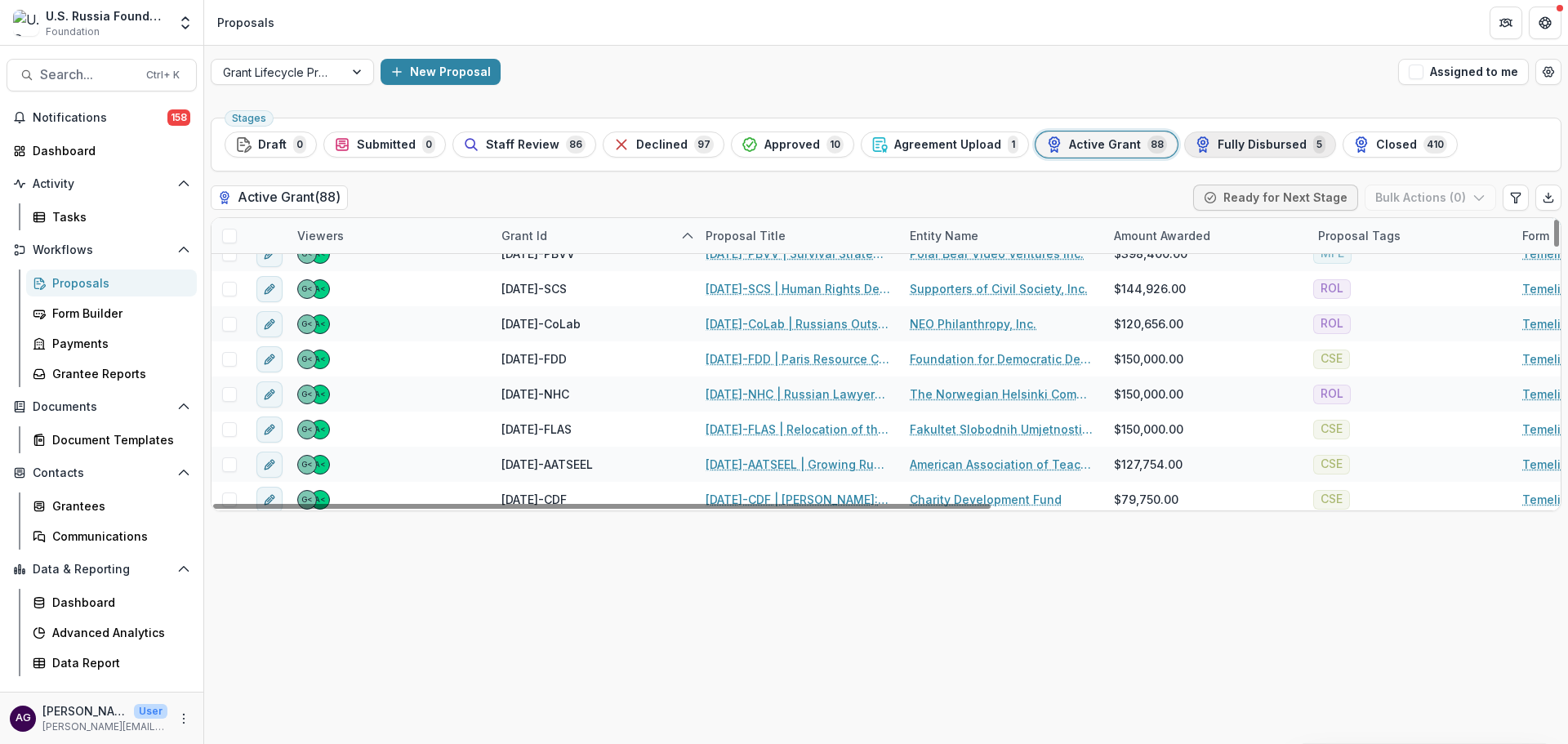
click at [1260, 147] on span "Fully Disbursed" at bounding box center [1262, 145] width 89 height 14
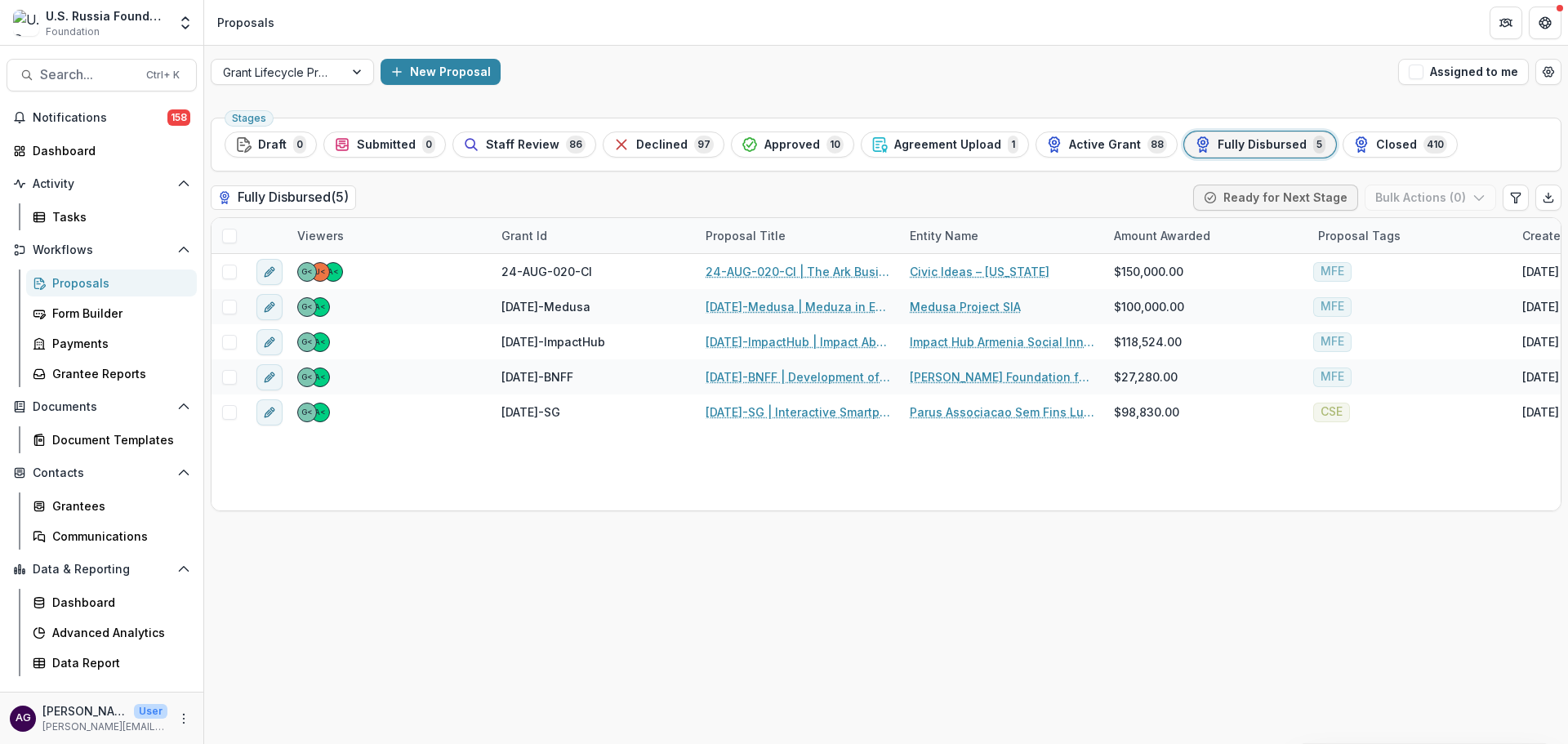
click at [1069, 139] on span "Active Grant" at bounding box center [1105, 145] width 72 height 14
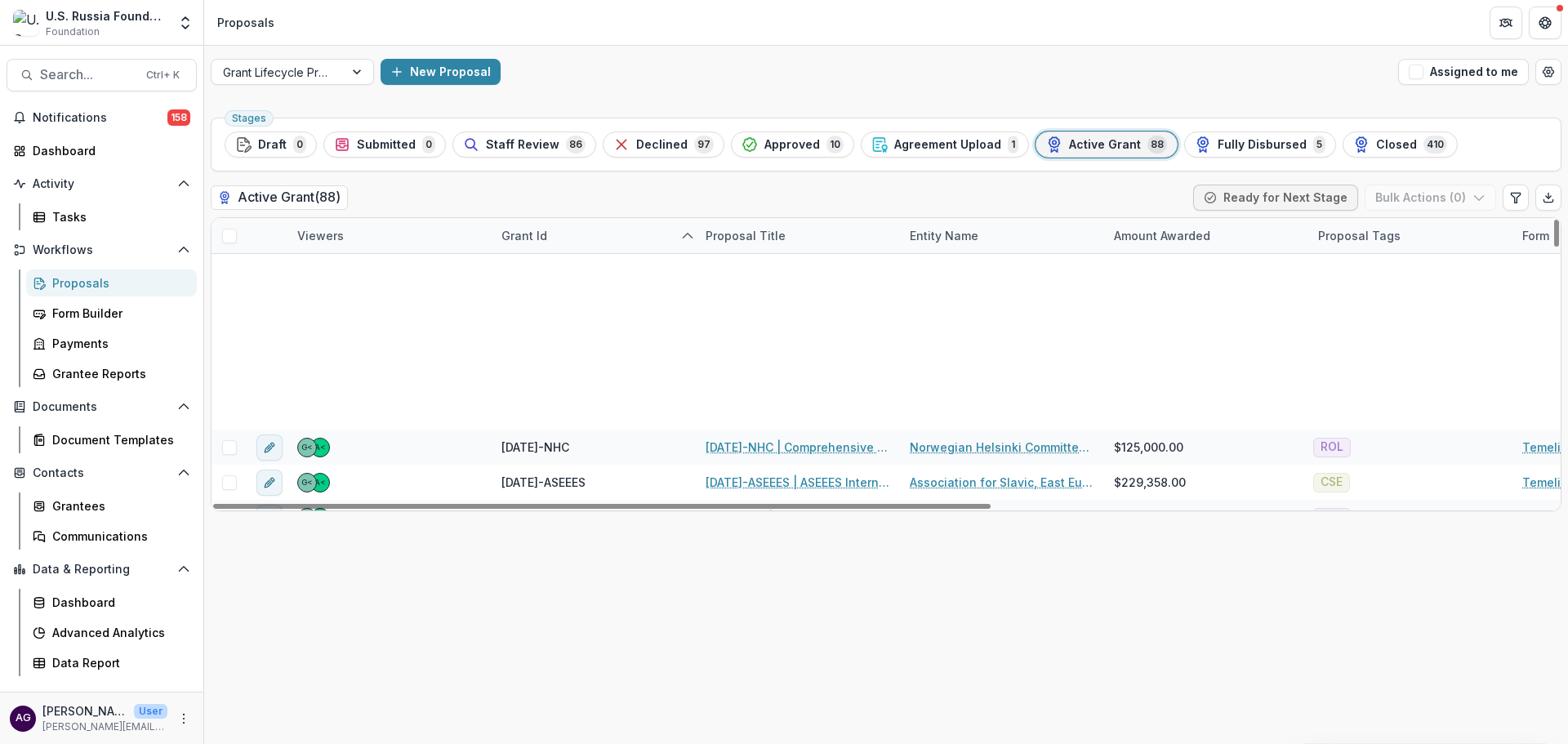
scroll to position [544, 0]
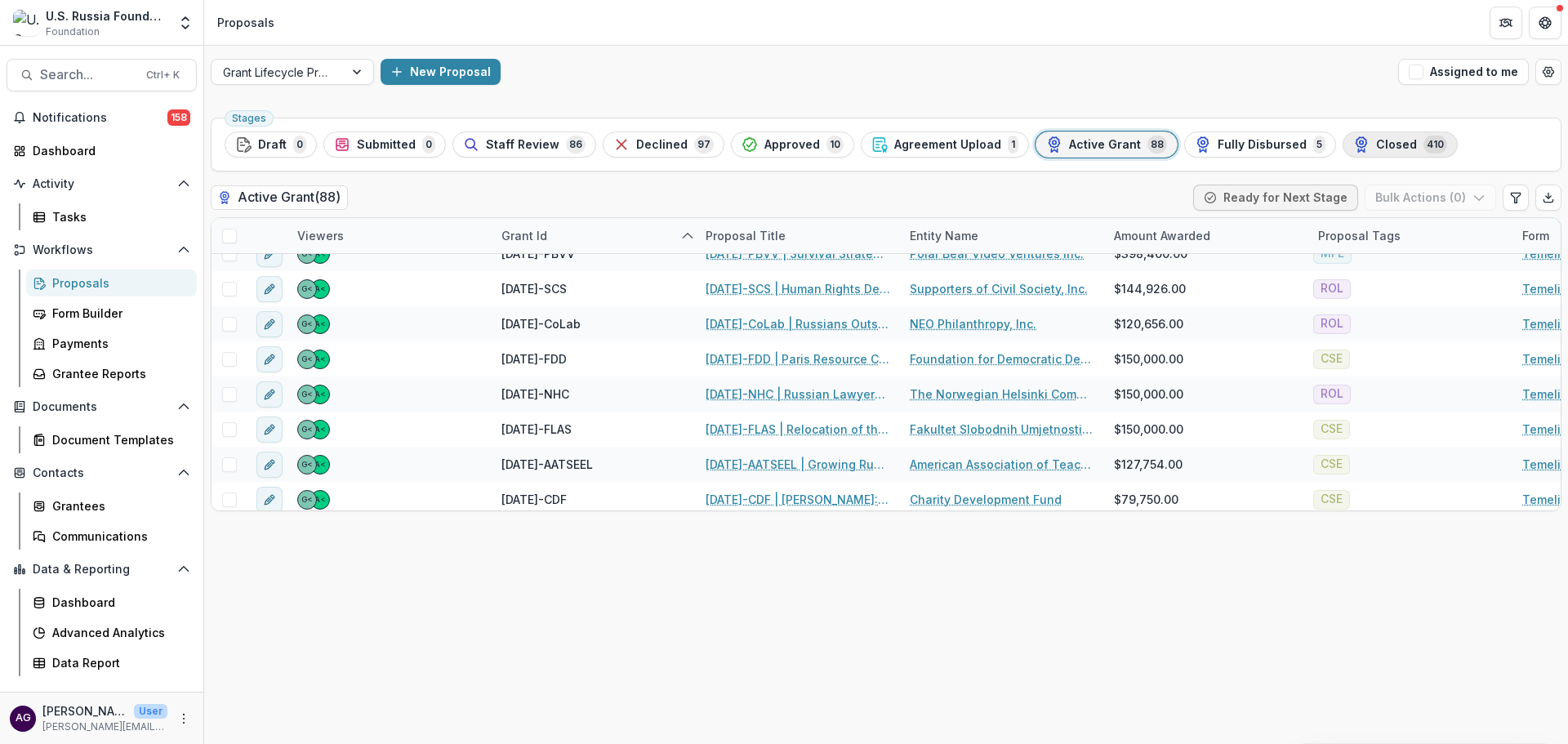
click at [1354, 142] on div "Closed 410" at bounding box center [1401, 144] width 94 height 18
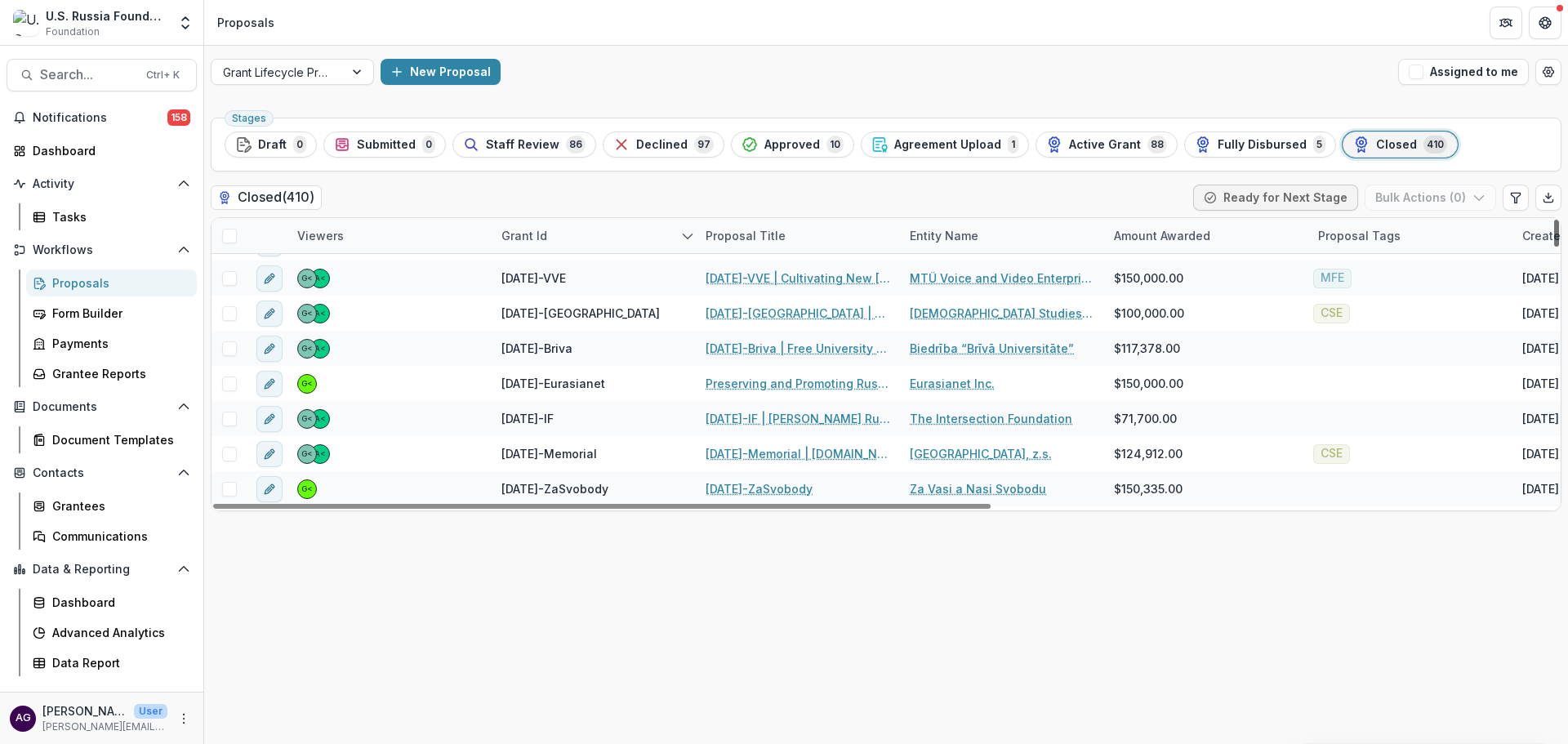
scroll to position [544, 0]
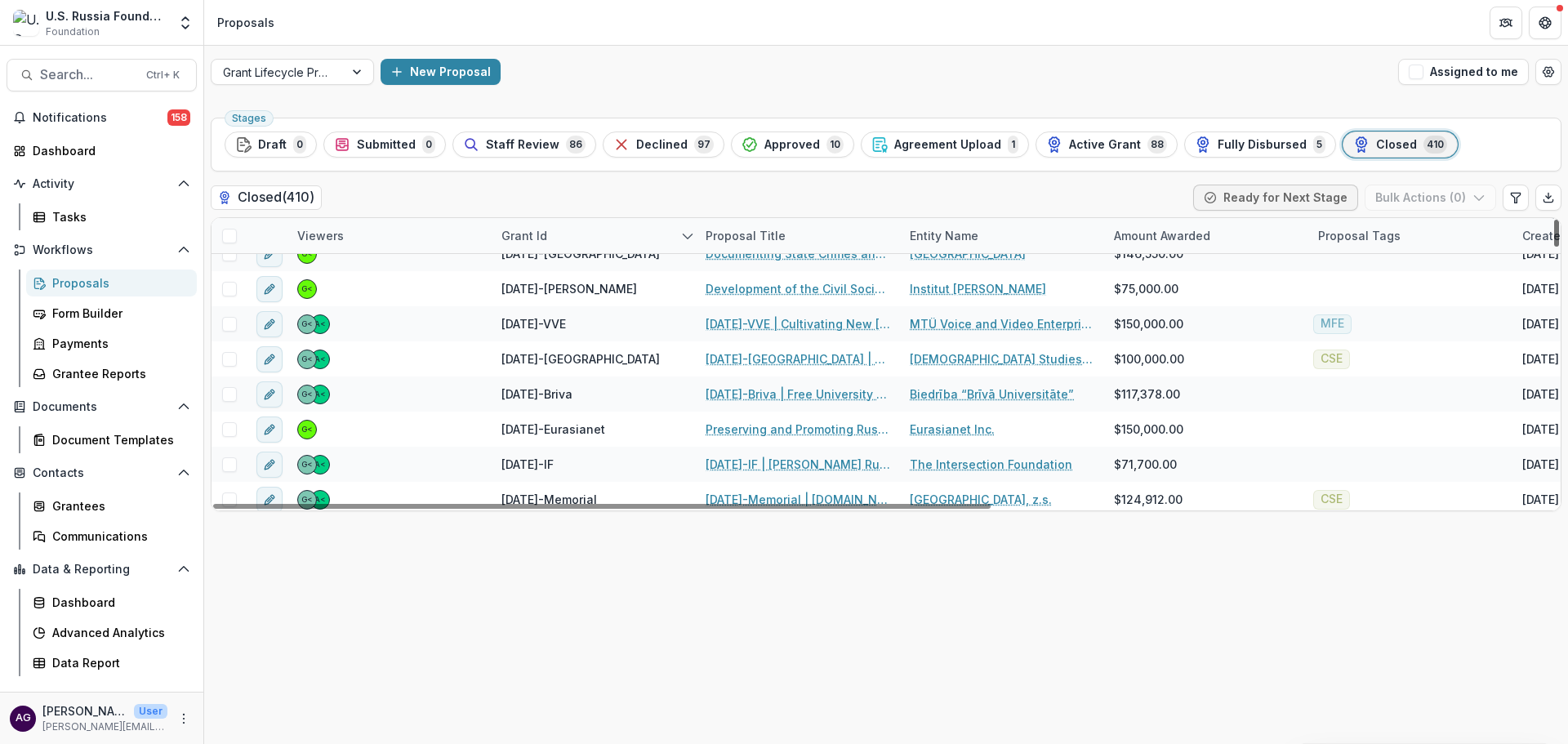
click at [1555, 247] on div at bounding box center [1557, 233] width 5 height 27
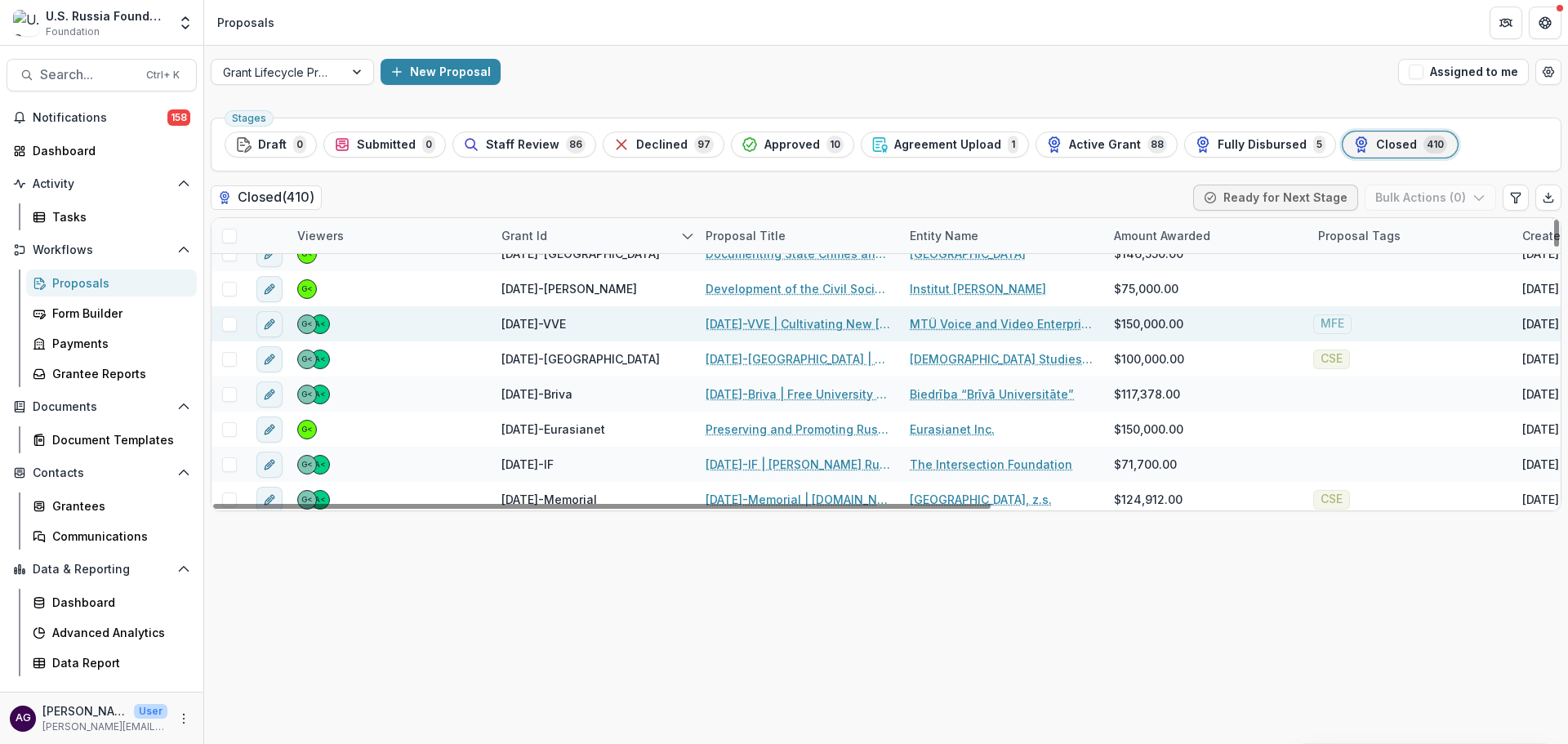
click at [733, 323] on link "23-AUG-17-VVE | Cultivating New Russia Audience through Targeted Media Content" at bounding box center [798, 324] width 185 height 17
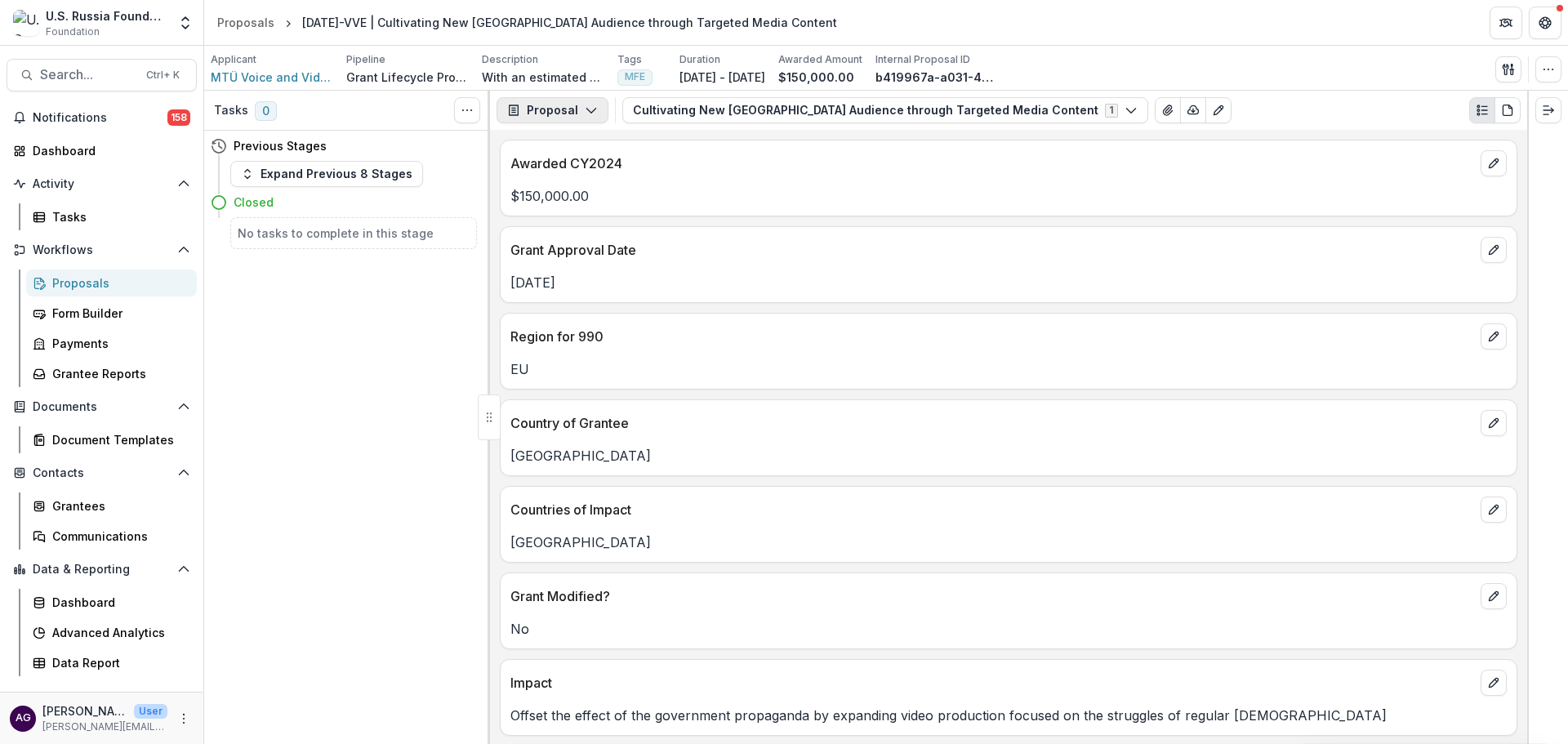
click at [562, 108] on button "Proposal" at bounding box center [552, 110] width 112 height 26
click at [584, 199] on div "Reports" at bounding box center [603, 202] width 150 height 17
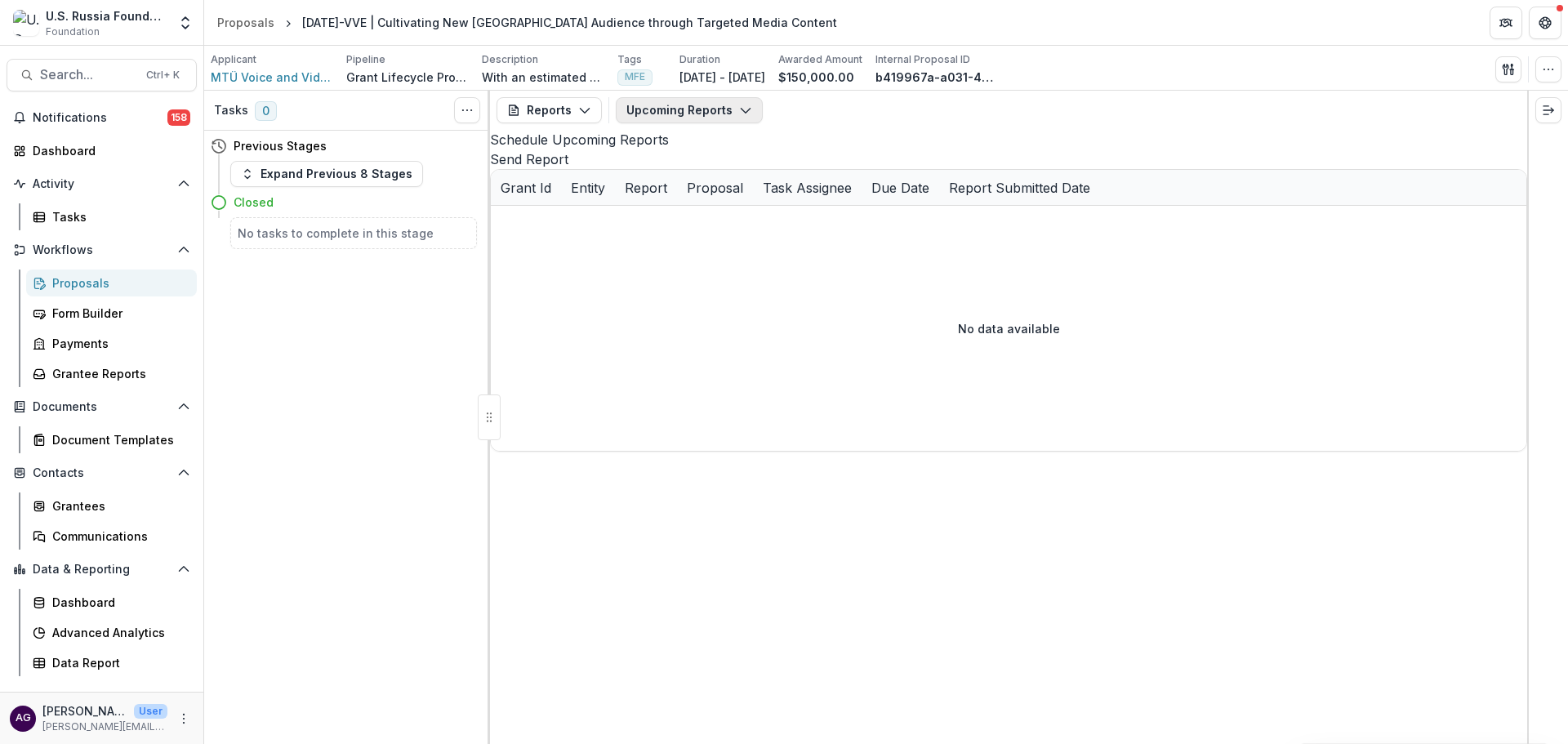
click at [668, 109] on button "Upcoming Reports" at bounding box center [690, 110] width 147 height 26
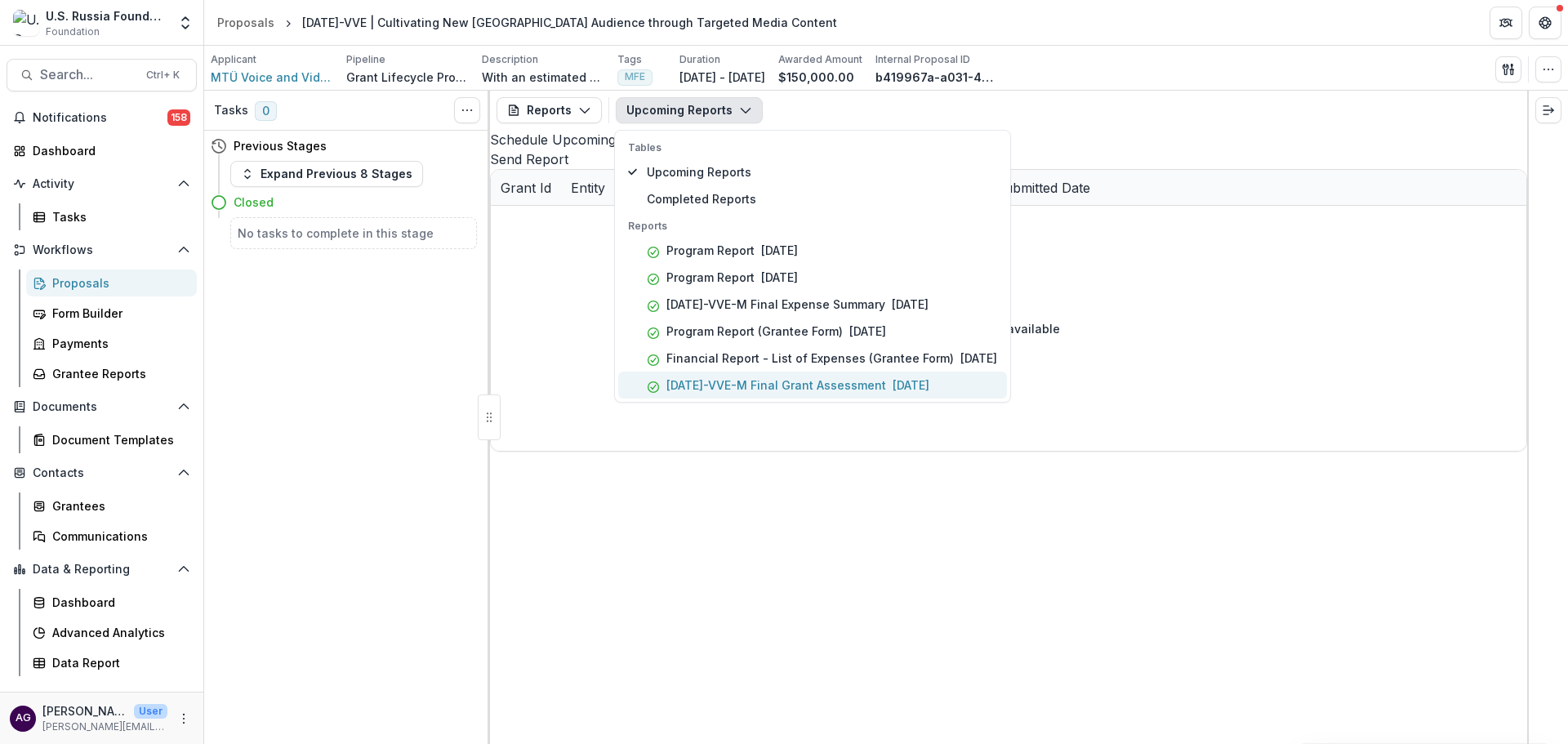
click at [775, 385] on p "23-AUG-17-VVE-M Final Grant Assessment" at bounding box center [776, 385] width 220 height 17
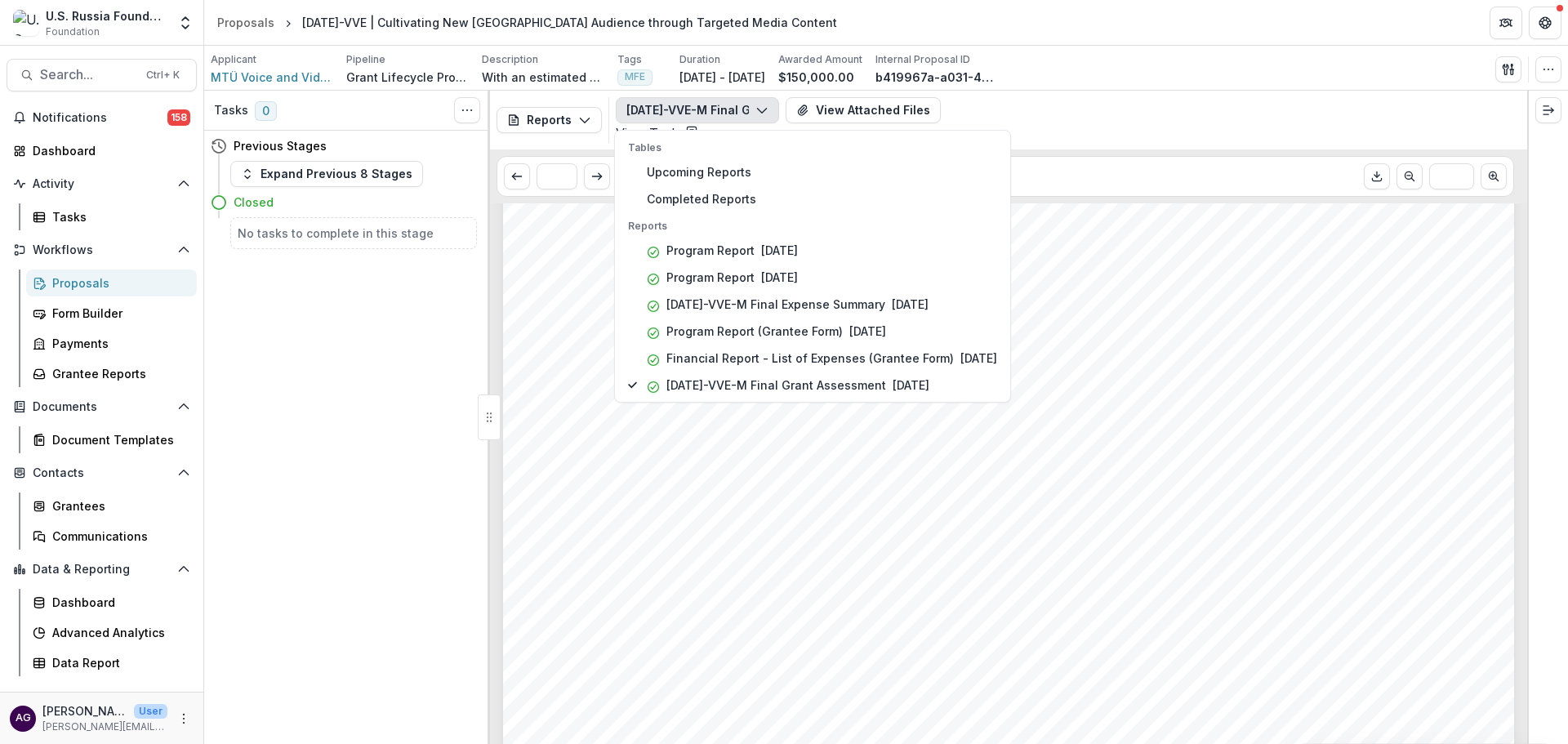
scroll to position [2177, 0]
click at [1254, 231] on div "Impact: Were the project outcomes applied to other organizations (the multiplie…" at bounding box center [1008, 180] width 1011 height 1430
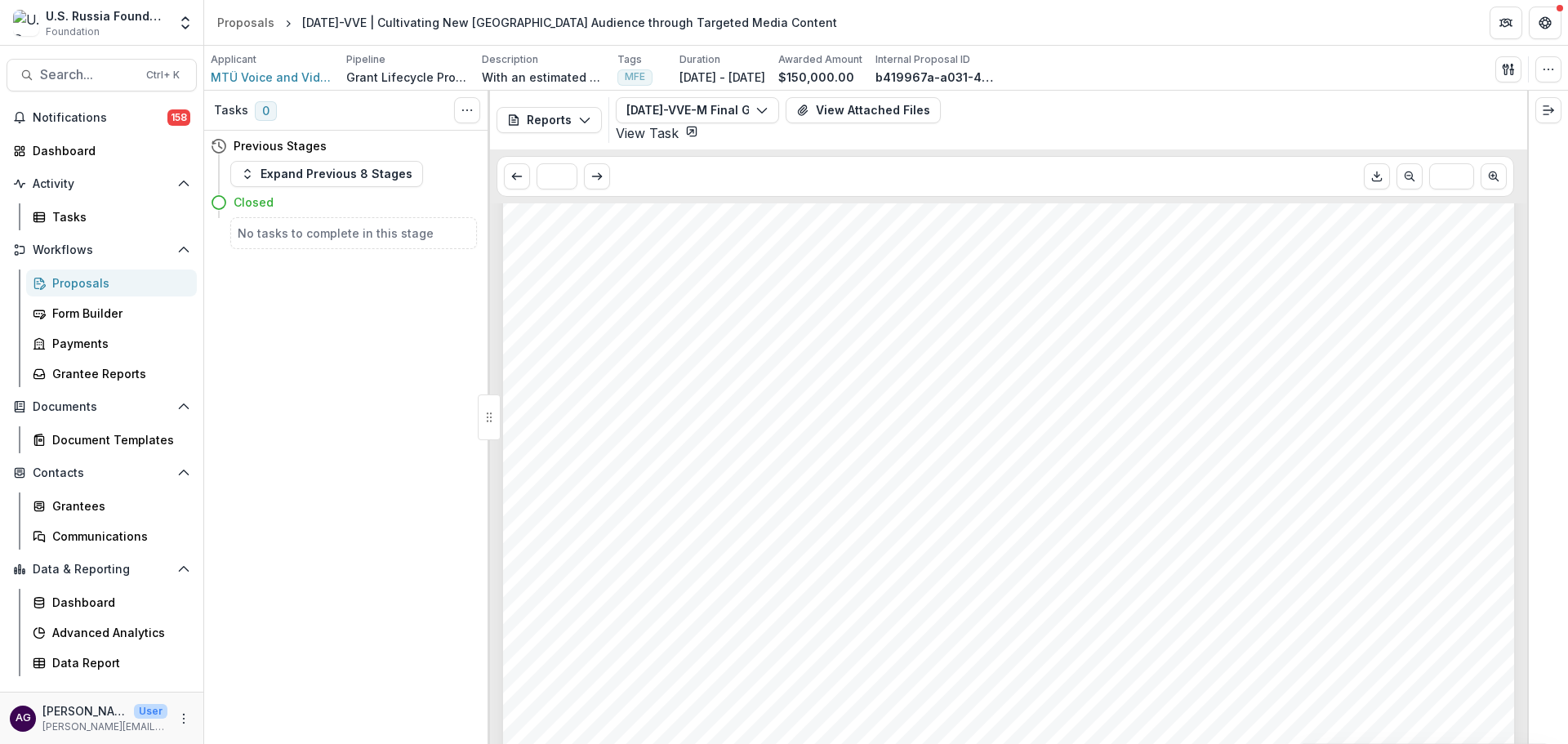
click at [82, 288] on div "Proposals" at bounding box center [118, 283] width 132 height 17
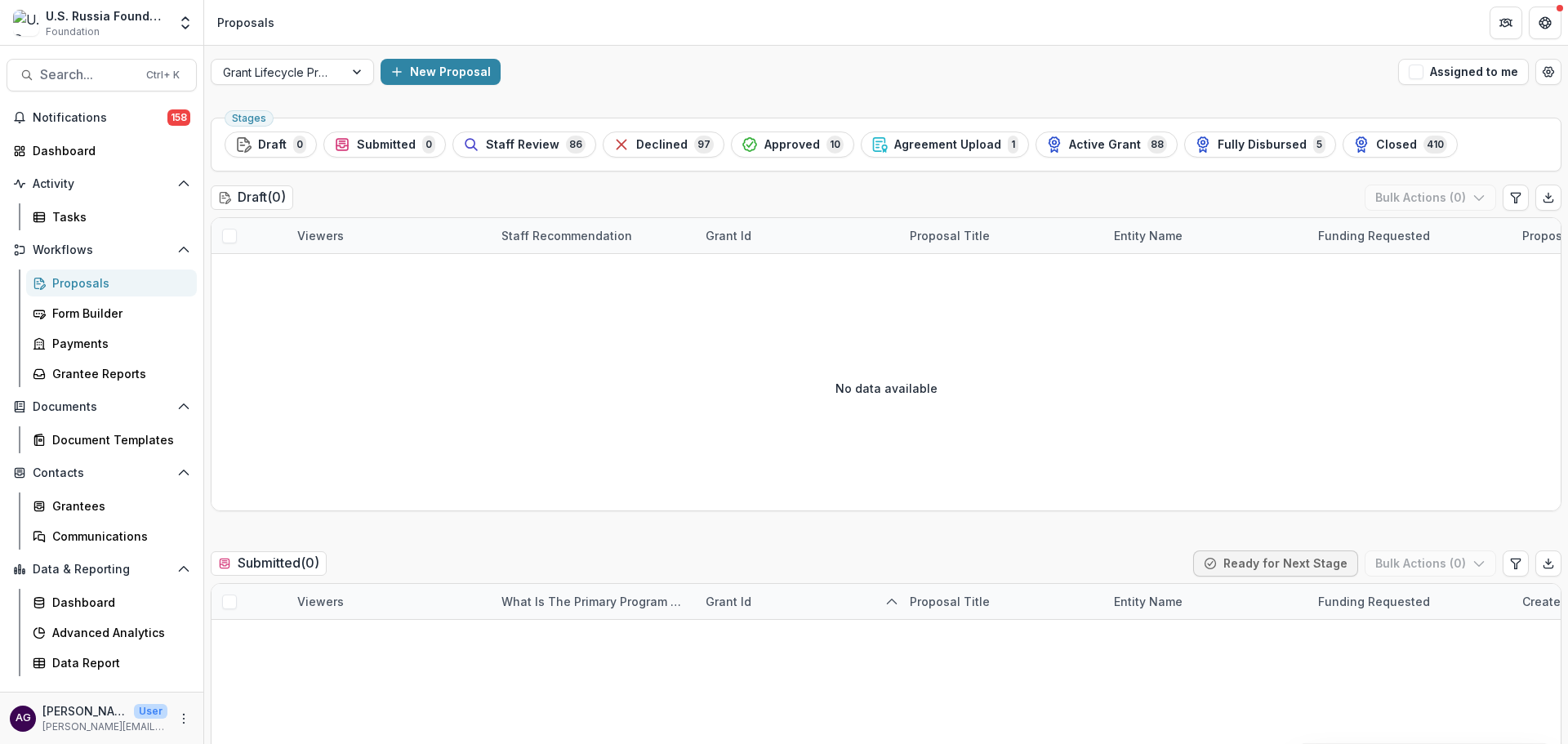
click at [1376, 138] on span "Closed" at bounding box center [1396, 145] width 41 height 14
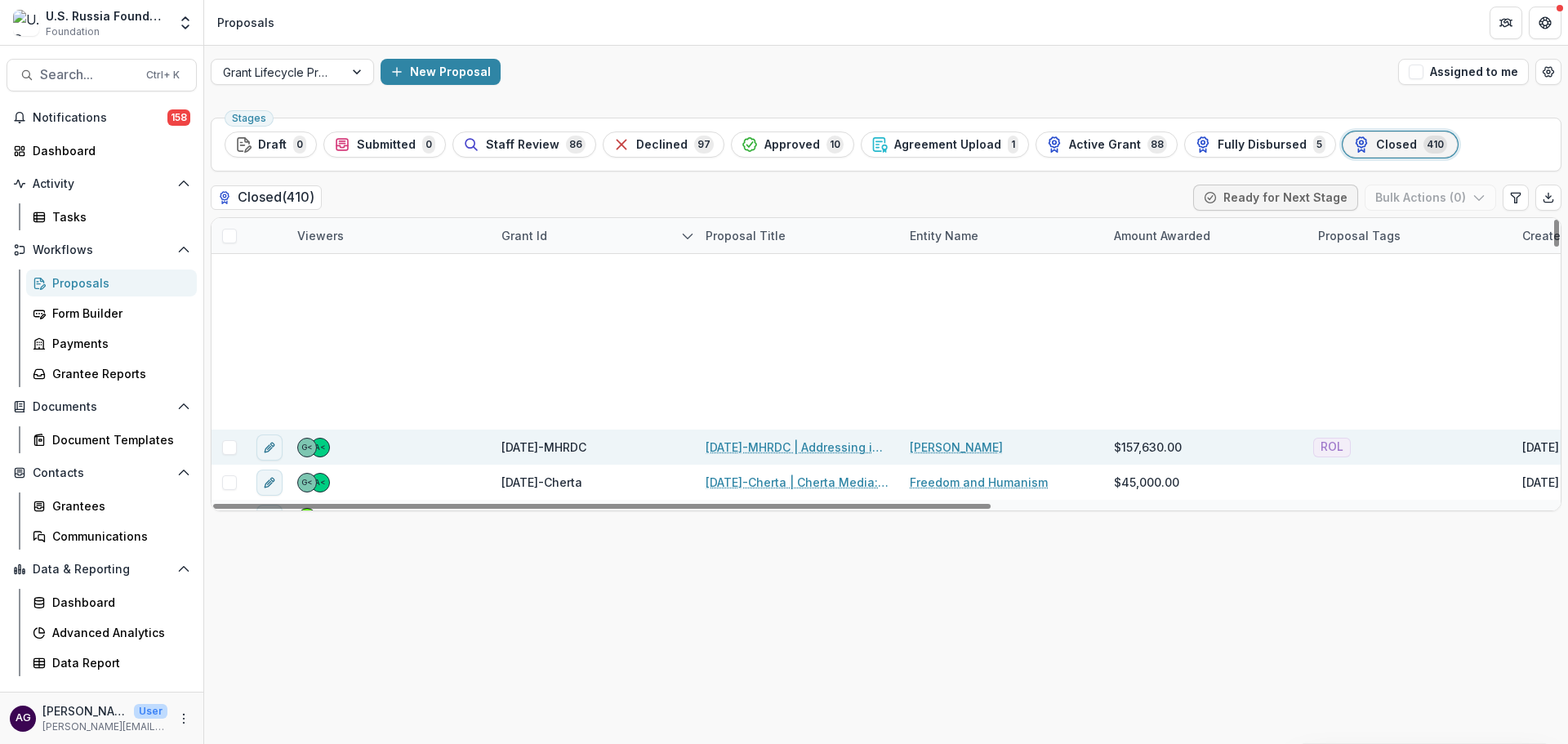
scroll to position [544, 0]
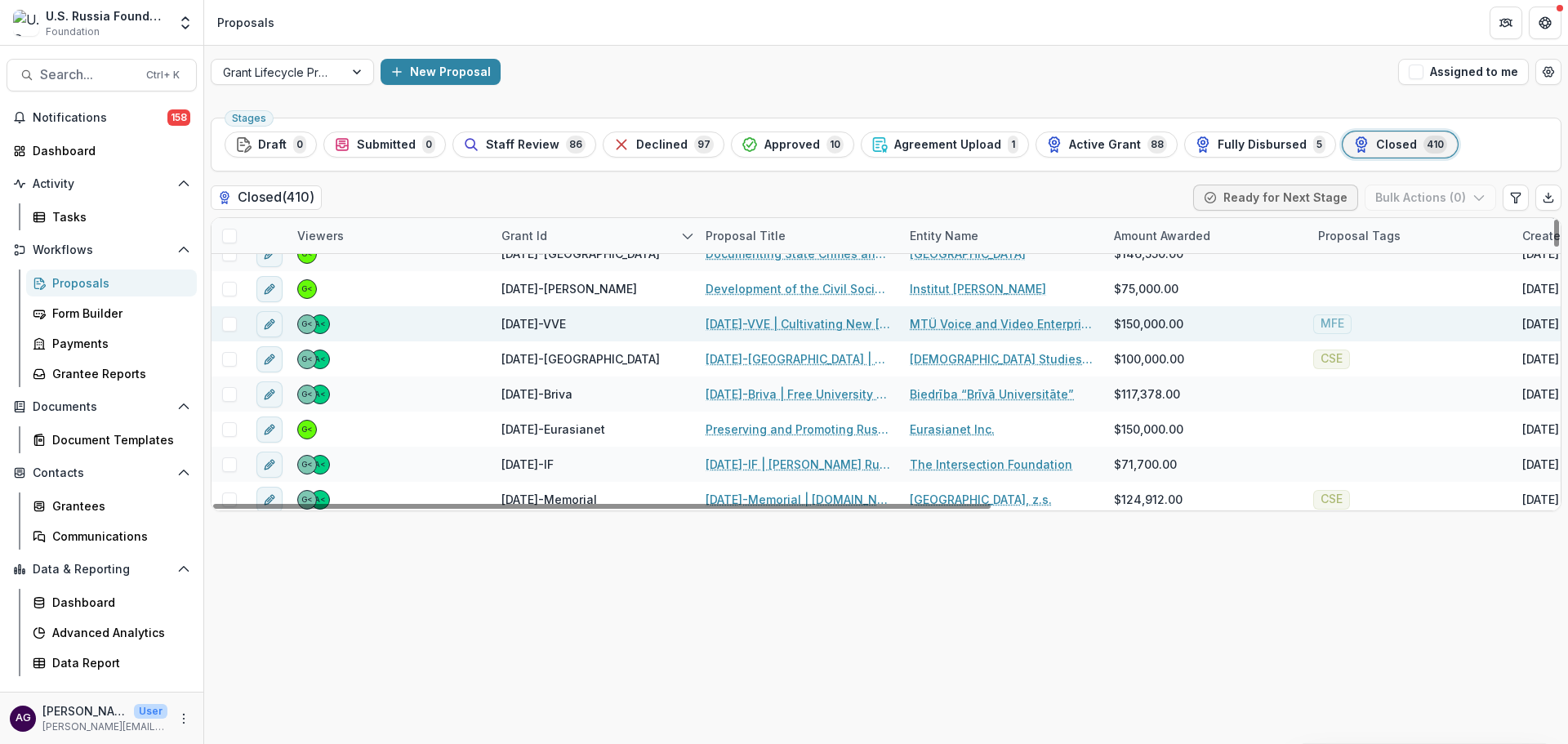
click at [745, 320] on link "23-AUG-17-VVE | Cultivating New Russia Audience through Targeted Media Content" at bounding box center [798, 324] width 185 height 17
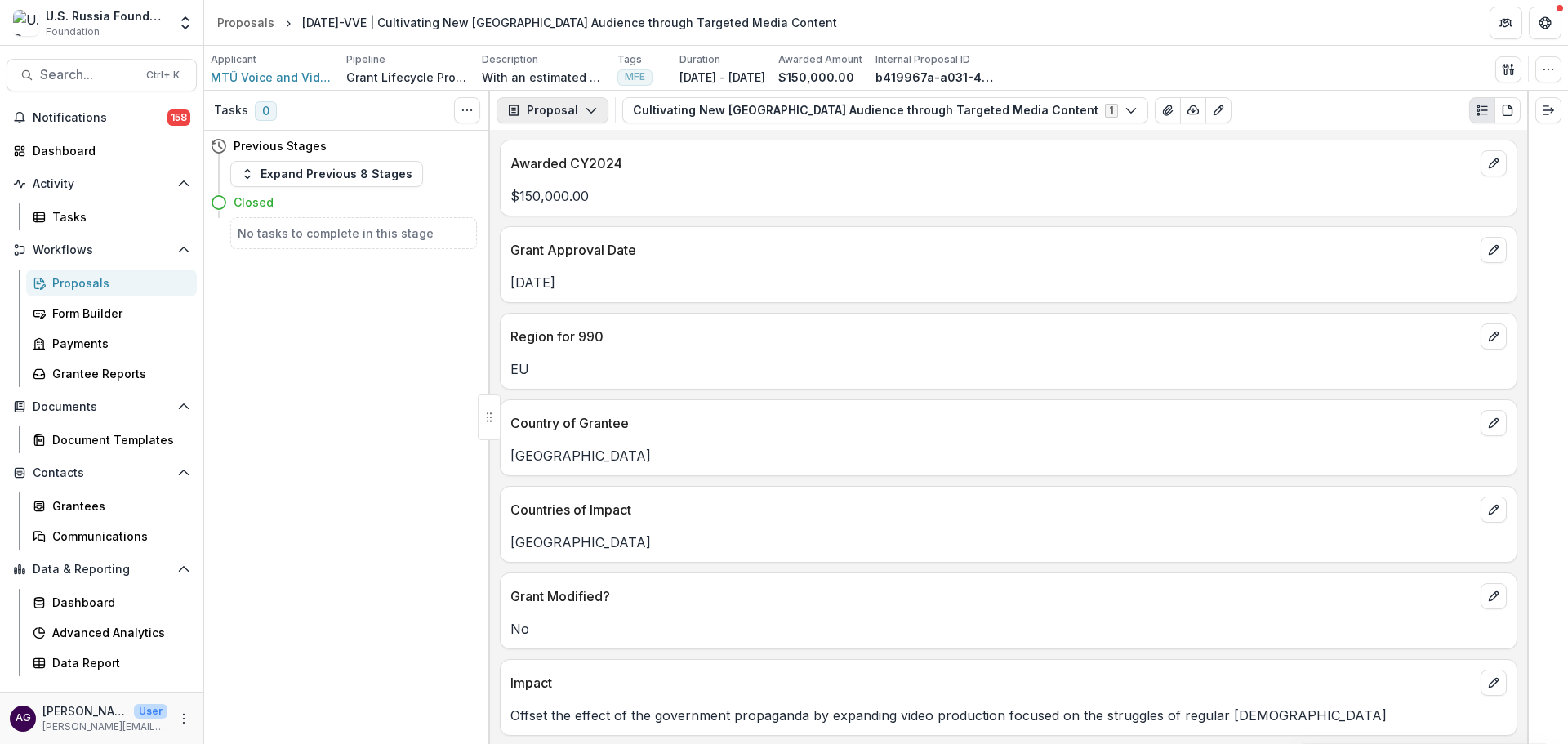
click at [562, 102] on button "Proposal" at bounding box center [552, 110] width 112 height 26
click at [596, 202] on div "Reports" at bounding box center [603, 202] width 150 height 17
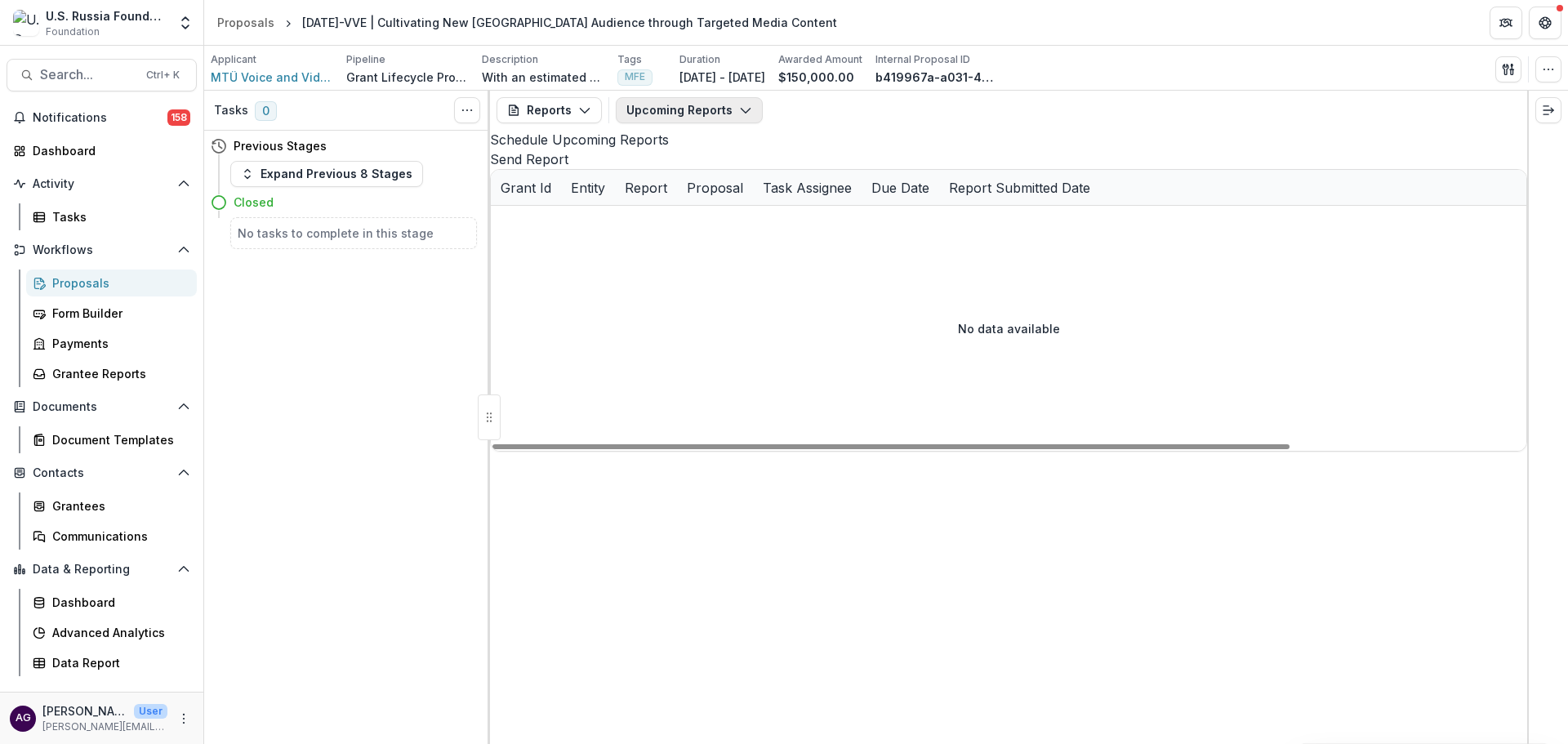
click at [717, 109] on button "Upcoming Reports" at bounding box center [690, 110] width 147 height 26
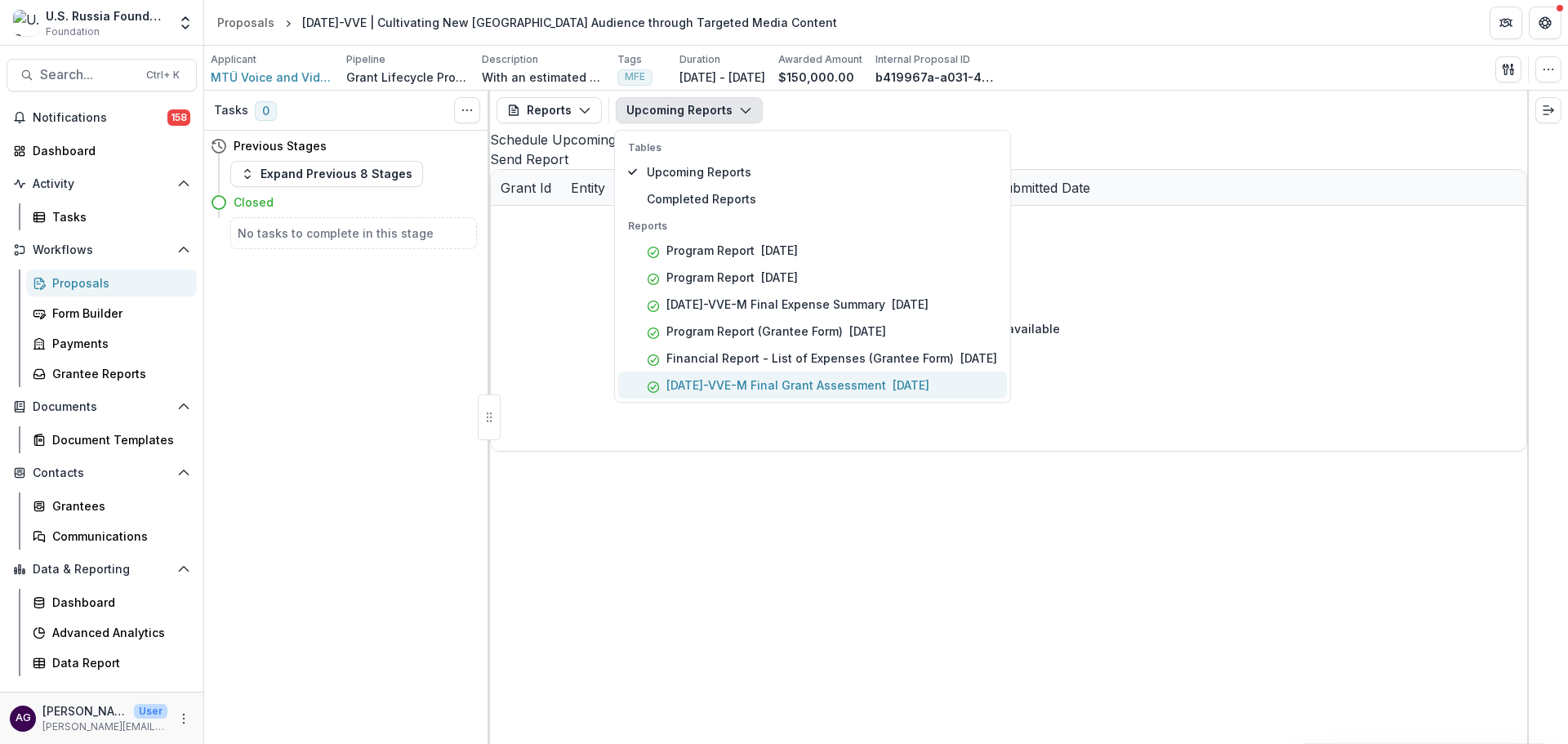
click at [767, 383] on p "23-AUG-17-VVE-M Final Grant Assessment" at bounding box center [776, 385] width 220 height 17
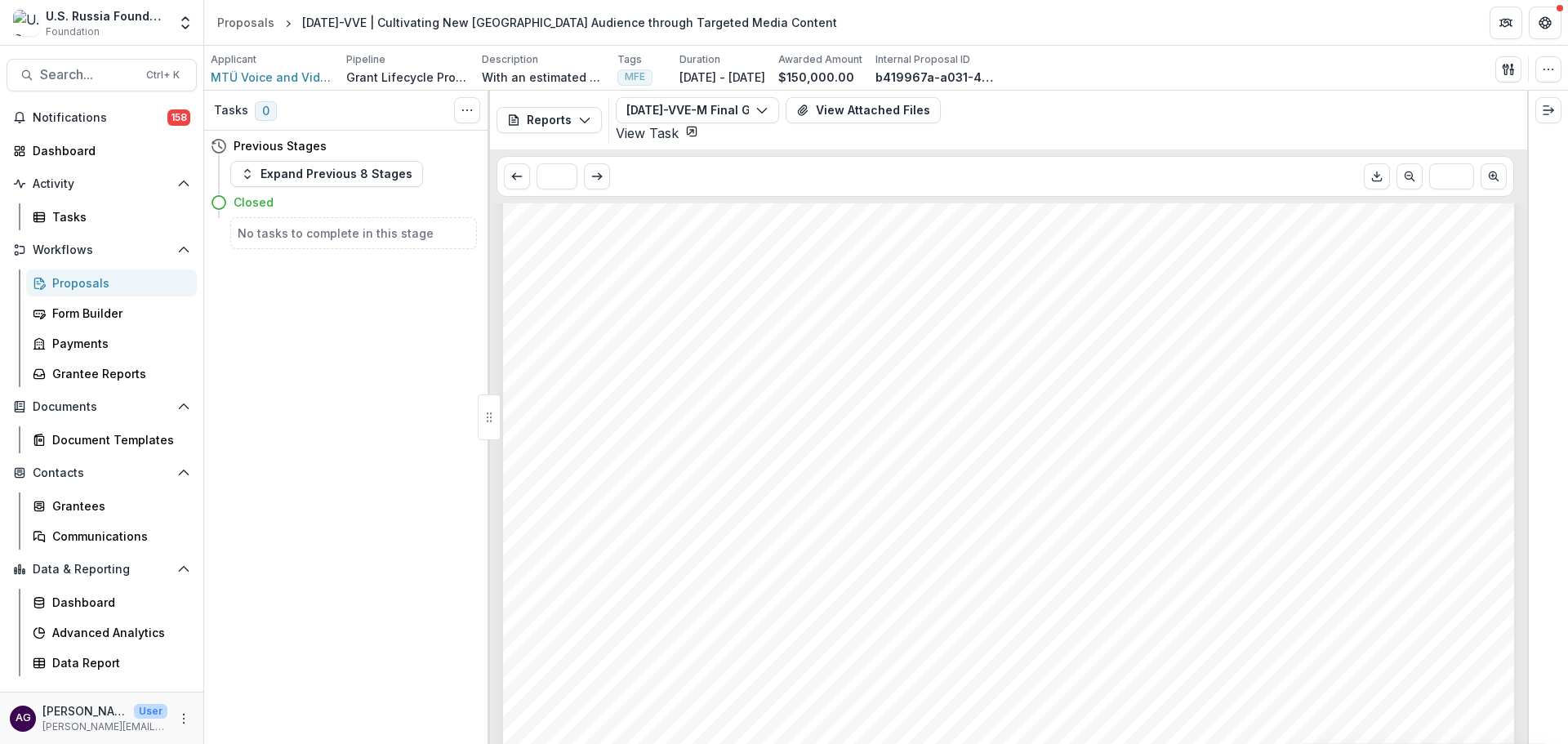
scroll to position [2117, 0]
click at [526, 107] on button "Reports" at bounding box center [549, 120] width 105 height 26
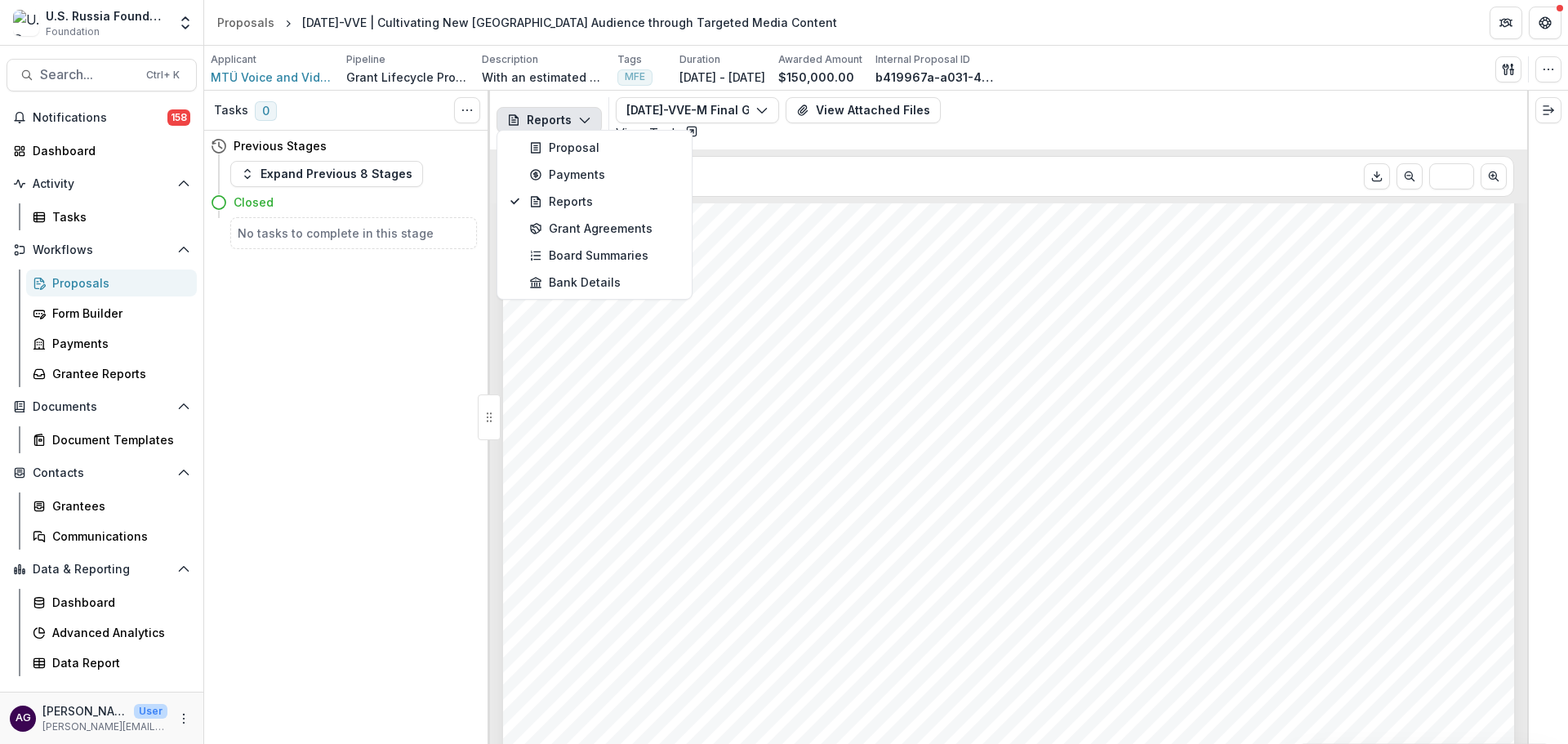
click at [566, 110] on button "Reports" at bounding box center [549, 120] width 105 height 26
click at [550, 111] on button "Reports" at bounding box center [549, 120] width 105 height 26
click at [565, 197] on div "Reports" at bounding box center [603, 202] width 150 height 17
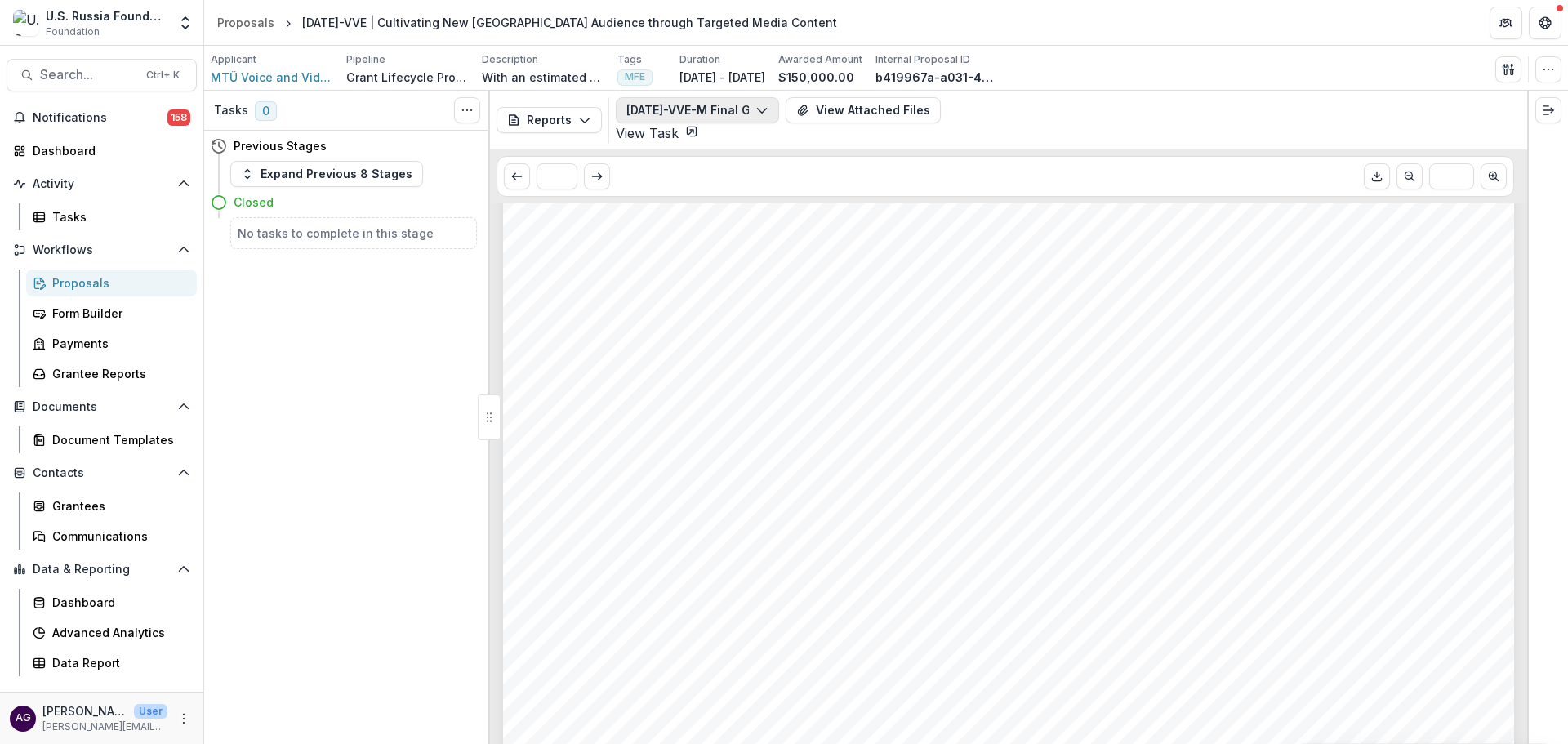
click at [697, 112] on button "23-AUG-17-VVE-M Final Grant Assessment" at bounding box center [697, 110] width 163 height 26
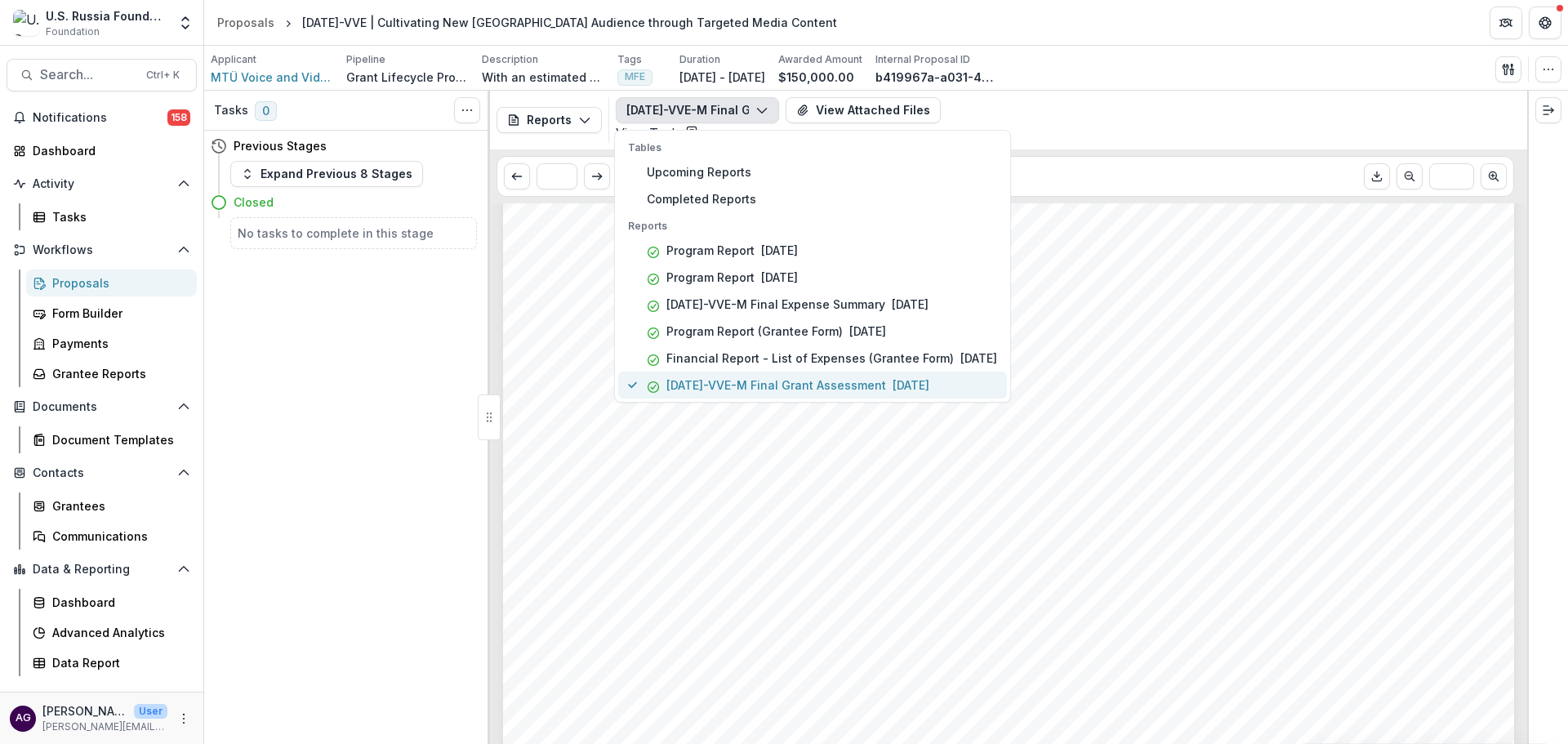
click at [792, 384] on p "23-AUG-17-VVE-M Final Grant Assessment" at bounding box center [776, 385] width 220 height 17
click at [1251, 233] on div "Impact: Were the project outcomes applied to other organizations (the multiplie…" at bounding box center [1008, 241] width 1011 height 1430
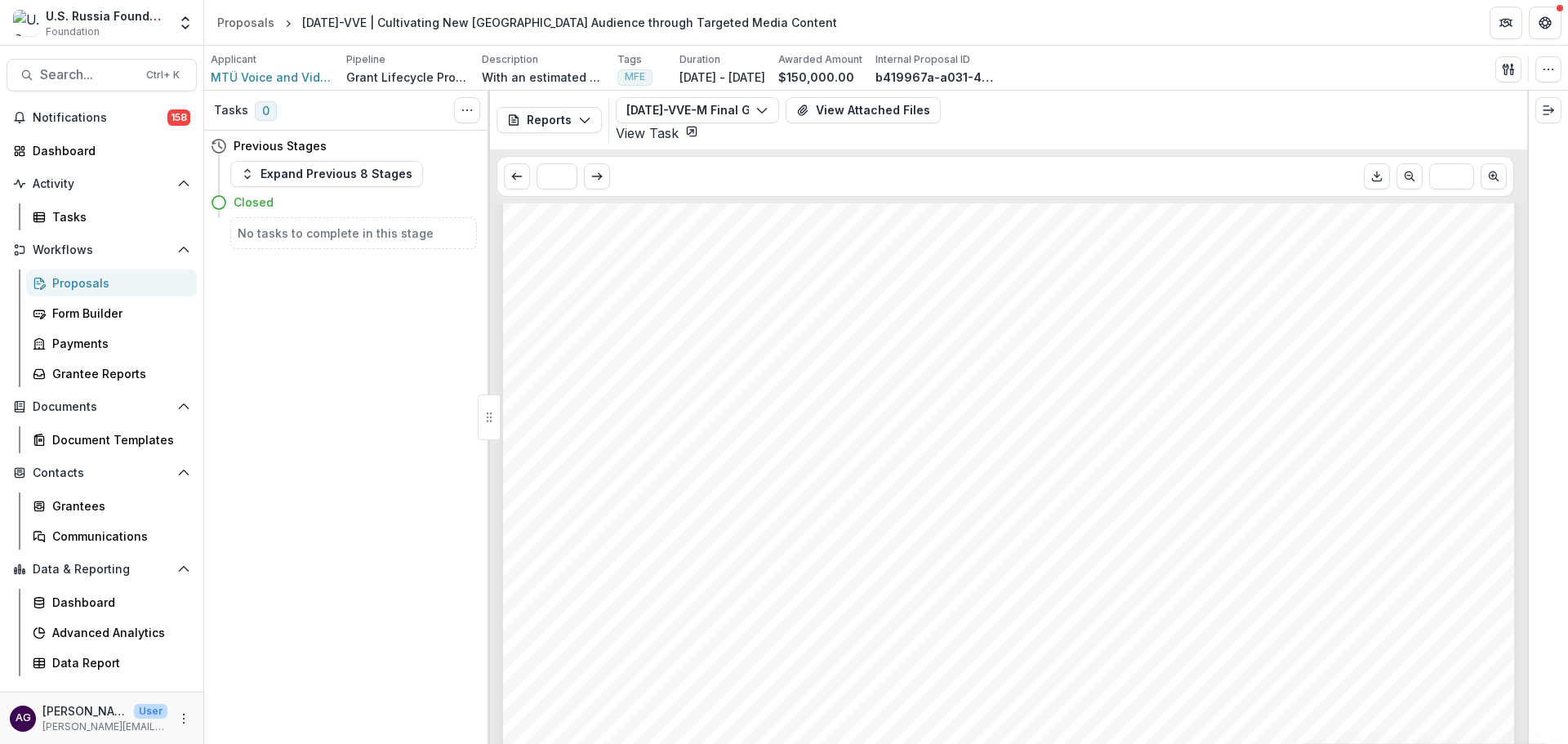
click at [105, 283] on div "Proposals" at bounding box center [118, 283] width 132 height 17
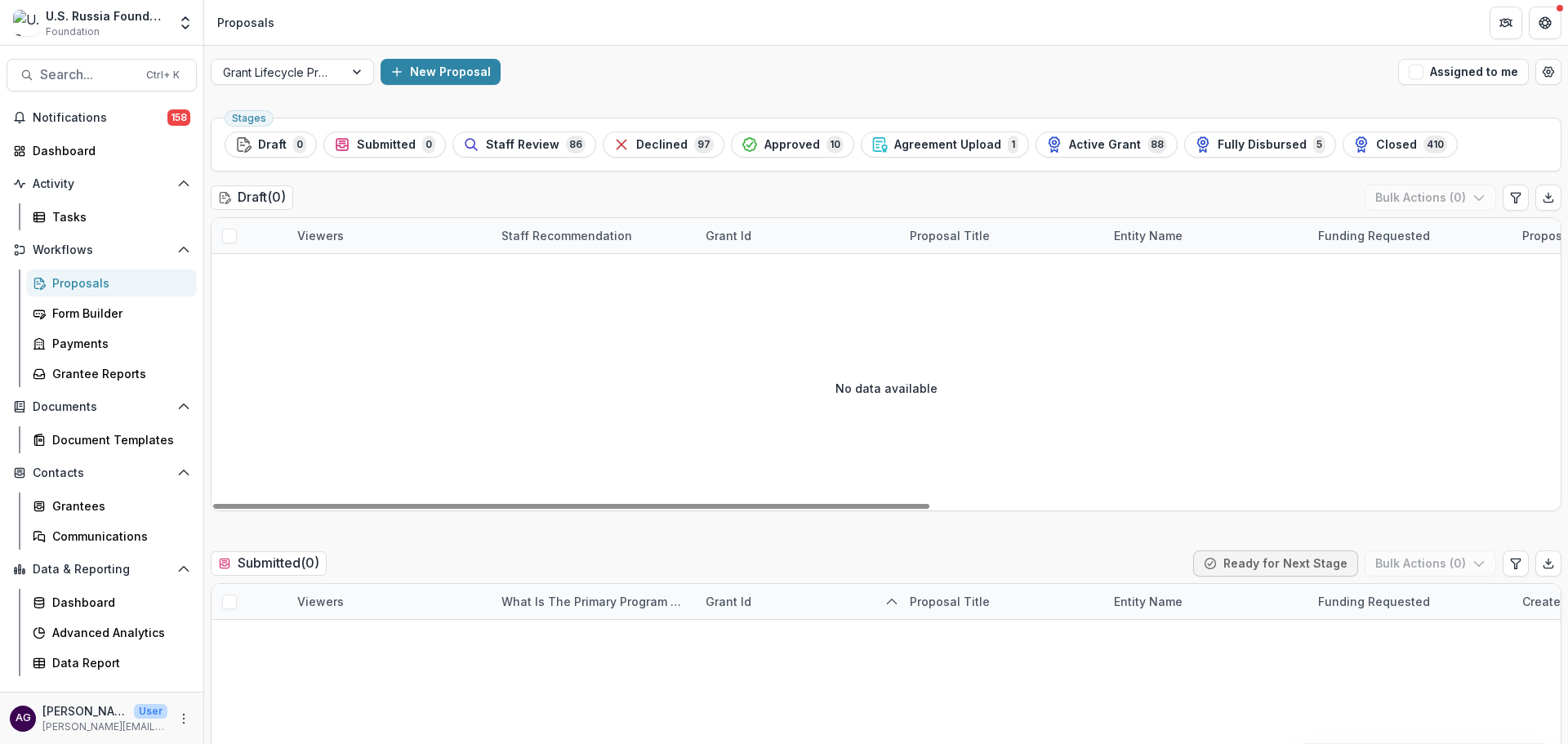
click at [83, 284] on div "Proposals" at bounding box center [118, 283] width 132 height 17
click at [1376, 143] on span "Closed" at bounding box center [1396, 145] width 41 height 14
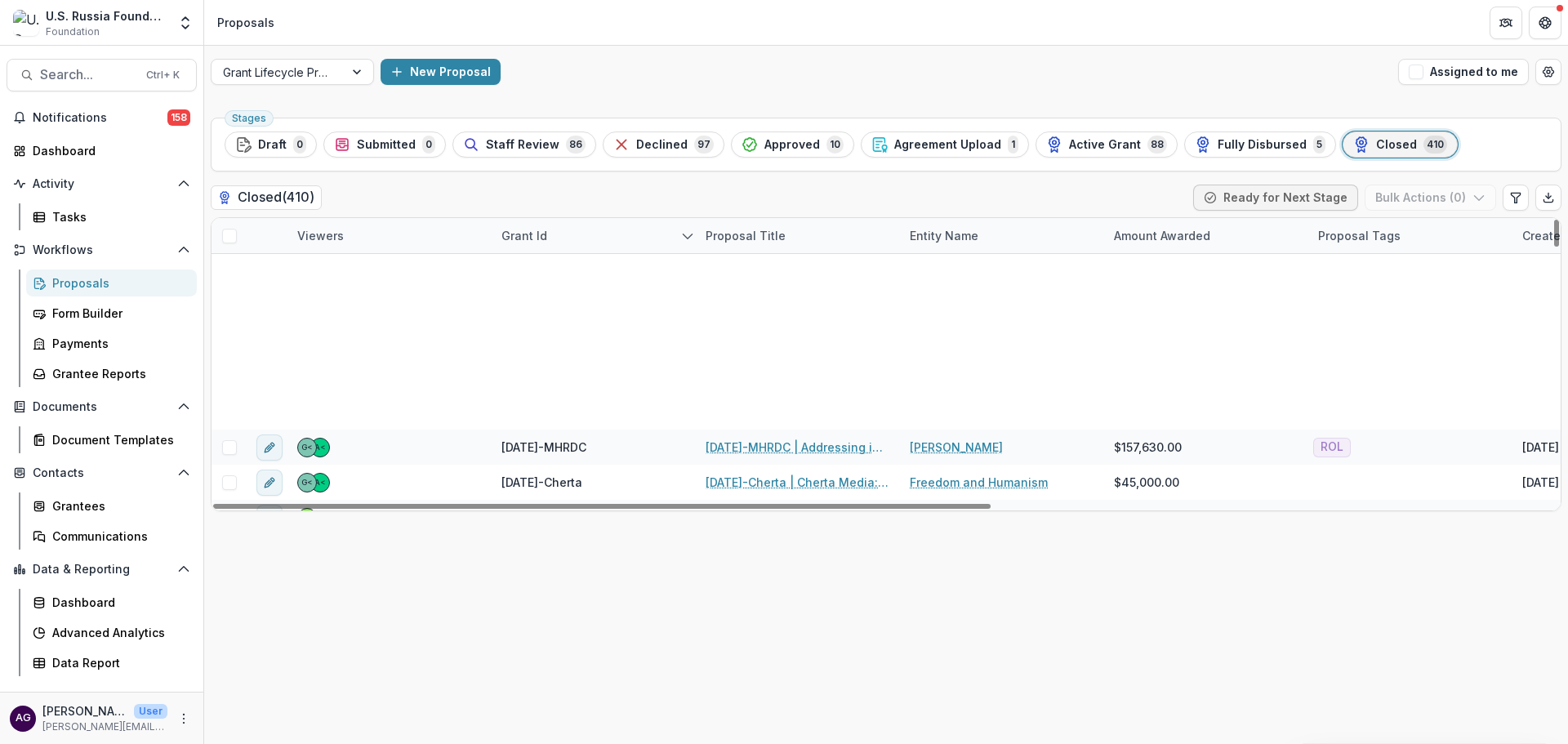
scroll to position [544, 0]
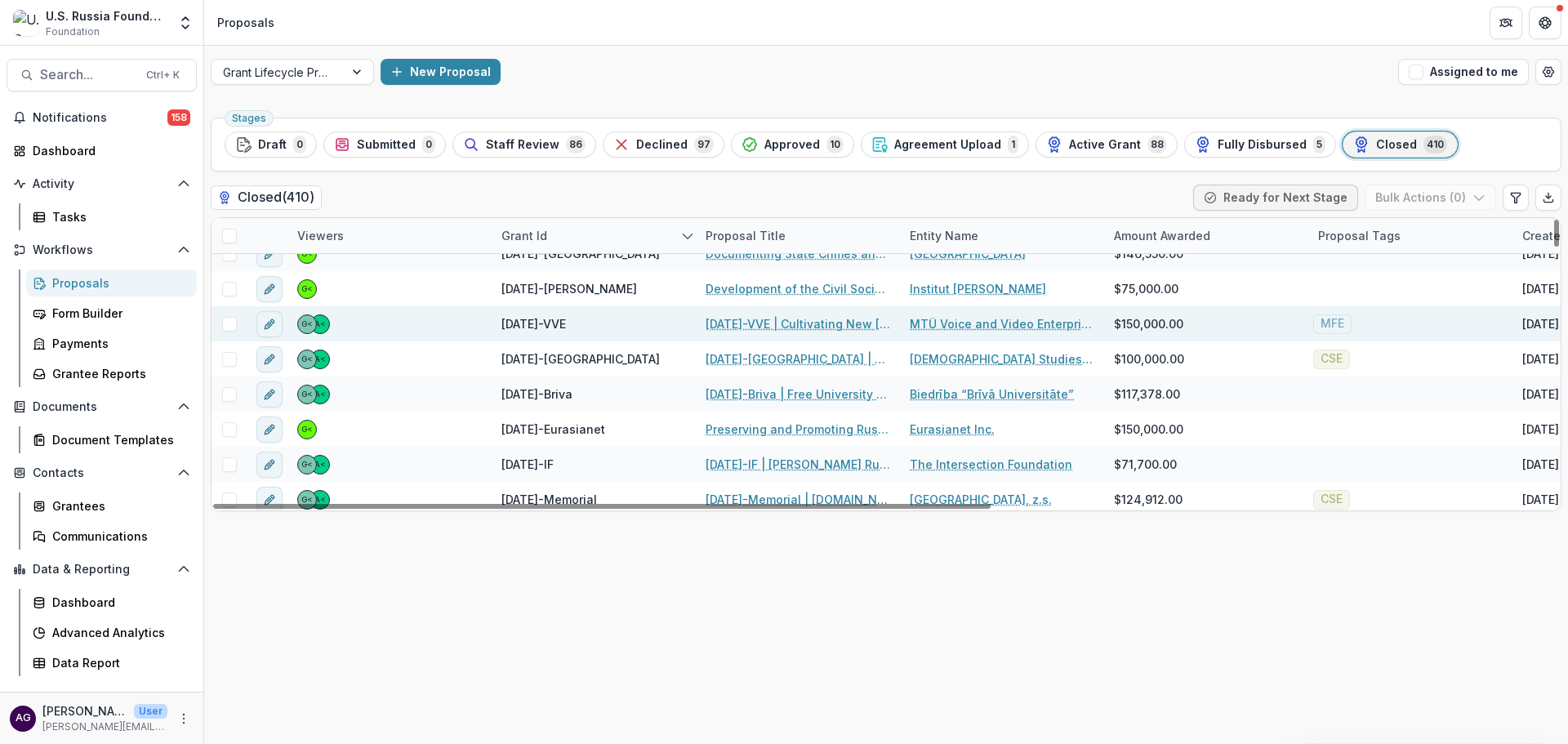
click at [765, 320] on link "23-AUG-17-VVE | Cultivating New Russia Audience through Targeted Media Content" at bounding box center [798, 324] width 185 height 17
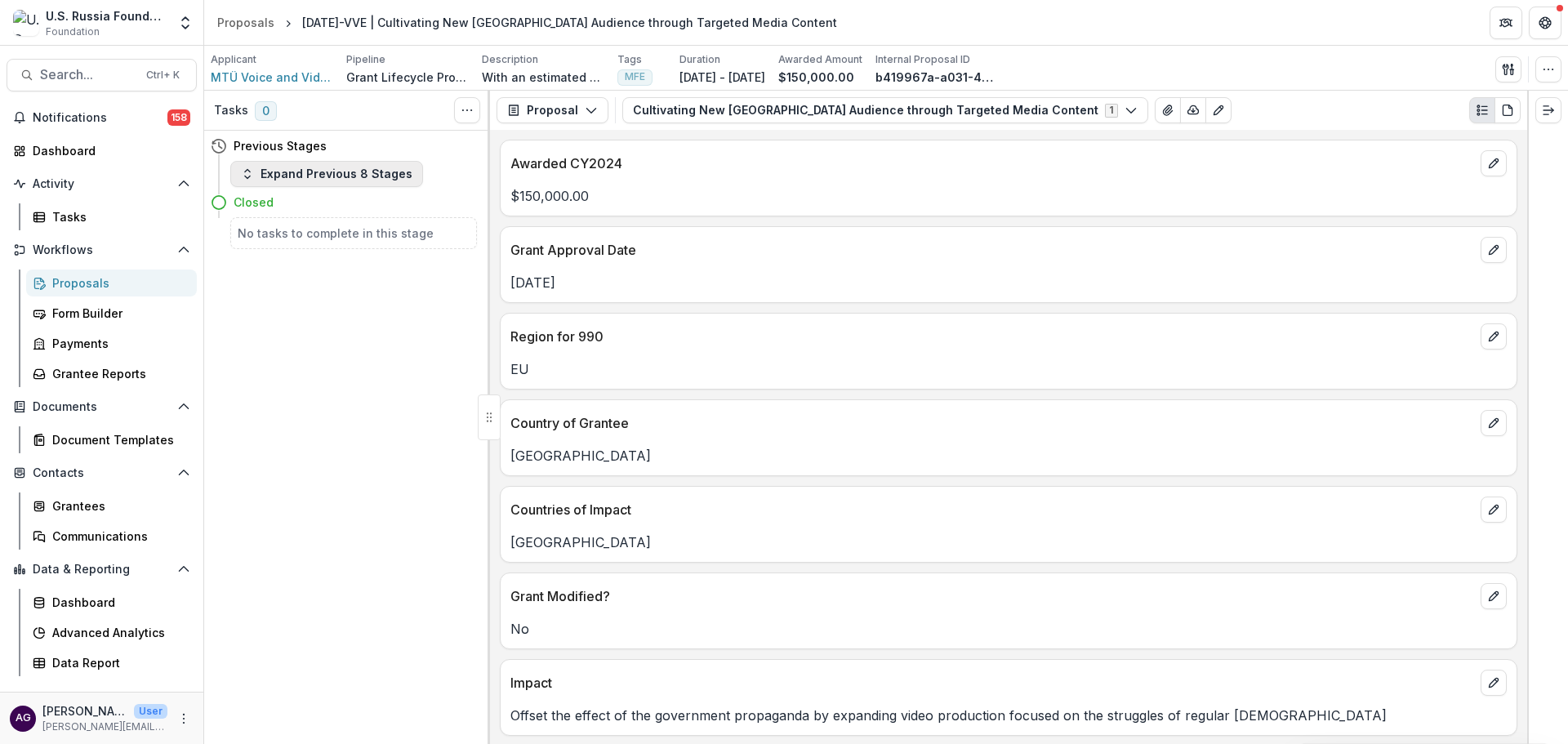
click at [310, 177] on button "Expand Previous 8 Stages" at bounding box center [327, 173] width 193 height 26
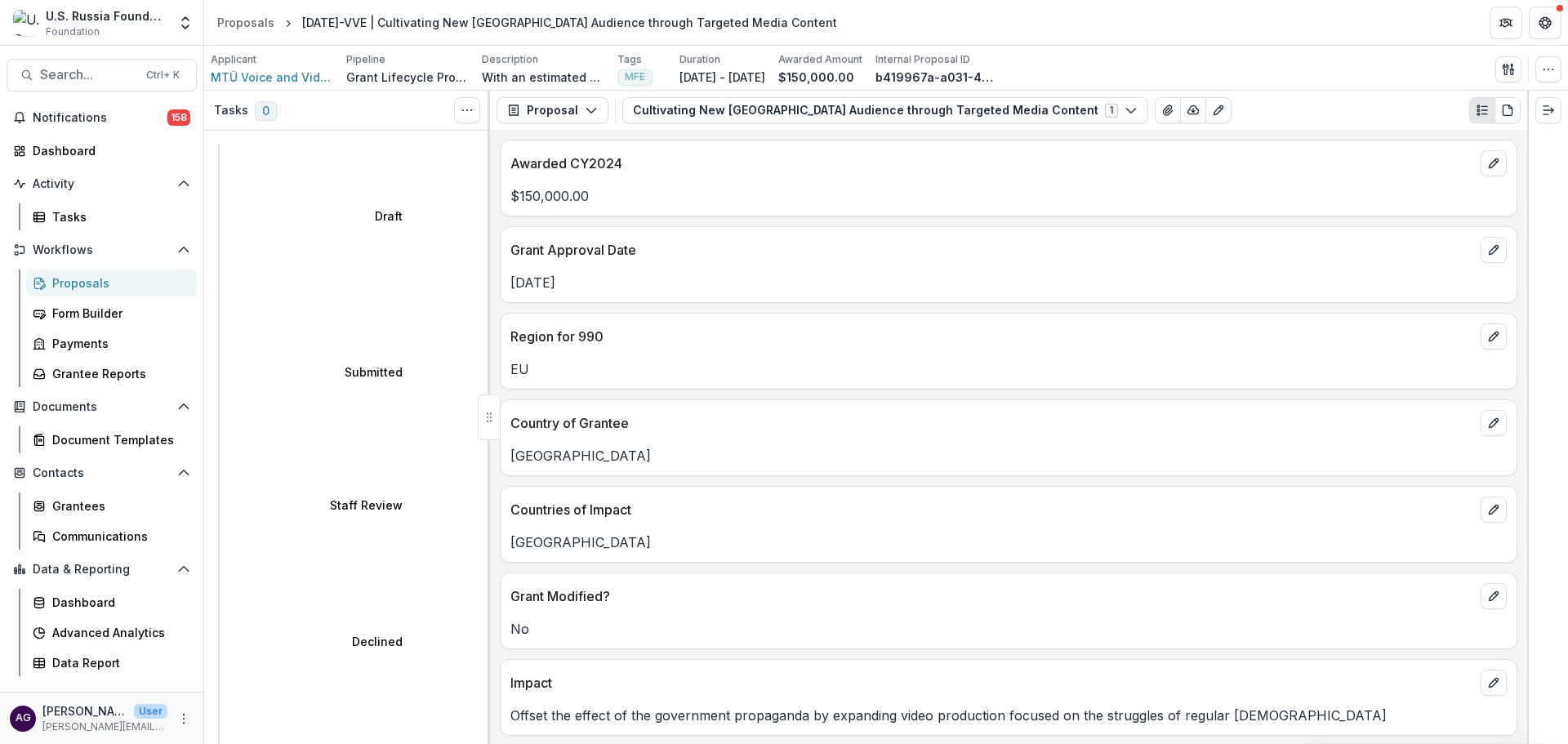
scroll to position [64, 0]
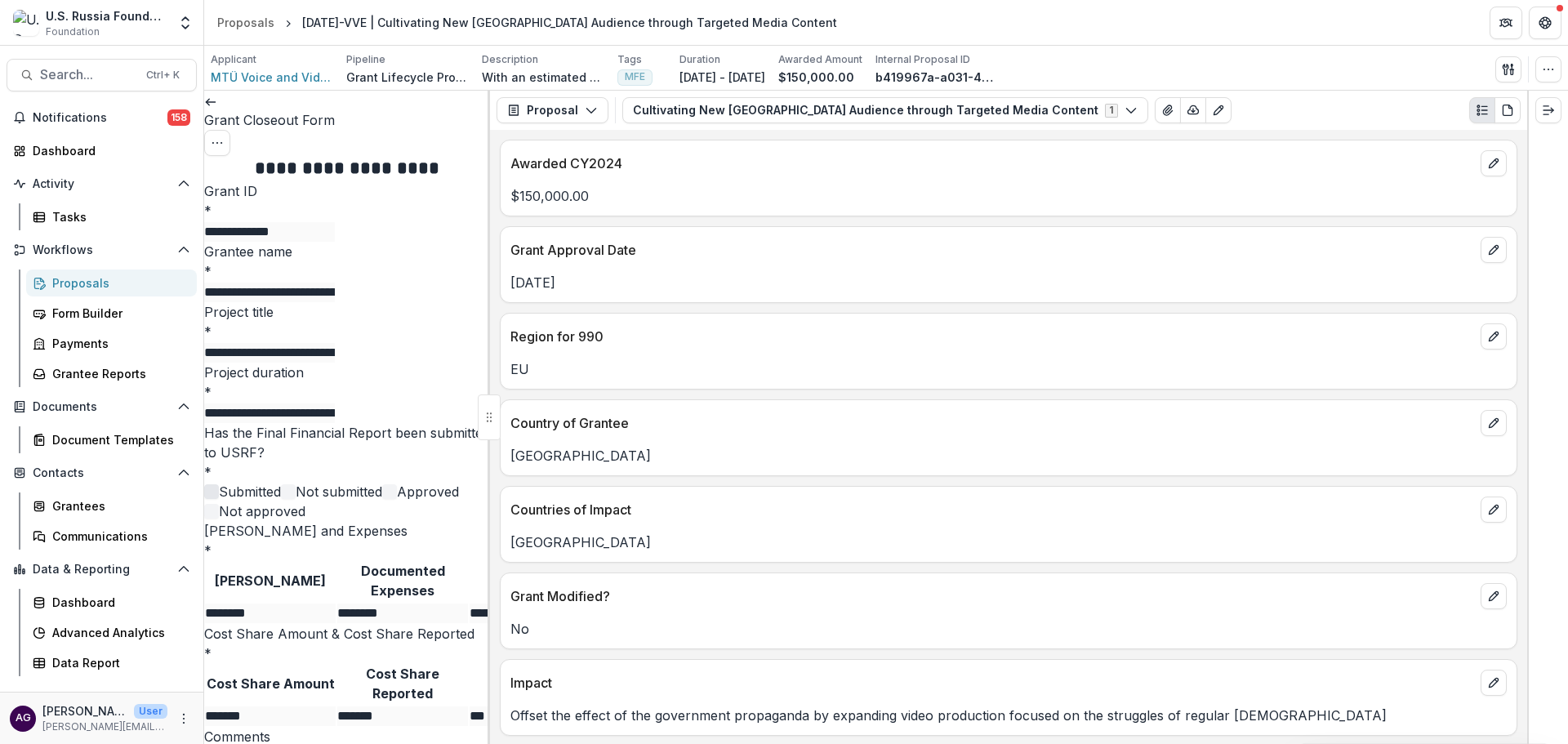
scroll to position [544, 0]
click at [98, 279] on div "Proposals" at bounding box center [118, 283] width 132 height 17
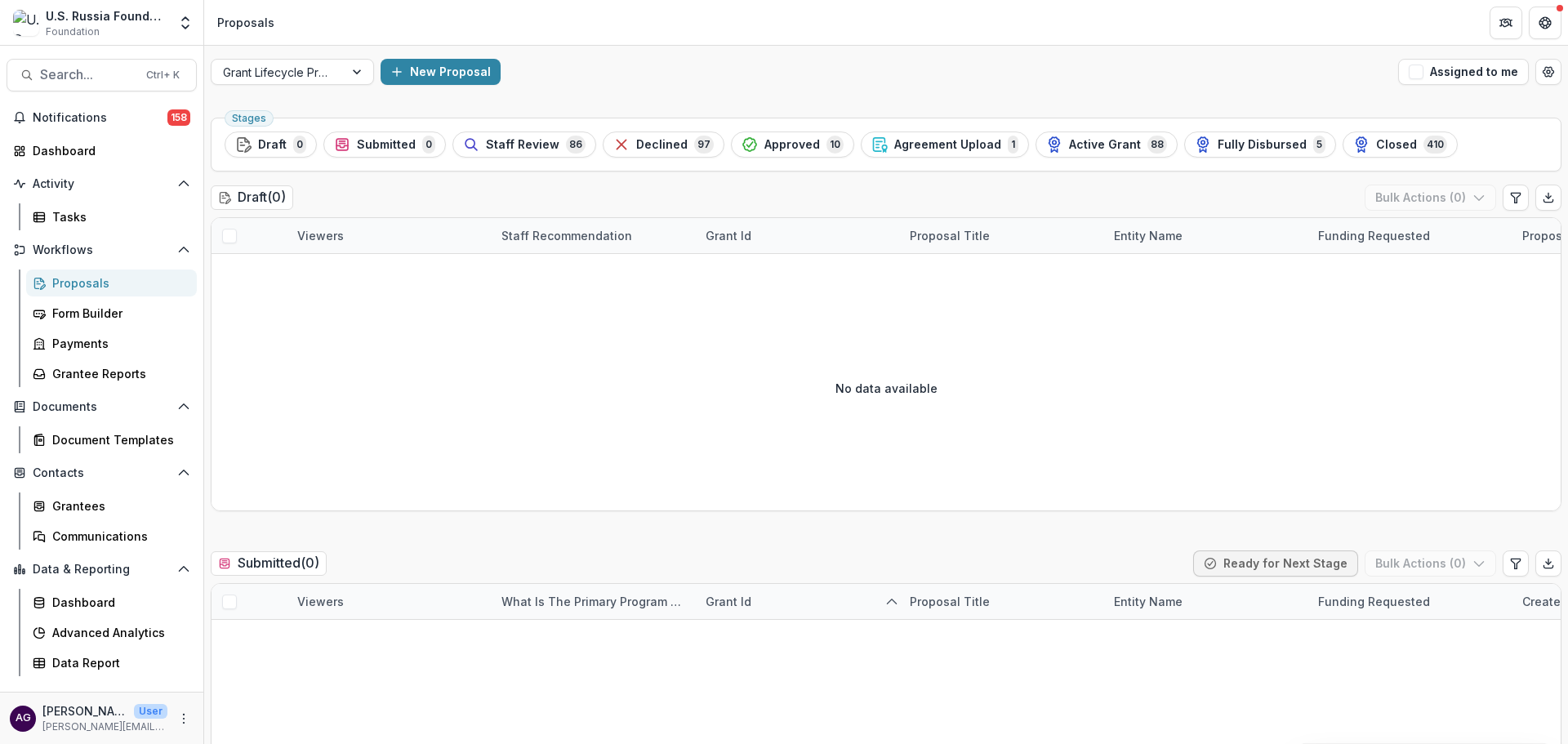
click at [86, 283] on div "Proposals" at bounding box center [118, 283] width 132 height 17
click at [81, 282] on div "Proposals" at bounding box center [118, 283] width 132 height 17
click at [90, 284] on div "Proposals" at bounding box center [118, 283] width 132 height 17
click at [78, 284] on div "Proposals" at bounding box center [118, 283] width 132 height 17
click at [1376, 138] on span "Closed" at bounding box center [1396, 145] width 41 height 14
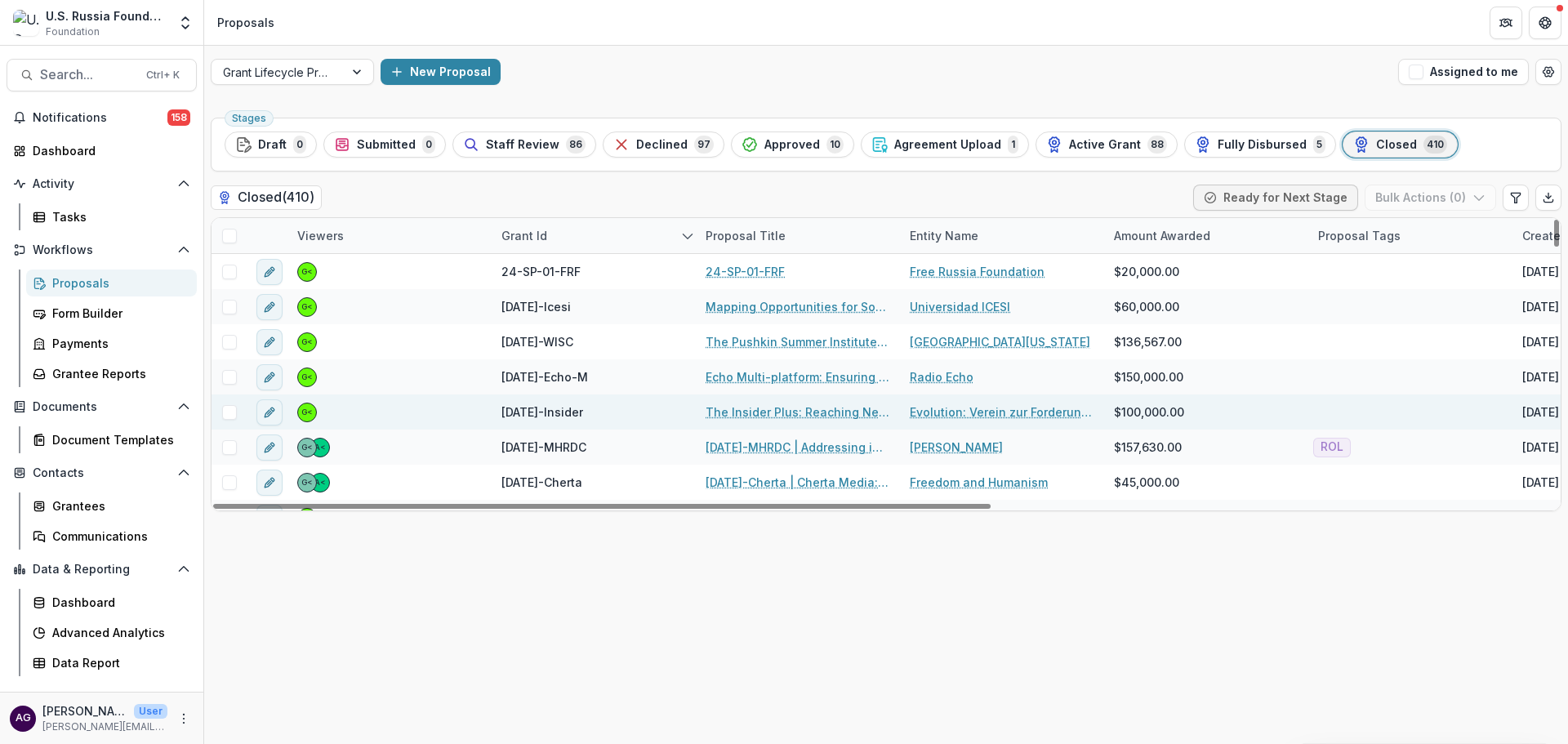
scroll to position [544, 0]
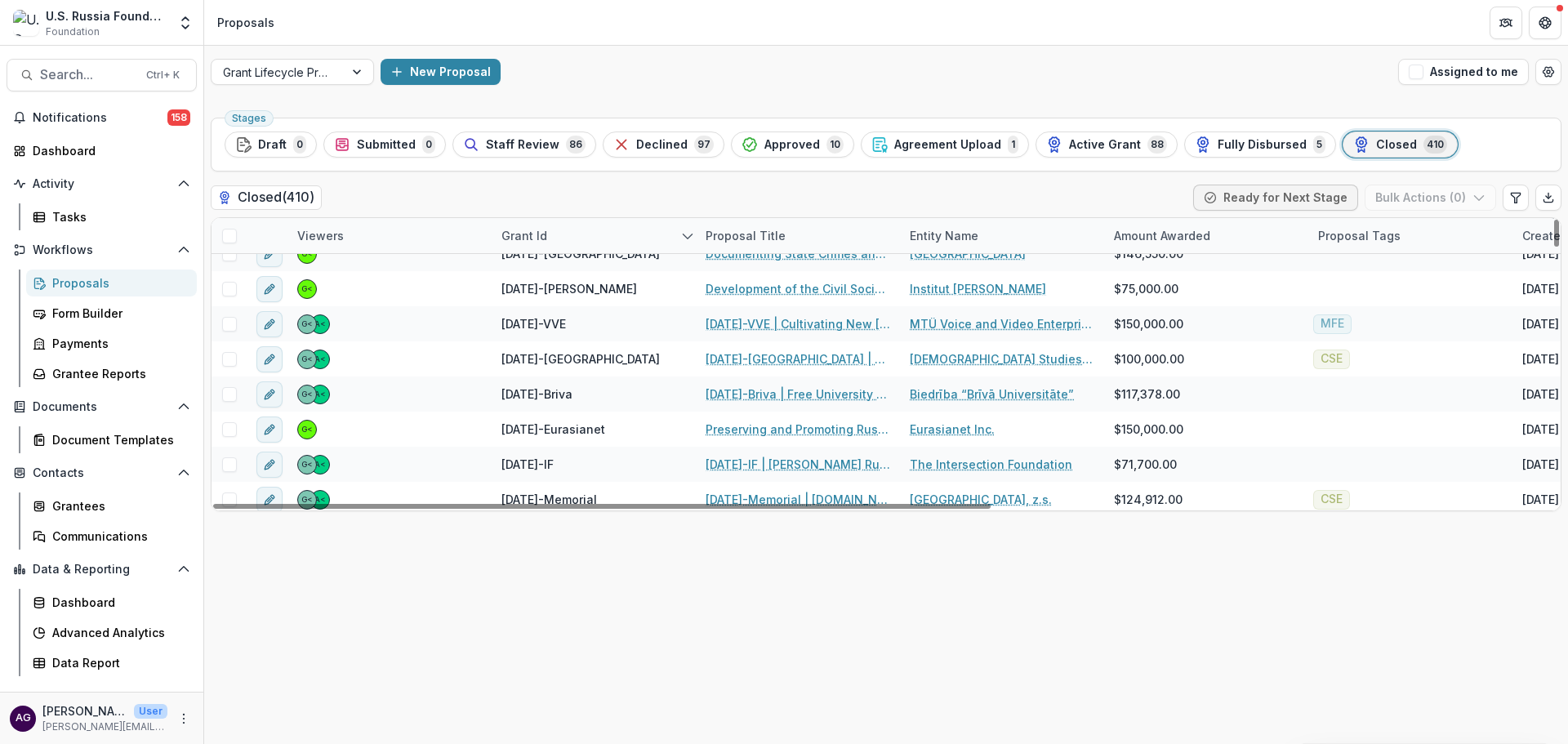
click at [126, 285] on div "Proposals" at bounding box center [118, 283] width 132 height 17
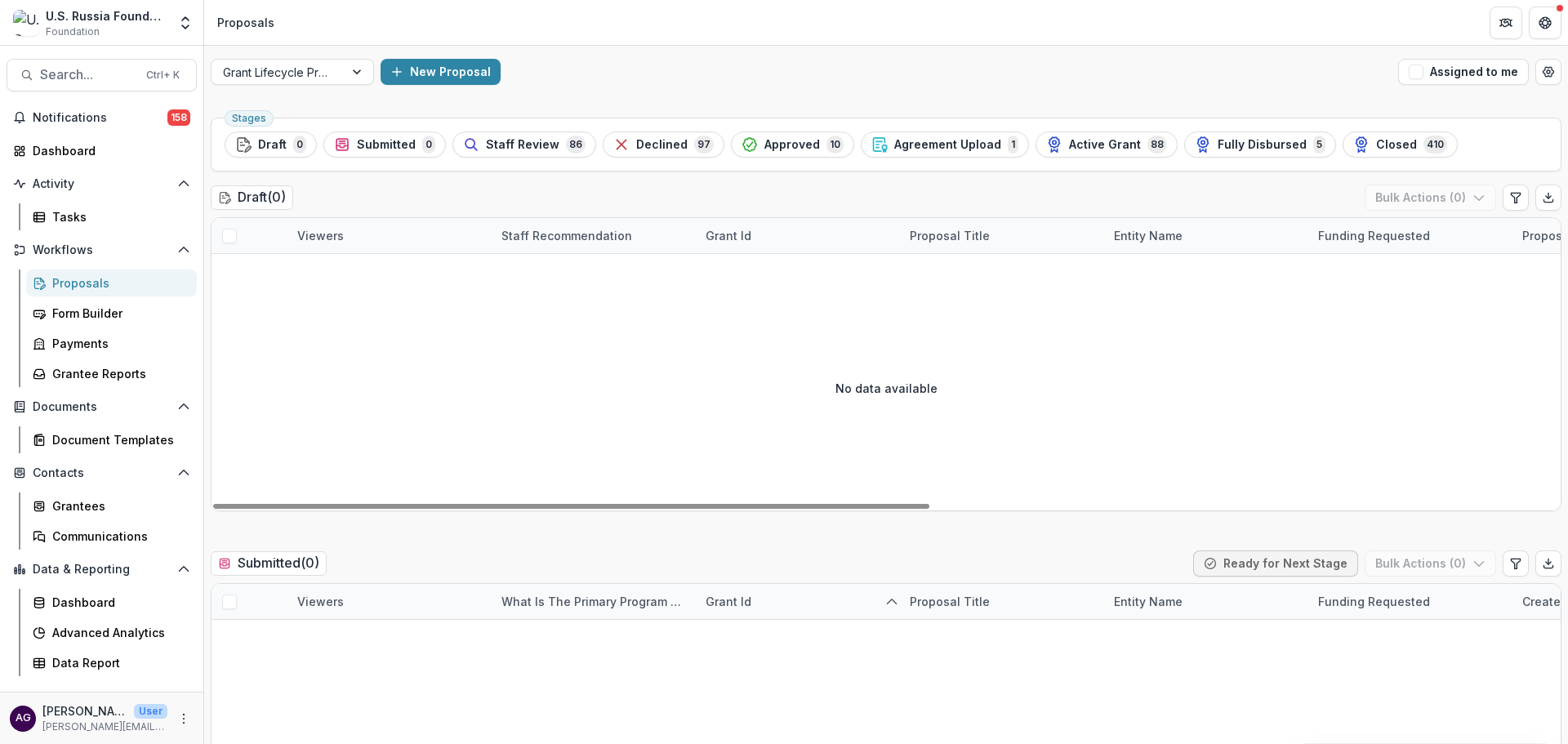
click at [79, 279] on div "Proposals" at bounding box center [118, 283] width 132 height 17
click at [1376, 147] on span "Closed" at bounding box center [1396, 145] width 41 height 14
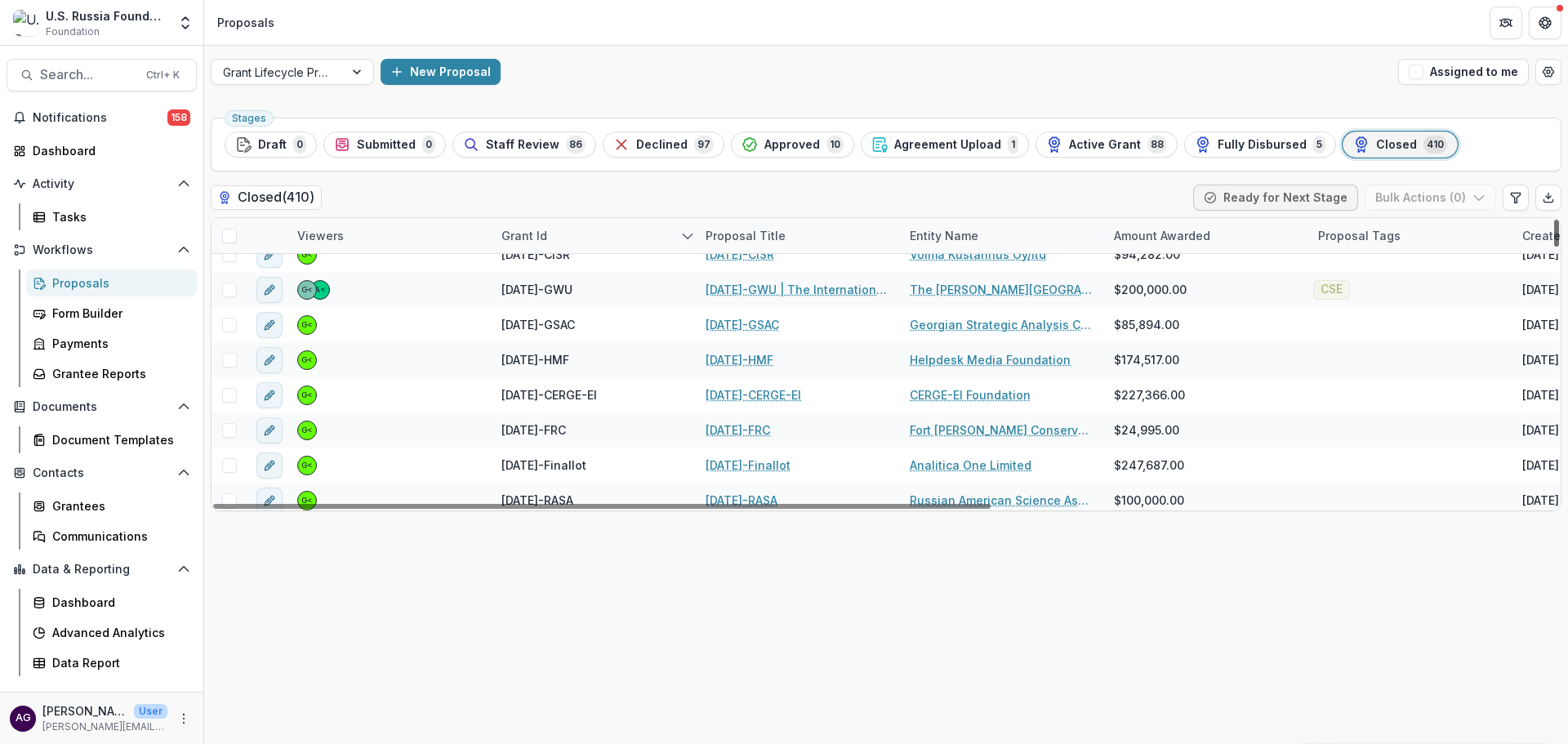
scroll to position [3126, 0]
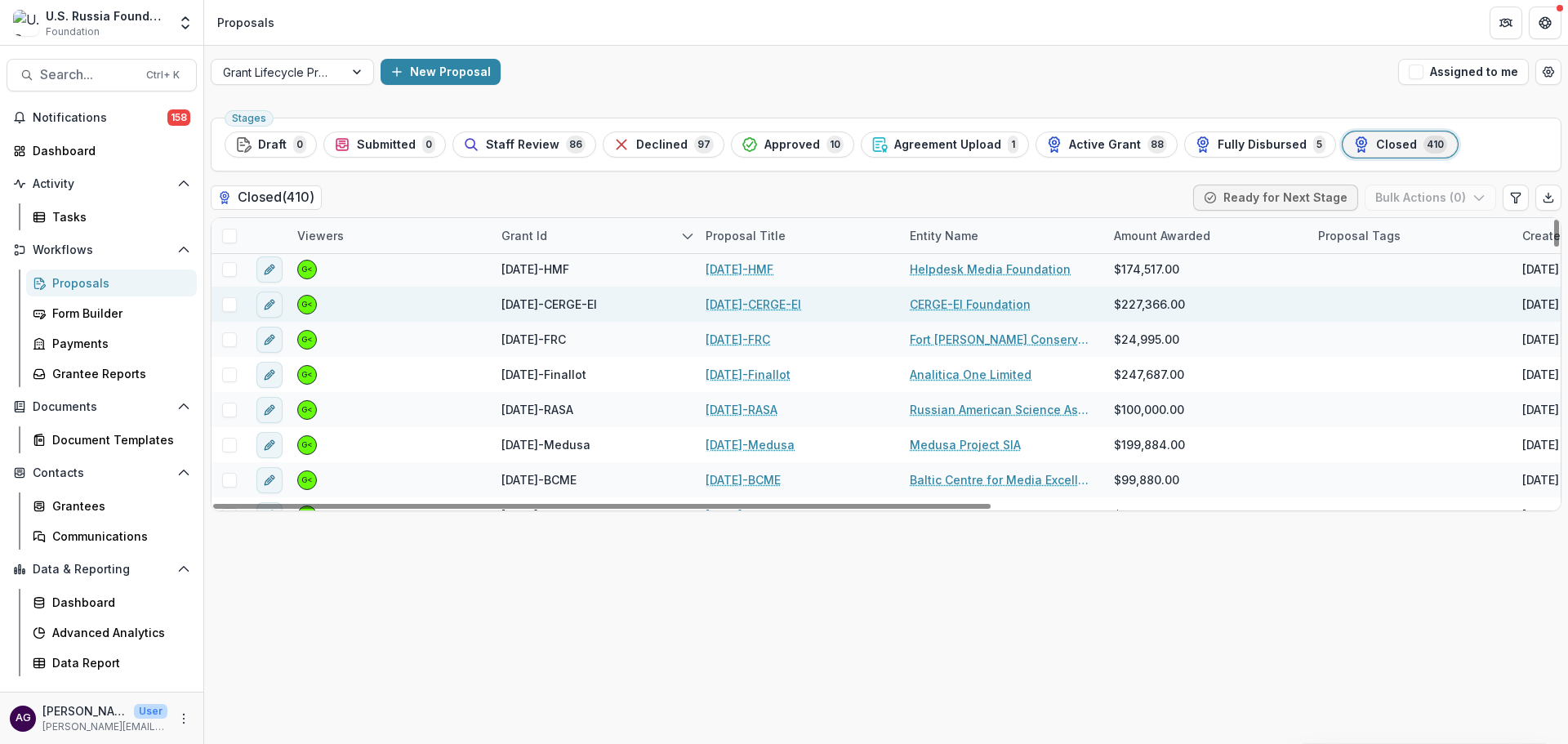
drag, startPoint x: 1556, startPoint y: 235, endPoint x: 1541, endPoint y: 290, distance: 57.0
click at [1554, 247] on div at bounding box center [1557, 233] width 5 height 27
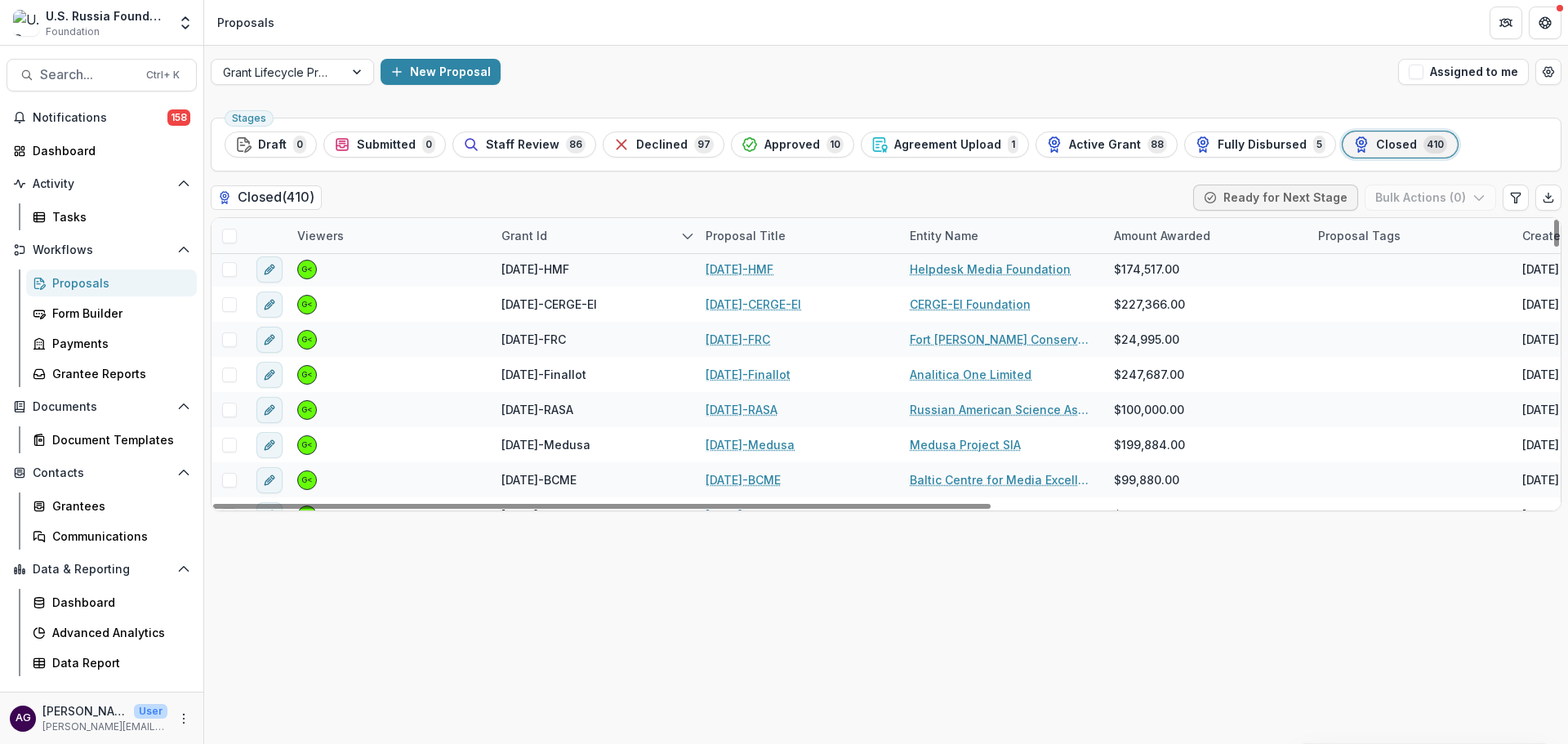
click at [1013, 608] on div "Stages Draft 0 Submitted 0 Staff Review 86 Declined 97 Approved 10 Agreement Up…" at bounding box center [886, 427] width 1364 height 633
click at [79, 284] on div "Proposals" at bounding box center [118, 283] width 132 height 17
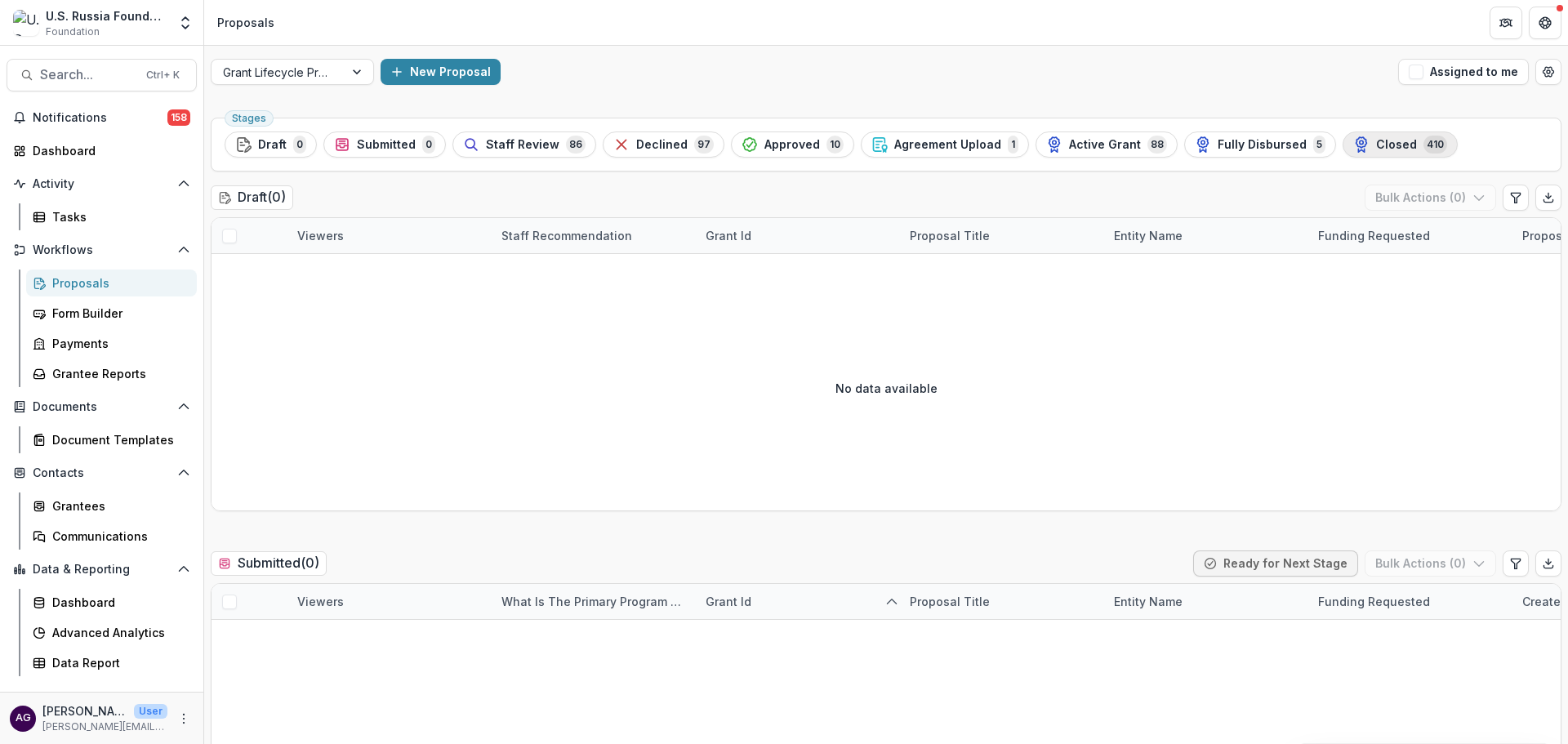
click at [1376, 144] on span "Closed" at bounding box center [1396, 145] width 41 height 14
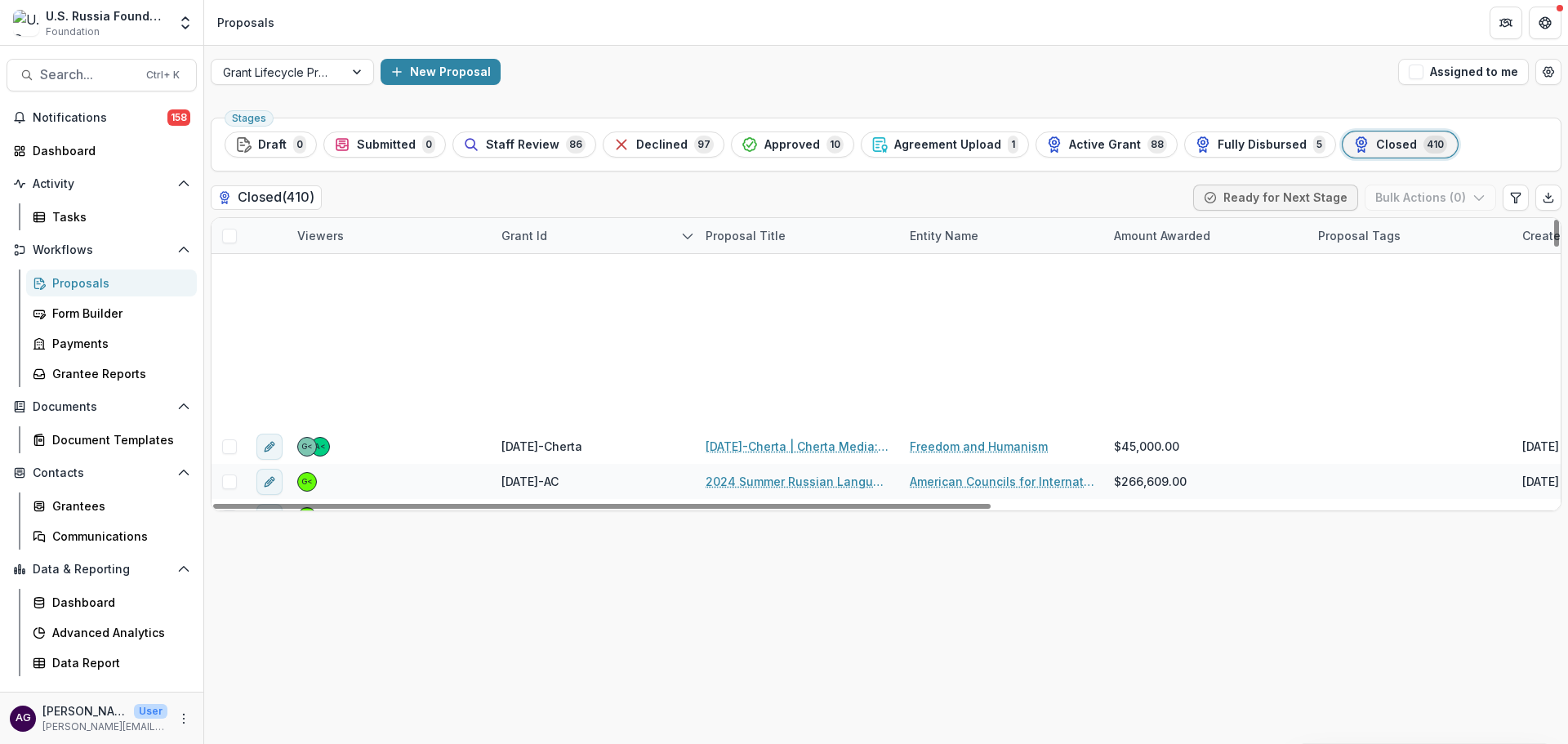
scroll to position [580, 0]
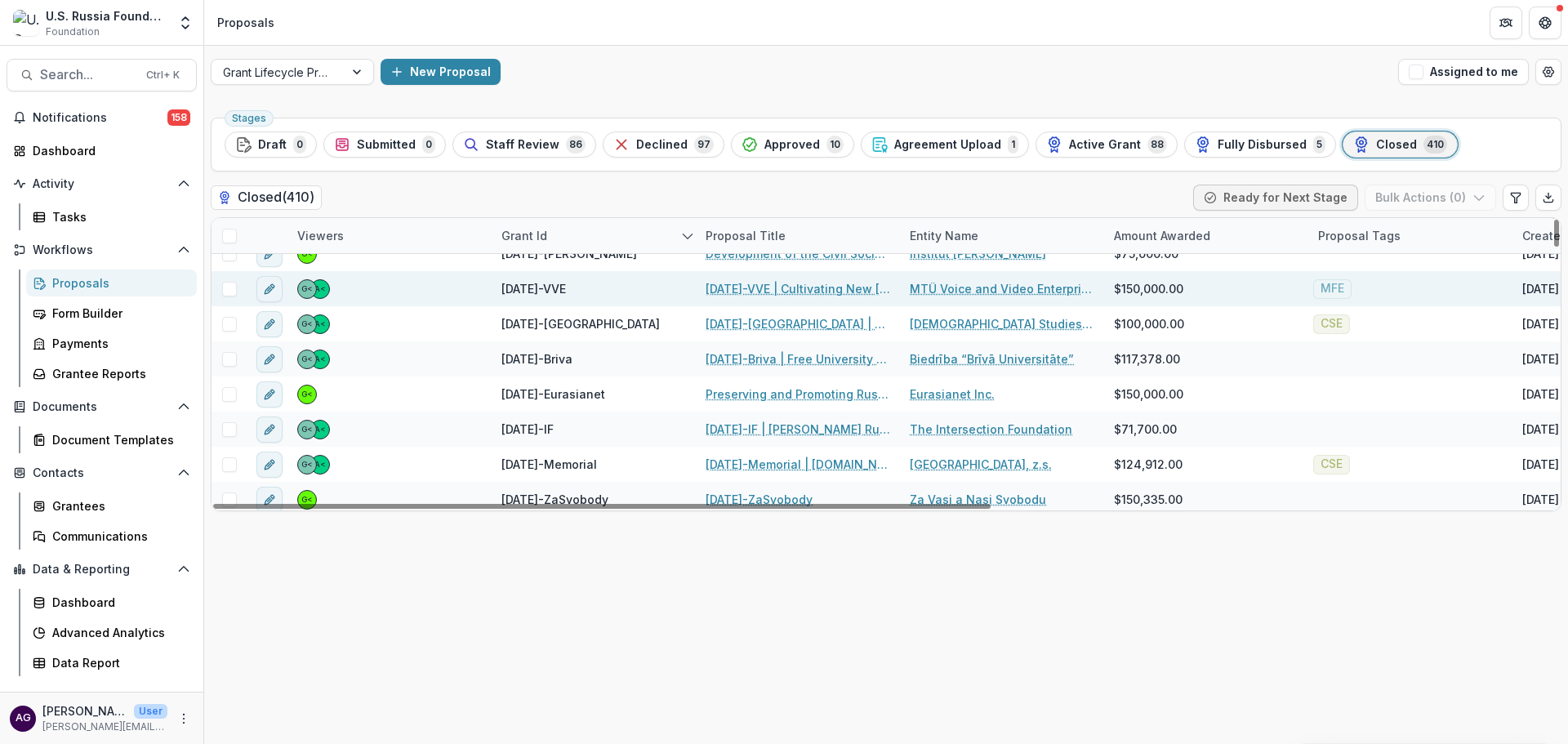
click at [754, 290] on link "23-AUG-17-VVE | Cultivating New Russia Audience through Targeted Media Content" at bounding box center [798, 289] width 185 height 17
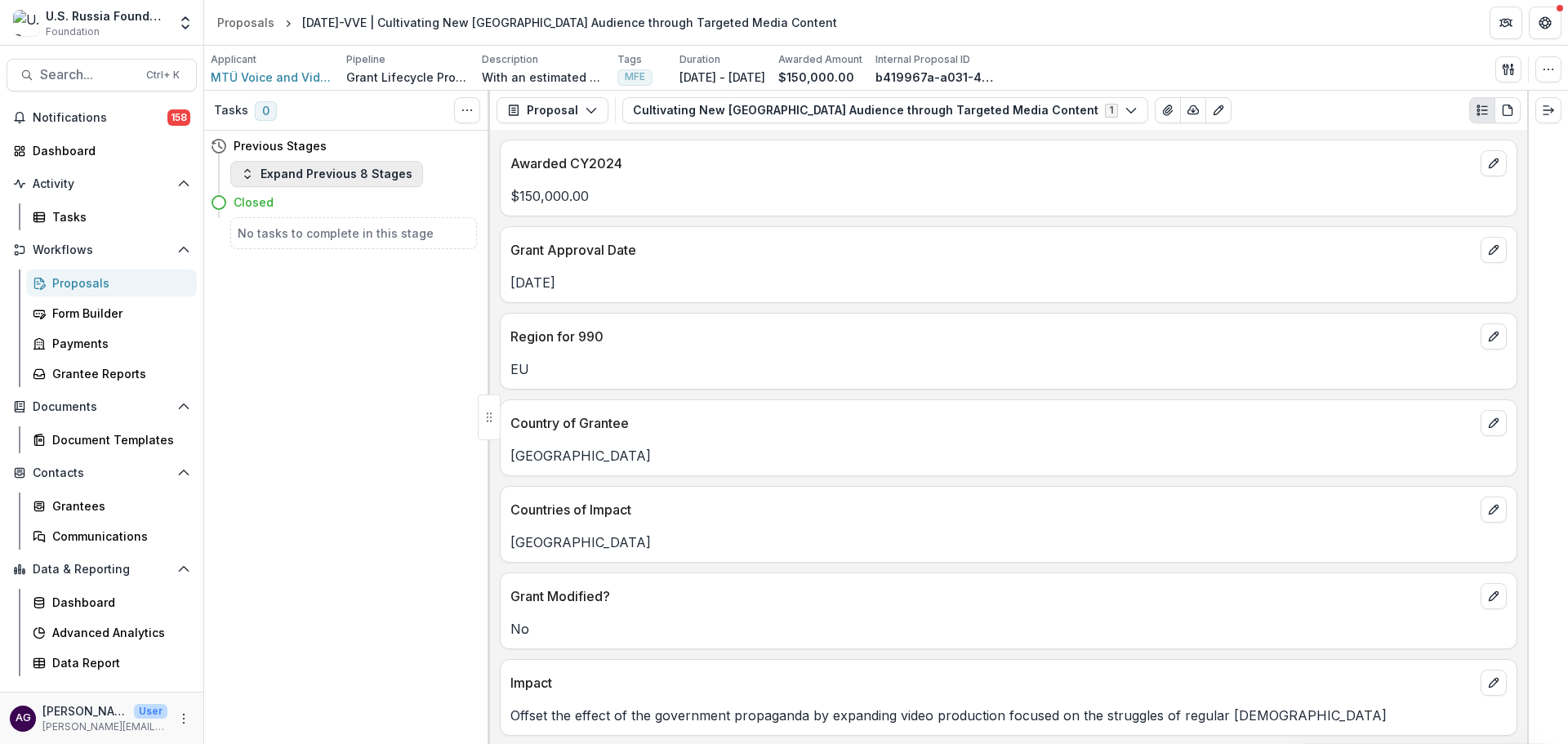
click at [279, 170] on button "Expand Previous 8 Stages" at bounding box center [327, 173] width 193 height 26
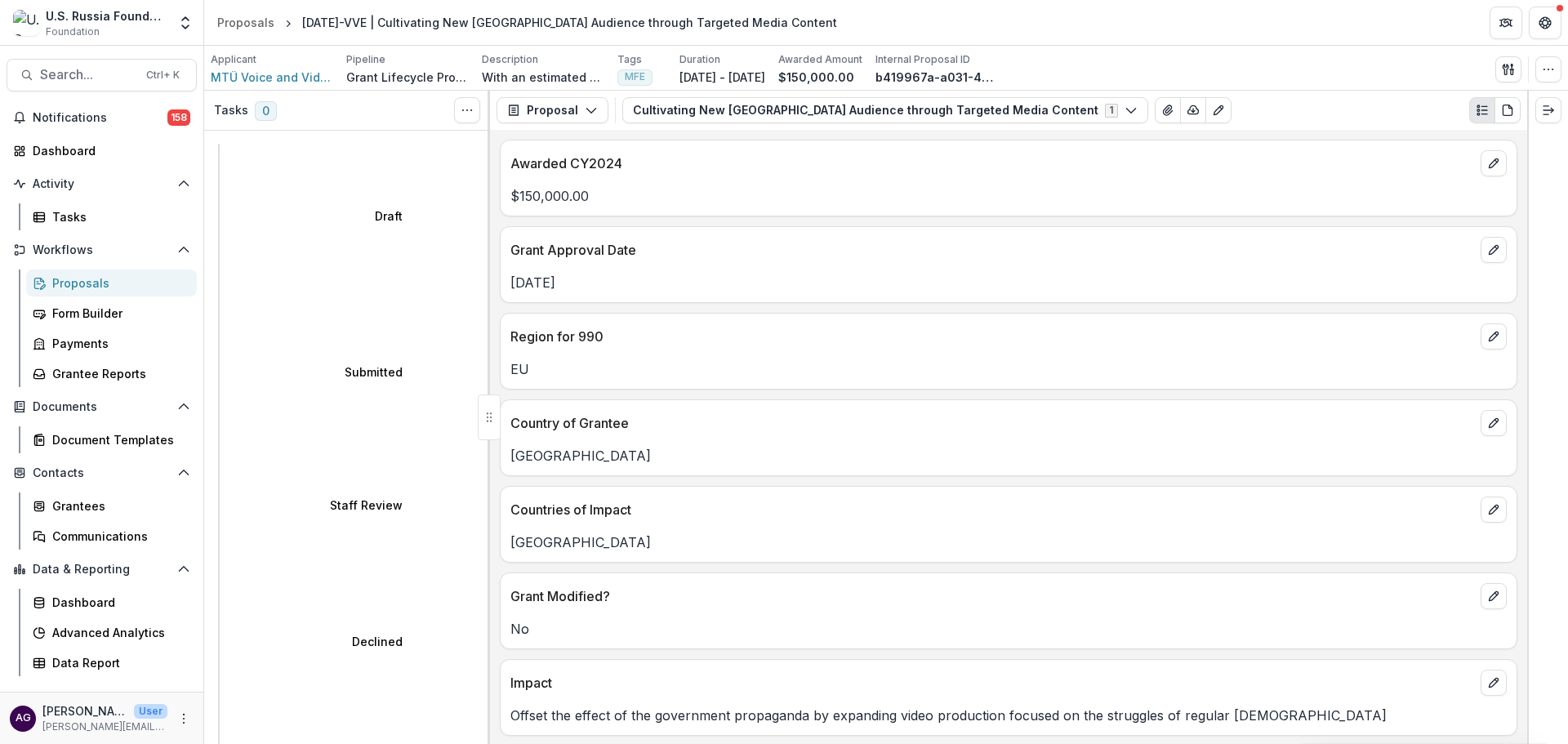
scroll to position [64, 0]
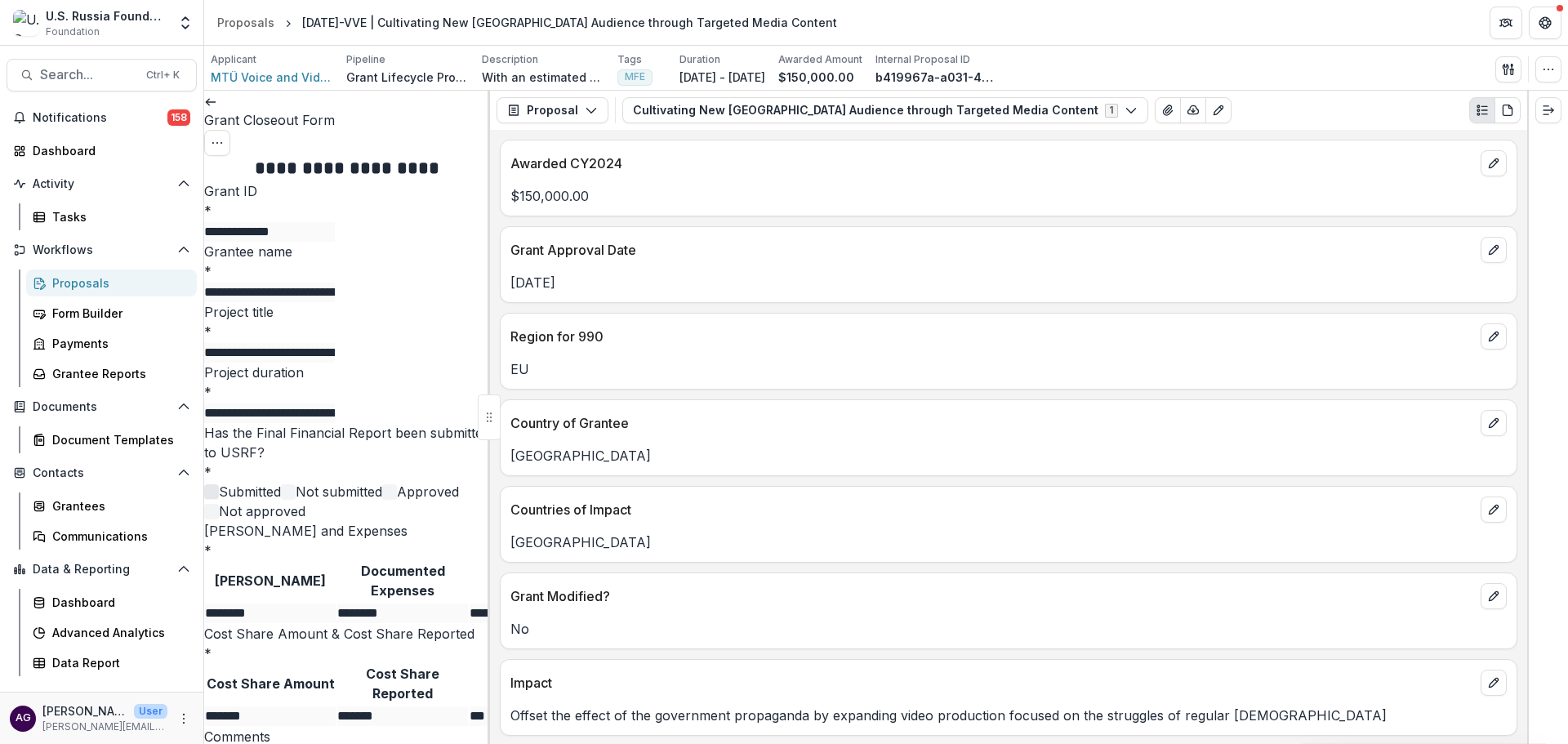
click at [114, 279] on div "Proposals" at bounding box center [118, 283] width 132 height 17
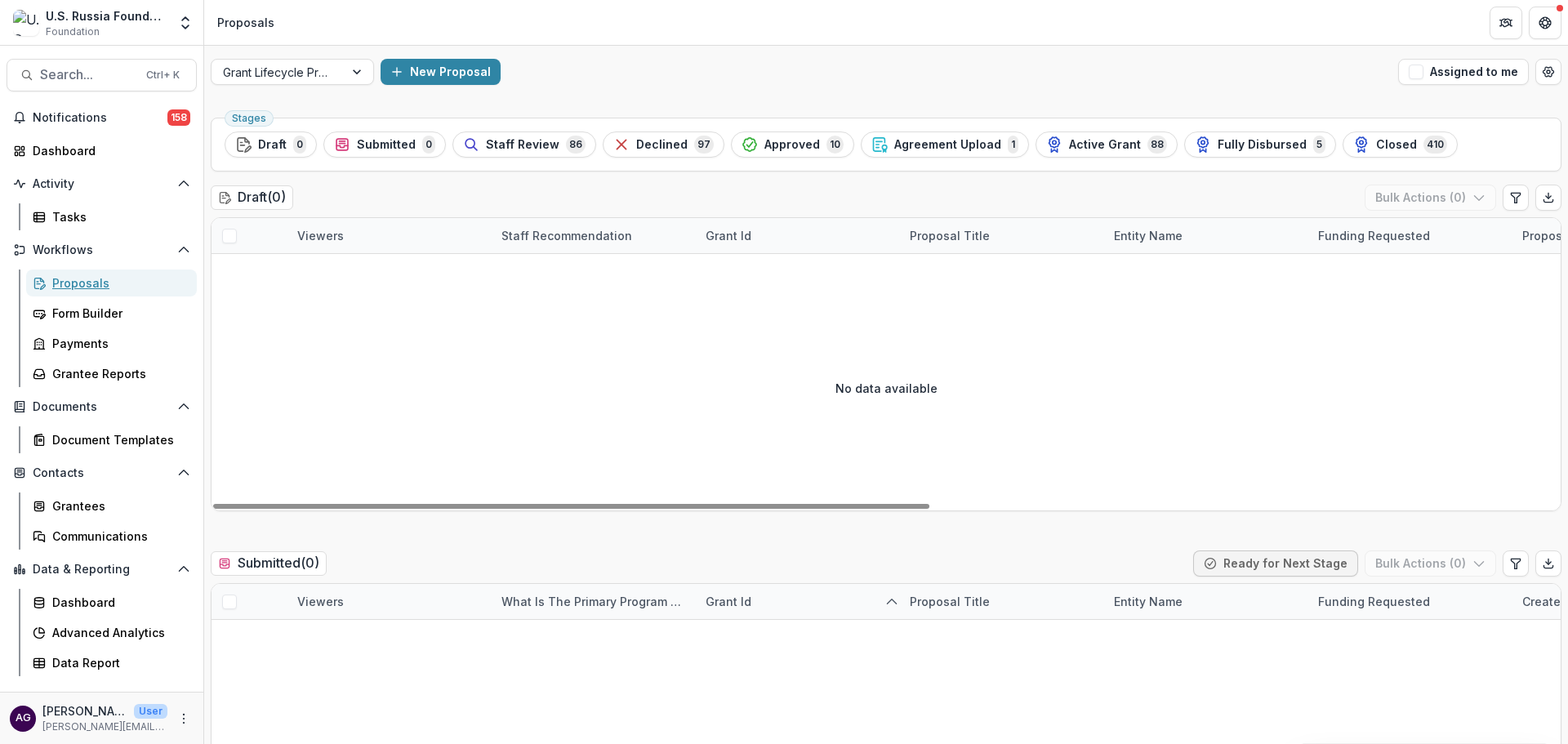
scroll to position [544, 0]
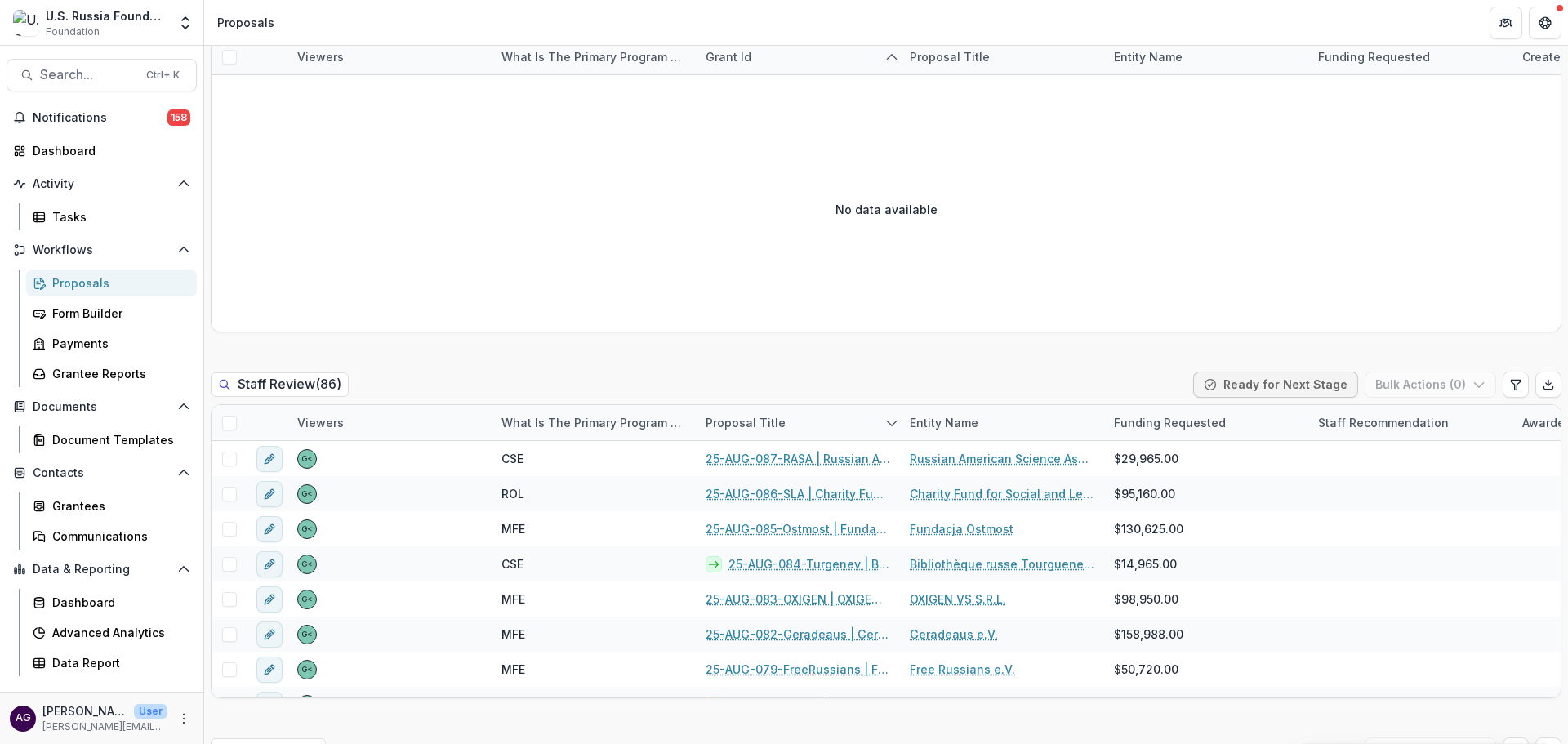
click at [99, 286] on div "Proposals" at bounding box center [118, 283] width 132 height 17
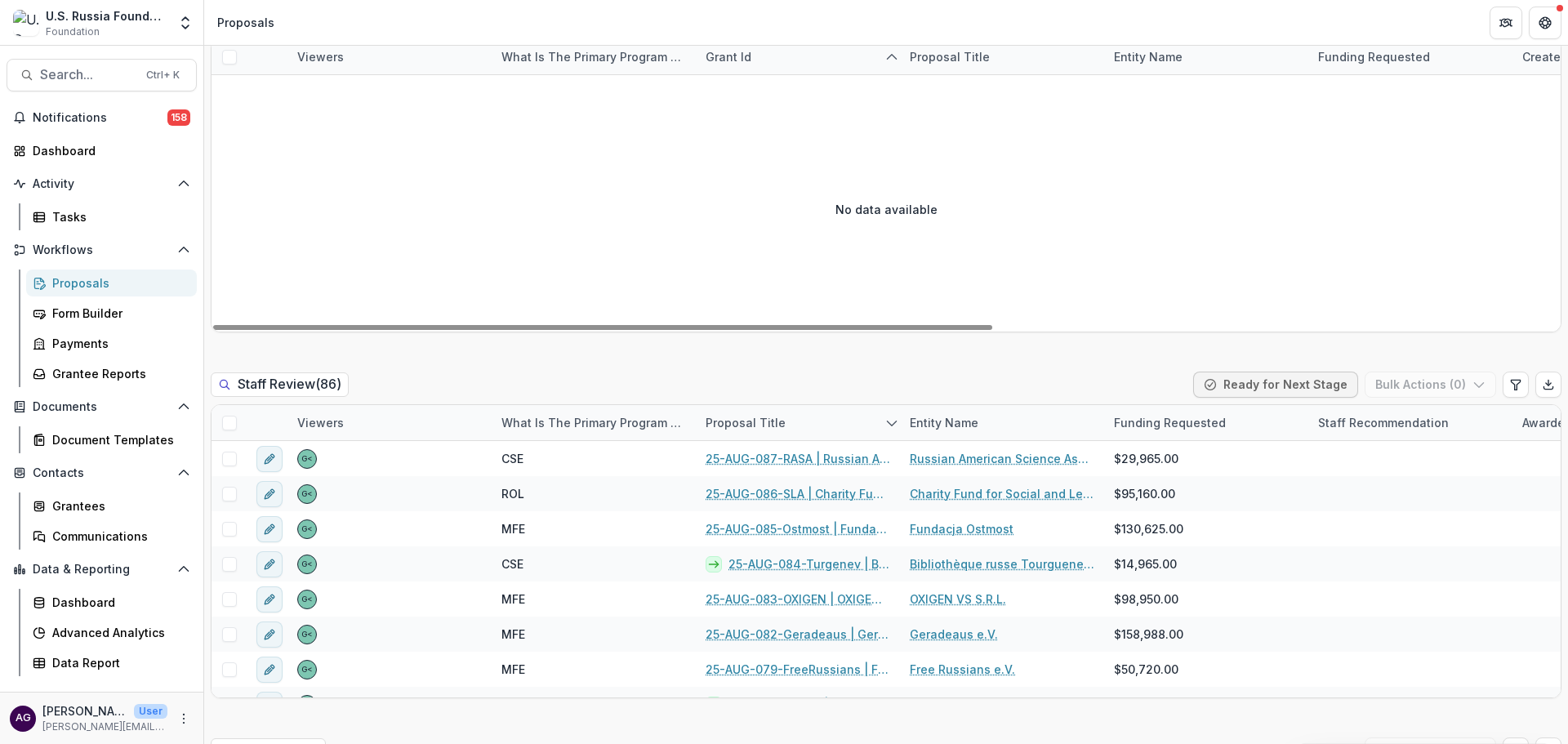
click at [85, 280] on div "Proposals" at bounding box center [118, 283] width 132 height 17
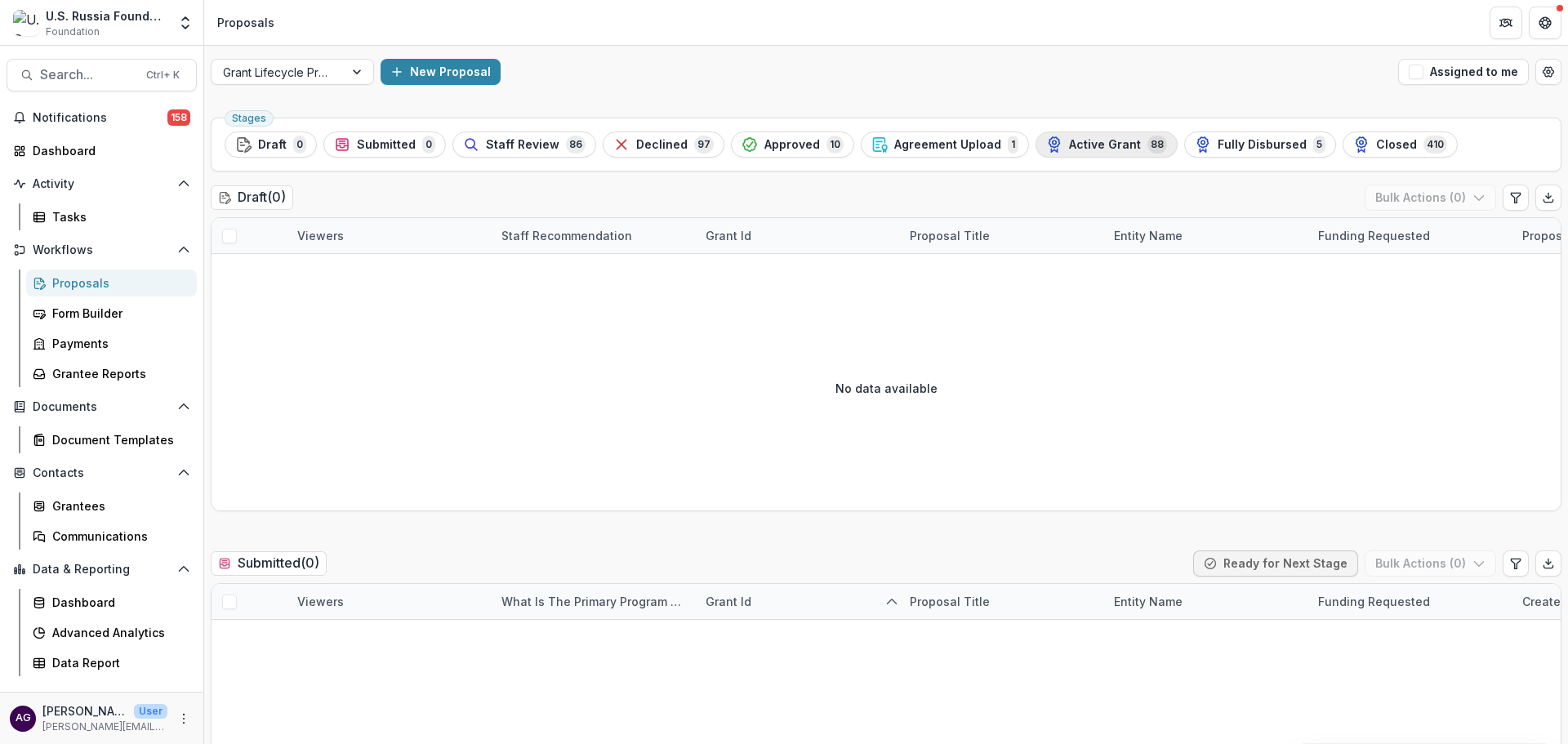
click at [1095, 142] on span "Active Grant" at bounding box center [1105, 145] width 72 height 14
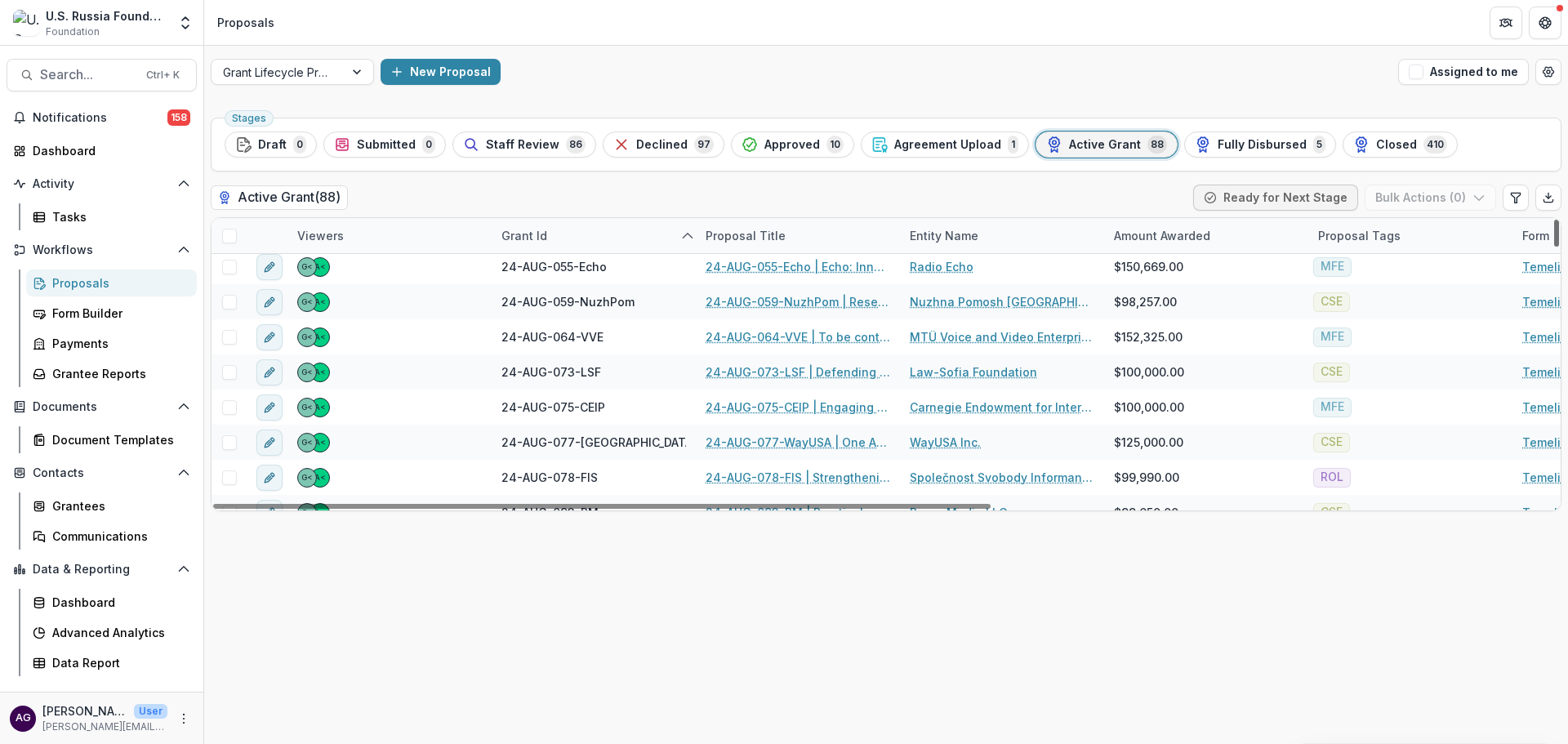
scroll to position [2004, 0]
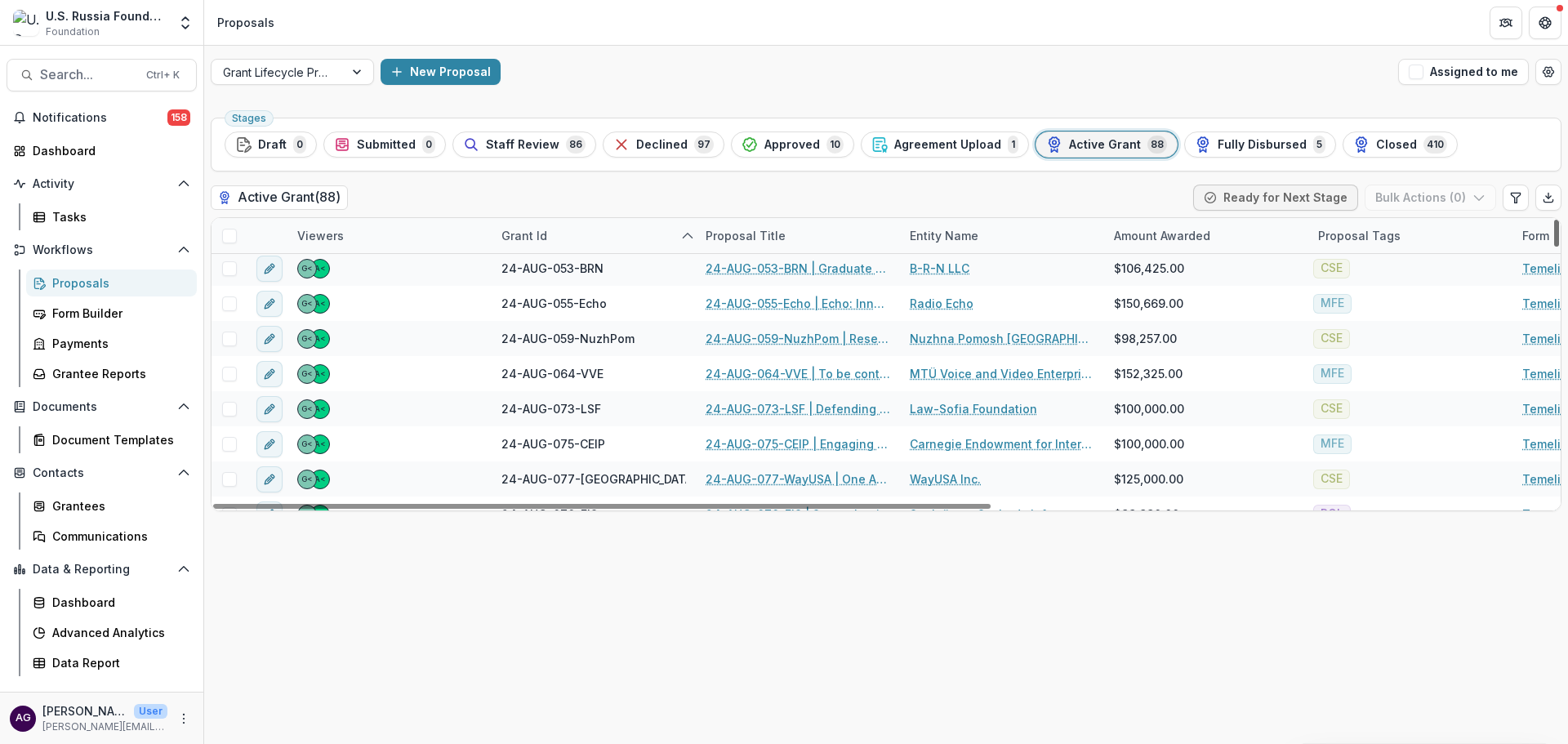
drag, startPoint x: 1558, startPoint y: 434, endPoint x: 1559, endPoint y: 419, distance: 15.0
click at [1559, 247] on div at bounding box center [1557, 233] width 5 height 27
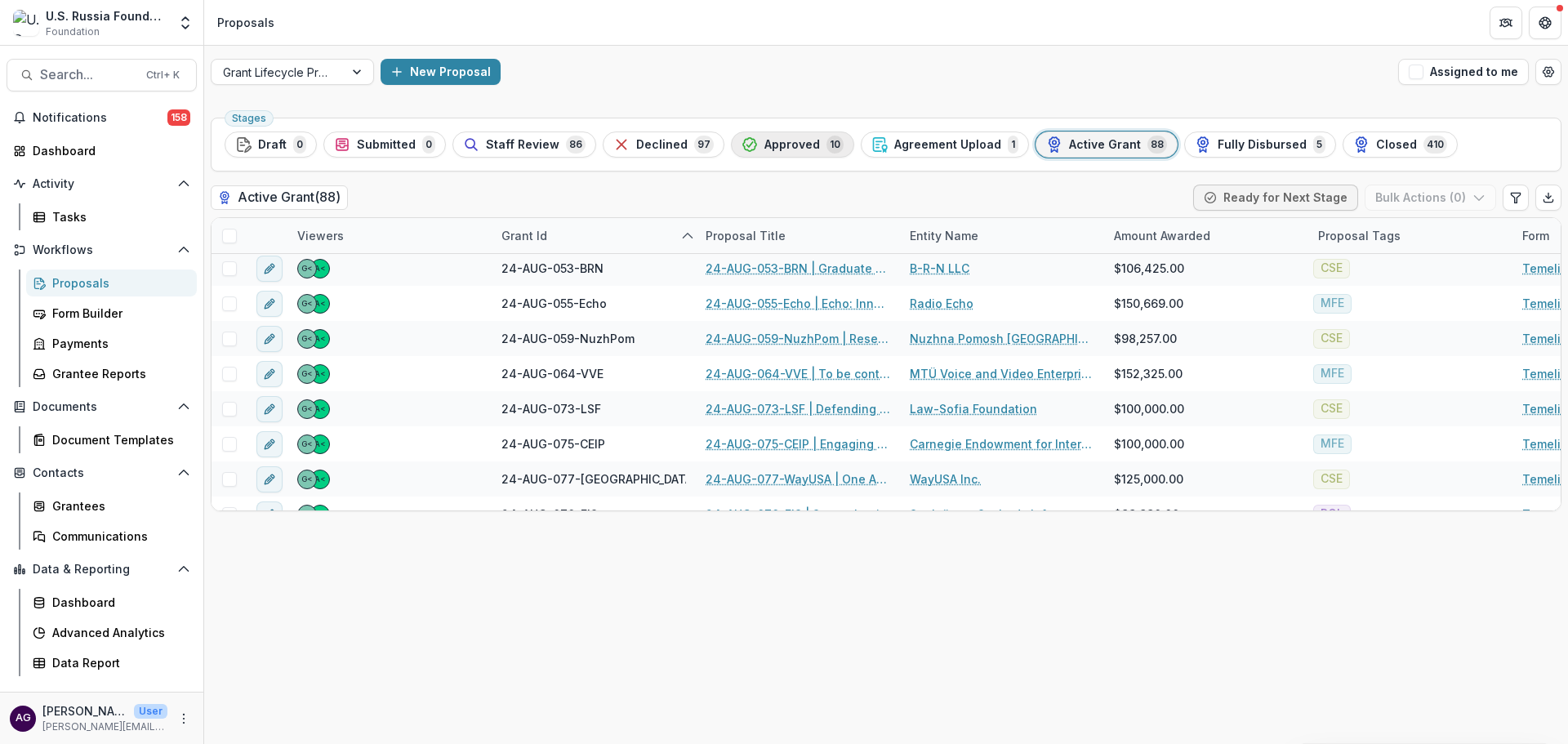
click at [765, 140] on span "Approved" at bounding box center [792, 145] width 56 height 14
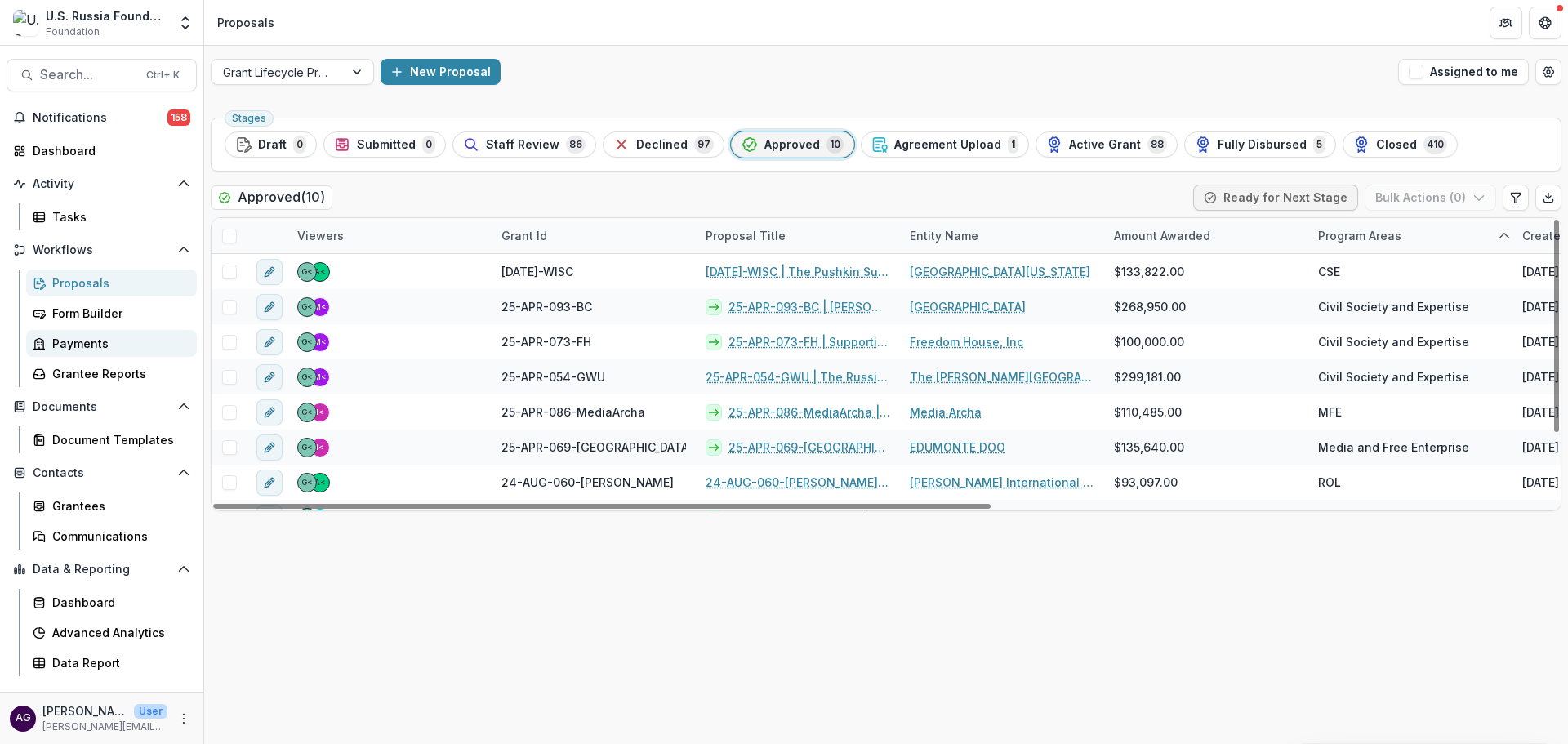
click at [104, 348] on div "Payments" at bounding box center [118, 343] width 132 height 17
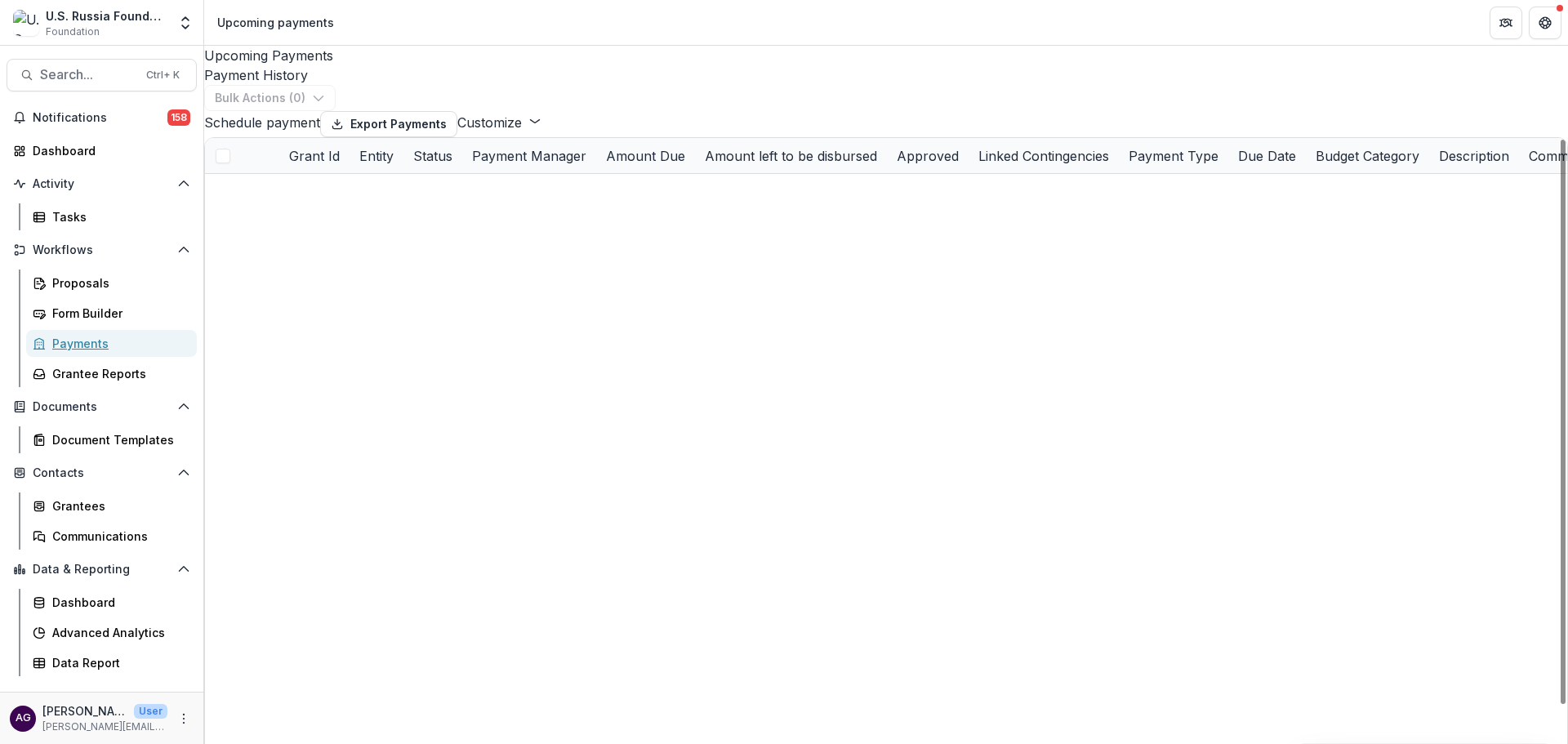
scroll to position [1632, 0]
click at [349, 166] on div "Grant Id" at bounding box center [314, 155] width 70 height 20
drag, startPoint x: 396, startPoint y: 267, endPoint x: 401, endPoint y: 285, distance: 18.7
click at [396, 277] on span "Sort Ascending" at bounding box center [383, 286] width 96 height 20
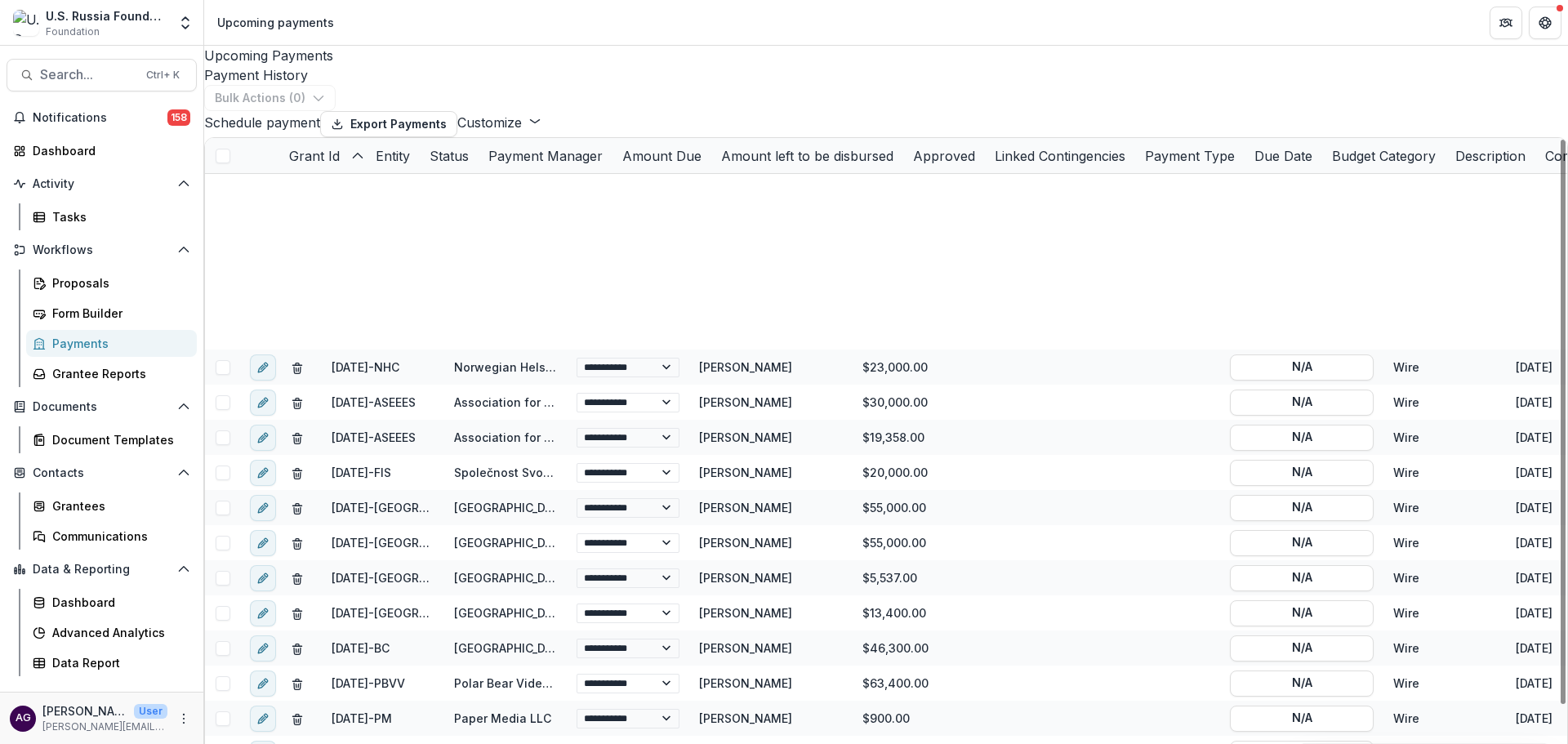
scroll to position [544, 0]
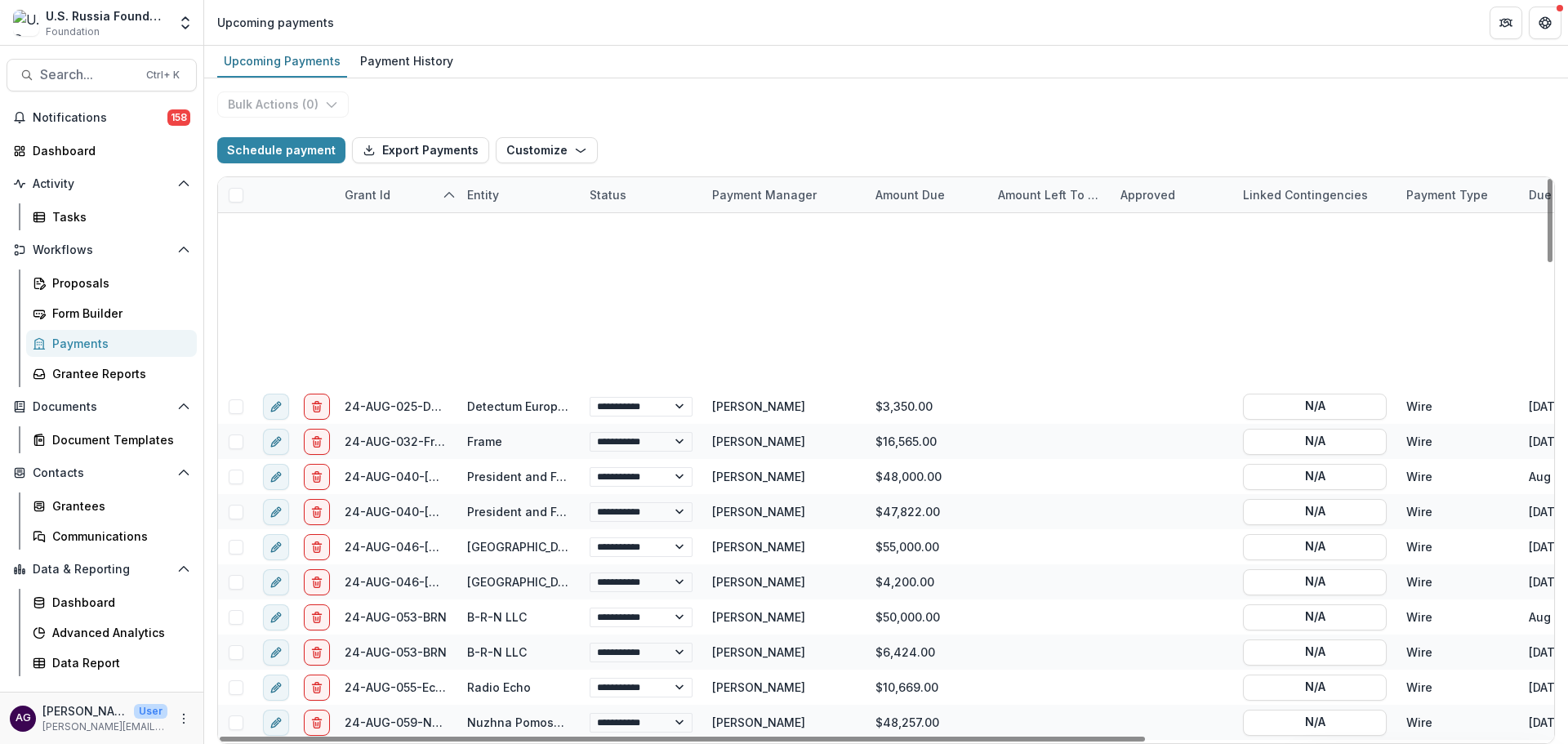
scroll to position [1632, 0]
